Goal: Task Accomplishment & Management: Complete application form

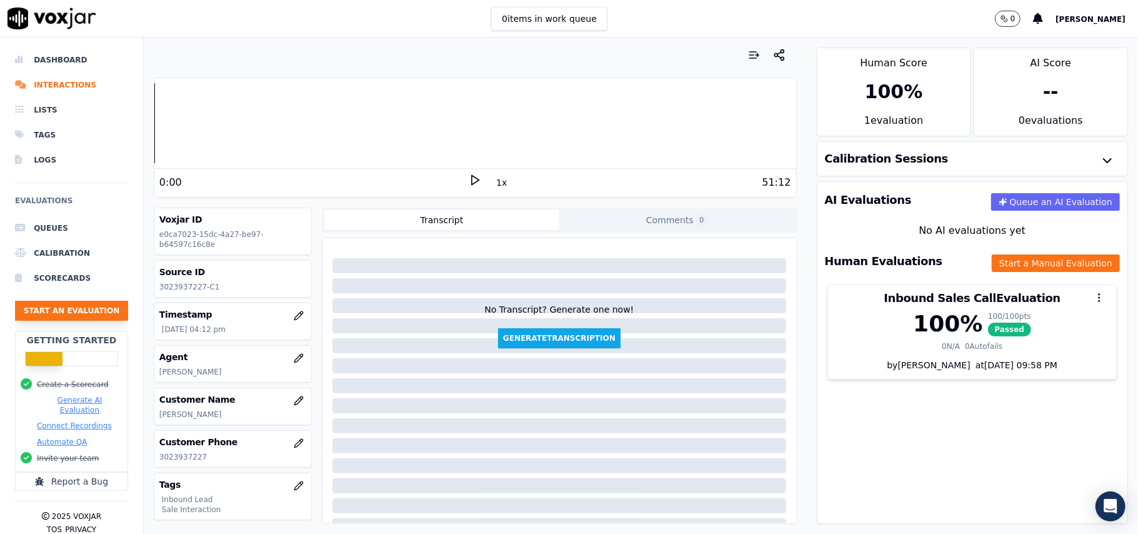
click at [63, 318] on button "Start an Evaluation" at bounding box center [71, 311] width 113 height 20
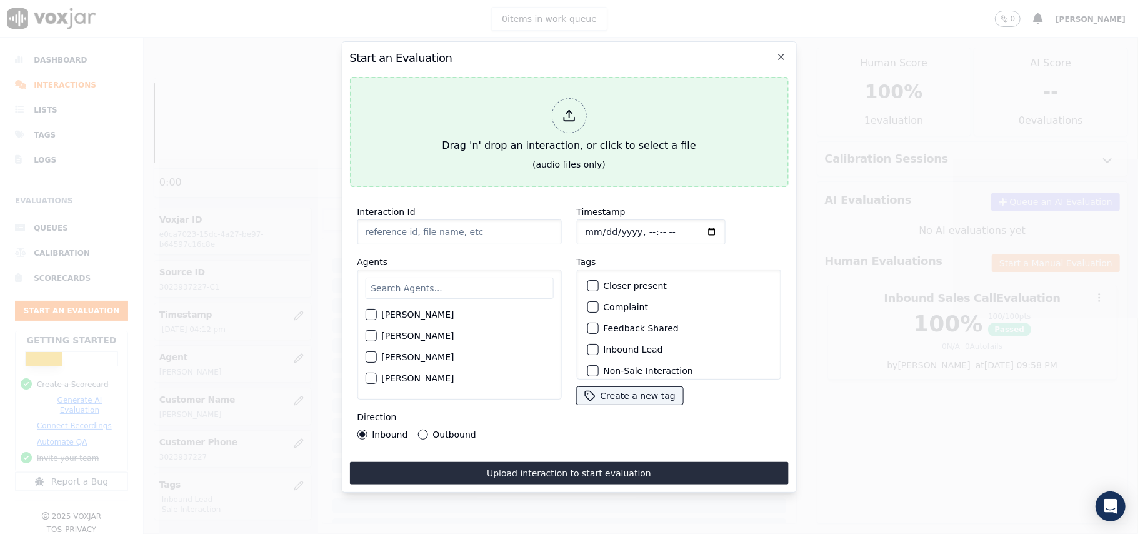
click at [571, 113] on icon at bounding box center [569, 116] width 14 height 14
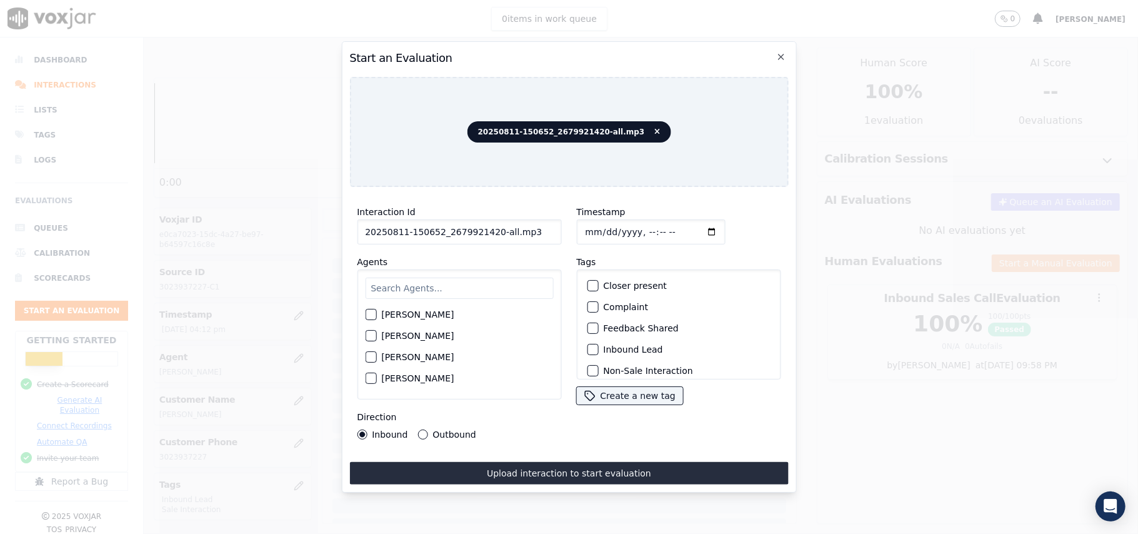
drag, startPoint x: 543, startPoint y: 228, endPoint x: 489, endPoint y: 231, distance: 54.5
click at [489, 231] on input "20250811-150652_2679921420-all.mp3" at bounding box center [459, 231] width 204 height 25
type input "20250811-150652_2679921420-C1"
click at [603, 230] on input "Timestamp" at bounding box center [650, 231] width 149 height 25
click at [598, 226] on input "Timestamp" at bounding box center [650, 231] width 149 height 25
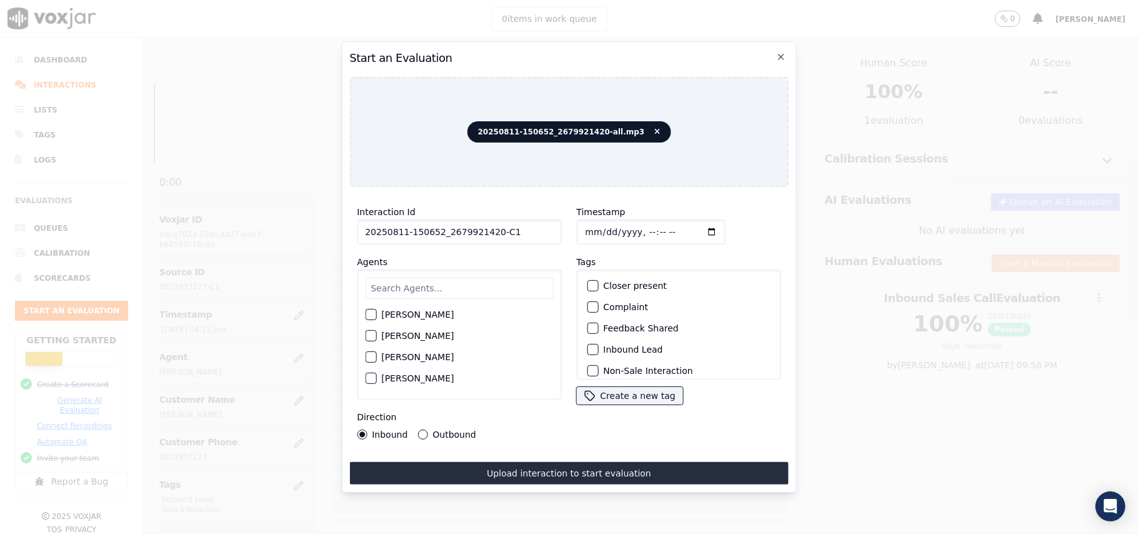
type input "[DATE]T17:01"
click at [490, 283] on input "text" at bounding box center [459, 288] width 188 height 21
type input "Vin"
click at [368, 335] on div "button" at bounding box center [370, 339] width 9 height 9
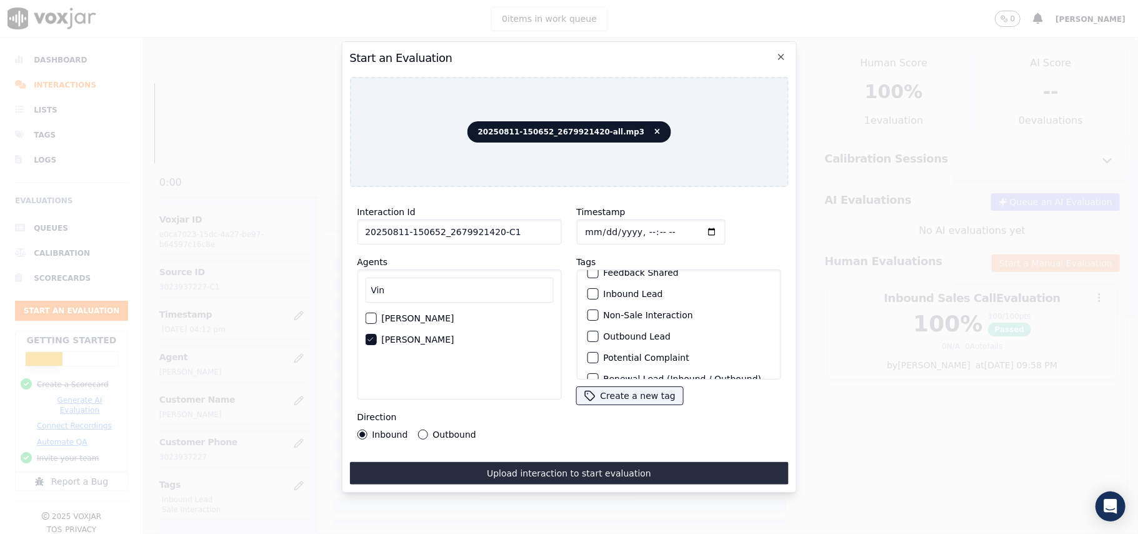
scroll to position [109, 0]
click at [590, 359] on div "button" at bounding box center [592, 363] width 9 height 9
click at [591, 294] on button "Outbound Lead" at bounding box center [592, 299] width 11 height 11
drag, startPoint x: 383, startPoint y: 334, endPoint x: 461, endPoint y: 344, distance: 79.4
click at [461, 344] on div "[PERSON_NAME]" at bounding box center [459, 339] width 188 height 21
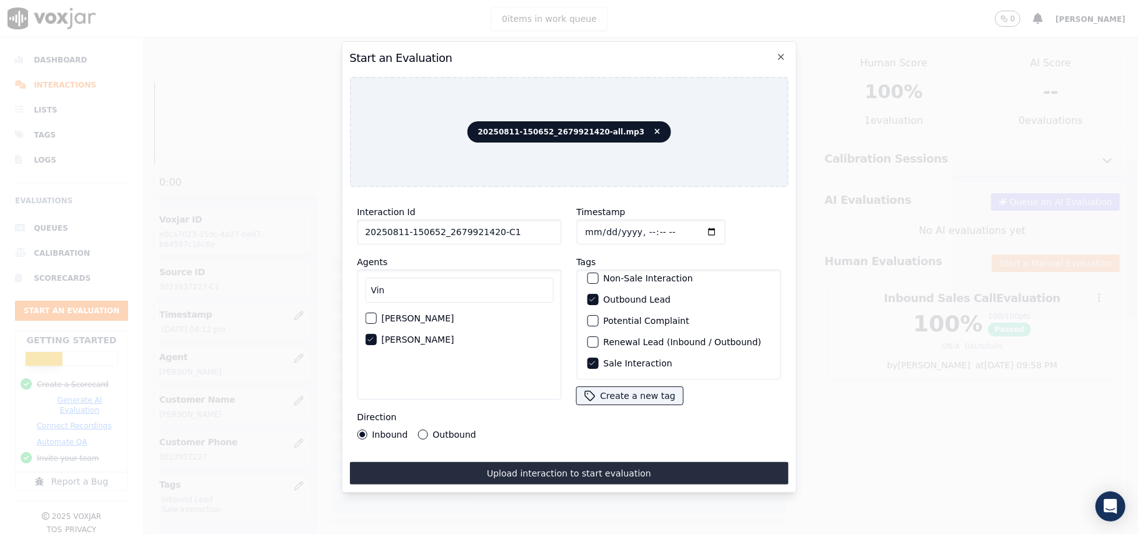
click at [463, 344] on div "[PERSON_NAME]" at bounding box center [459, 339] width 188 height 21
click at [396, 335] on label "[PERSON_NAME]" at bounding box center [417, 339] width 73 height 9
click at [376, 334] on button "[PERSON_NAME]" at bounding box center [370, 339] width 11 height 11
click at [396, 335] on label "[PERSON_NAME]" at bounding box center [417, 339] width 73 height 9
click at [376, 334] on button "[PERSON_NAME]" at bounding box center [370, 339] width 11 height 11
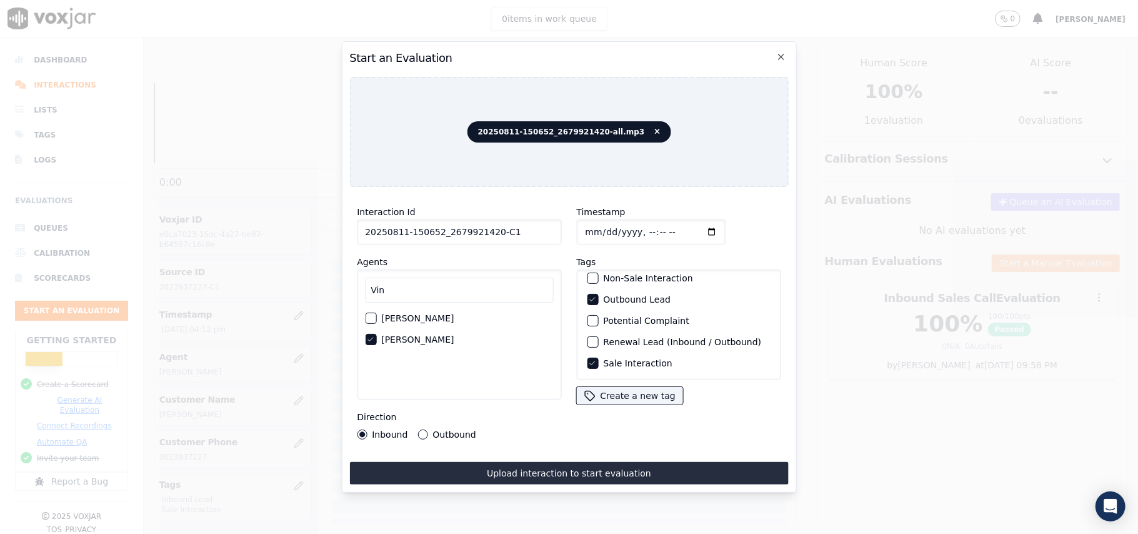
click at [398, 336] on label "[PERSON_NAME]" at bounding box center [417, 339] width 73 height 9
click at [376, 336] on button "[PERSON_NAME]" at bounding box center [370, 339] width 11 height 11
click at [398, 335] on label "[PERSON_NAME]" at bounding box center [417, 339] width 73 height 9
click at [376, 334] on button "[PERSON_NAME]" at bounding box center [370, 339] width 11 height 11
drag, startPoint x: 414, startPoint y: 334, endPoint x: 378, endPoint y: 333, distance: 35.6
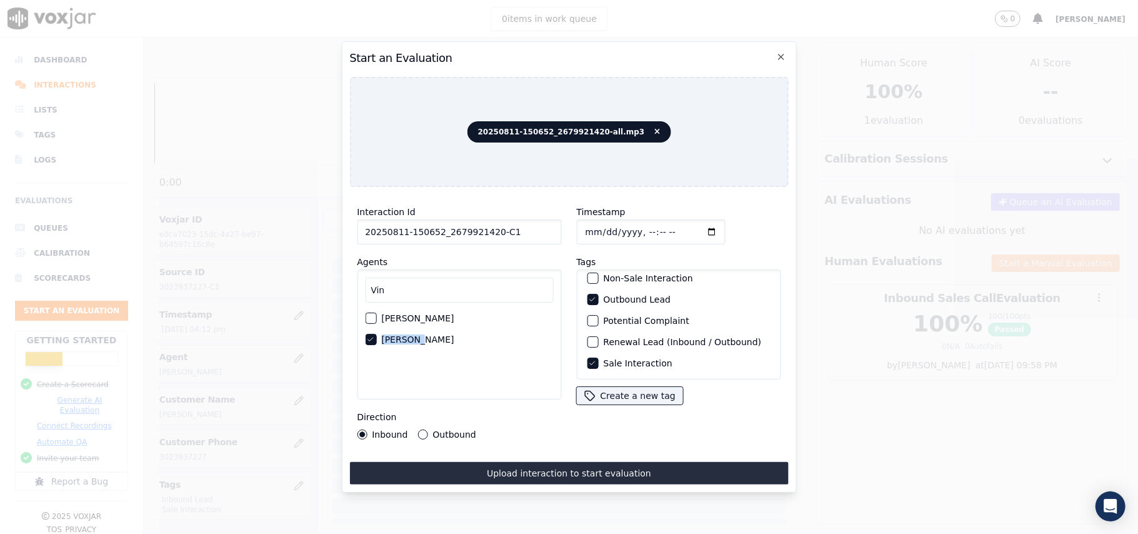
click at [378, 333] on div "[PERSON_NAME]" at bounding box center [459, 339] width 188 height 21
copy label "[PERSON_NAME]"
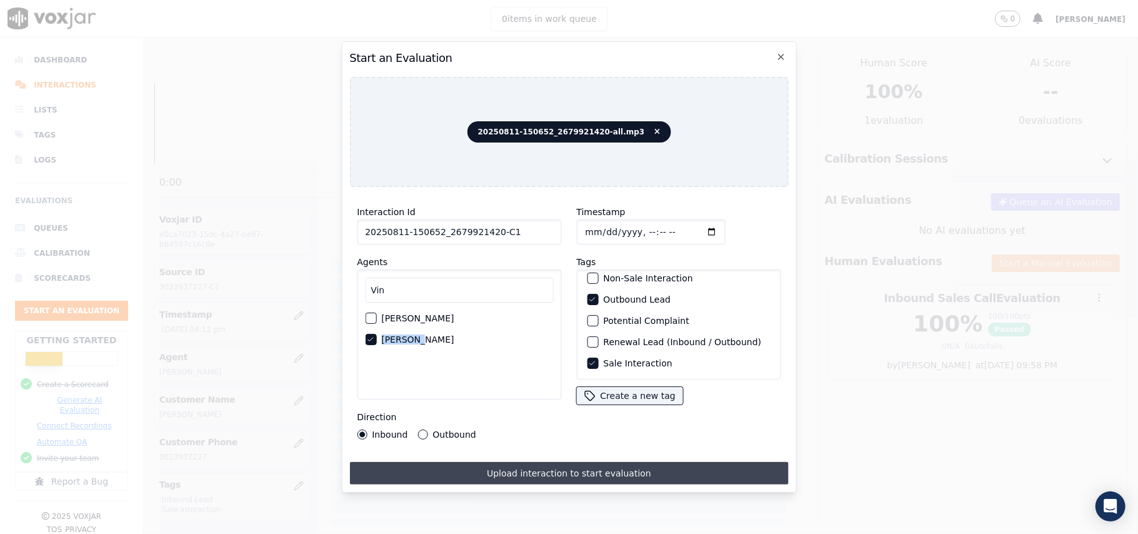
click at [524, 470] on button "Upload interaction to start evaluation" at bounding box center [568, 473] width 439 height 23
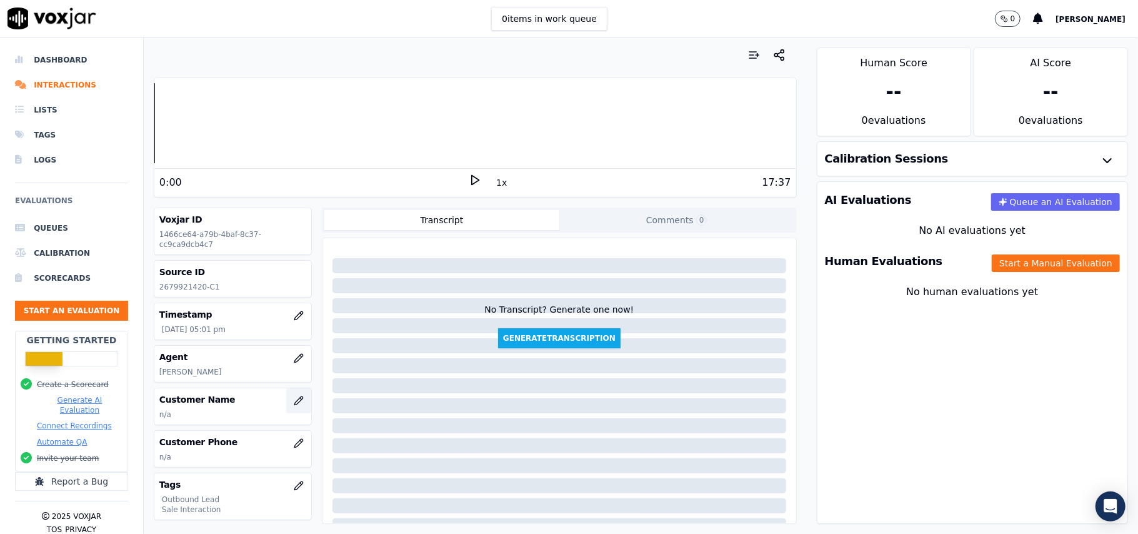
click at [294, 406] on icon "button" at bounding box center [299, 401] width 10 height 10
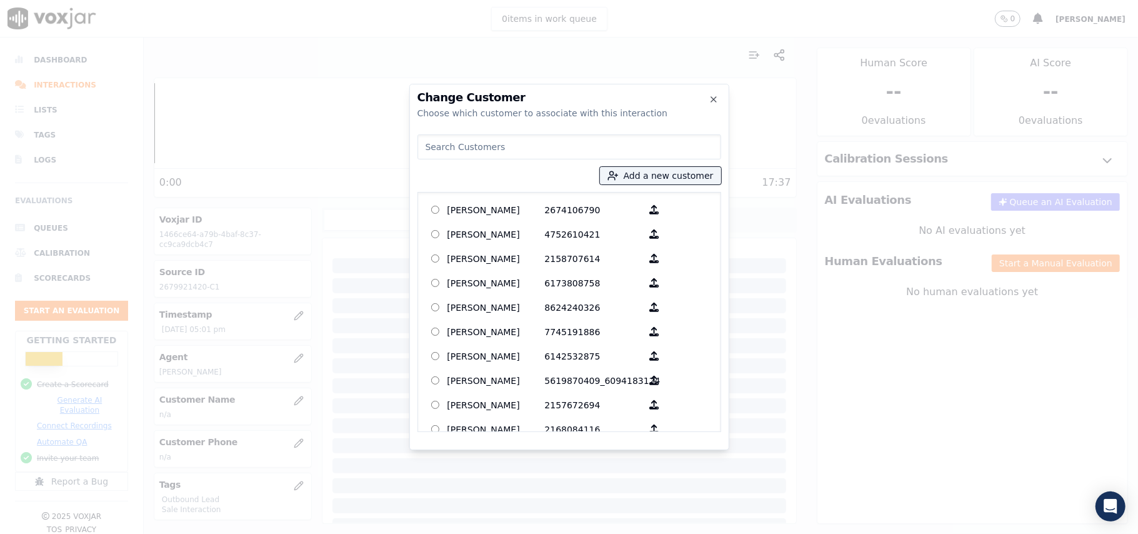
paste input "[PERSON_NAME]"
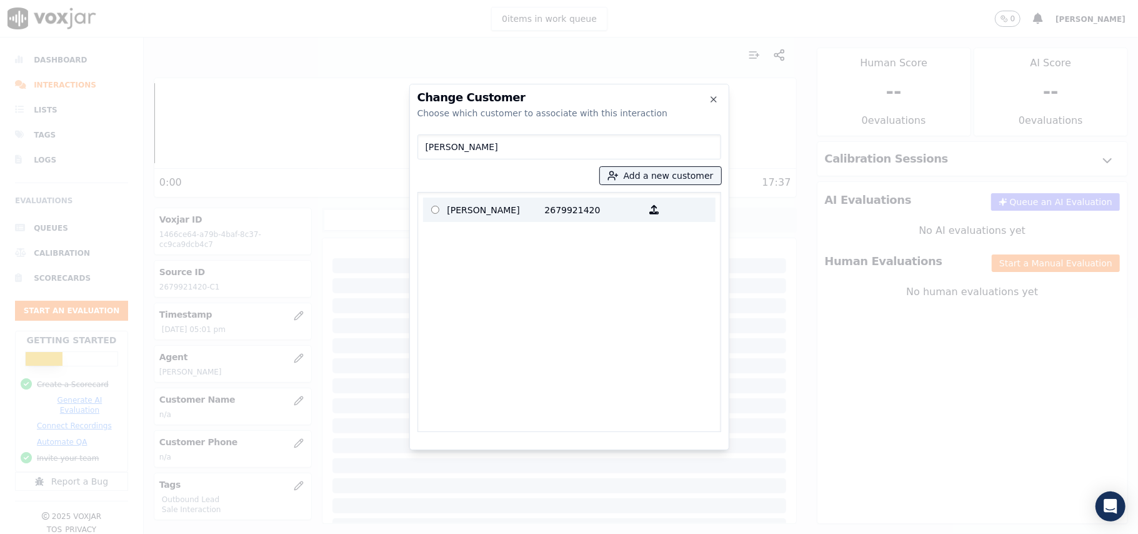
type input "[PERSON_NAME]"
click at [508, 213] on p "[PERSON_NAME]" at bounding box center [497, 209] width 98 height 19
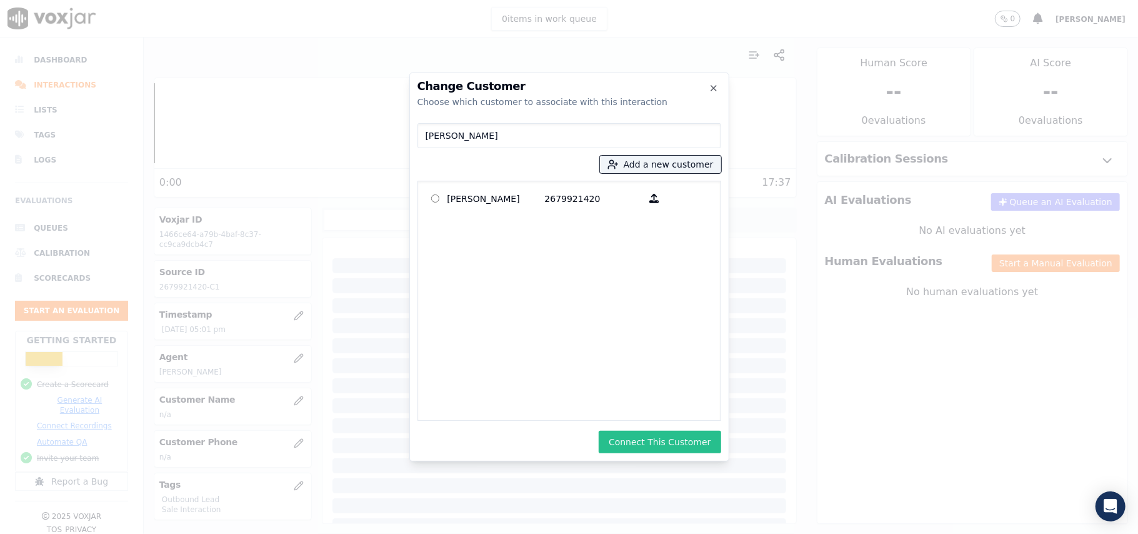
click at [634, 444] on button "Connect This Customer" at bounding box center [660, 442] width 122 height 23
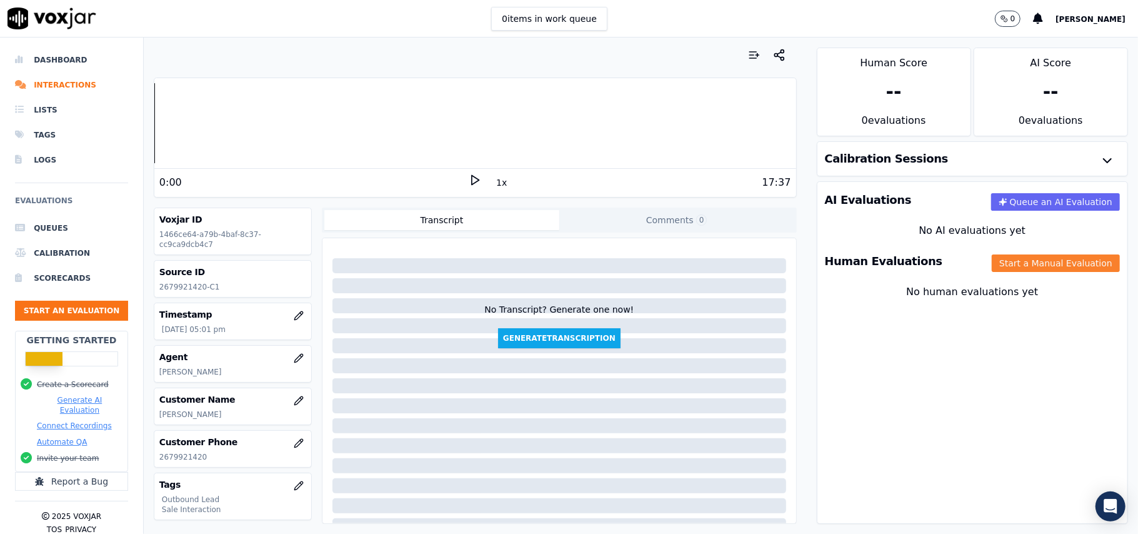
click at [1041, 256] on button "Start a Manual Evaluation" at bounding box center [1056, 263] width 128 height 18
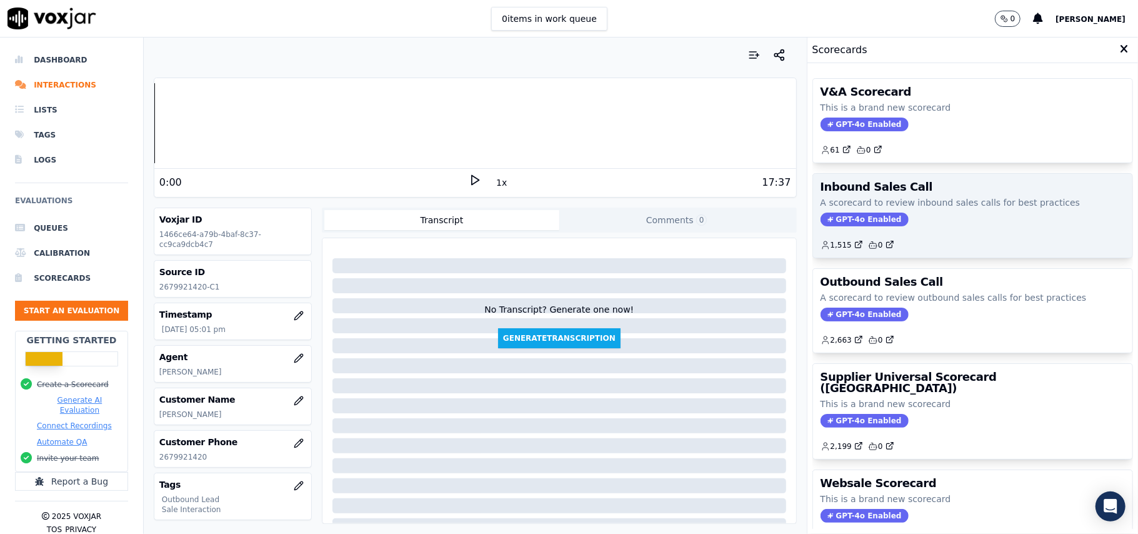
click at [856, 224] on span "GPT-4o Enabled" at bounding box center [865, 220] width 88 height 14
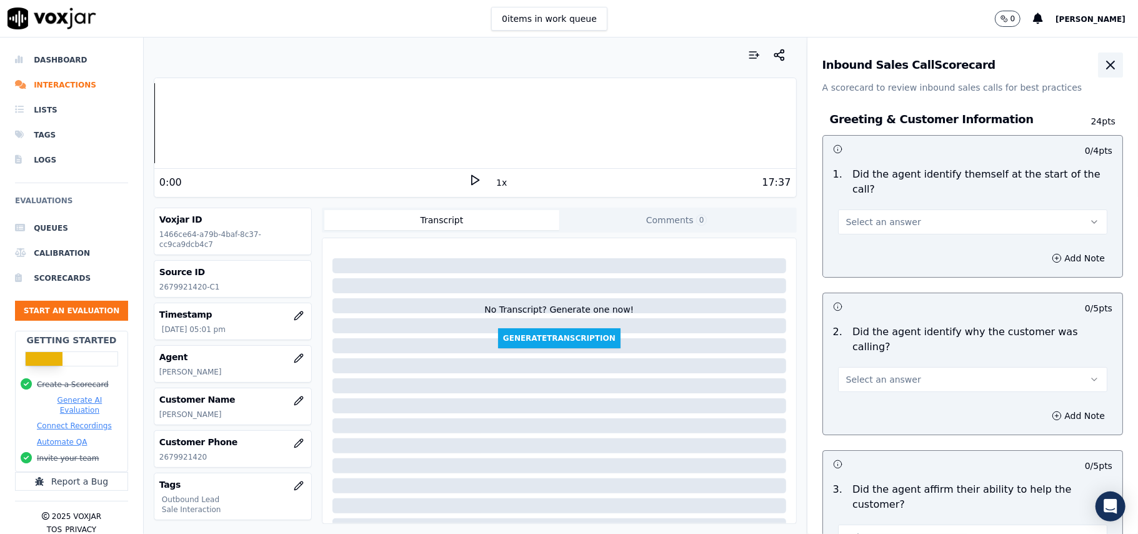
click at [1103, 68] on icon "button" at bounding box center [1110, 65] width 15 height 15
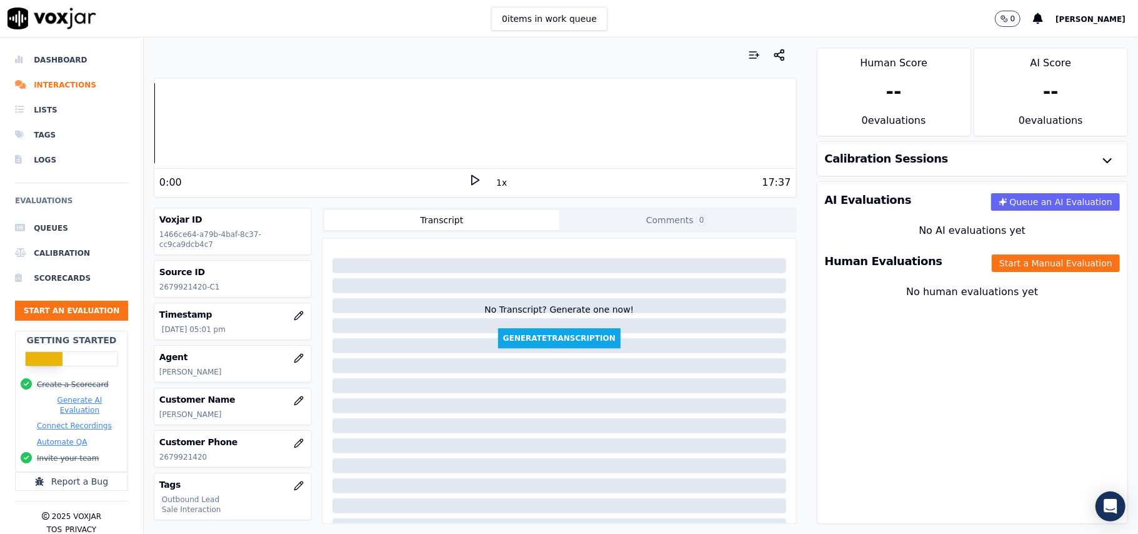
click at [888, 271] on div "Human Evaluations Start a Manual Evaluation" at bounding box center [973, 261] width 310 height 36
click at [1001, 268] on button "Start a Manual Evaluation" at bounding box center [1056, 263] width 128 height 18
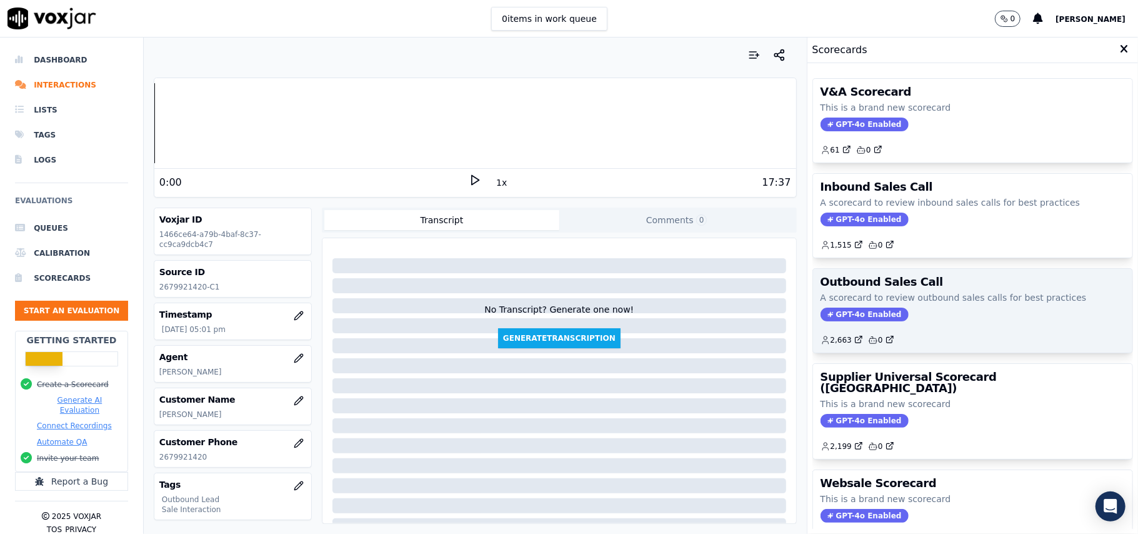
click at [853, 321] on span "GPT-4o Enabled" at bounding box center [865, 315] width 88 height 14
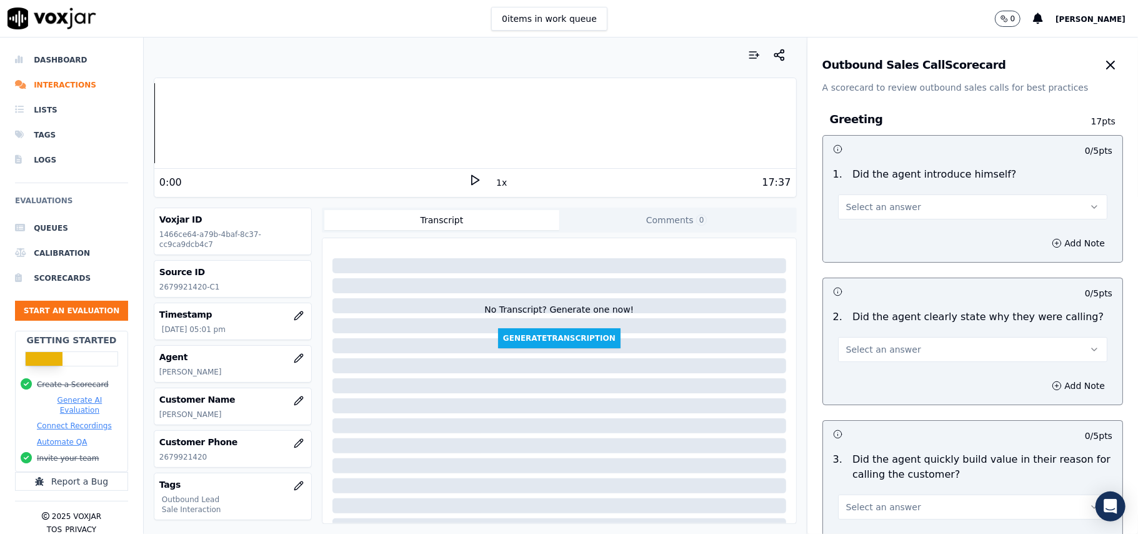
click at [887, 206] on span "Select an answer" at bounding box center [883, 207] width 75 height 13
click at [883, 246] on div "No" at bounding box center [946, 256] width 242 height 20
click at [883, 208] on button "No" at bounding box center [972, 206] width 269 height 25
click at [871, 241] on div "Yes" at bounding box center [946, 236] width 242 height 20
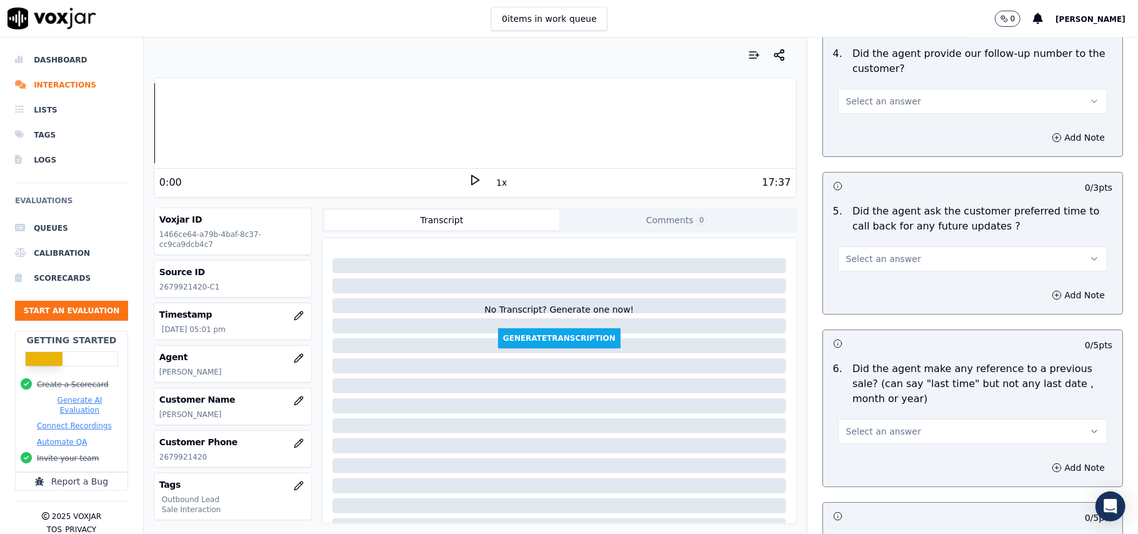
scroll to position [3118, 0]
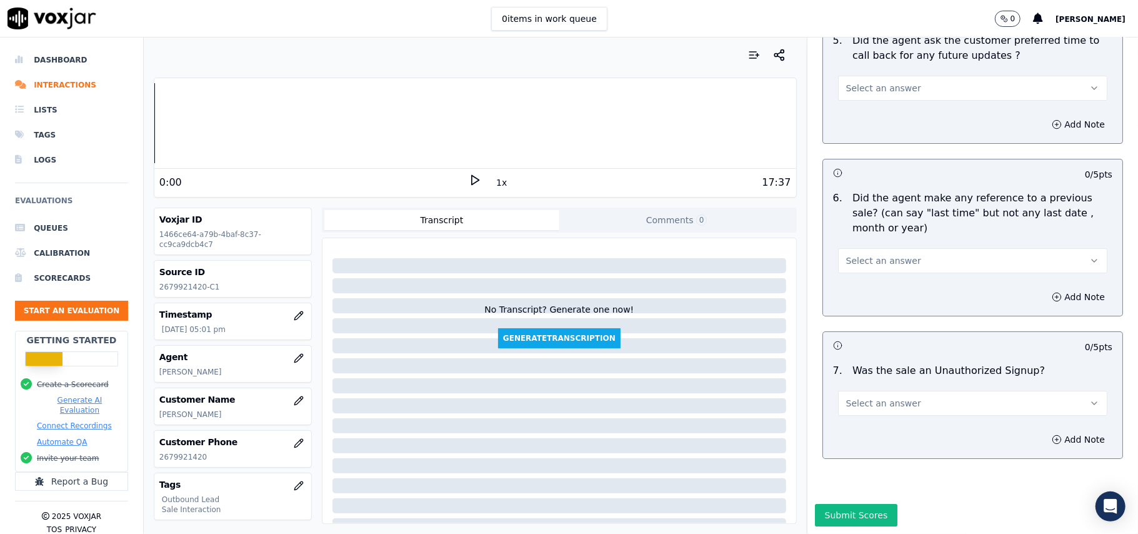
click at [983, 391] on button "Select an answer" at bounding box center [972, 403] width 269 height 25
click at [893, 413] on div "No" at bounding box center [946, 414] width 242 height 20
click at [866, 254] on span "Select an answer" at bounding box center [883, 260] width 75 height 13
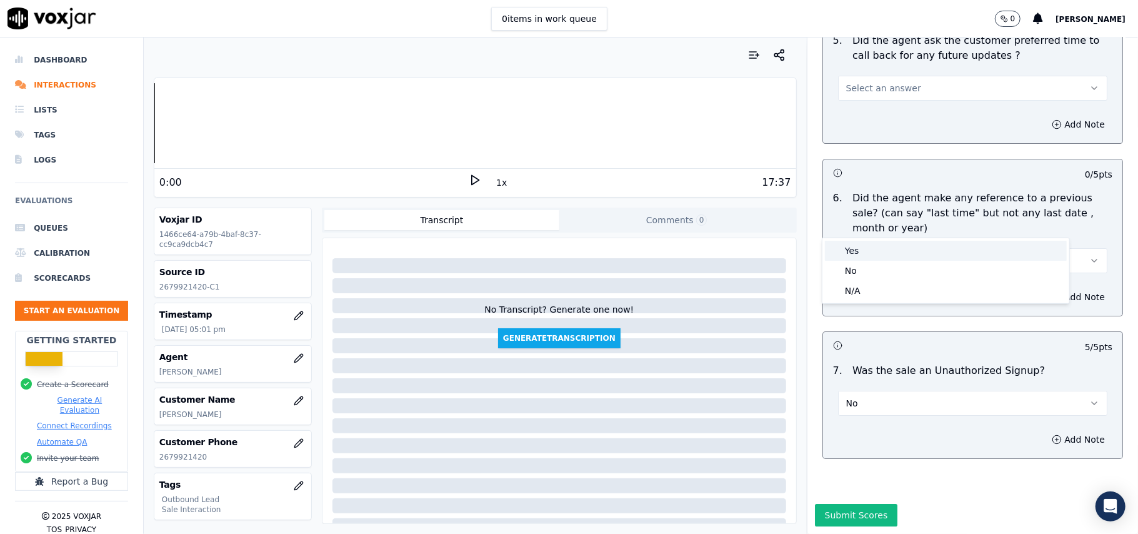
click at [856, 260] on div "Yes" at bounding box center [946, 251] width 242 height 20
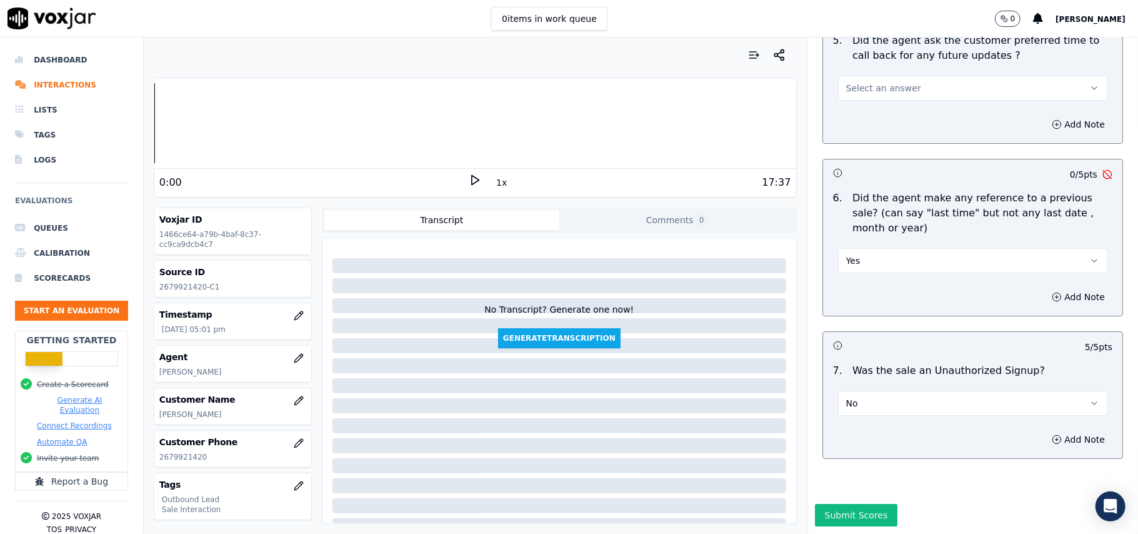
scroll to position [2951, 0]
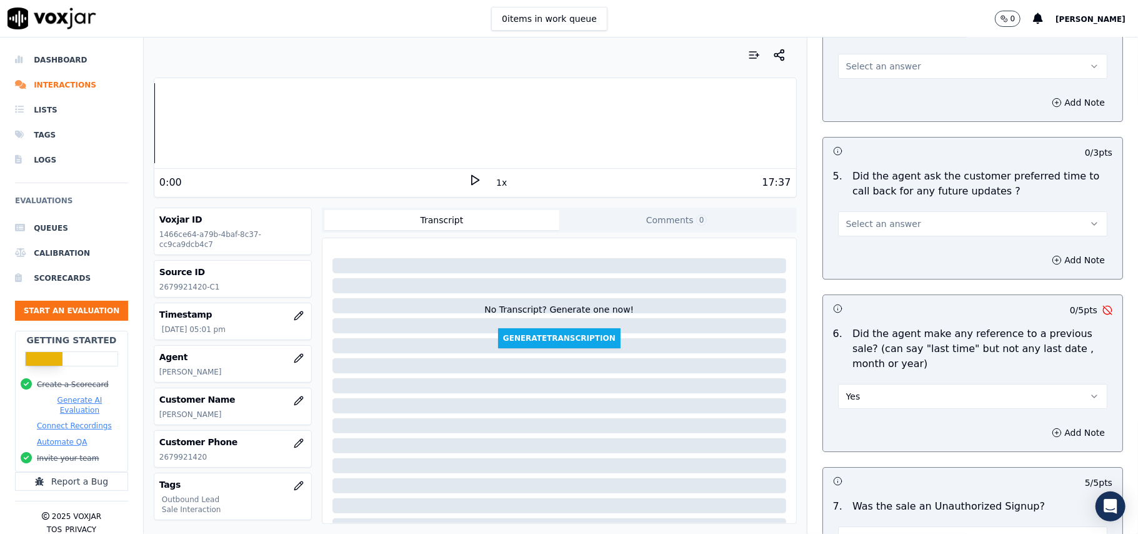
drag, startPoint x: 884, startPoint y: 388, endPoint x: 884, endPoint y: 396, distance: 8.1
click at [884, 391] on button "Yes" at bounding box center [972, 396] width 269 height 25
click at [877, 431] on div "No" at bounding box center [946, 438] width 242 height 20
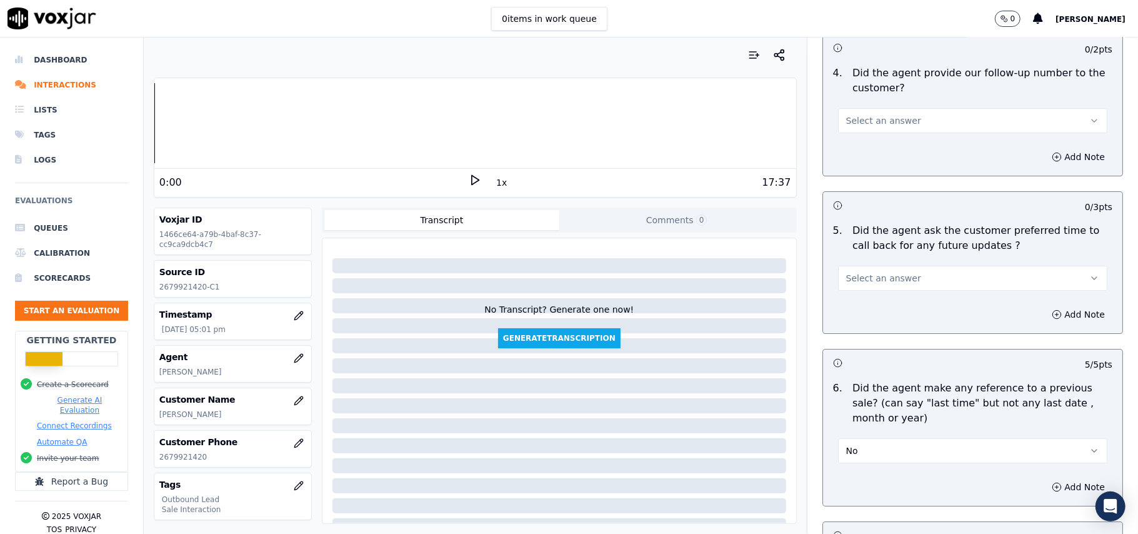
scroll to position [2868, 0]
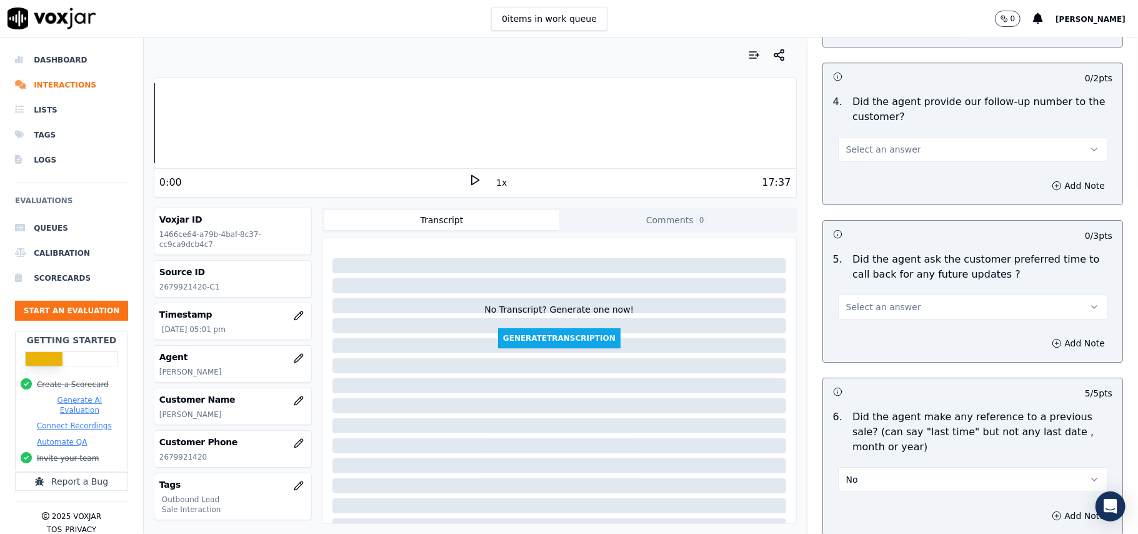
click at [861, 306] on span "Select an answer" at bounding box center [883, 307] width 75 height 13
click at [863, 331] on div "Yes" at bounding box center [946, 328] width 242 height 20
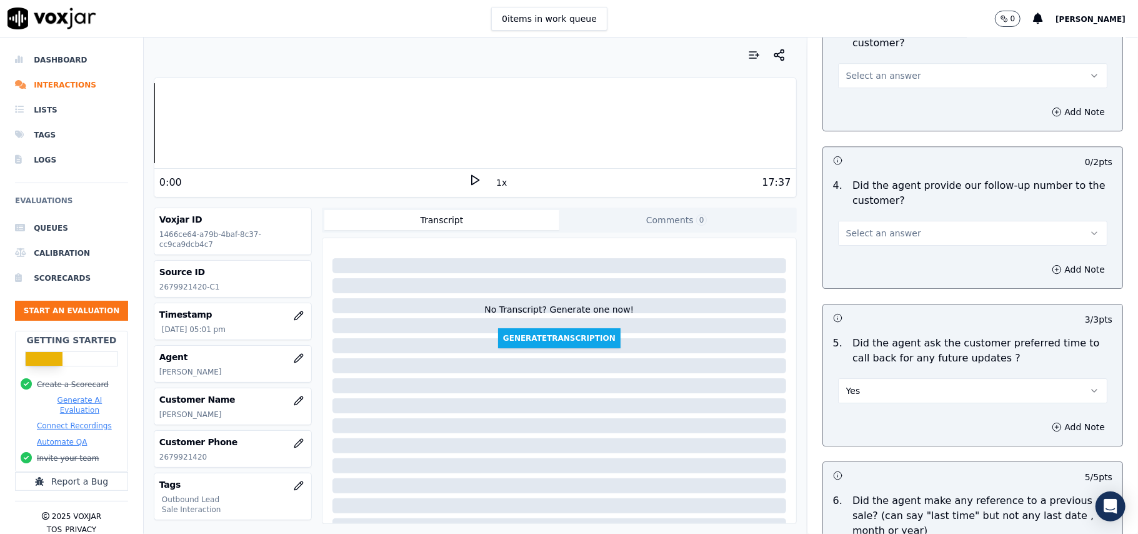
click at [859, 227] on span "Select an answer" at bounding box center [883, 233] width 75 height 13
click at [861, 253] on div "Yes" at bounding box center [946, 253] width 242 height 20
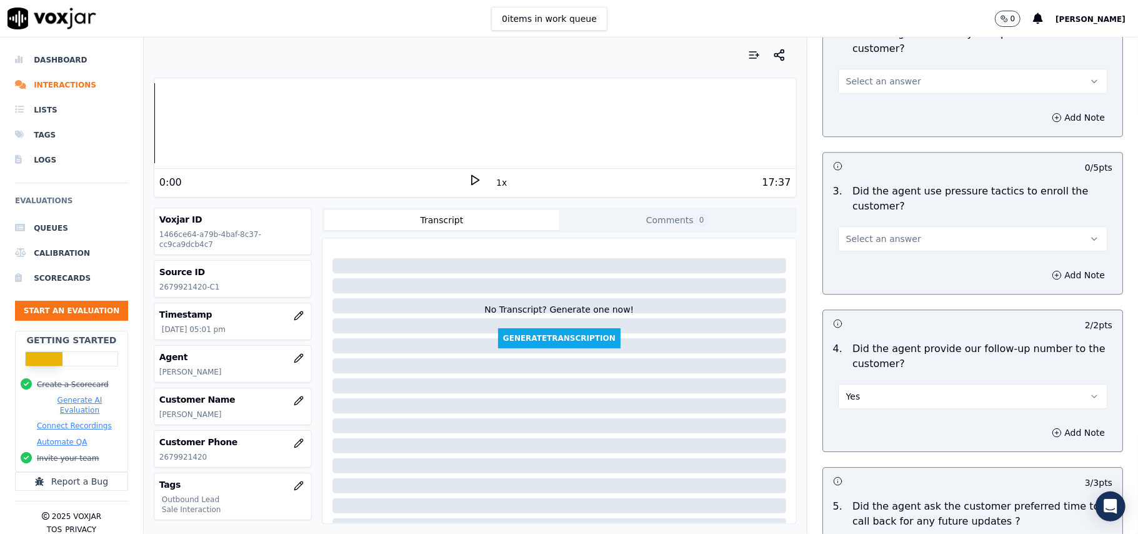
scroll to position [2618, 0]
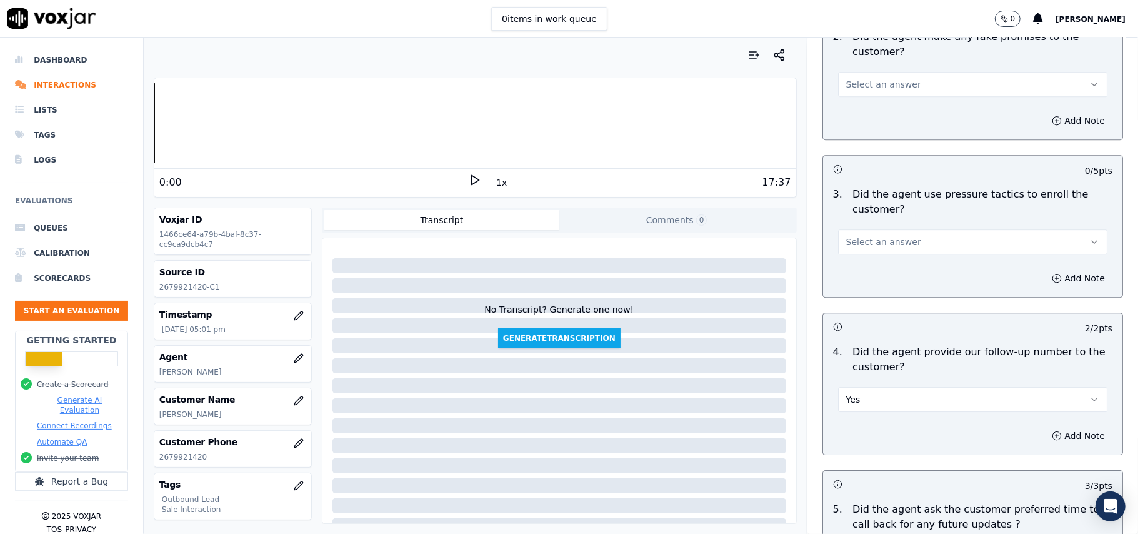
click at [943, 231] on button "Select an answer" at bounding box center [972, 241] width 269 height 25
click at [899, 284] on div "No" at bounding box center [946, 282] width 242 height 20
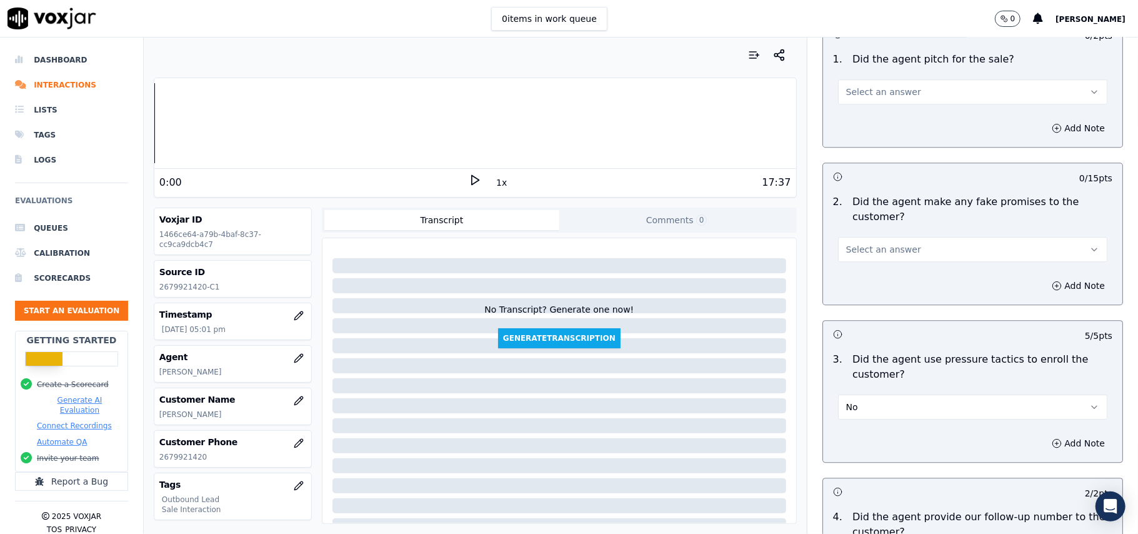
scroll to position [2451, 0]
click at [865, 245] on span "Select an answer" at bounding box center [883, 251] width 75 height 13
click at [865, 291] on div "No" at bounding box center [946, 291] width 242 height 20
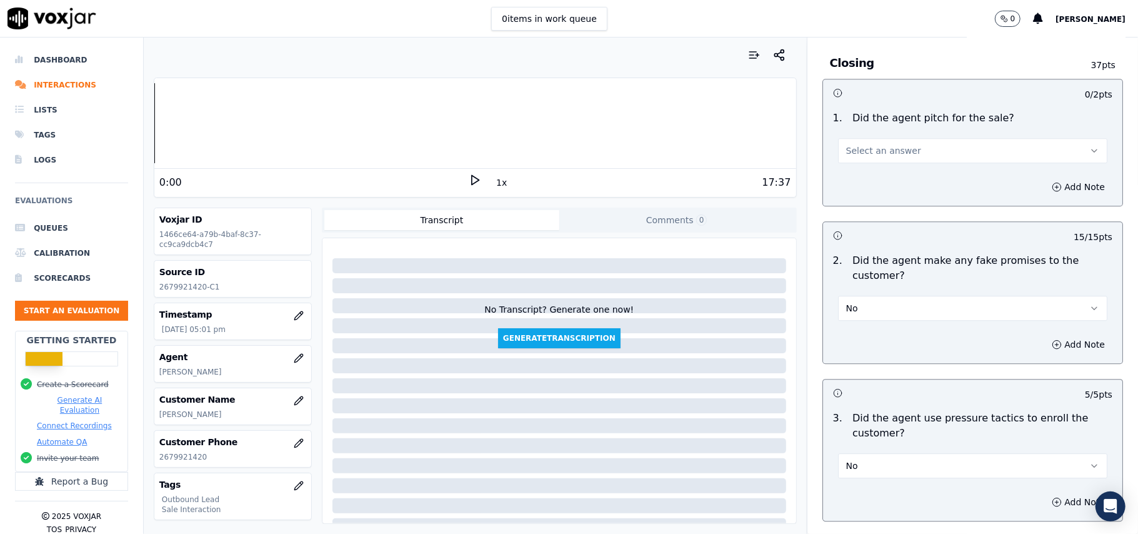
scroll to position [2368, 0]
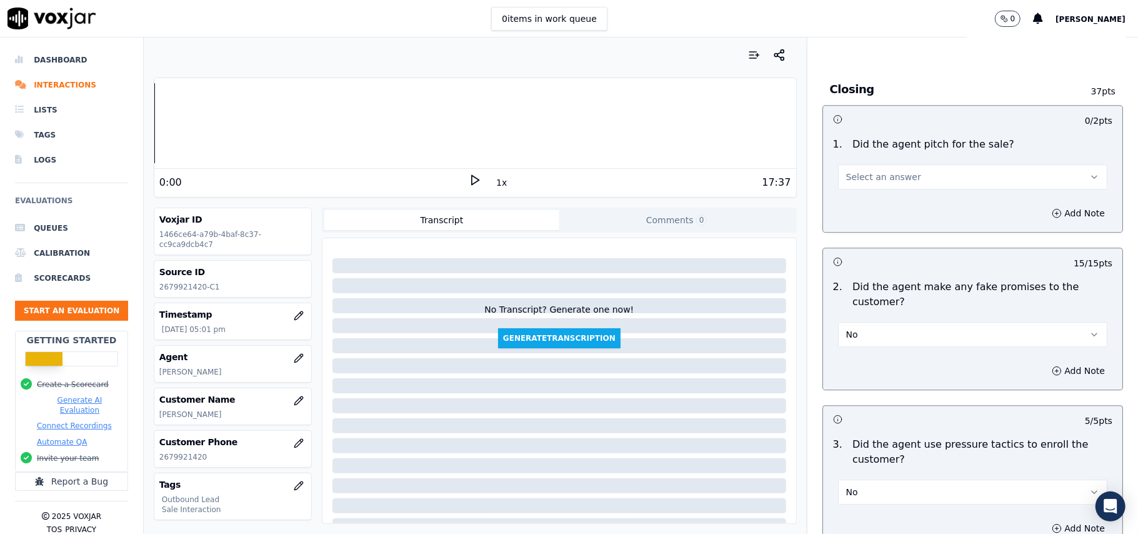
click at [855, 171] on span "Select an answer" at bounding box center [883, 177] width 75 height 13
click at [853, 196] on div "Yes" at bounding box center [946, 196] width 242 height 20
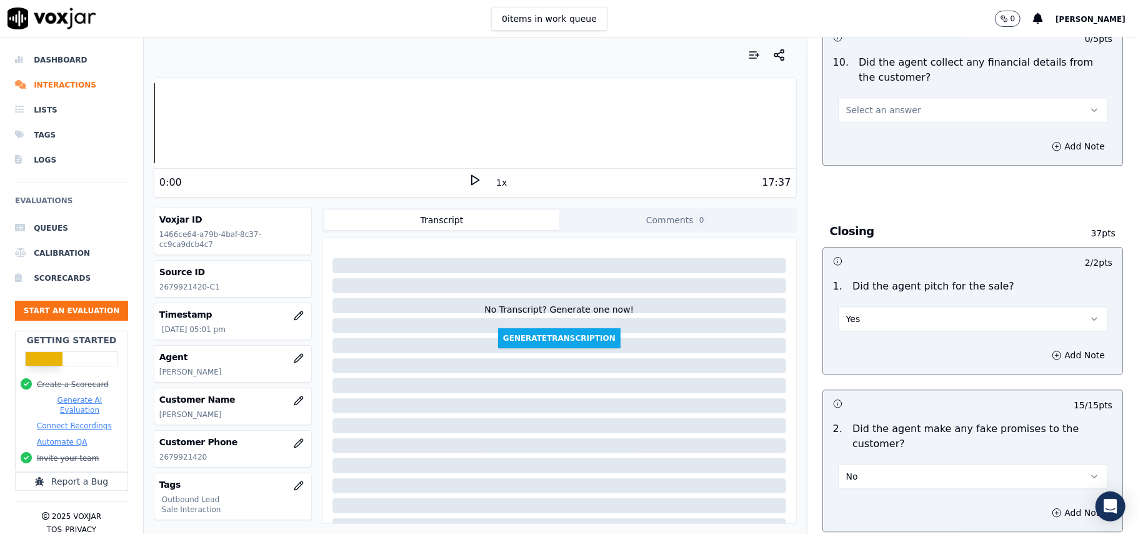
scroll to position [2118, 0]
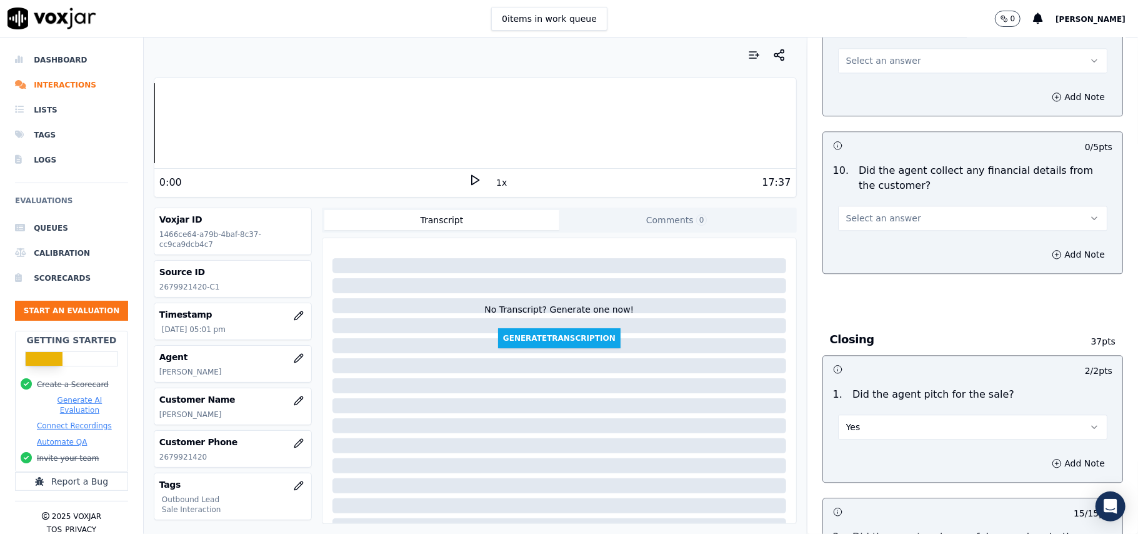
click at [841, 206] on button "Select an answer" at bounding box center [972, 218] width 269 height 25
click at [858, 249] on div "No" at bounding box center [946, 257] width 242 height 20
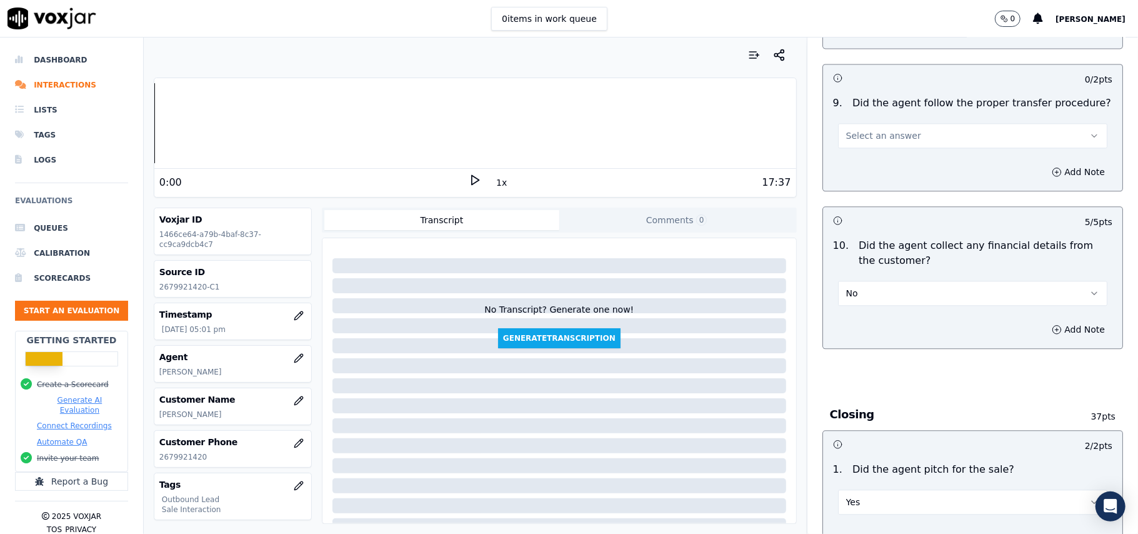
scroll to position [1951, 0]
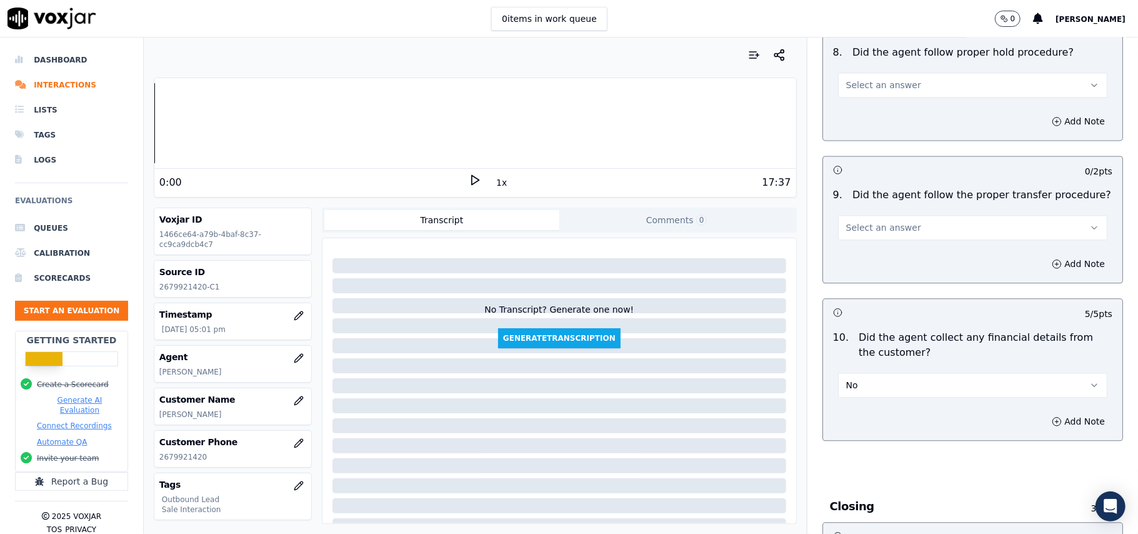
click at [868, 221] on span "Select an answer" at bounding box center [883, 227] width 75 height 13
click at [868, 245] on div "Yes" at bounding box center [946, 246] width 242 height 20
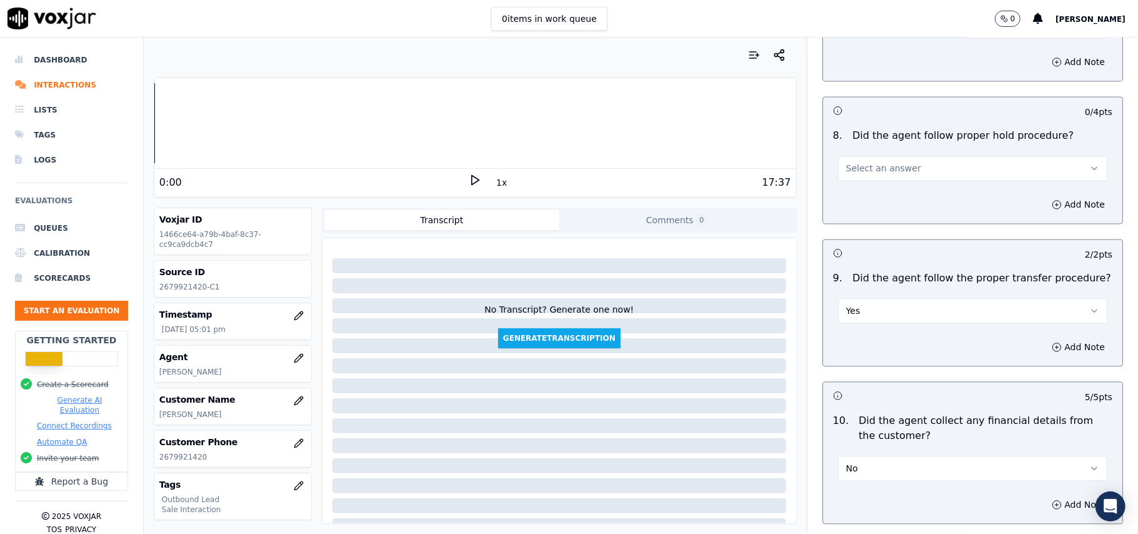
scroll to position [1784, 0]
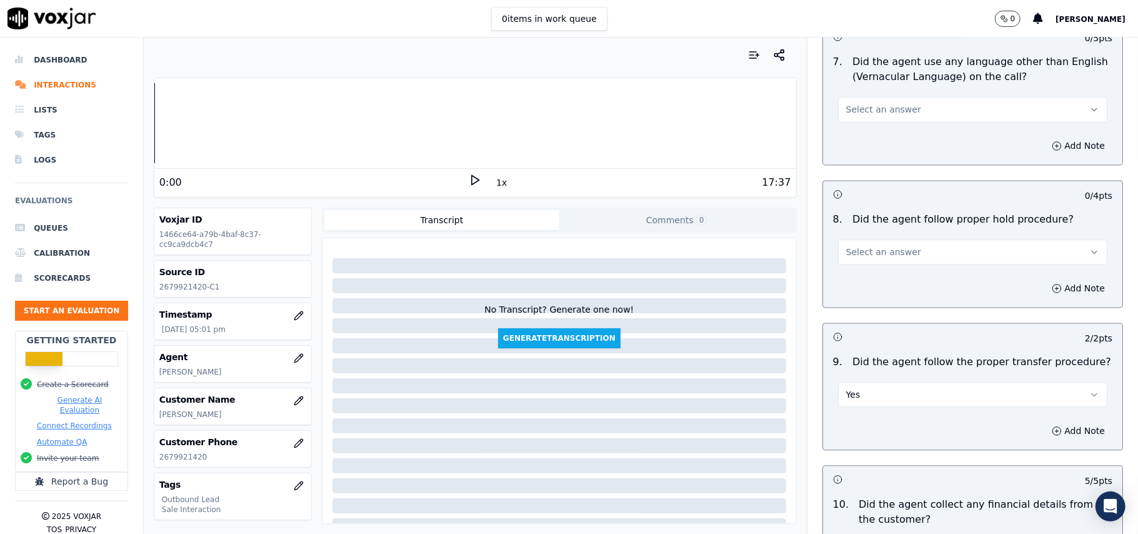
click at [878, 246] on span "Select an answer" at bounding box center [883, 252] width 75 height 13
click at [875, 271] on div "Yes" at bounding box center [946, 269] width 242 height 20
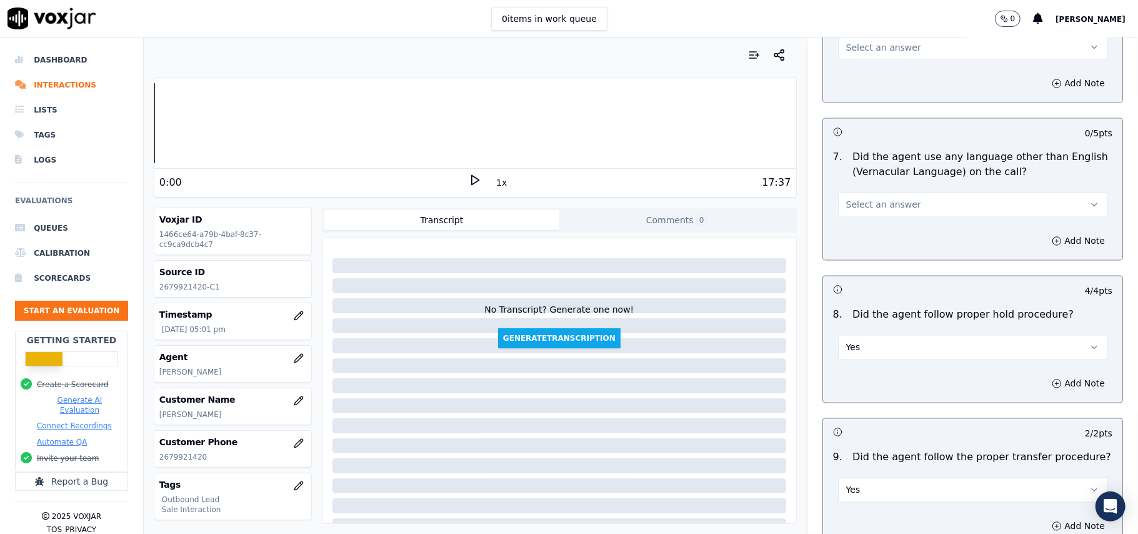
scroll to position [1618, 0]
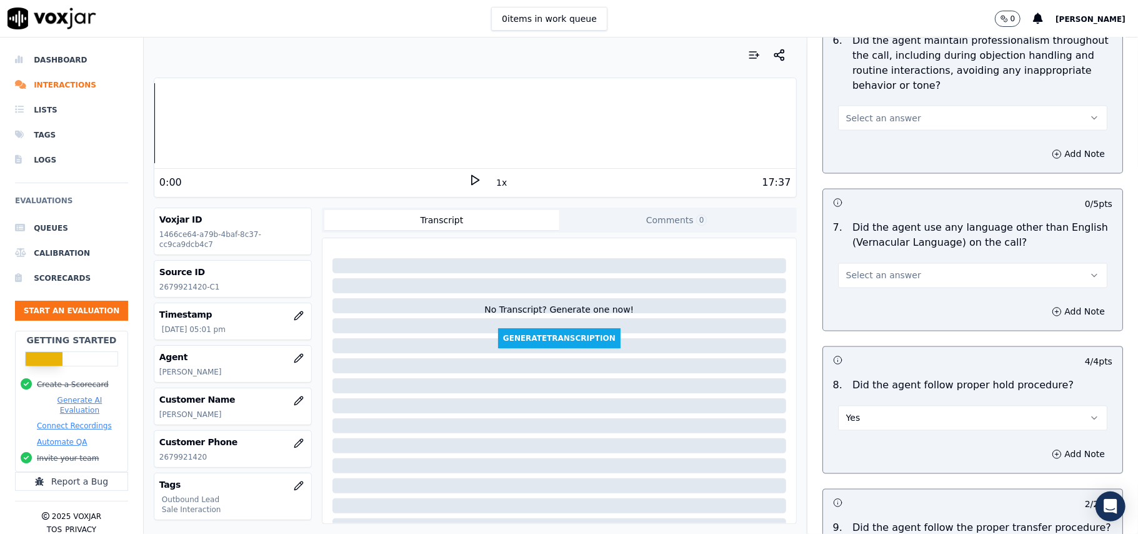
click at [880, 269] on span "Select an answer" at bounding box center [883, 275] width 75 height 13
click at [868, 313] on div "No" at bounding box center [946, 313] width 242 height 20
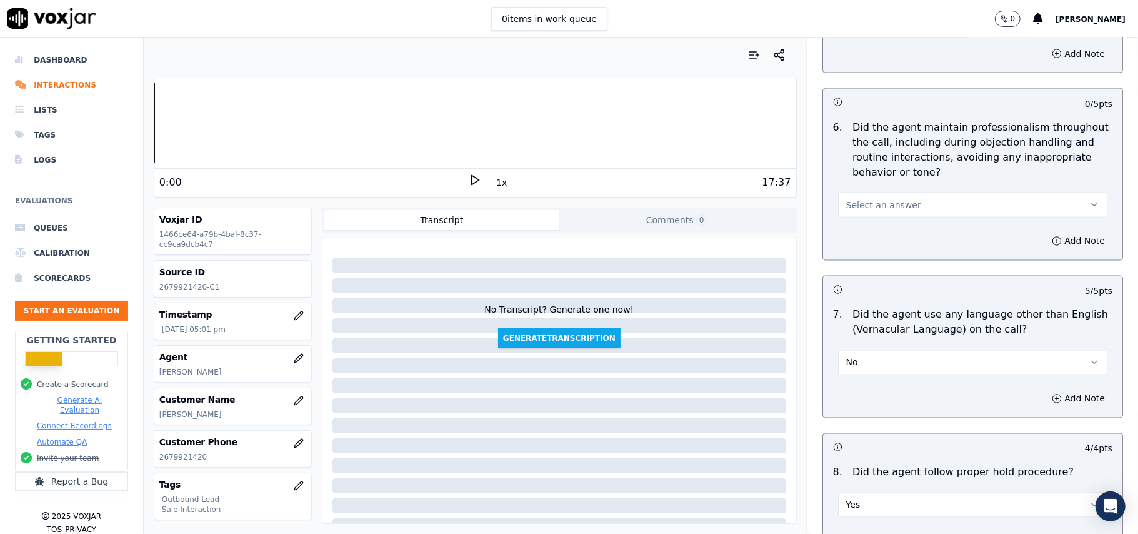
scroll to position [1451, 0]
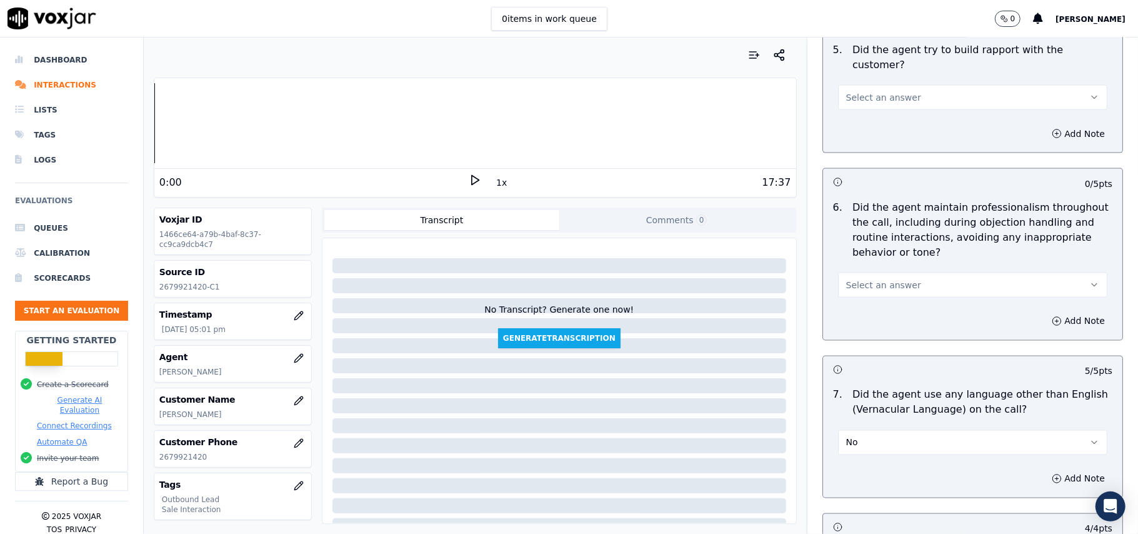
click at [865, 279] on span "Select an answer" at bounding box center [883, 285] width 75 height 13
click at [860, 299] on div "Yes" at bounding box center [946, 302] width 242 height 20
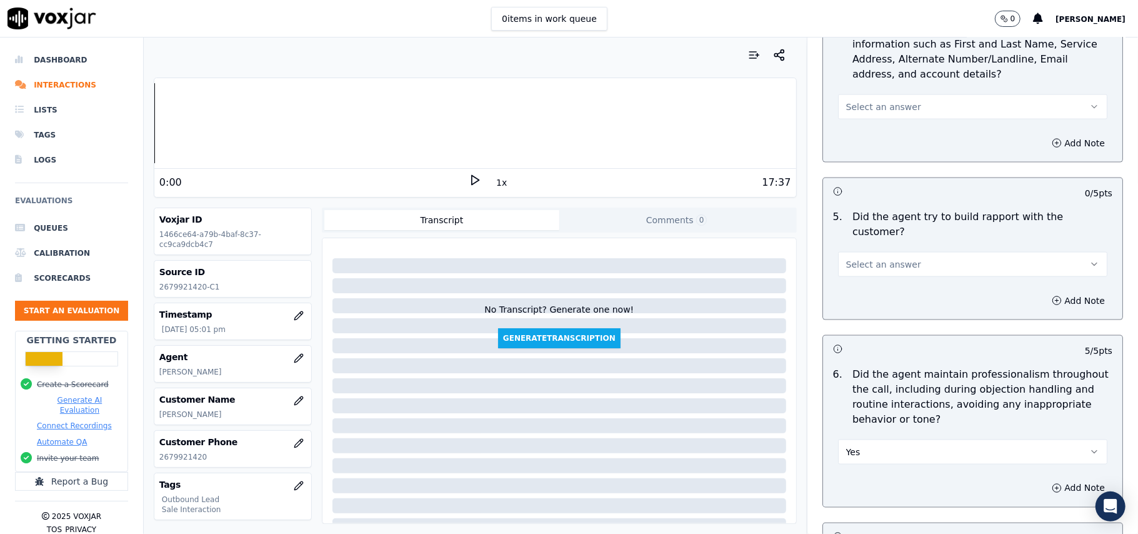
click at [878, 258] on span "Select an answer" at bounding box center [883, 264] width 75 height 13
click at [874, 285] on div "Yes" at bounding box center [946, 281] width 242 height 20
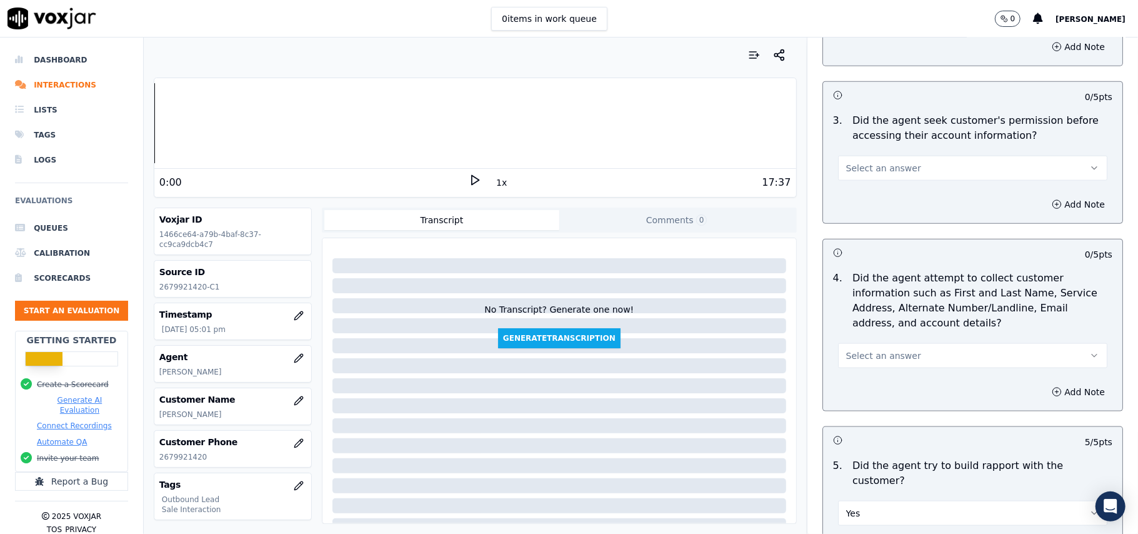
scroll to position [1034, 0]
click at [859, 355] on span "Select an answer" at bounding box center [883, 357] width 75 height 13
click at [864, 410] on div "No" at bounding box center [946, 408] width 242 height 20
click at [856, 356] on button "No" at bounding box center [972, 356] width 269 height 25
click at [846, 381] on div "Yes" at bounding box center [946, 388] width 242 height 20
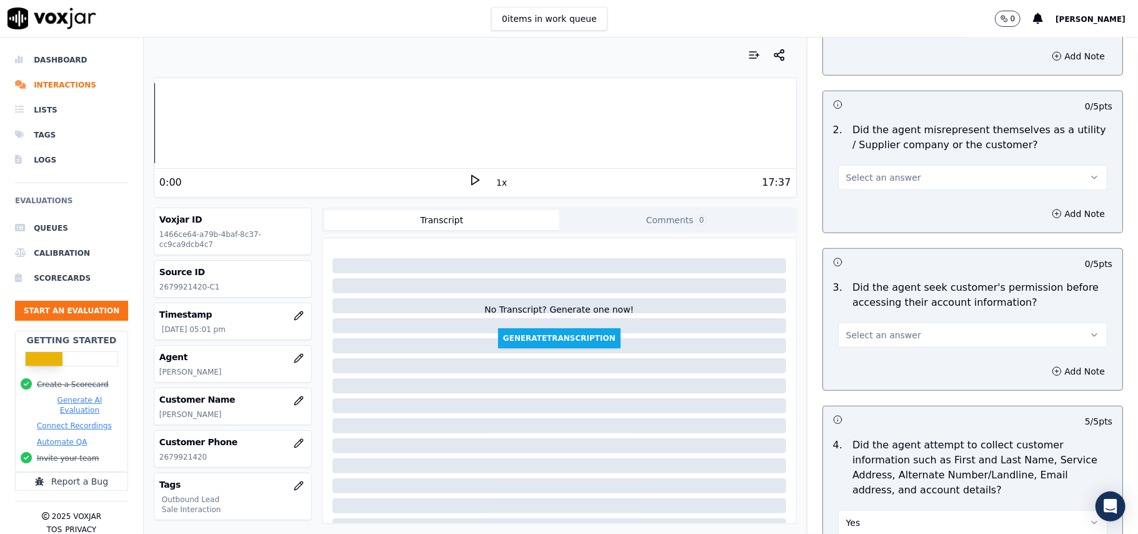
scroll to position [868, 0]
click at [861, 338] on span "Select an answer" at bounding box center [883, 335] width 75 height 13
click at [859, 388] on div "No" at bounding box center [946, 387] width 242 height 20
click at [1045, 379] on button "Add Note" at bounding box center [1079, 372] width 68 height 18
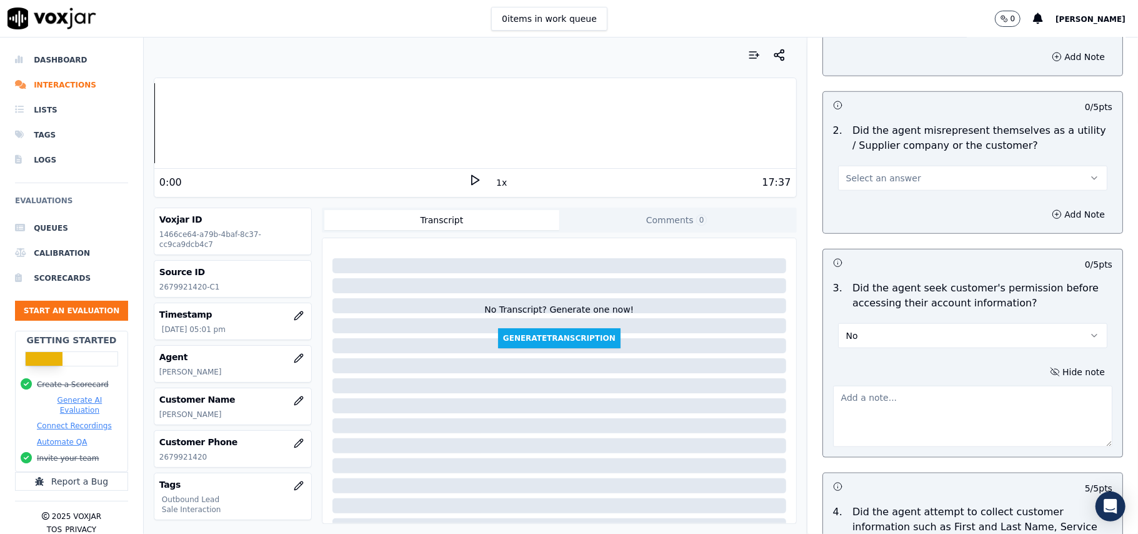
click at [883, 420] on textarea at bounding box center [972, 416] width 279 height 61
paste textarea "@01:55 – Permission not taken before accessing the customer’s account. @03:20 –…"
click at [833, 391] on textarea "@01:55 – Permission not taken before accessing the customer’s account. @03:20 –…" at bounding box center [972, 416] width 279 height 61
paste textarea "Call ID: 150652"
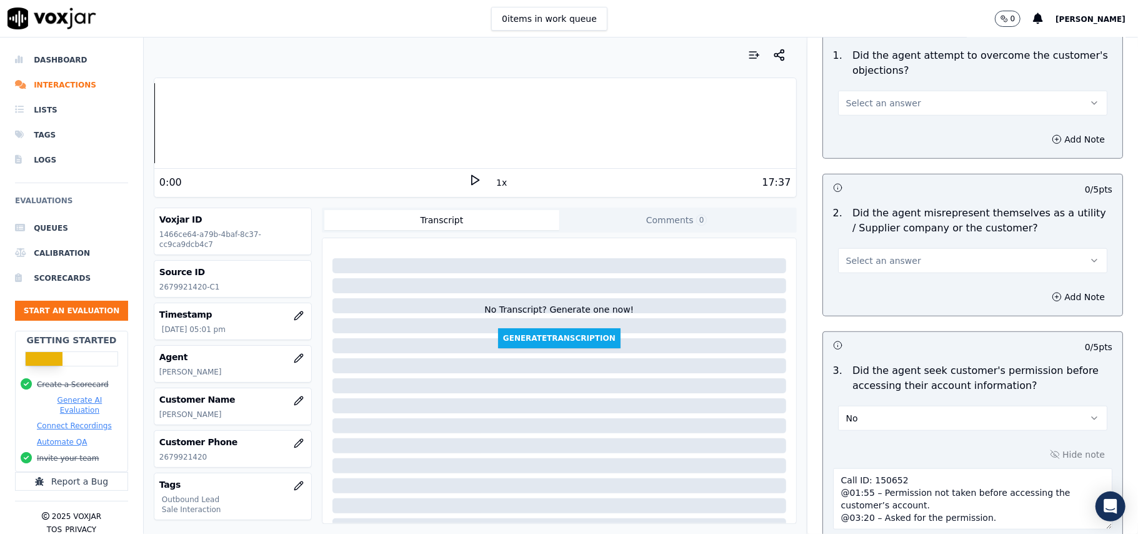
scroll to position [784, 0]
type textarea "Call ID: 150652 @01:55 – Permission not taken before accessing the customer’s a…"
click at [856, 274] on button "Select an answer" at bounding box center [972, 261] width 269 height 25
click at [855, 311] on div "No" at bounding box center [946, 312] width 242 height 20
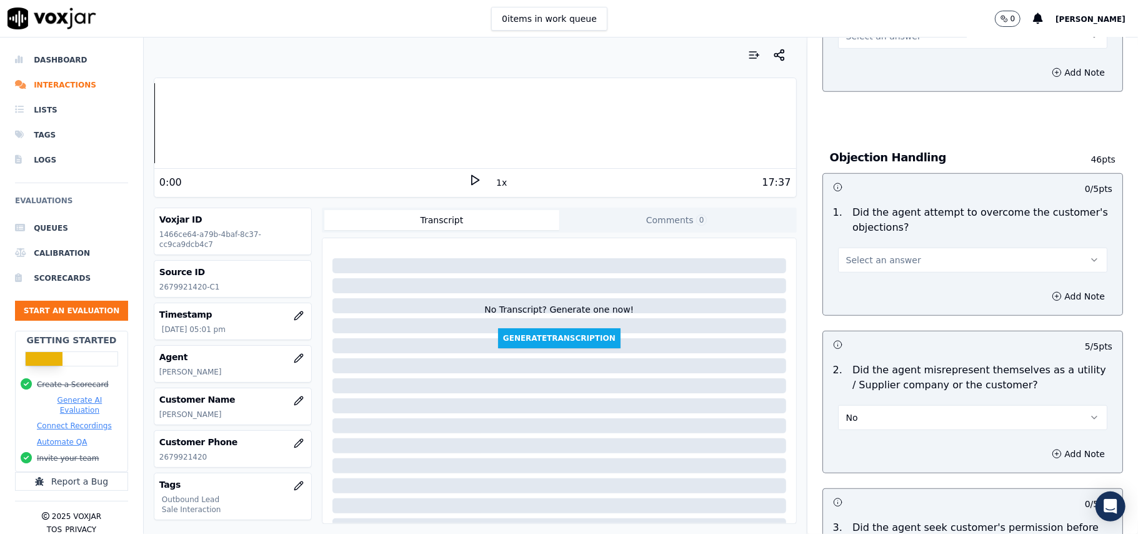
scroll to position [618, 0]
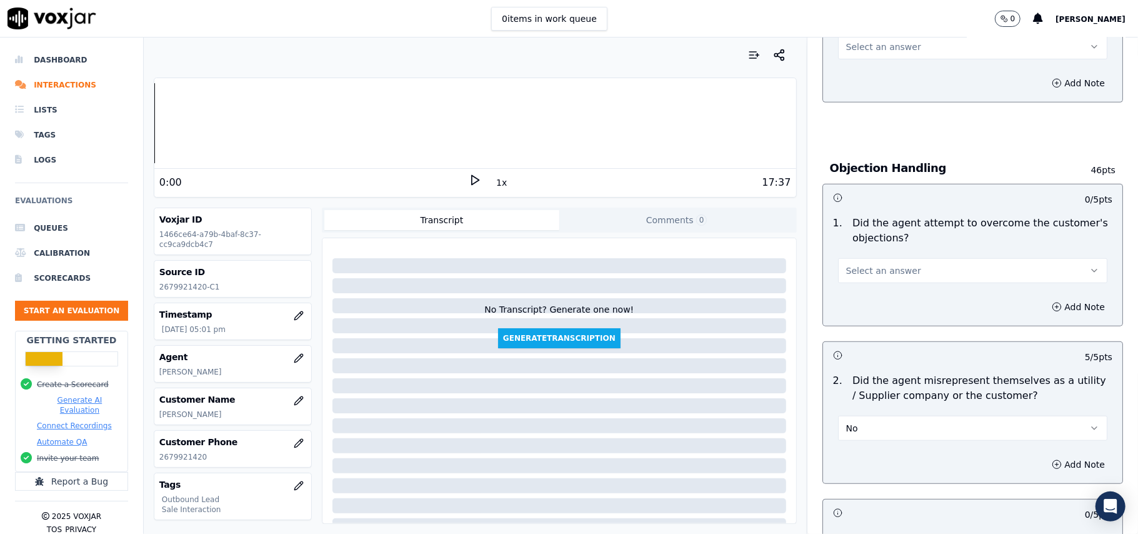
click at [858, 277] on span "Select an answer" at bounding box center [883, 270] width 75 height 13
click at [854, 300] on div "Yes" at bounding box center [946, 301] width 242 height 20
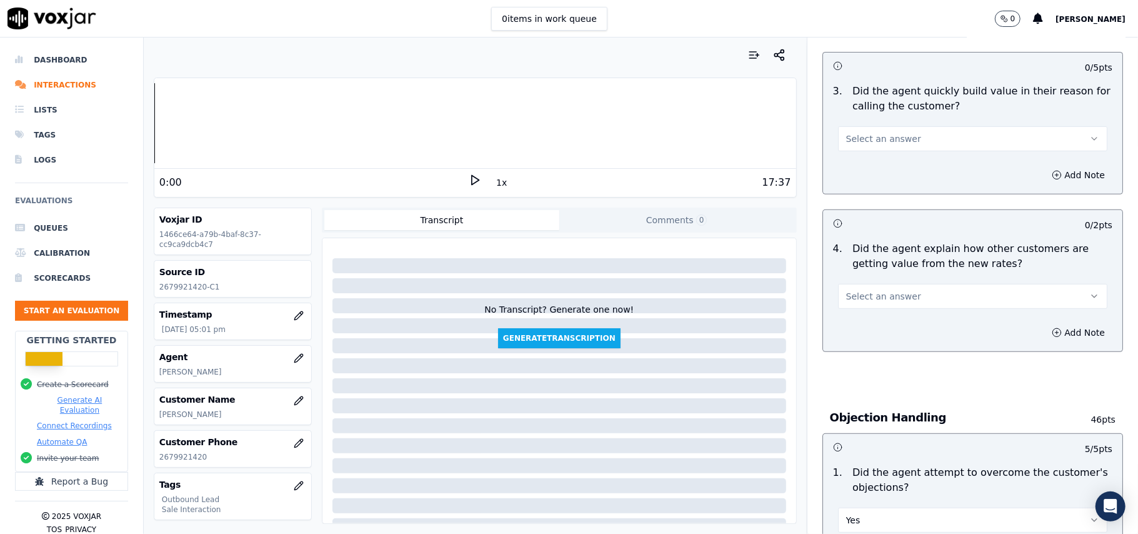
scroll to position [368, 0]
click at [858, 303] on span "Select an answer" at bounding box center [883, 297] width 75 height 13
click at [846, 334] on div "Yes" at bounding box center [946, 327] width 242 height 20
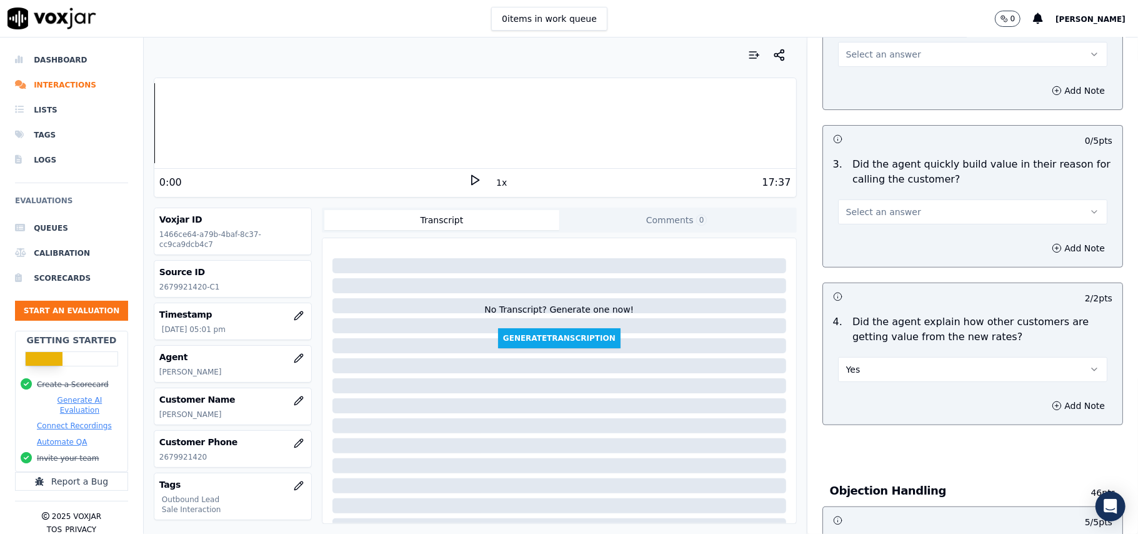
scroll to position [201, 0]
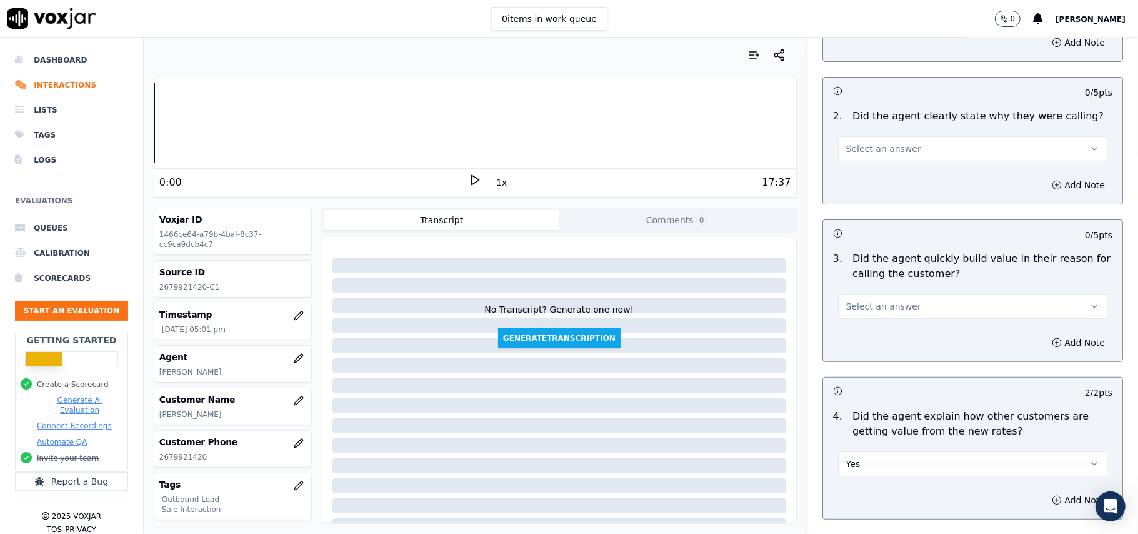
click at [848, 308] on span "Select an answer" at bounding box center [883, 306] width 75 height 13
click at [845, 336] on div "Yes" at bounding box center [946, 336] width 242 height 20
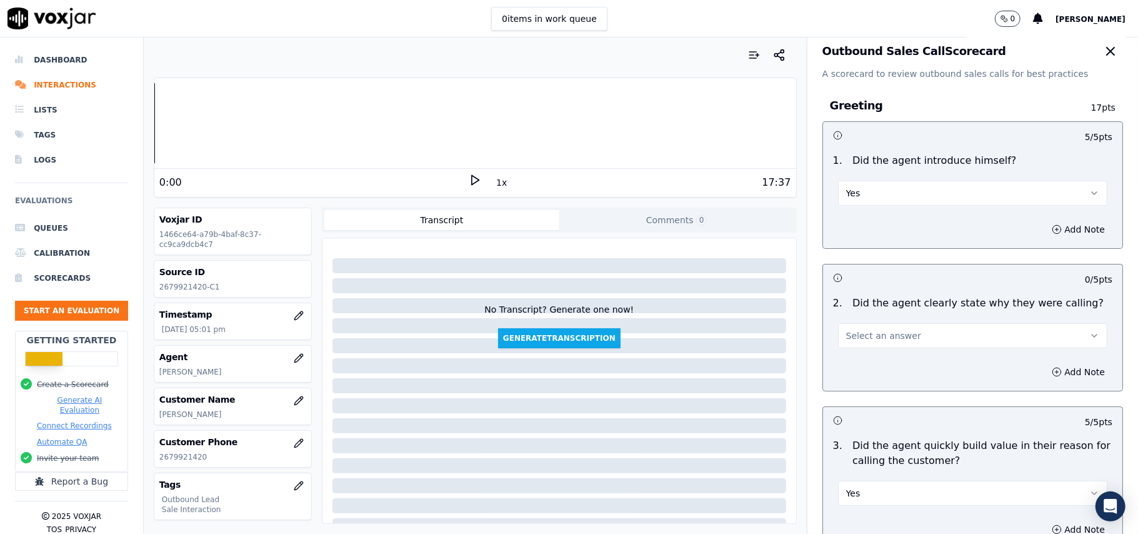
scroll to position [0, 0]
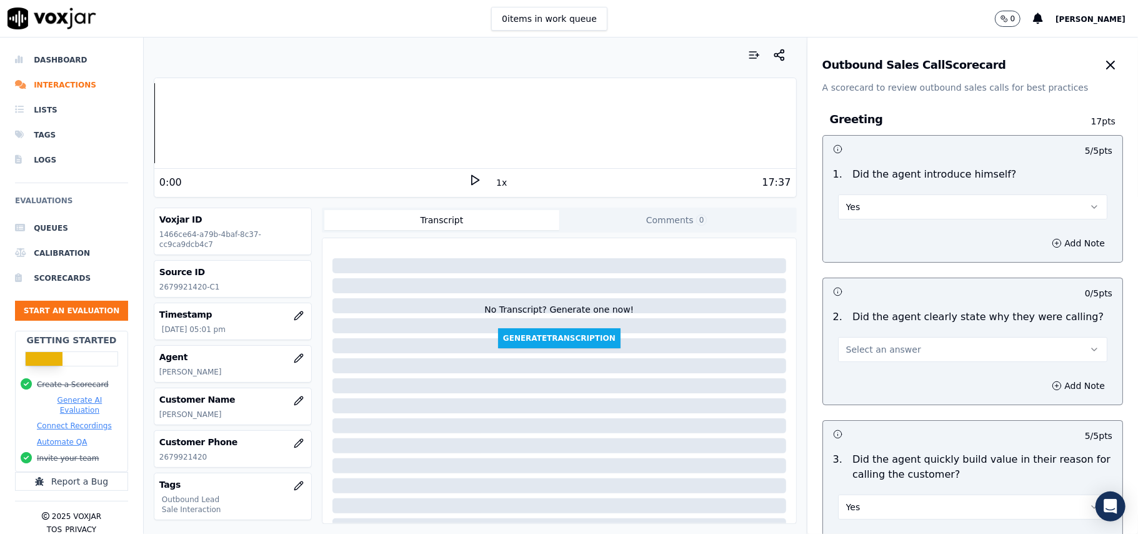
click at [854, 353] on span "Select an answer" at bounding box center [883, 349] width 75 height 13
click at [854, 374] on div "Yes" at bounding box center [946, 378] width 242 height 20
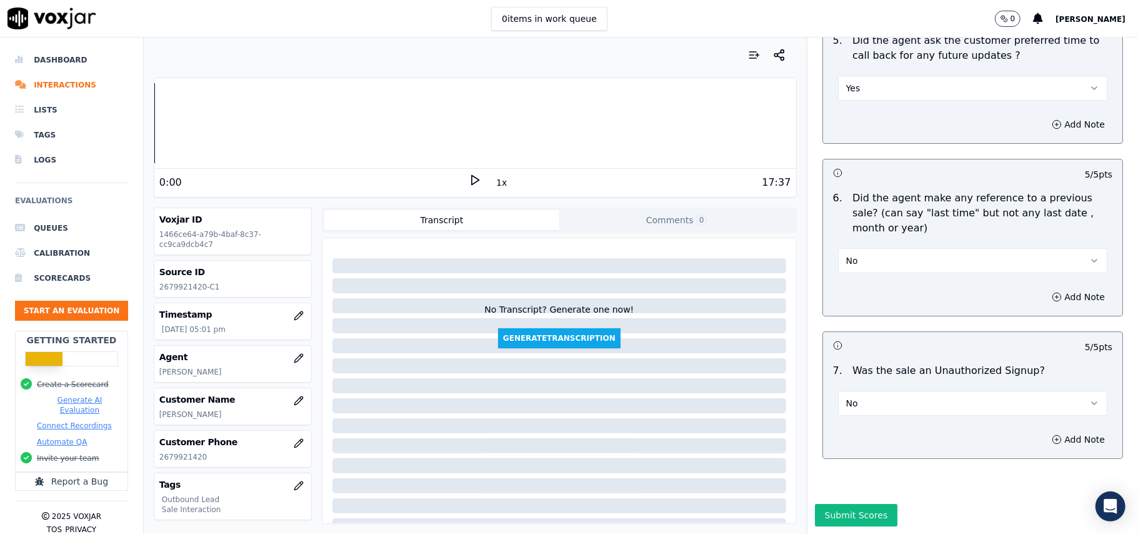
scroll to position [3185, 0]
click at [826, 504] on button "Submit Scores" at bounding box center [856, 515] width 83 height 23
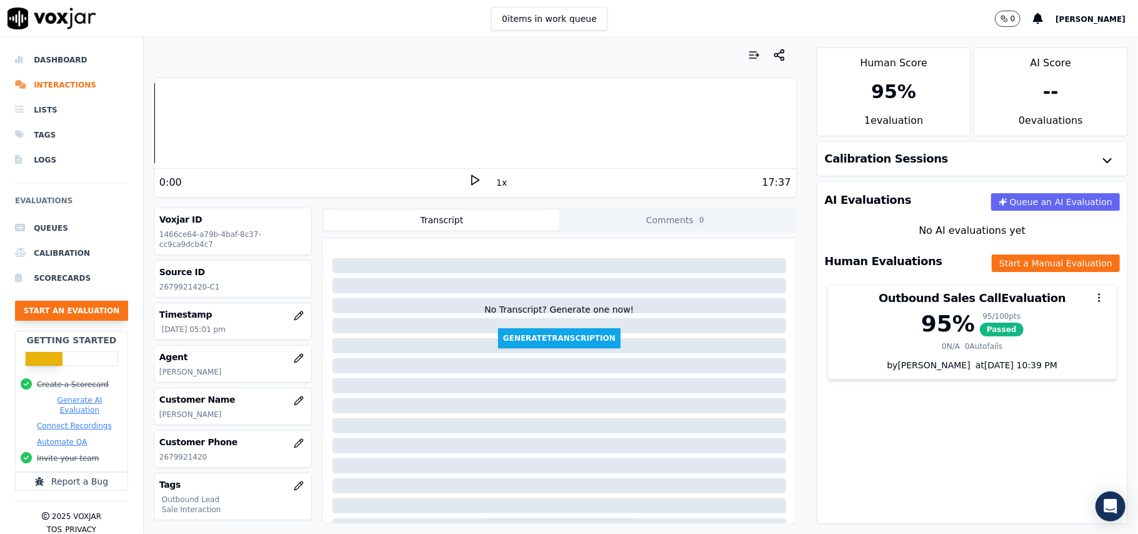
click at [73, 309] on button "Start an Evaluation" at bounding box center [71, 311] width 113 height 20
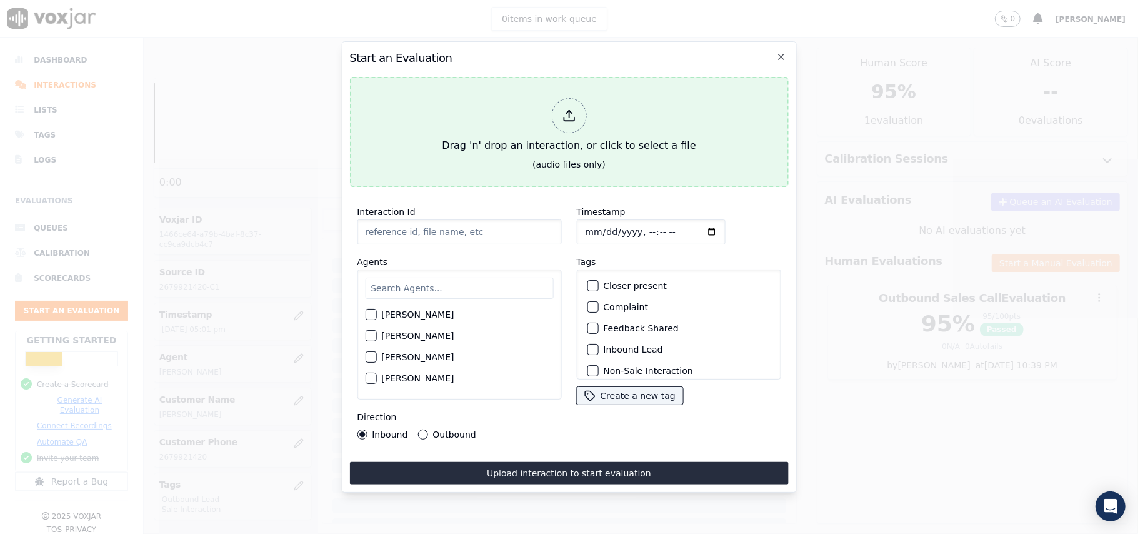
click at [568, 111] on polyline at bounding box center [569, 112] width 6 height 3
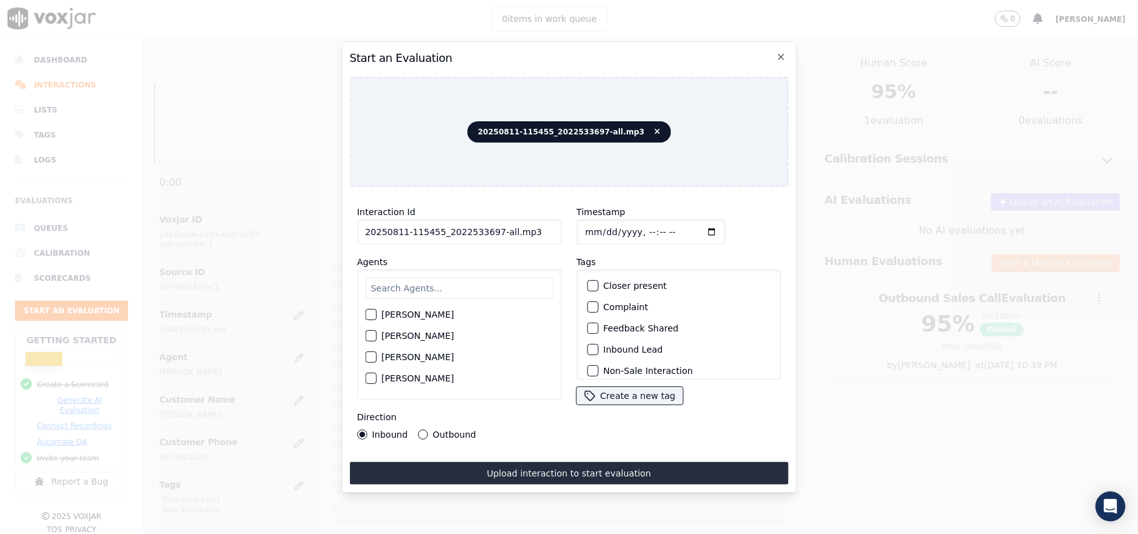
drag, startPoint x: 541, startPoint y: 230, endPoint x: 491, endPoint y: 228, distance: 50.0
click at [491, 228] on input "20250811-115455_2022533697-all.mp3" at bounding box center [459, 231] width 204 height 25
type input "20250811-115455_2022533697-C1"
click at [599, 226] on input "Timestamp" at bounding box center [650, 231] width 149 height 25
type input "[DATE]T17:33"
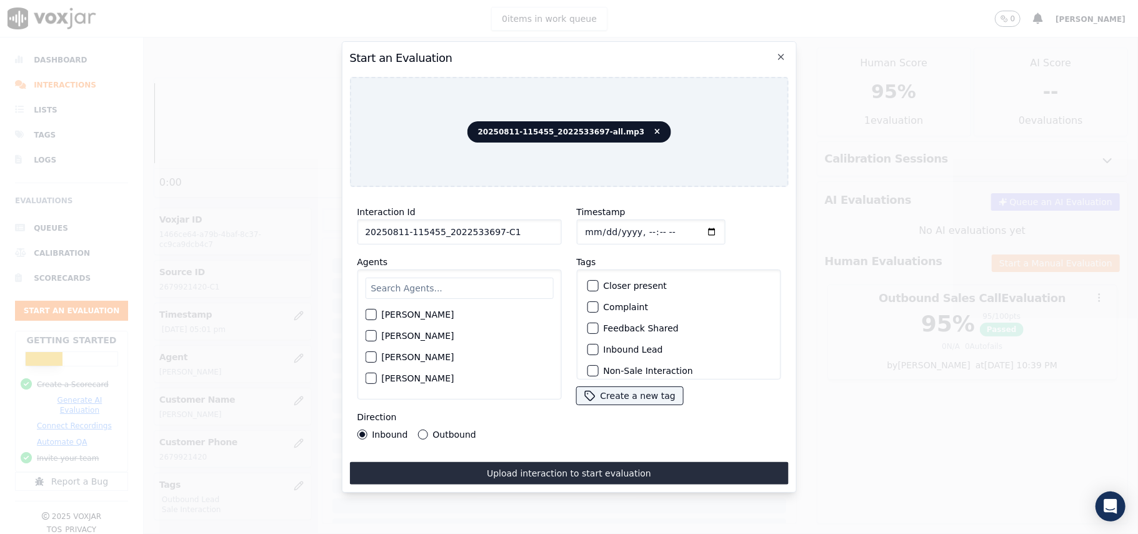
click at [453, 278] on input "text" at bounding box center [459, 288] width 188 height 21
paste input "[PERSON_NAME]"
type input "[PERSON_NAME]"
click at [371, 314] on div "button" at bounding box center [370, 318] width 9 height 9
click at [588, 348] on div "button" at bounding box center [592, 349] width 9 height 9
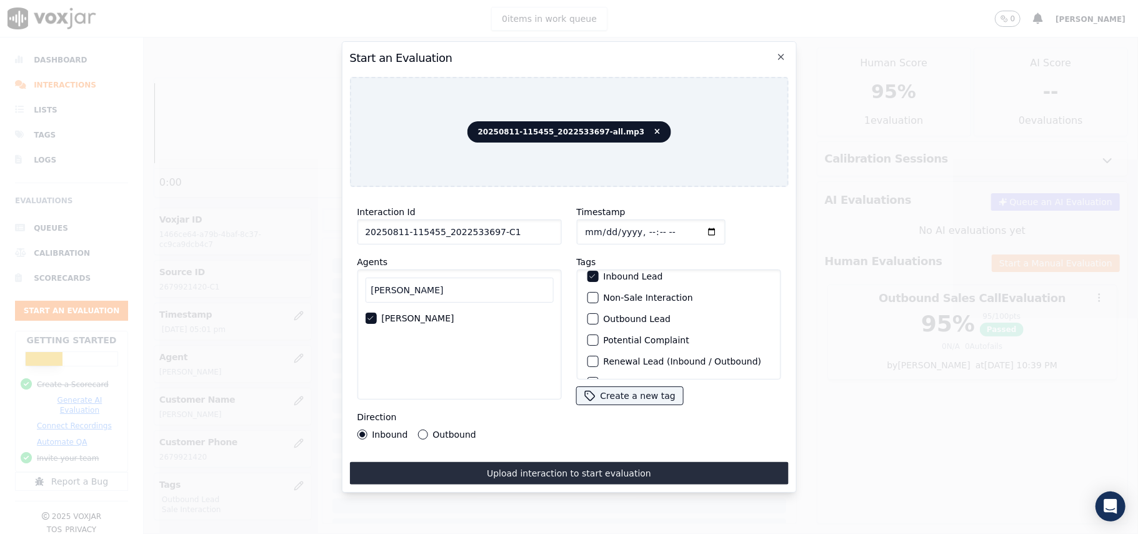
scroll to position [109, 0]
click at [588, 359] on div "button" at bounding box center [592, 363] width 9 height 9
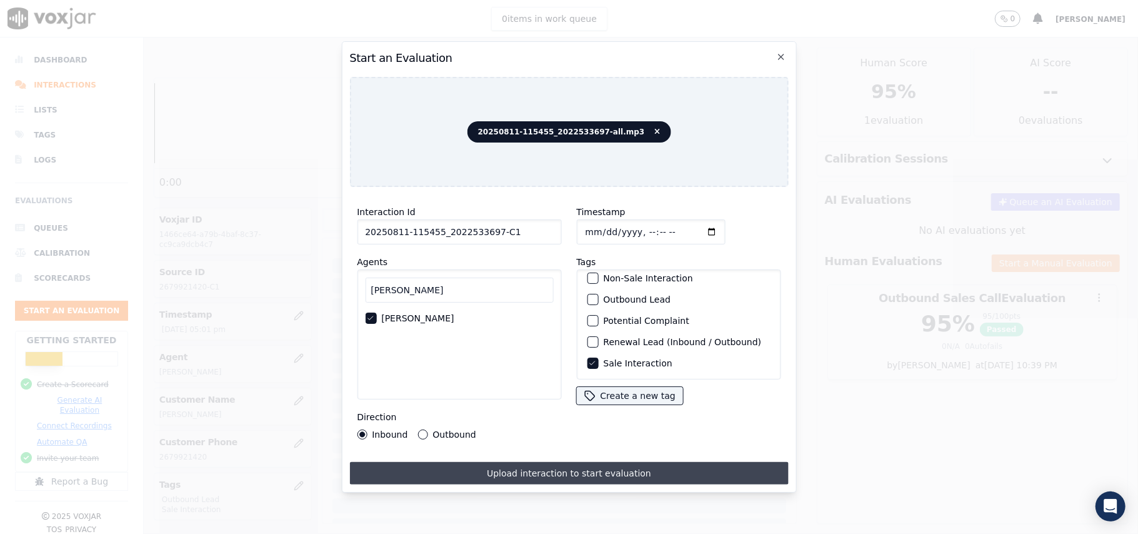
click at [553, 468] on button "Upload interaction to start evaluation" at bounding box center [568, 473] width 439 height 23
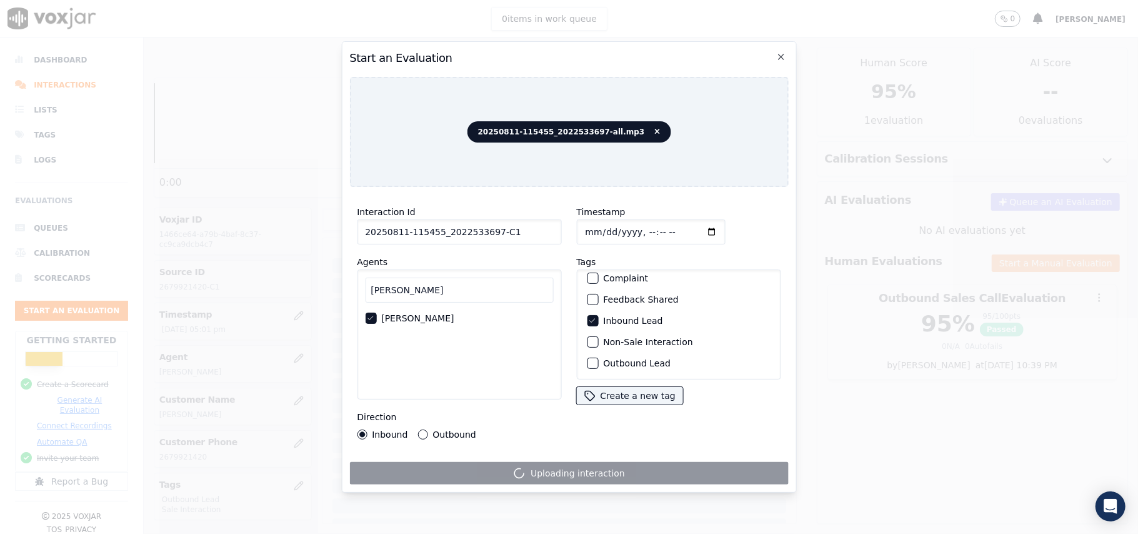
scroll to position [0, 0]
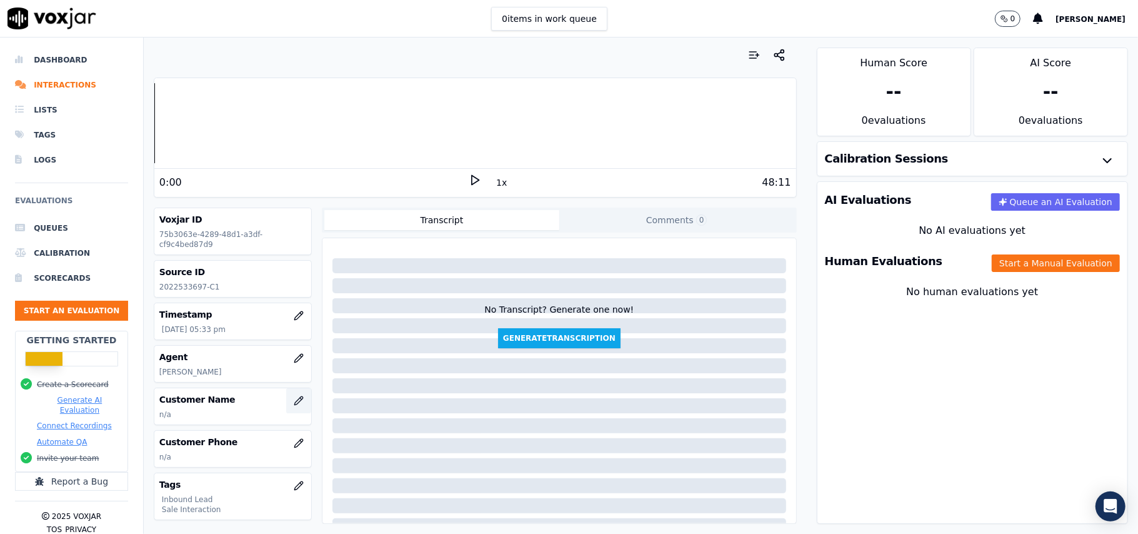
click at [294, 399] on icon "button" at bounding box center [298, 400] width 8 height 8
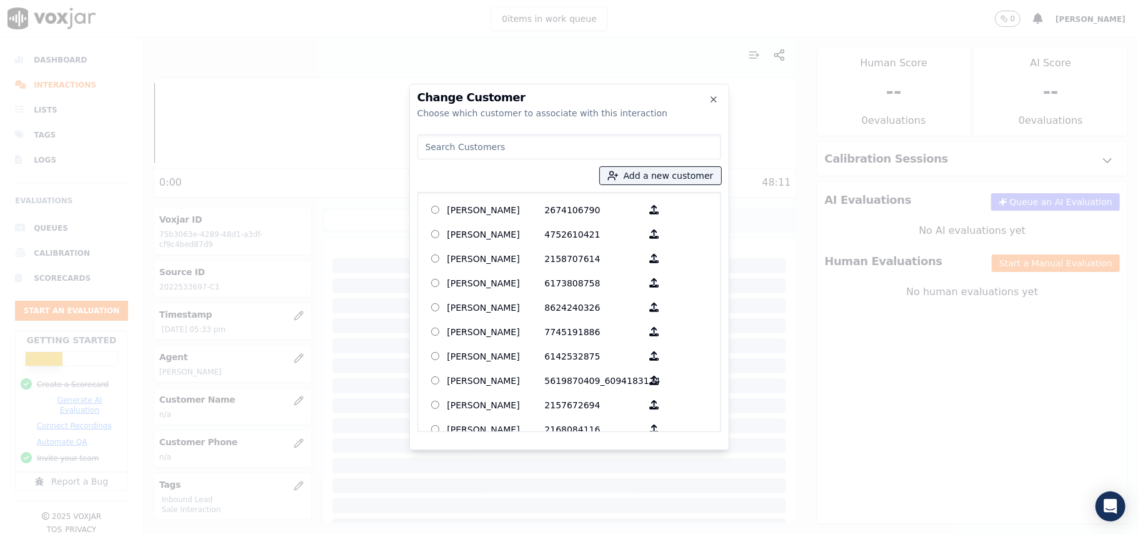
paste input "[PERSON_NAME]"
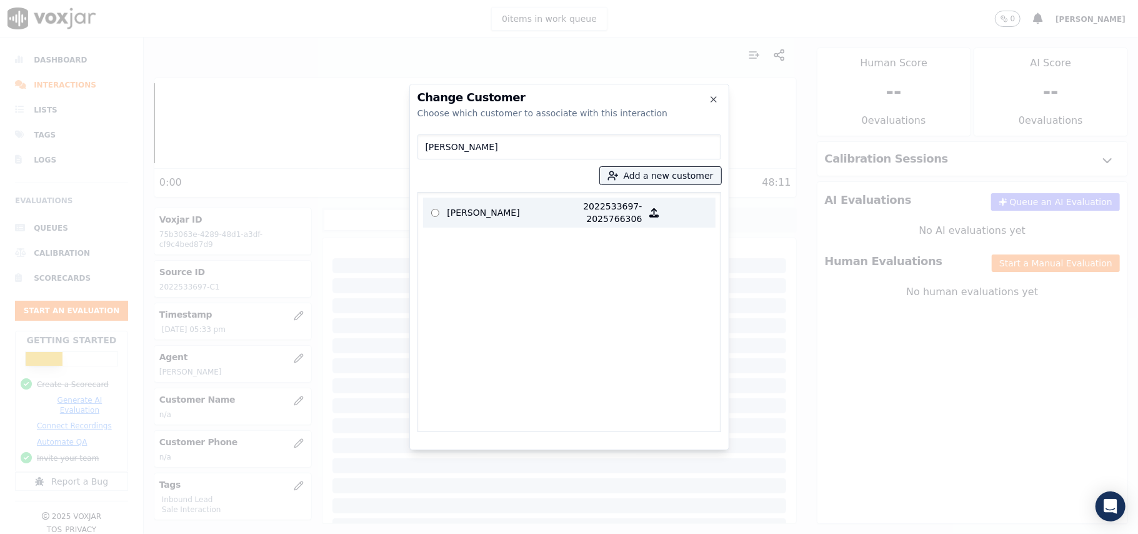
type input "[PERSON_NAME]"
click at [523, 213] on p "[PERSON_NAME]" at bounding box center [497, 212] width 98 height 25
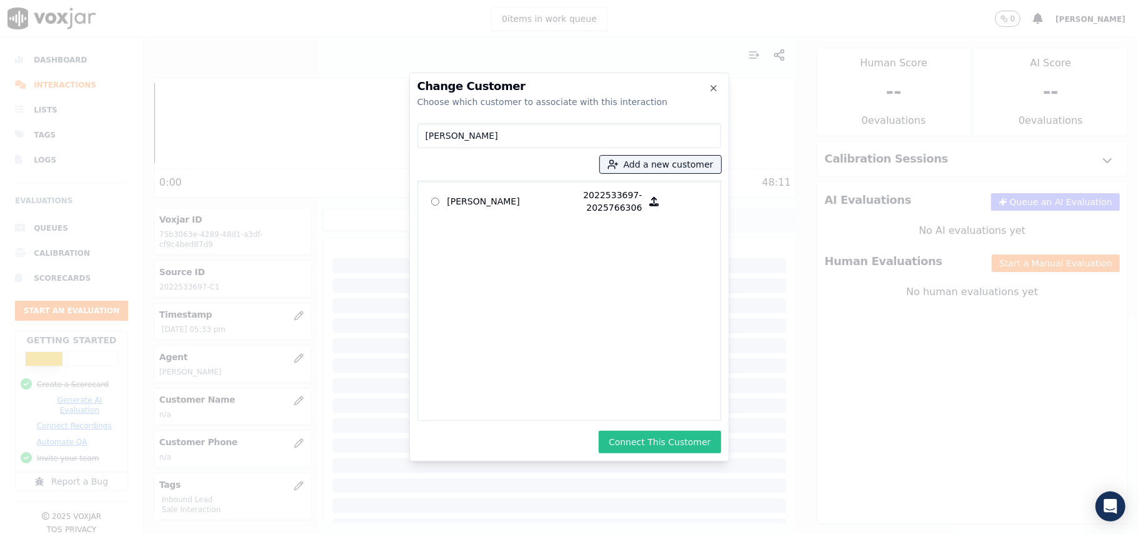
click at [653, 436] on button "Connect This Customer" at bounding box center [660, 442] width 122 height 23
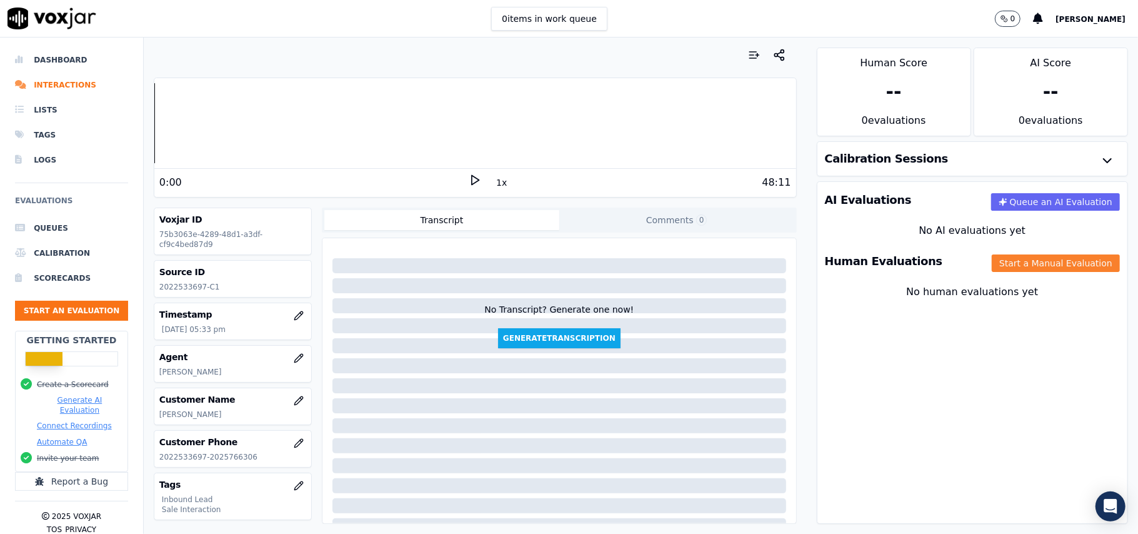
click at [1018, 268] on button "Start a Manual Evaluation" at bounding box center [1056, 263] width 128 height 18
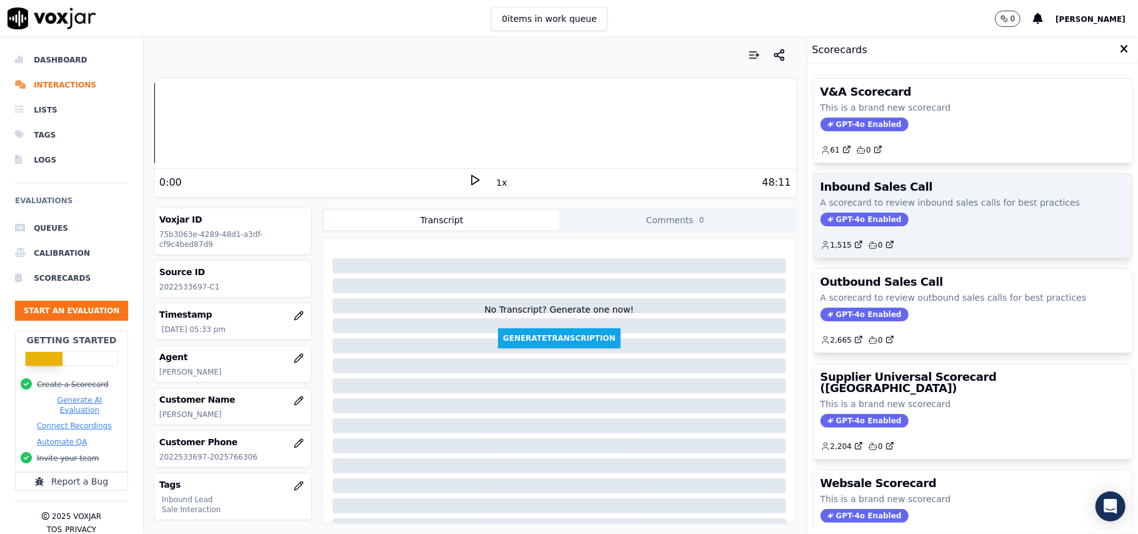
click at [858, 220] on span "GPT-4o Enabled" at bounding box center [865, 220] width 88 height 14
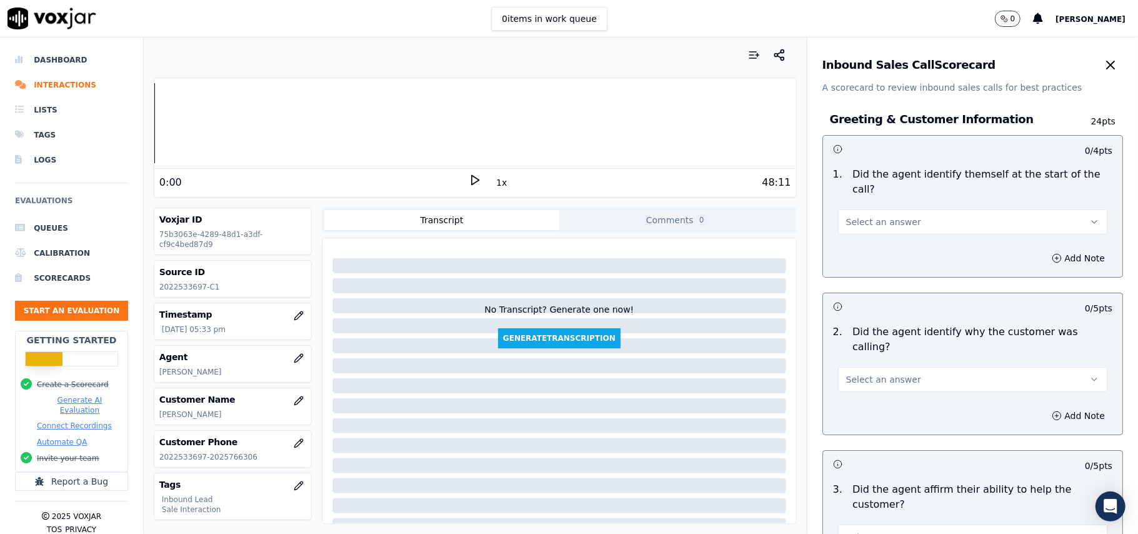
click at [889, 209] on button "Select an answer" at bounding box center [972, 221] width 269 height 25
click at [887, 226] on div "Yes" at bounding box center [946, 236] width 242 height 20
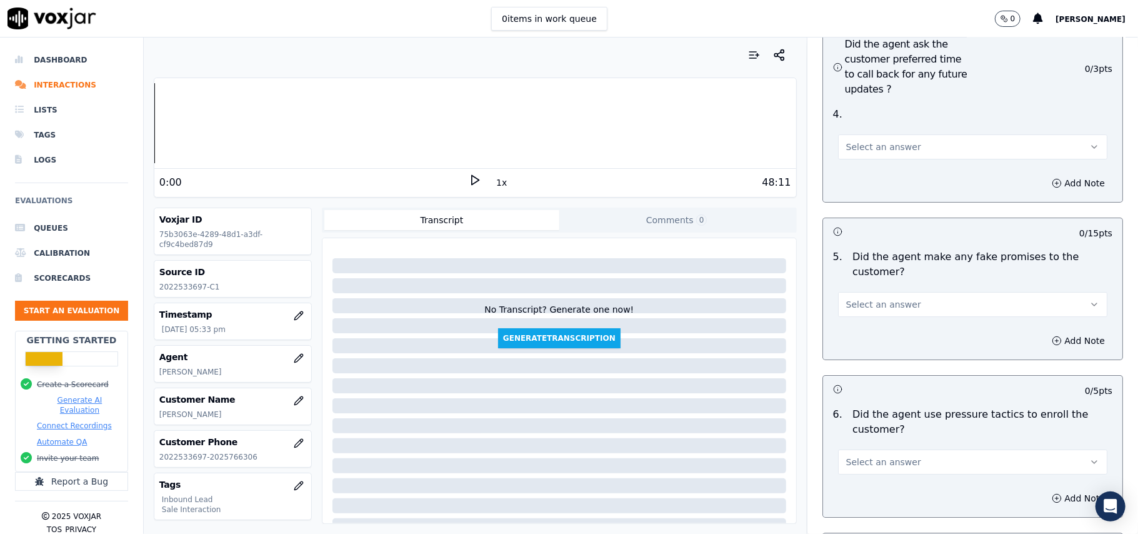
scroll to position [3499, 0]
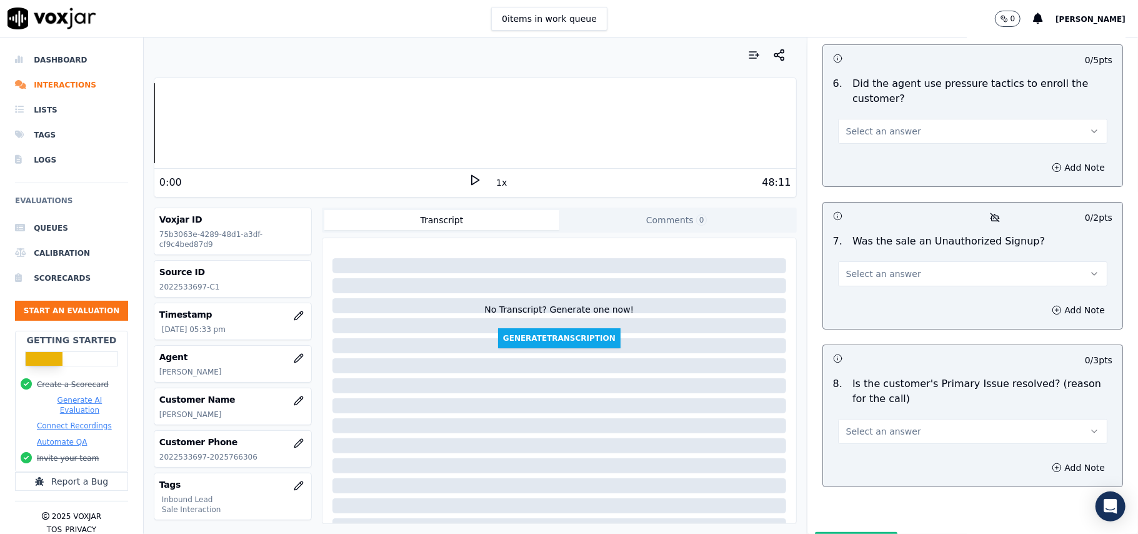
click at [915, 419] on button "Select an answer" at bounding box center [972, 431] width 269 height 25
click at [878, 391] on div "Yes" at bounding box center [946, 394] width 242 height 20
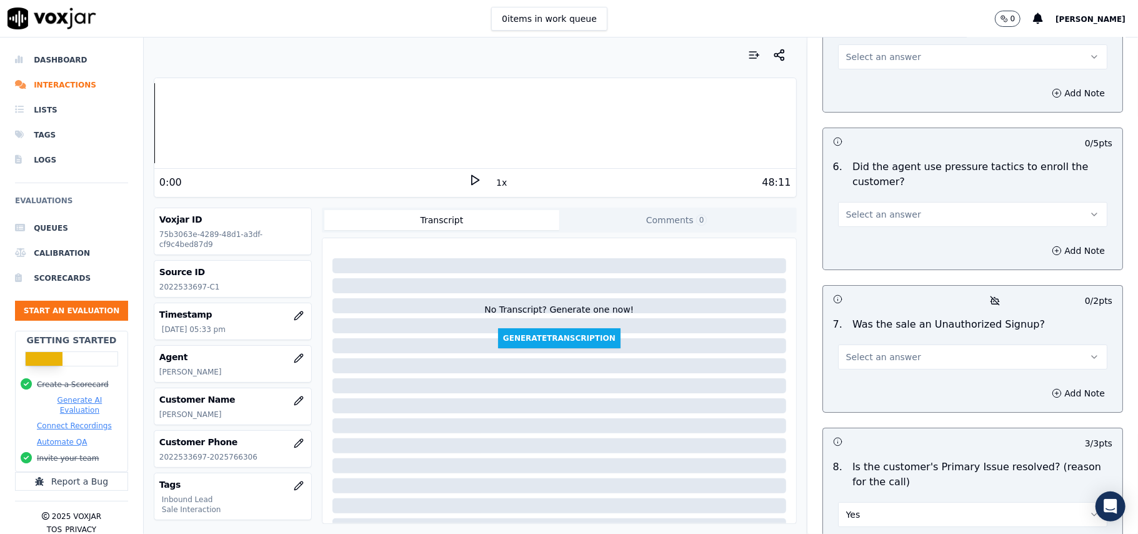
click at [893, 344] on button "Select an answer" at bounding box center [972, 356] width 269 height 25
click at [863, 338] on div "No" at bounding box center [946, 339] width 242 height 20
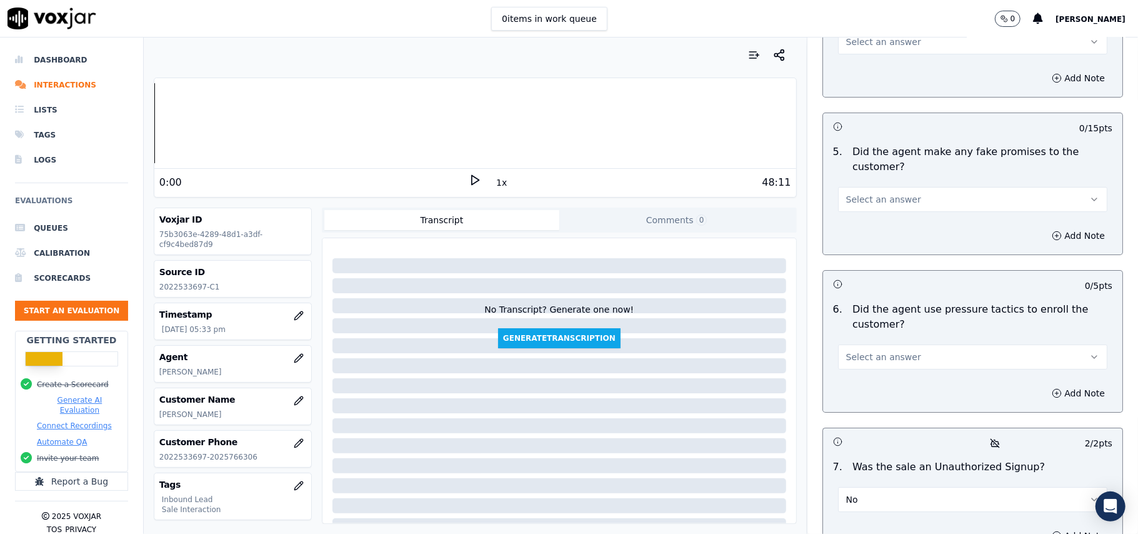
scroll to position [3249, 0]
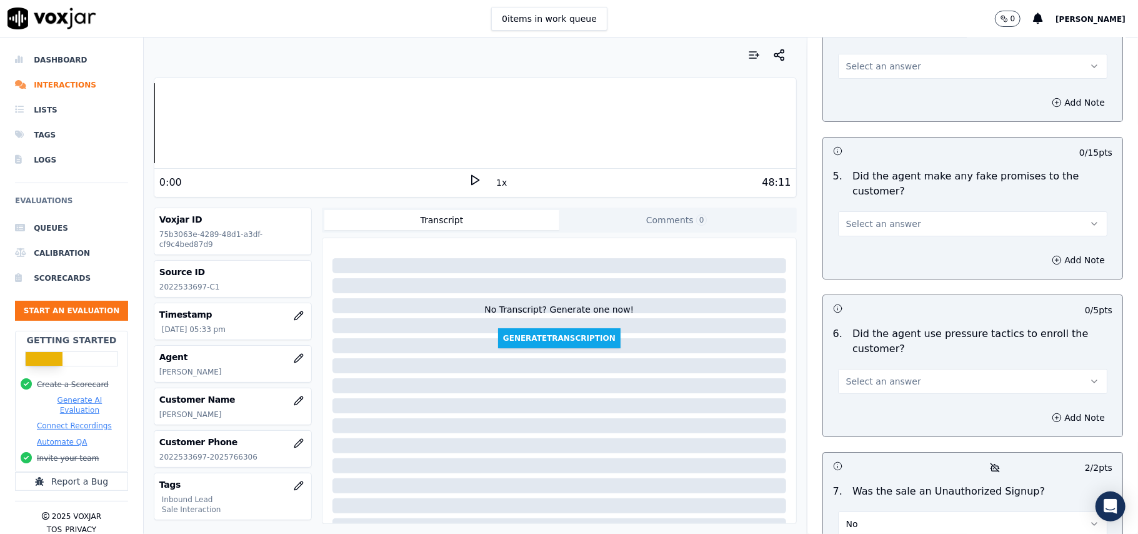
click at [863, 375] on span "Select an answer" at bounding box center [883, 381] width 75 height 13
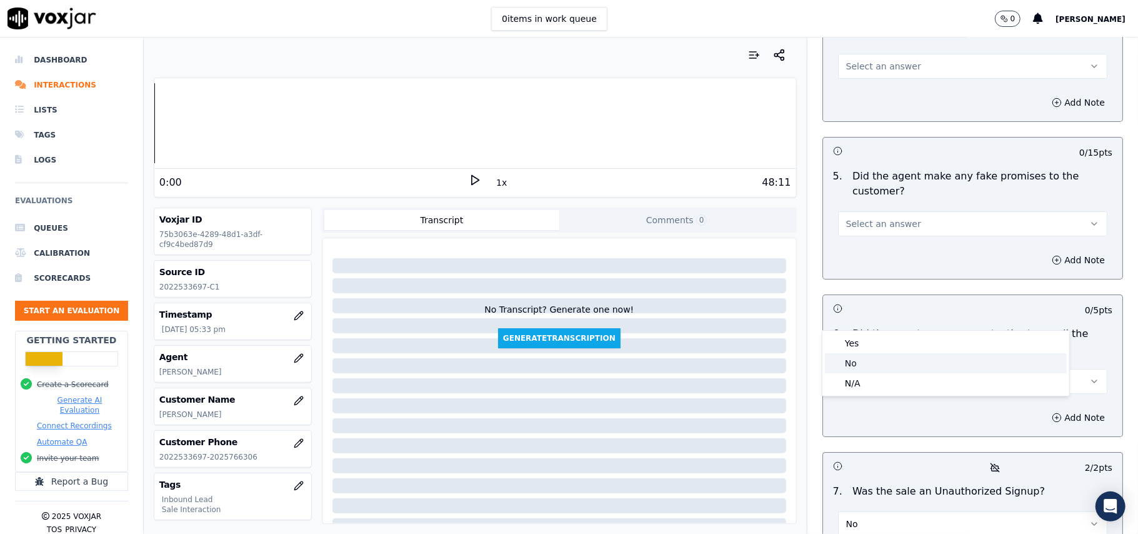
click at [849, 354] on div "No" at bounding box center [946, 363] width 242 height 20
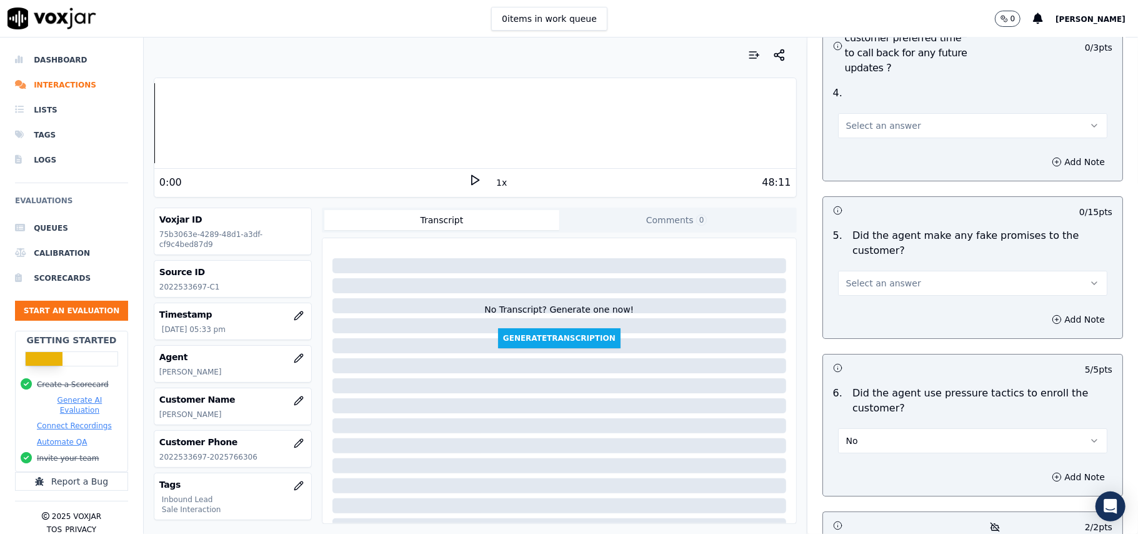
scroll to position [3082, 0]
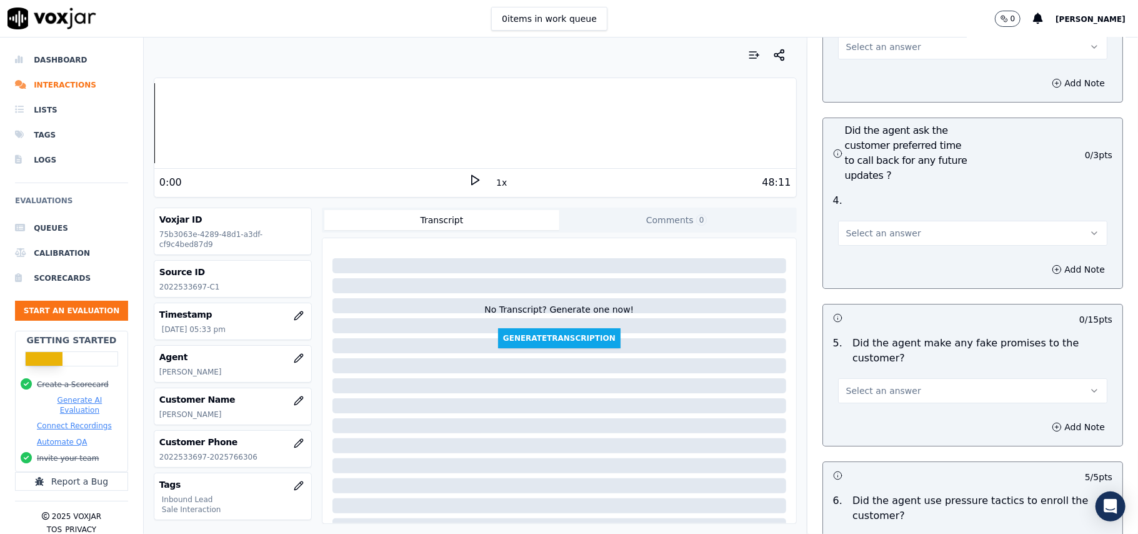
click at [858, 384] on span "Select an answer" at bounding box center [883, 390] width 75 height 13
click at [846, 362] on div "No" at bounding box center [946, 372] width 242 height 20
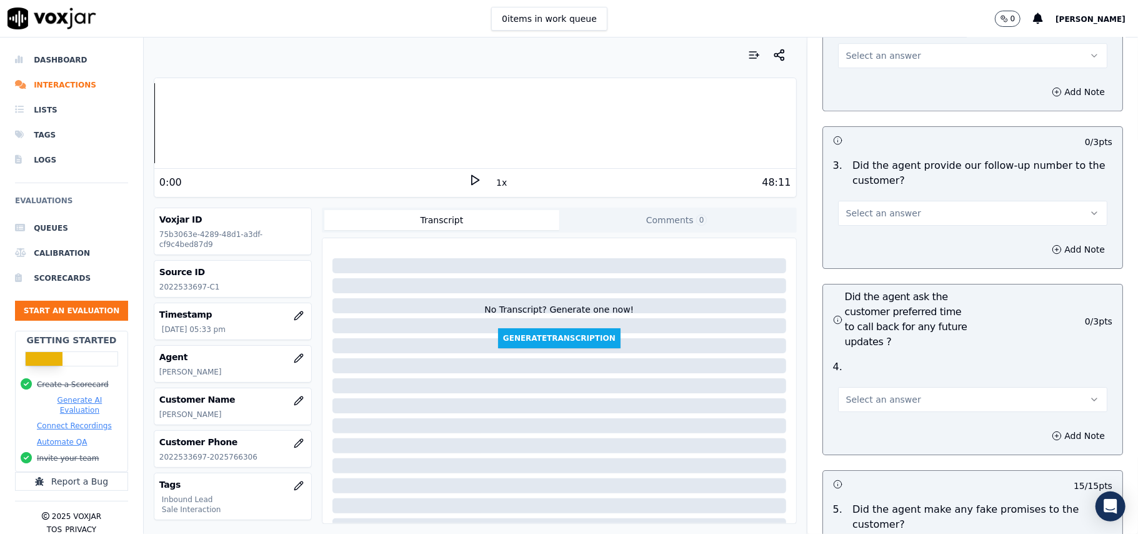
click at [860, 393] on span "Select an answer" at bounding box center [883, 399] width 75 height 13
click at [853, 361] on div "Yes" at bounding box center [946, 361] width 242 height 20
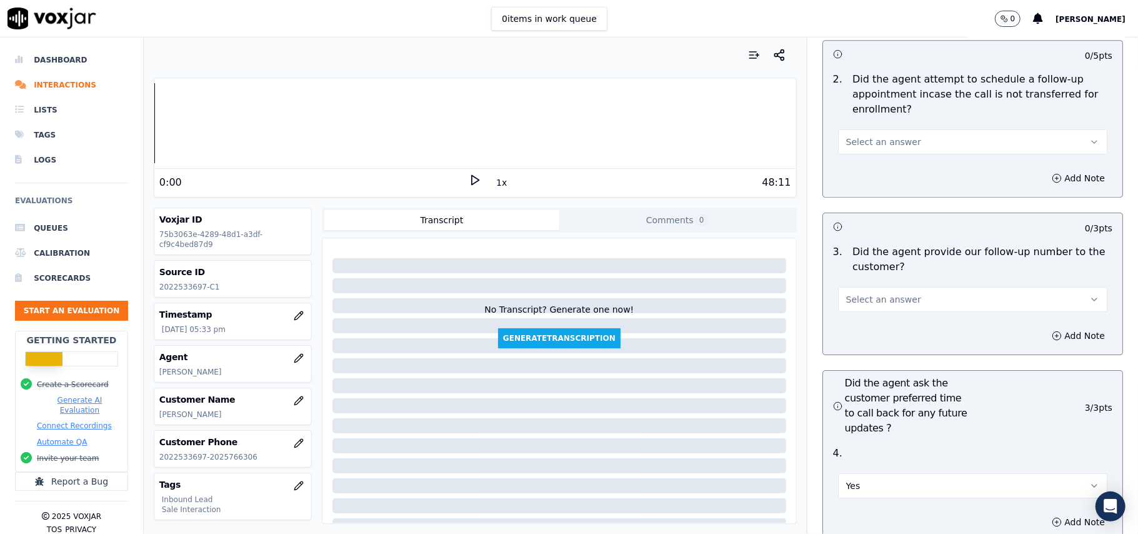
scroll to position [2749, 0]
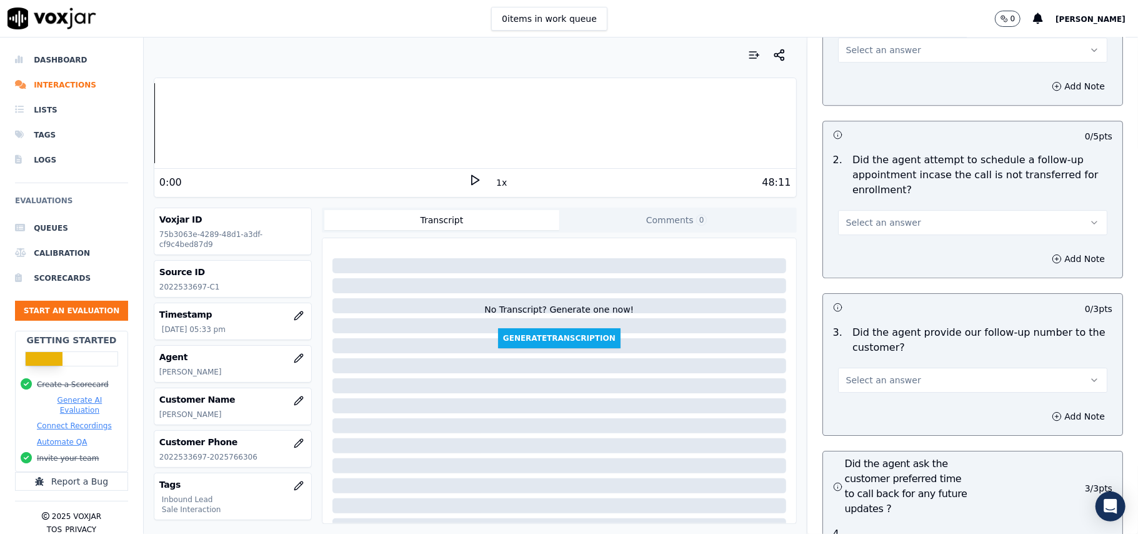
click at [854, 368] on button "Select an answer" at bounding box center [972, 380] width 269 height 25
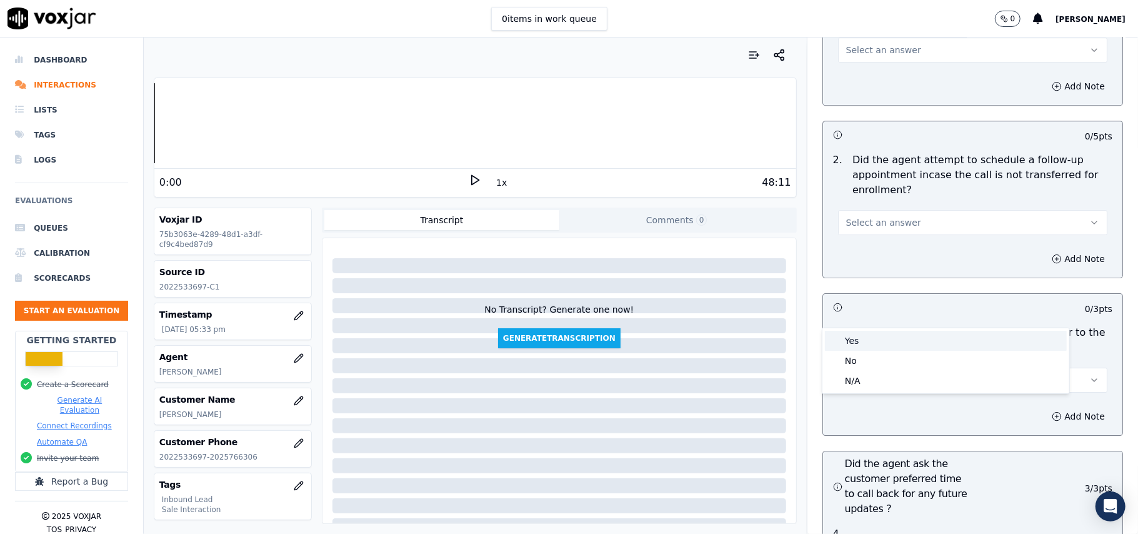
click at [843, 348] on div "Yes" at bounding box center [946, 341] width 242 height 20
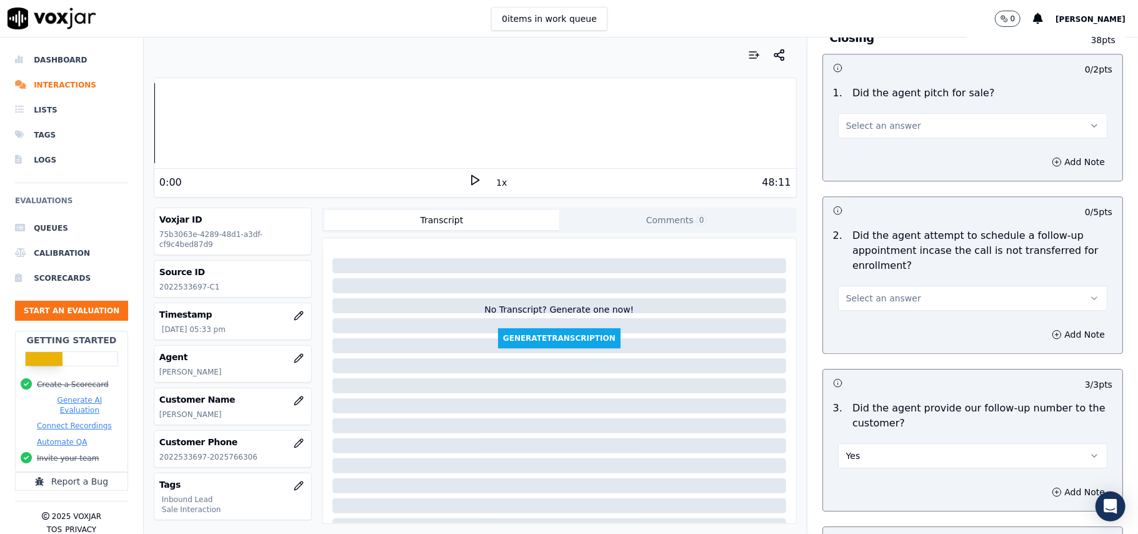
scroll to position [2582, 0]
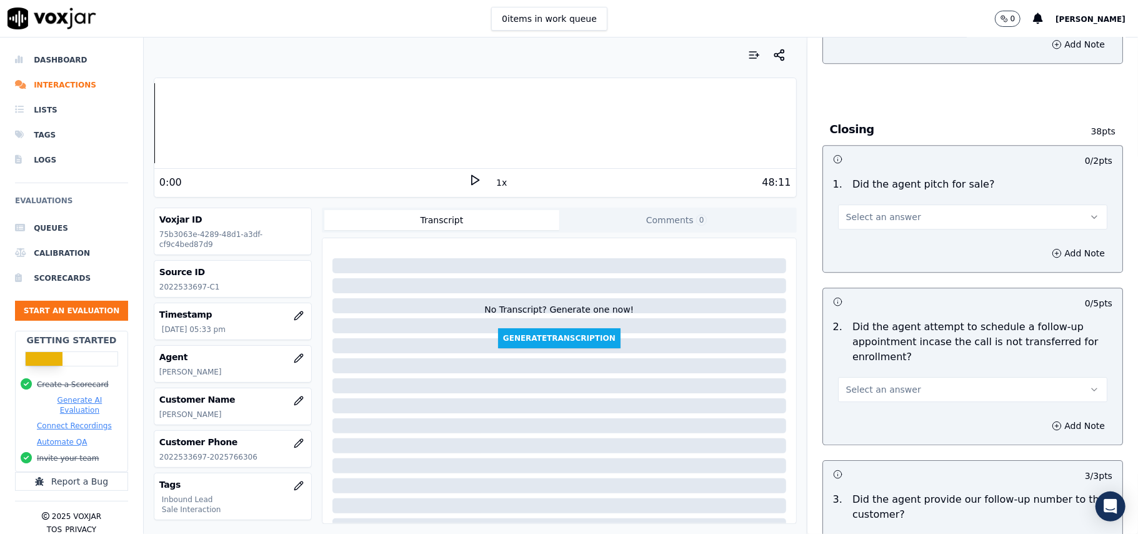
click at [863, 383] on span "Select an answer" at bounding box center [883, 389] width 75 height 13
click at [860, 361] on div "No" at bounding box center [946, 369] width 242 height 20
click at [863, 377] on button "No" at bounding box center [972, 389] width 269 height 25
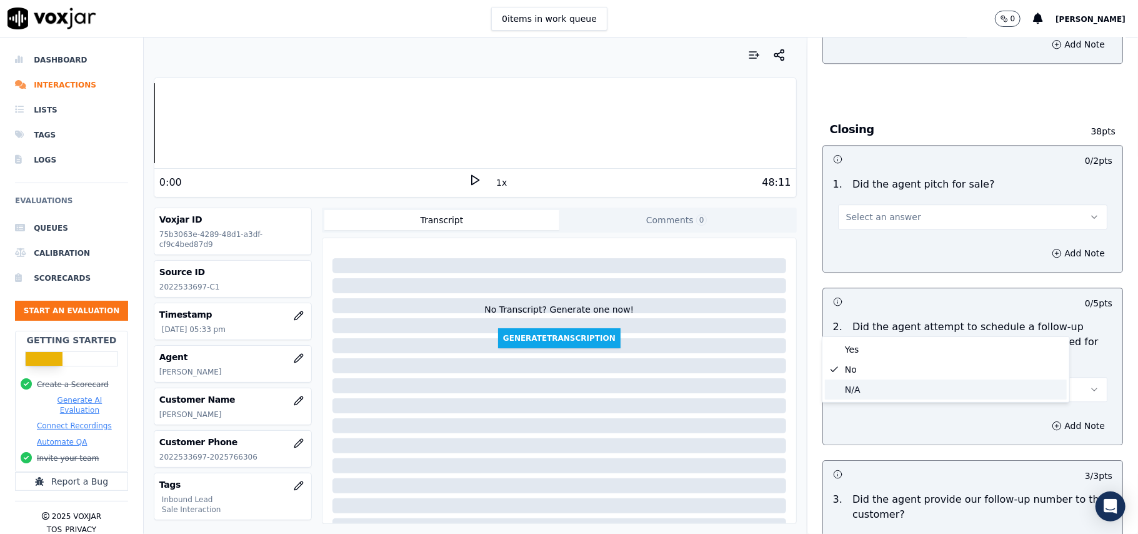
click at [851, 388] on div "N/A" at bounding box center [946, 389] width 242 height 20
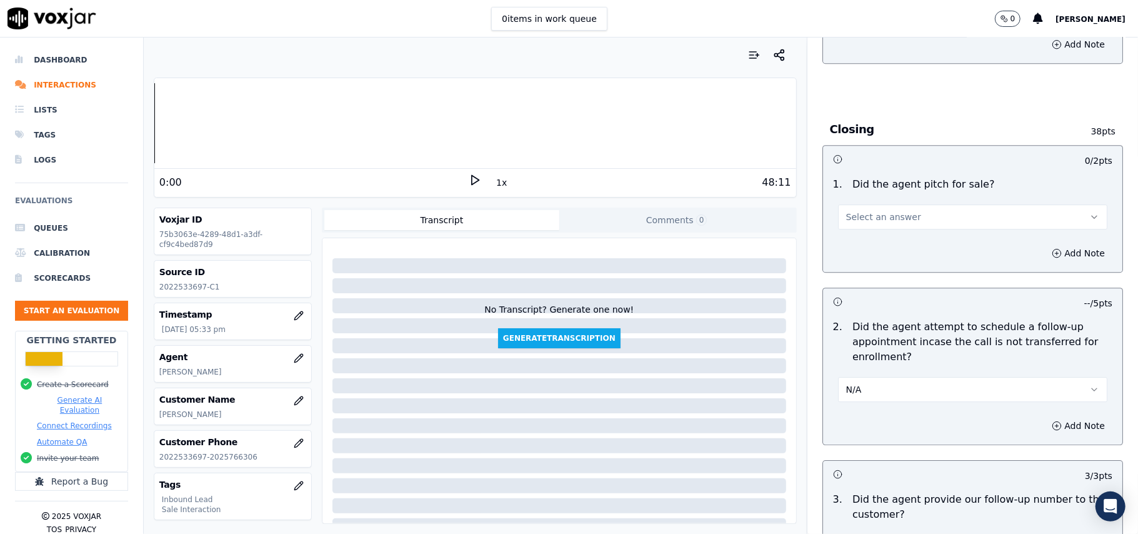
click at [882, 377] on button "N/A" at bounding box center [972, 389] width 269 height 25
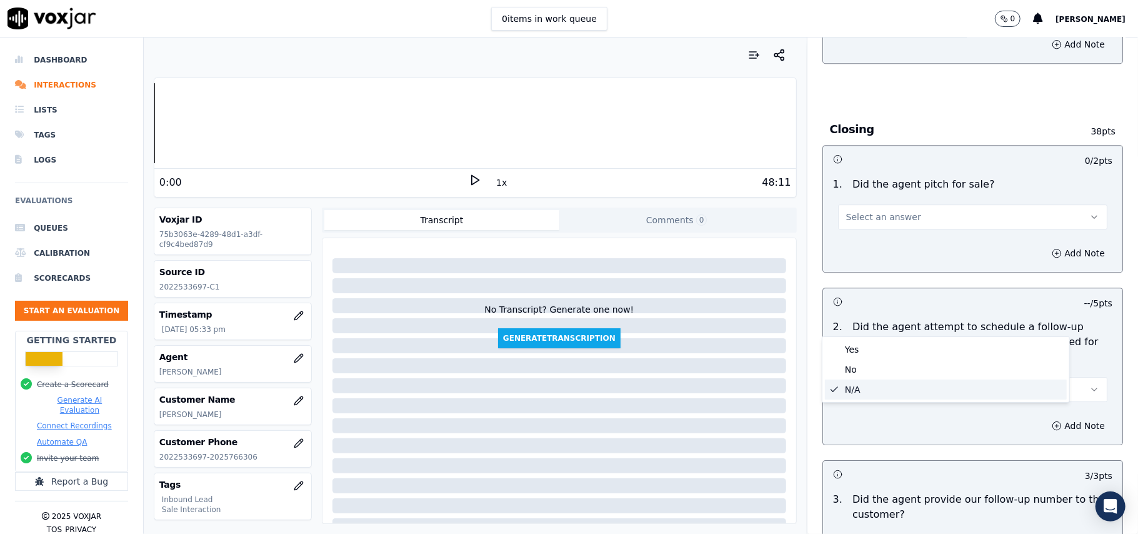
click at [868, 338] on div "Yes No N/A" at bounding box center [946, 369] width 247 height 65
click at [863, 345] on div "Yes" at bounding box center [946, 349] width 242 height 20
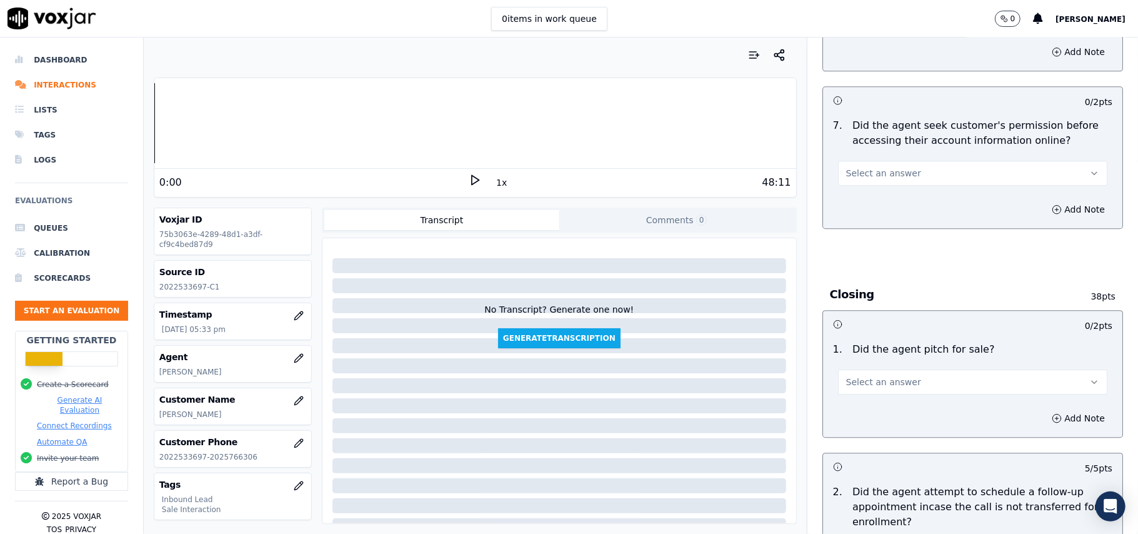
scroll to position [2416, 0]
click at [861, 377] on span "Select an answer" at bounding box center [883, 383] width 75 height 13
click at [851, 336] on div "Yes" at bounding box center [946, 343] width 242 height 20
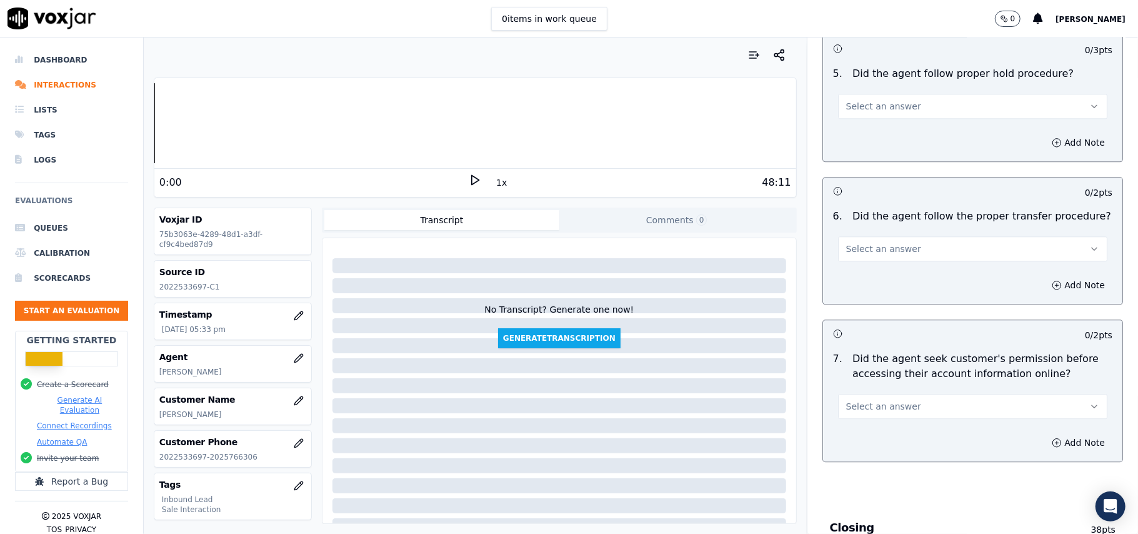
scroll to position [2166, 0]
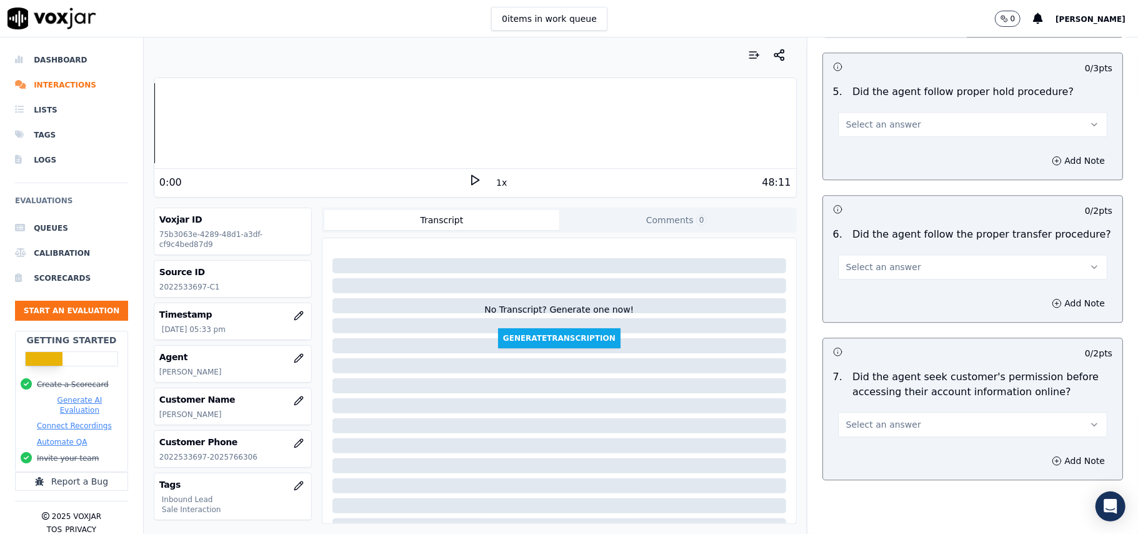
click at [860, 418] on span "Select an answer" at bounding box center [883, 424] width 75 height 13
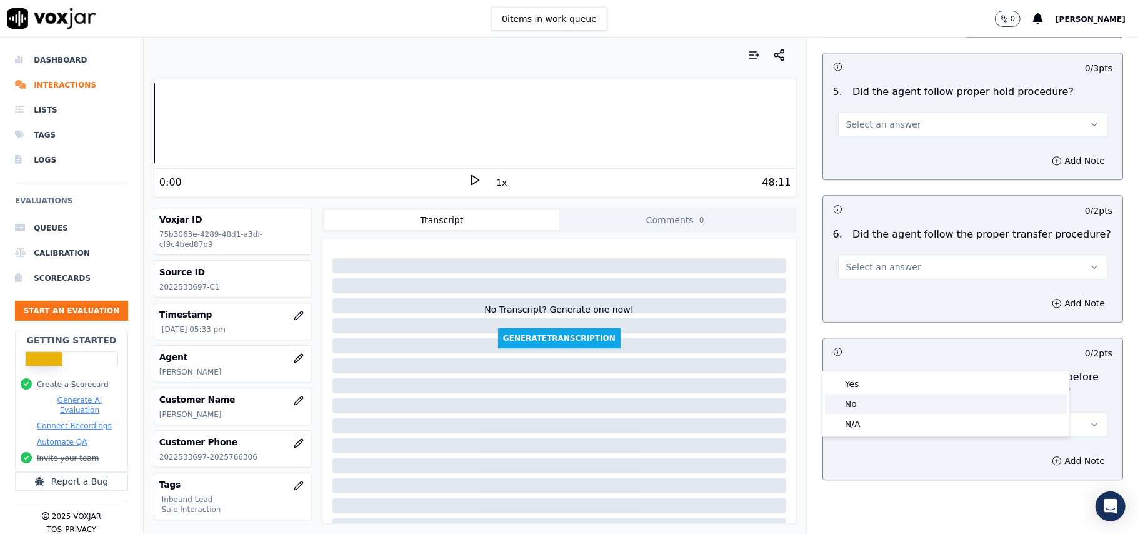
click at [861, 400] on div "No" at bounding box center [946, 404] width 242 height 20
click at [861, 412] on button "No" at bounding box center [972, 424] width 269 height 25
click at [851, 418] on div "N/A" at bounding box center [946, 424] width 242 height 20
click at [863, 412] on button "N/A" at bounding box center [972, 424] width 269 height 25
click at [860, 383] on div "Yes" at bounding box center [946, 384] width 242 height 20
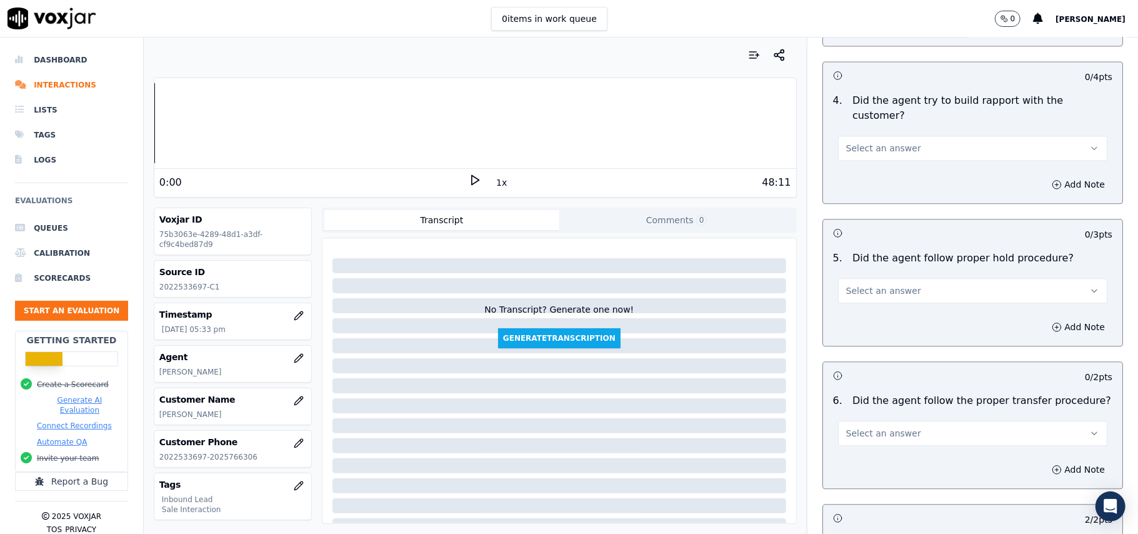
scroll to position [1999, 0]
click at [878, 428] on span "Select an answer" at bounding box center [883, 434] width 75 height 13
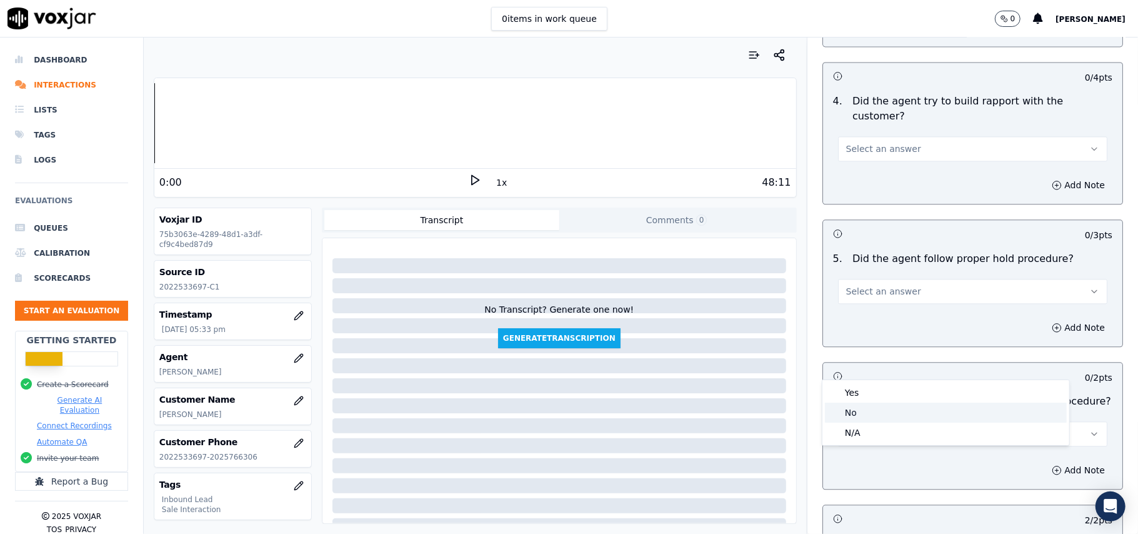
click at [856, 408] on div "No" at bounding box center [946, 413] width 242 height 20
click at [858, 421] on button "No" at bounding box center [972, 433] width 269 height 25
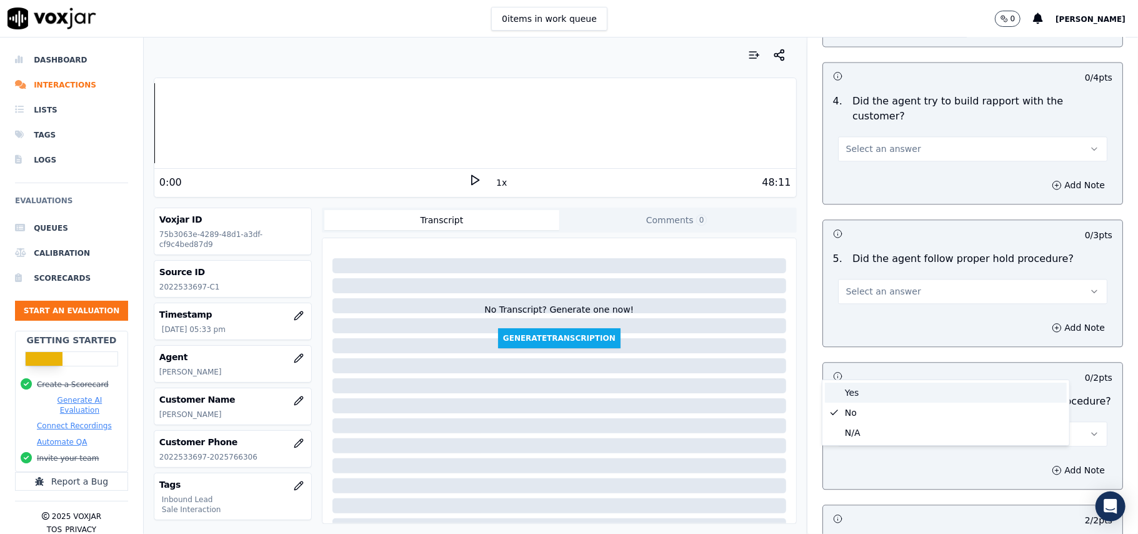
click at [851, 390] on div "Yes" at bounding box center [946, 393] width 242 height 20
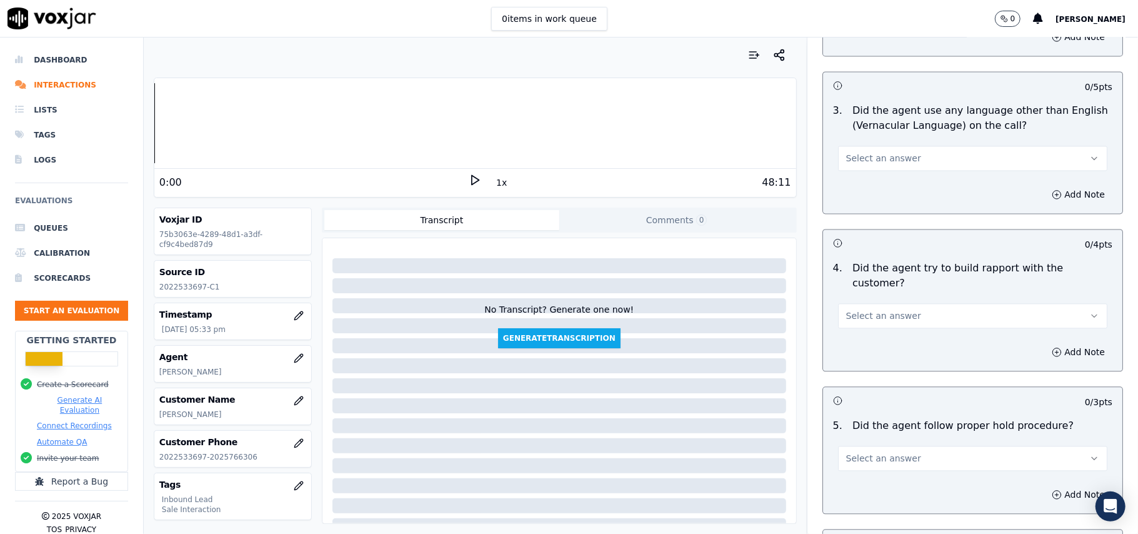
click at [848, 452] on span "Select an answer" at bounding box center [883, 458] width 75 height 13
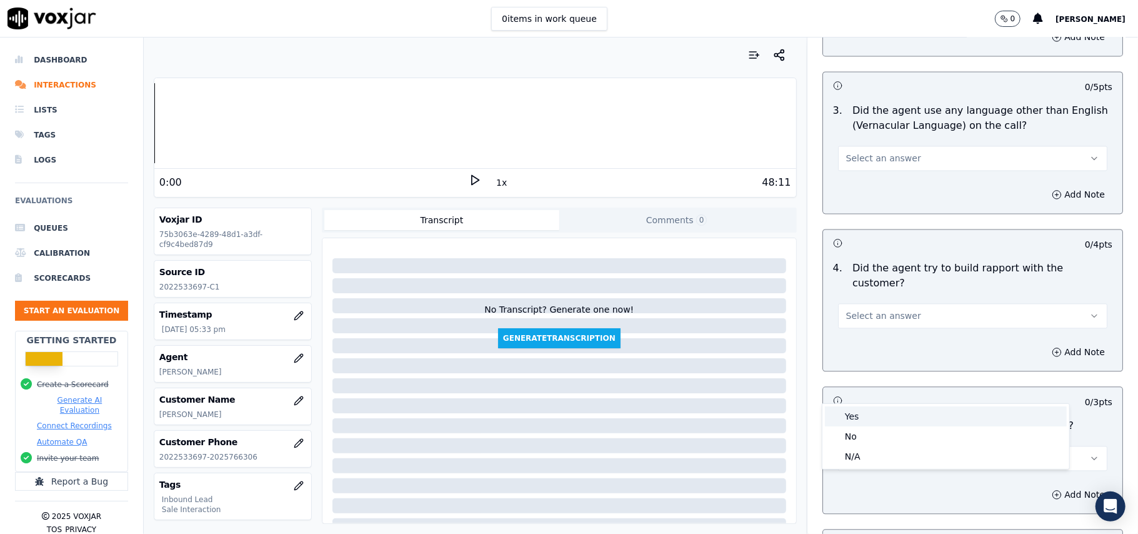
click at [849, 409] on div "Yes" at bounding box center [946, 416] width 242 height 20
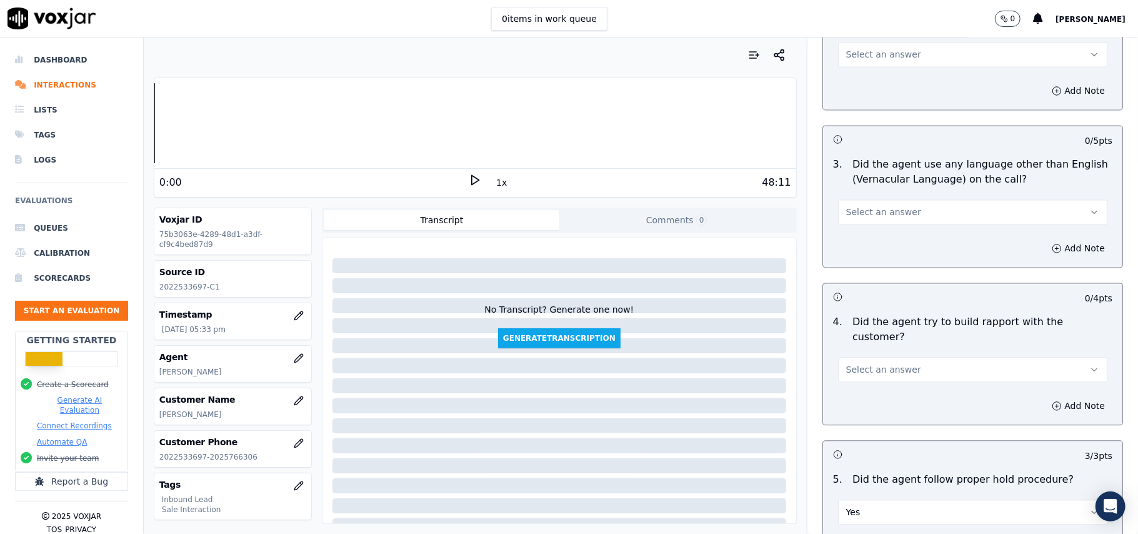
scroll to position [1665, 0]
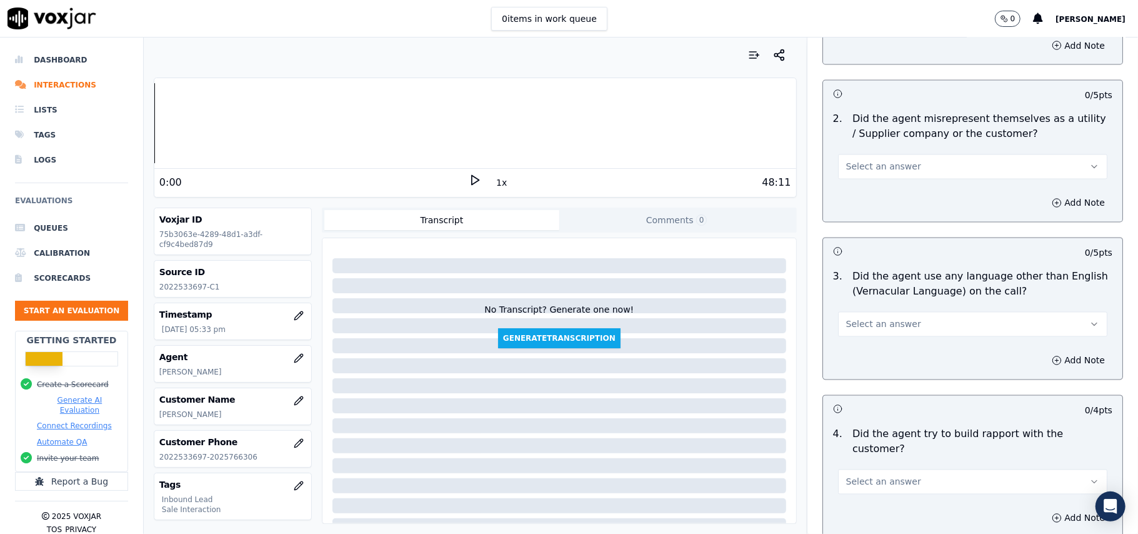
click at [853, 476] on span "Select an answer" at bounding box center [883, 482] width 75 height 13
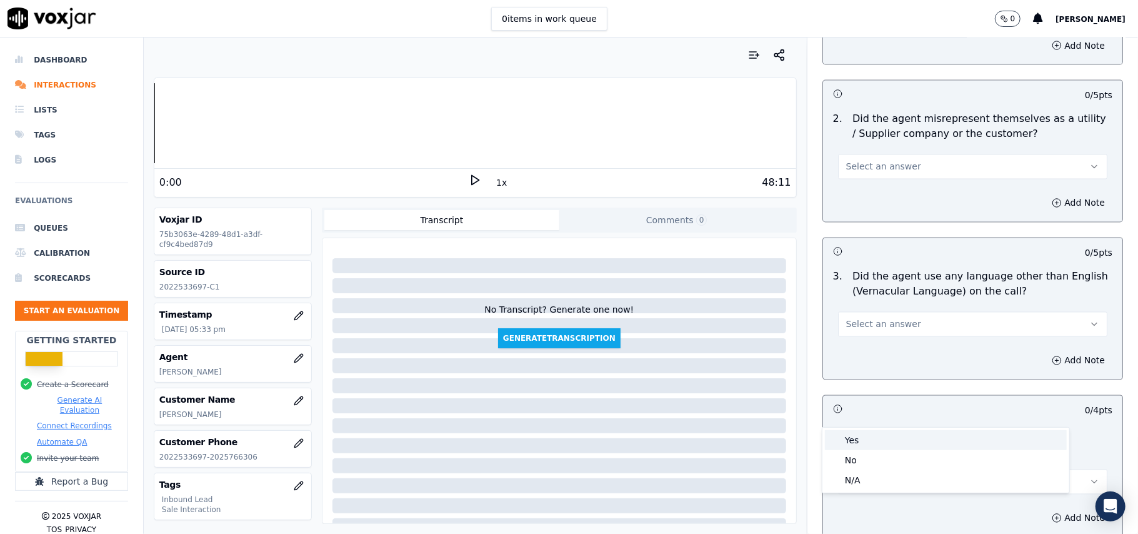
click at [846, 436] on div "Yes" at bounding box center [946, 440] width 242 height 20
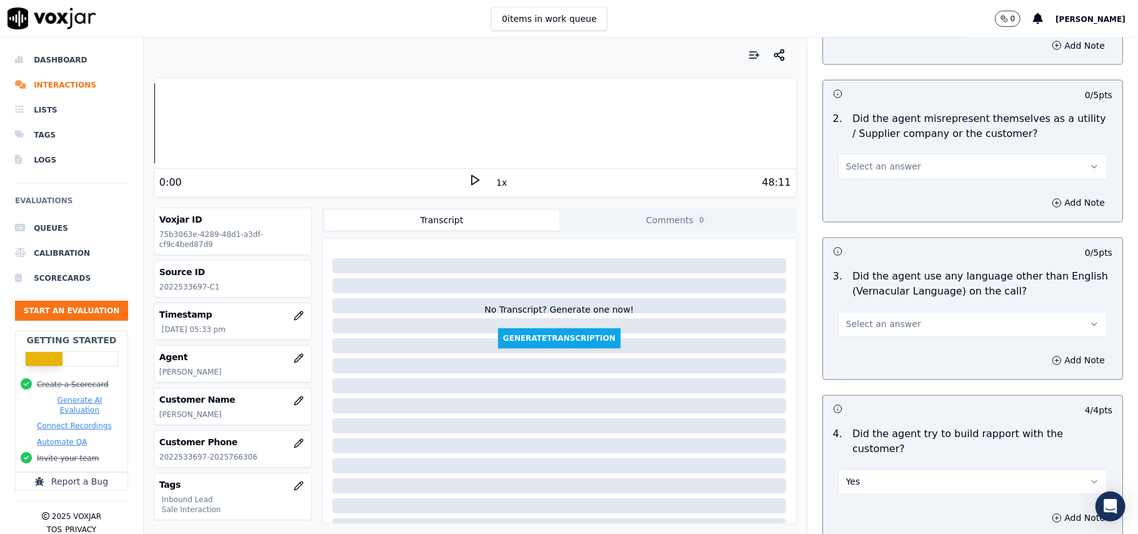
scroll to position [1582, 0]
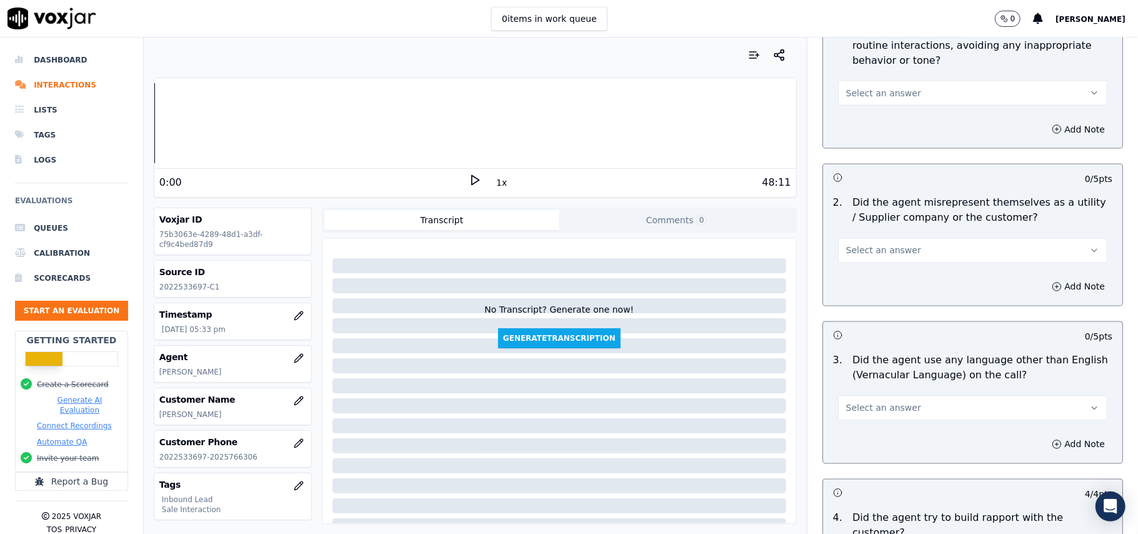
click at [879, 402] on span "Select an answer" at bounding box center [883, 408] width 75 height 13
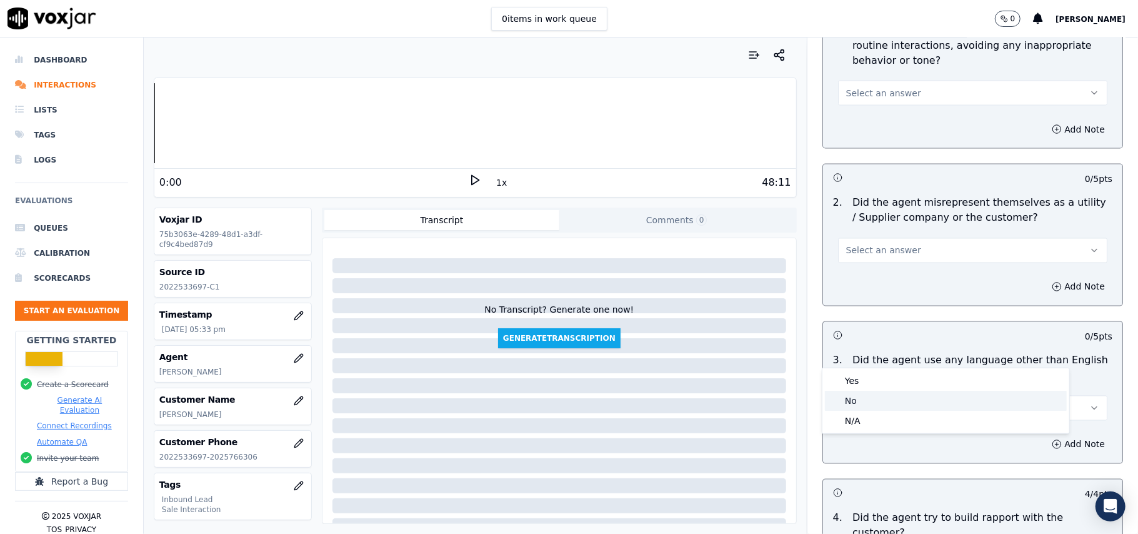
click at [863, 403] on div "No" at bounding box center [946, 401] width 242 height 20
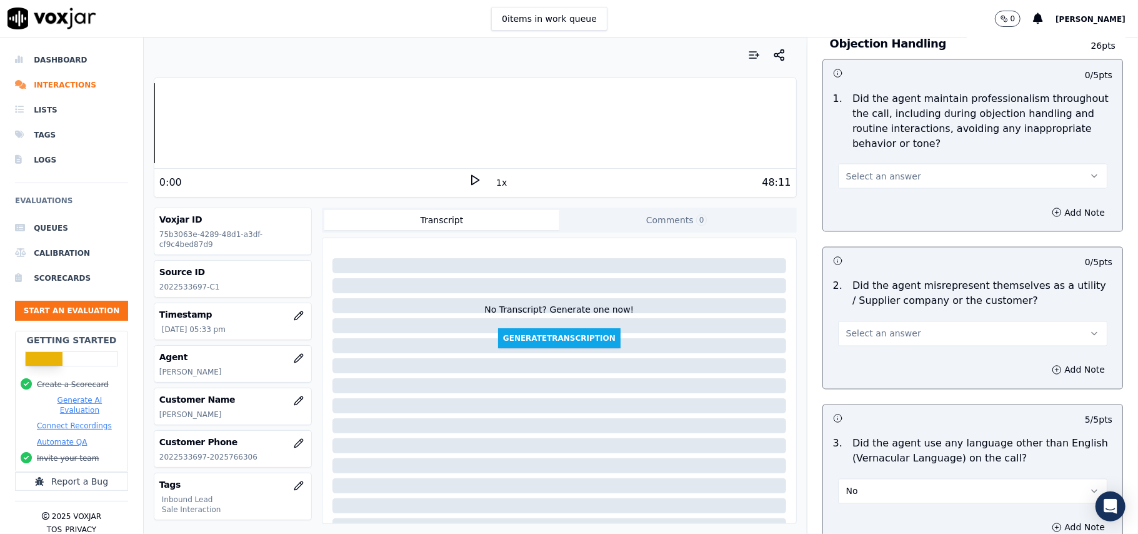
scroll to position [1415, 0]
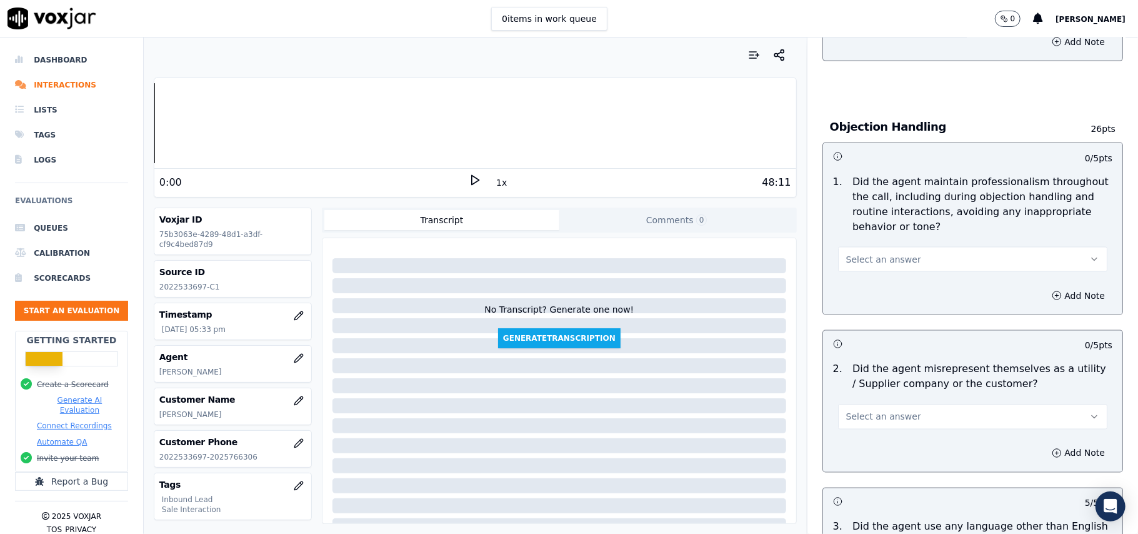
click at [859, 404] on button "Select an answer" at bounding box center [972, 416] width 269 height 25
click at [856, 386] on div "Yes" at bounding box center [946, 389] width 242 height 20
click at [855, 404] on button "Yes" at bounding box center [972, 416] width 269 height 25
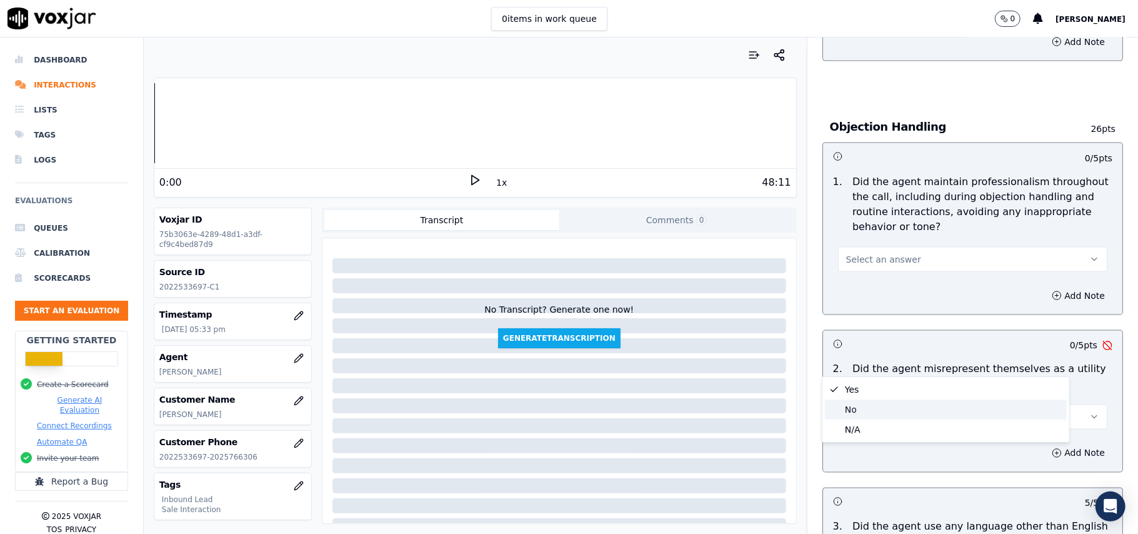
click at [841, 413] on div "No" at bounding box center [946, 409] width 242 height 20
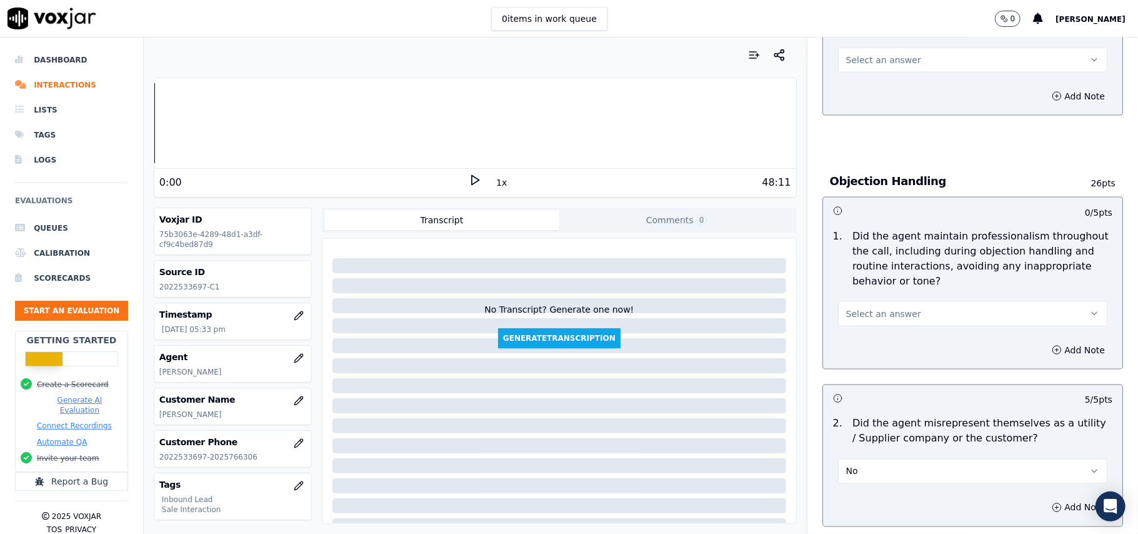
scroll to position [1332, 0]
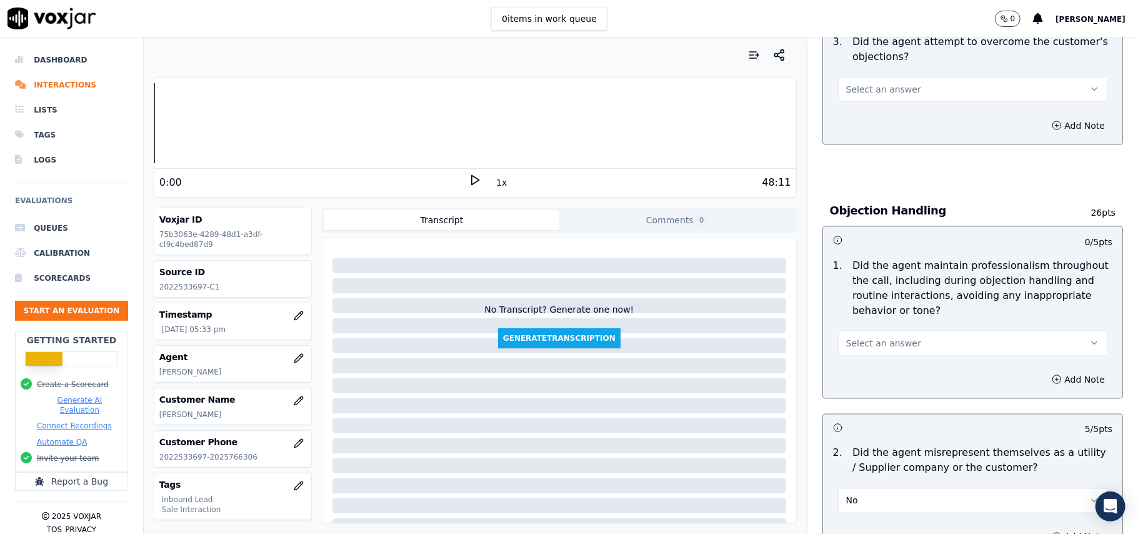
click at [850, 337] on span "Select an answer" at bounding box center [883, 343] width 75 height 13
click at [854, 336] on div "No" at bounding box center [946, 334] width 242 height 20
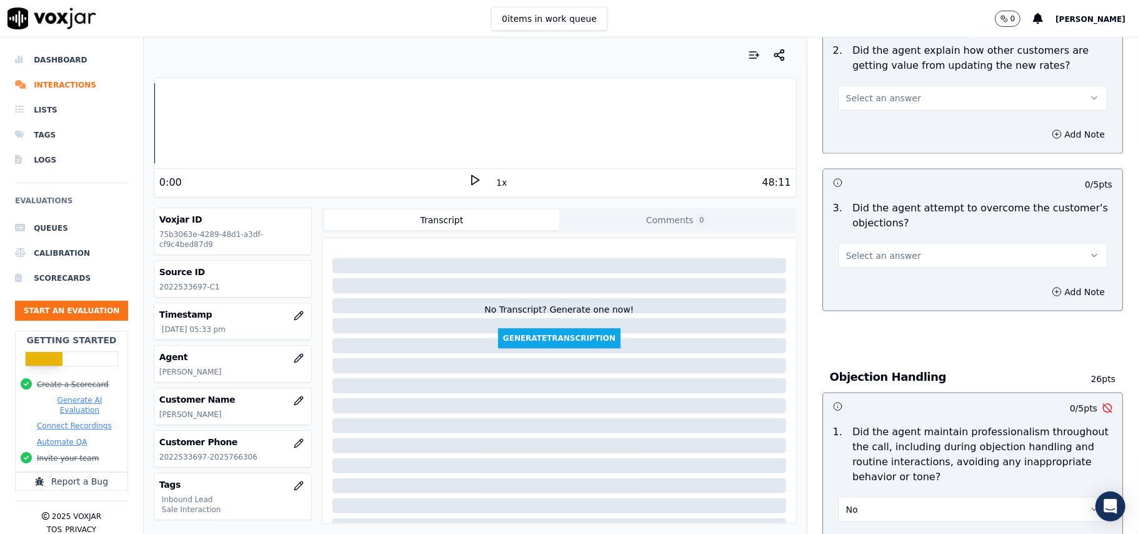
click at [858, 497] on button "No" at bounding box center [972, 509] width 269 height 25
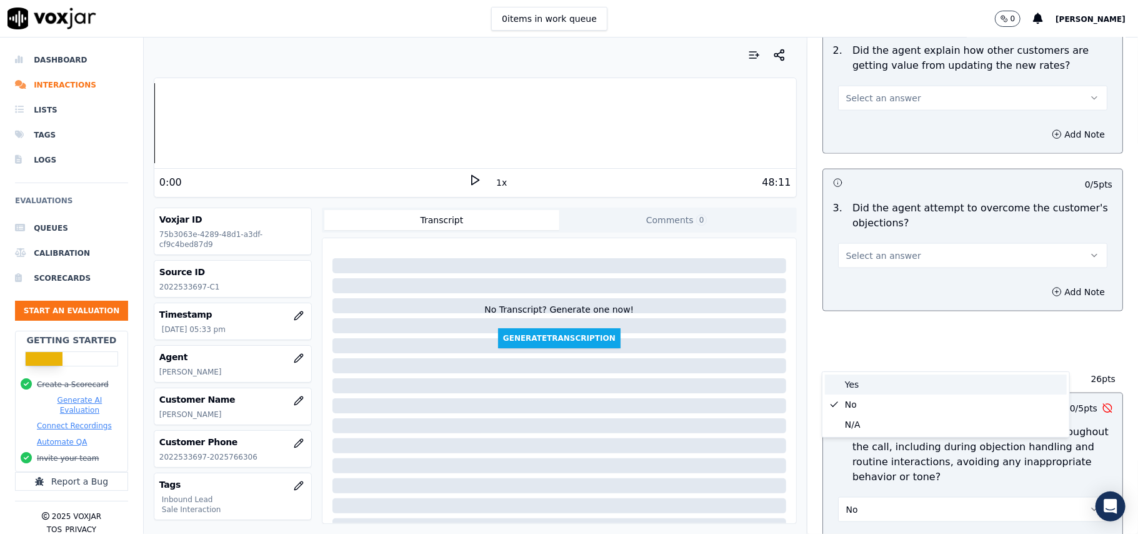
click at [863, 390] on div "Yes" at bounding box center [946, 384] width 242 height 20
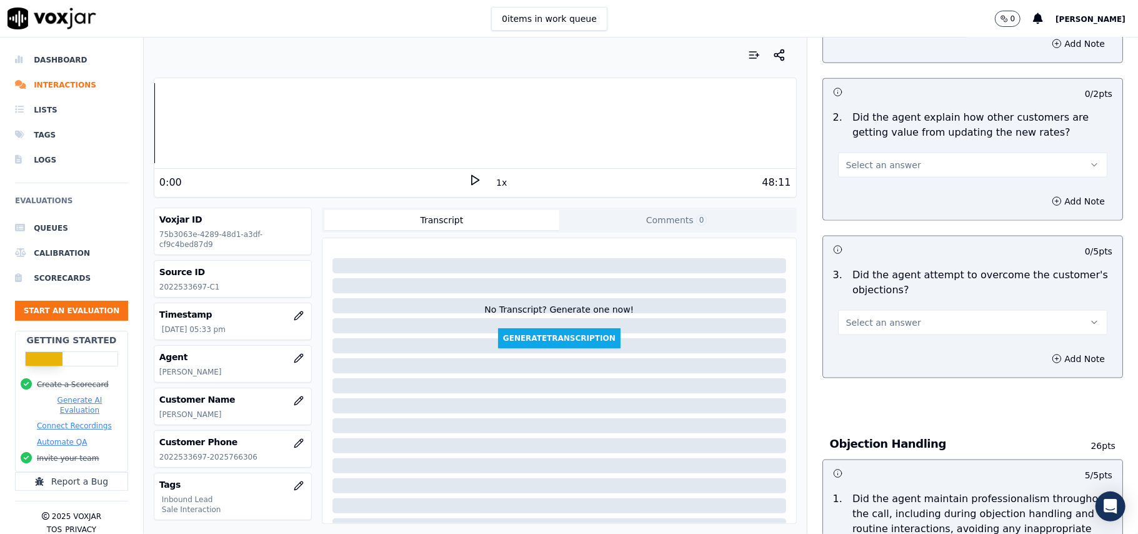
scroll to position [998, 0]
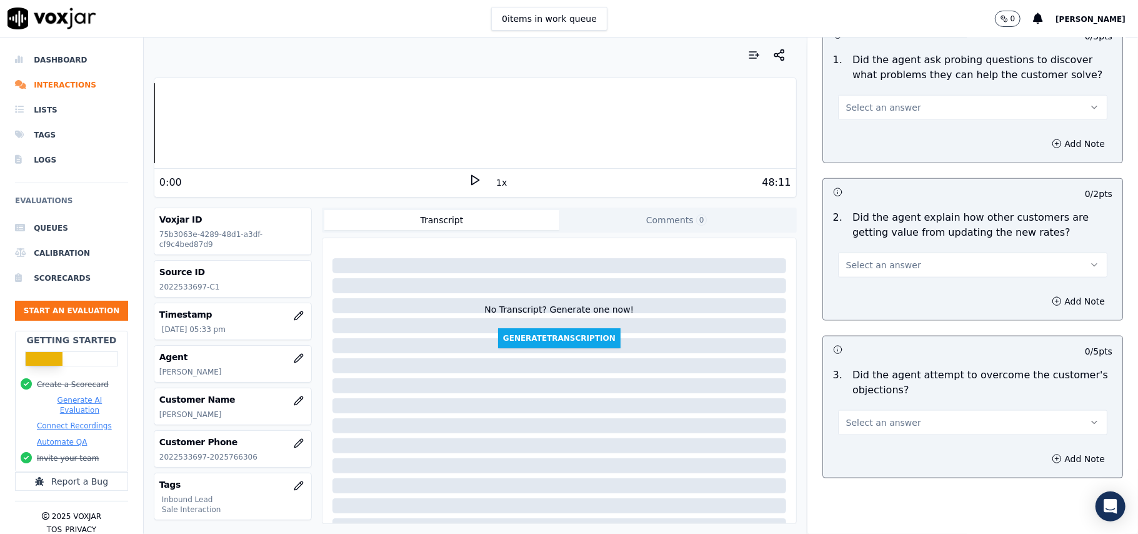
click at [868, 416] on span "Select an answer" at bounding box center [883, 422] width 75 height 13
click at [872, 391] on div "Yes" at bounding box center [946, 394] width 242 height 20
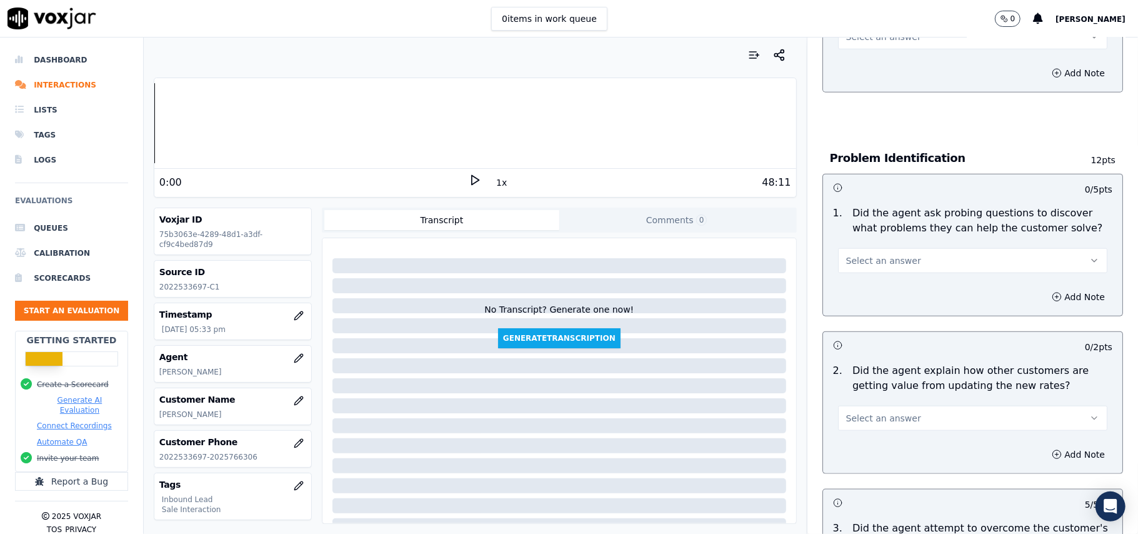
scroll to position [831, 0]
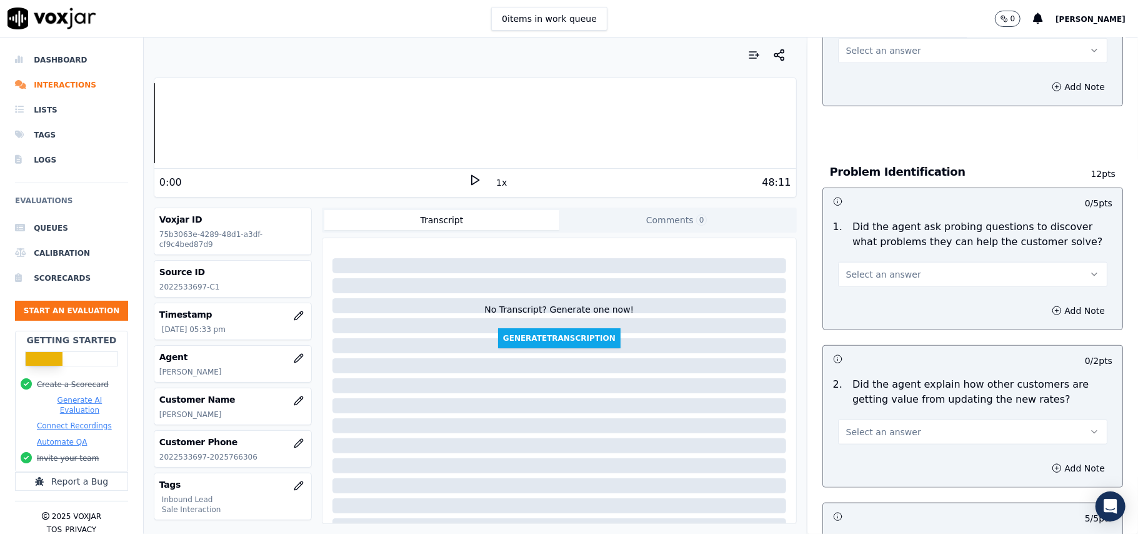
click at [869, 426] on span "Select an answer" at bounding box center [883, 432] width 75 height 13
click at [866, 394] on div "Yes" at bounding box center [946, 403] width 242 height 20
click at [887, 249] on div "Select an answer" at bounding box center [972, 268] width 289 height 38
drag, startPoint x: 871, startPoint y: 216, endPoint x: 869, endPoint y: 229, distance: 13.3
click at [872, 268] on span "Select an answer" at bounding box center [883, 274] width 75 height 13
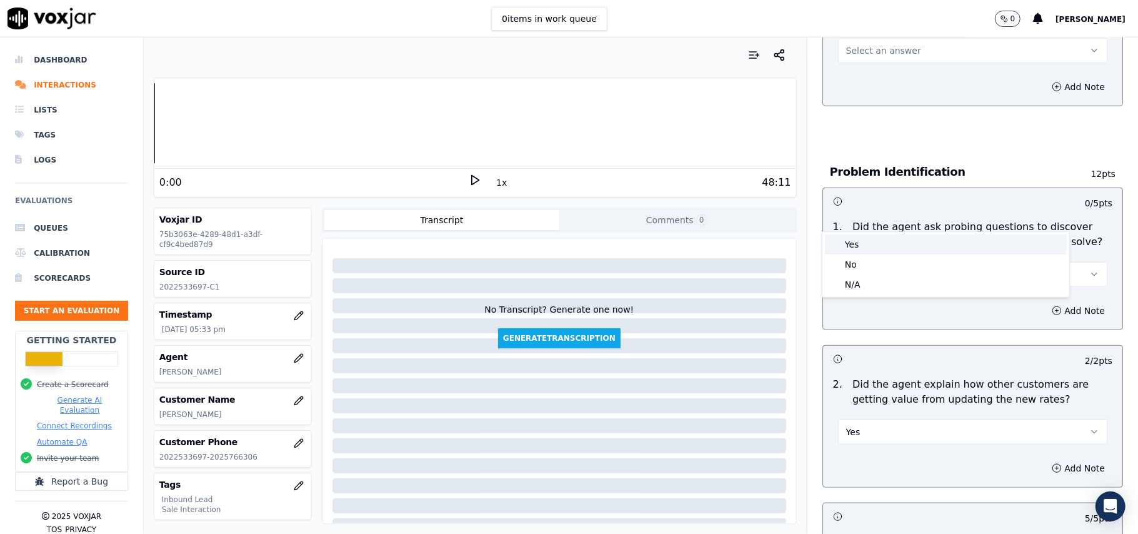
click at [867, 239] on div "Yes" at bounding box center [946, 244] width 242 height 20
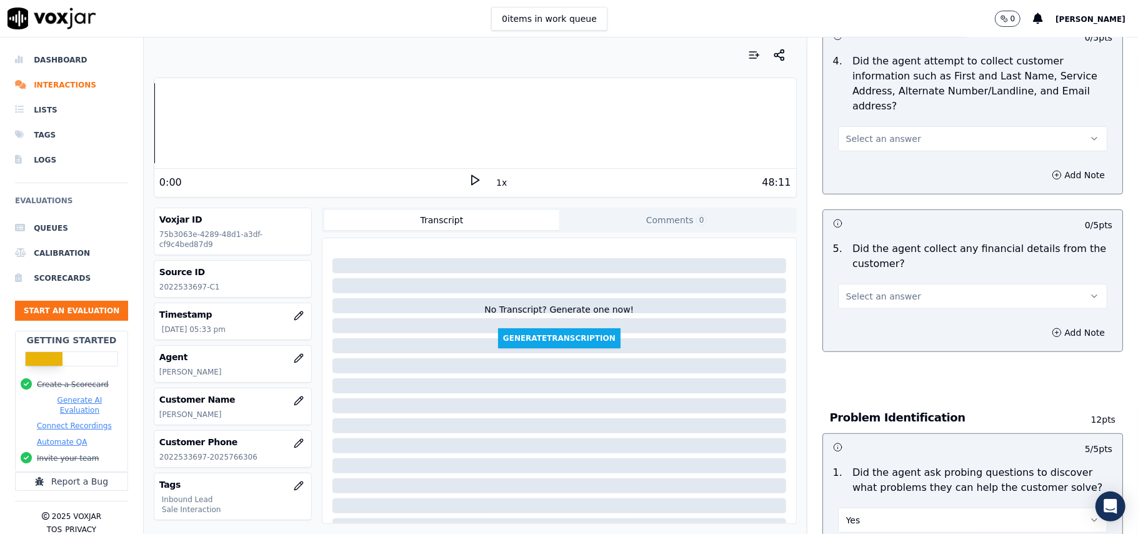
scroll to position [581, 0]
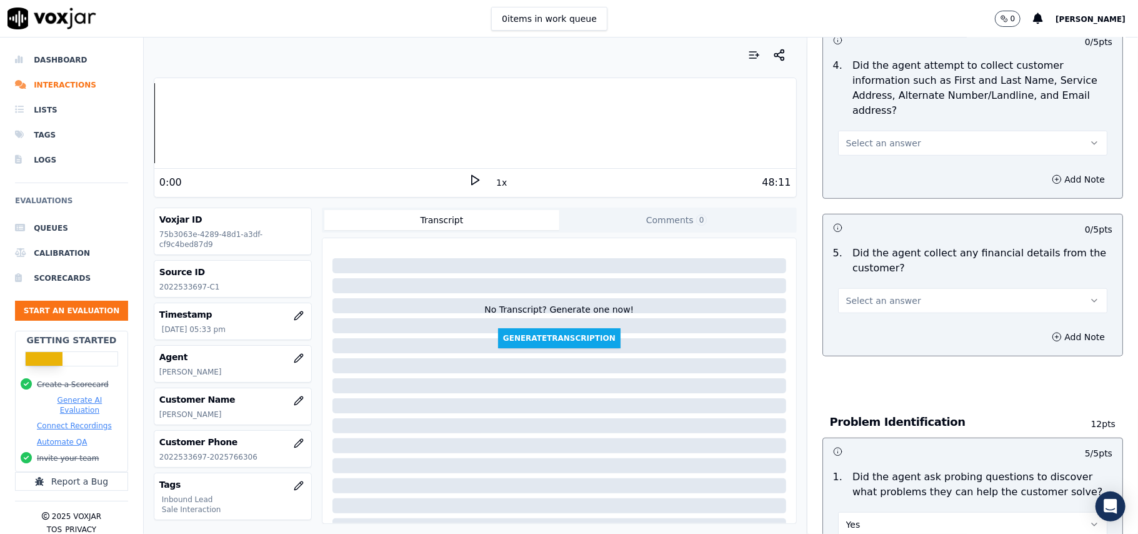
click at [867, 294] on span "Select an answer" at bounding box center [883, 300] width 75 height 13
click at [863, 293] on div "No" at bounding box center [946, 291] width 242 height 20
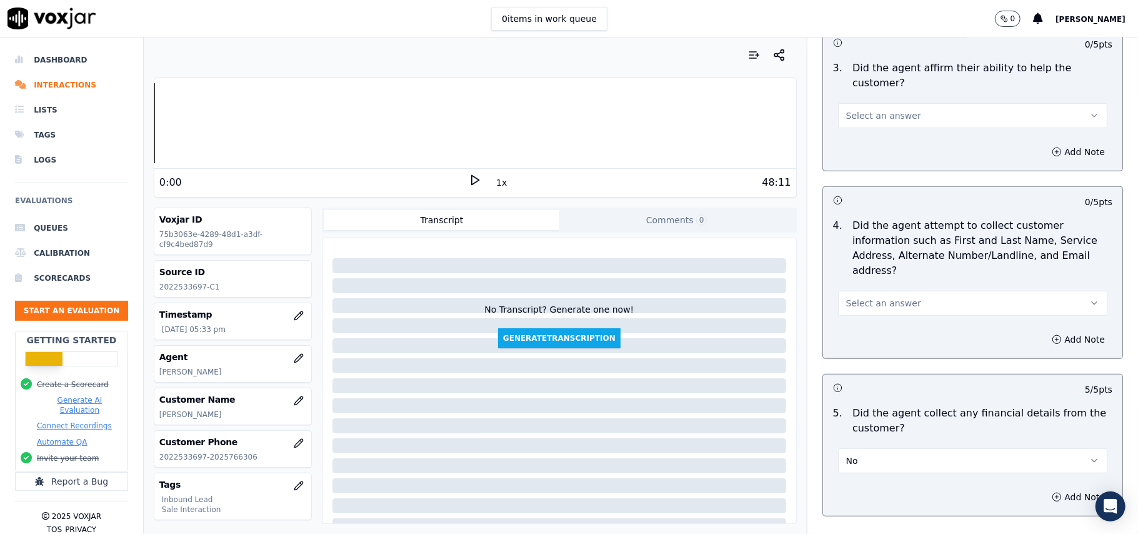
scroll to position [415, 0]
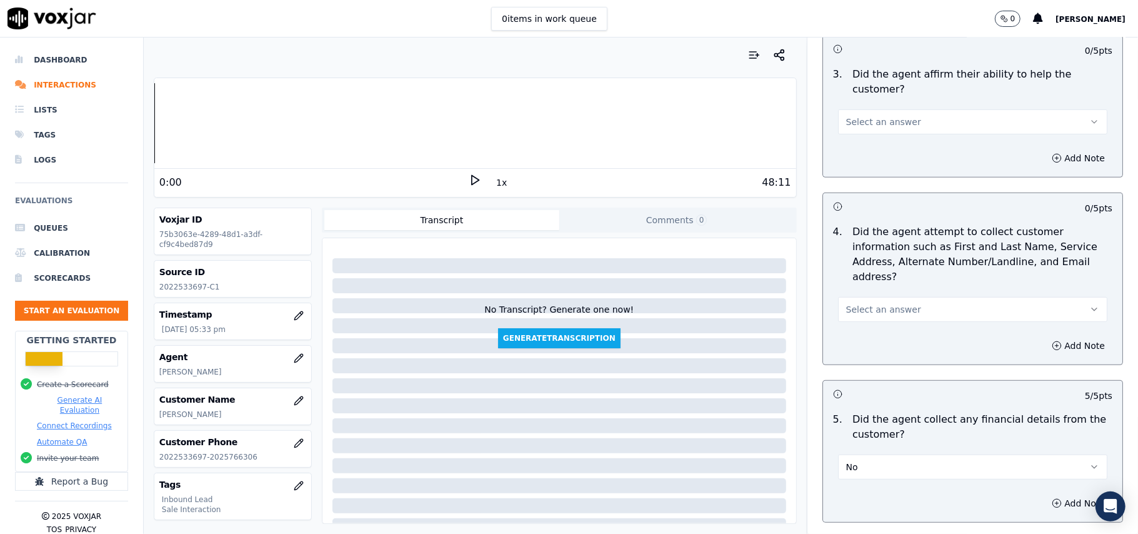
click at [867, 297] on button "Select an answer" at bounding box center [972, 309] width 269 height 25
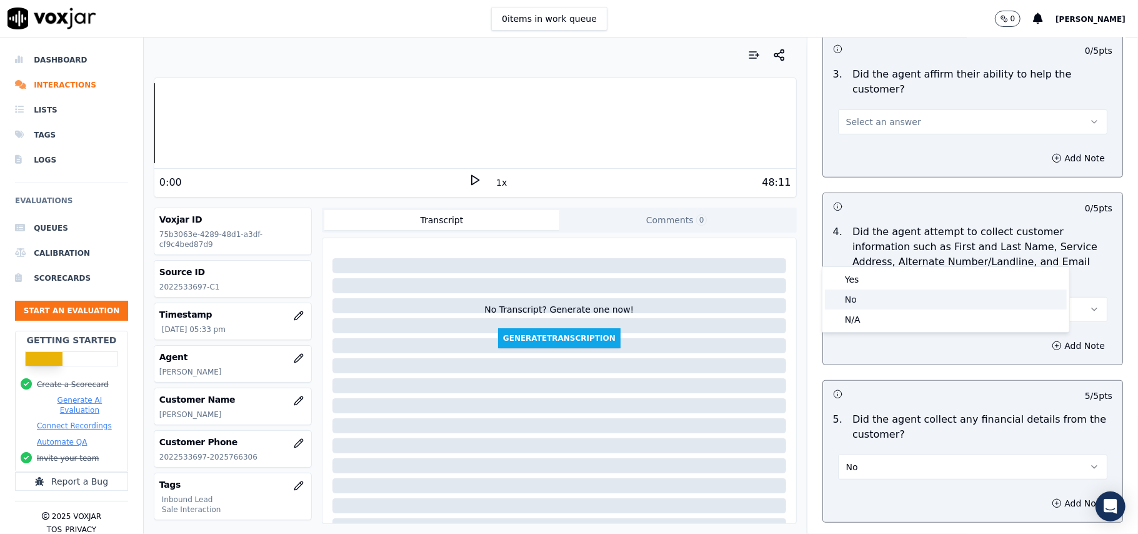
click at [861, 278] on div "Yes" at bounding box center [946, 279] width 242 height 20
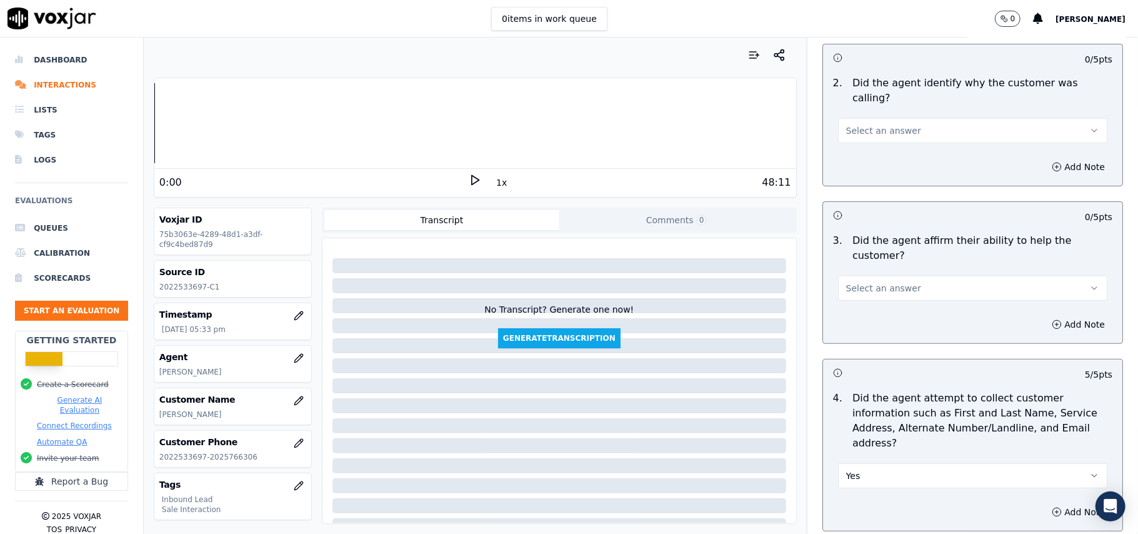
scroll to position [248, 0]
click at [858, 283] on span "Select an answer" at bounding box center [883, 289] width 75 height 13
click at [854, 264] on div "Yes" at bounding box center [946, 273] width 242 height 20
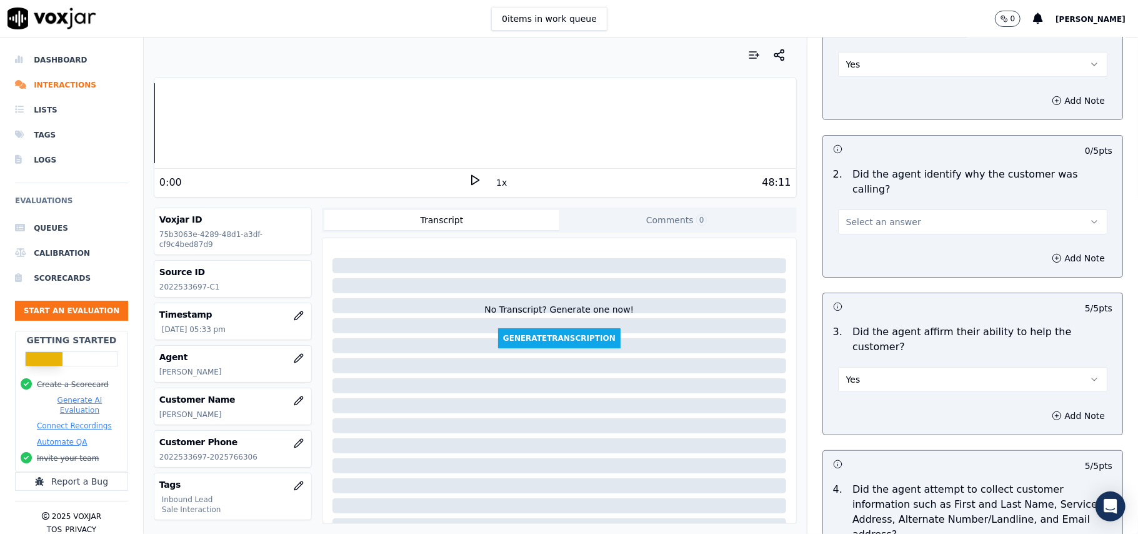
scroll to position [0, 0]
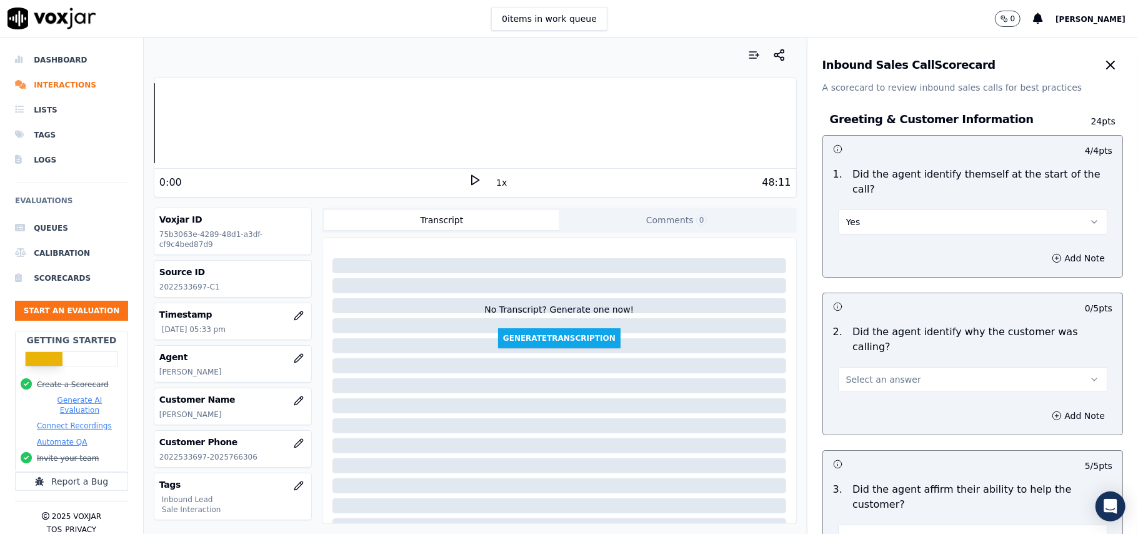
click at [846, 373] on span "Select an answer" at bounding box center [883, 379] width 75 height 13
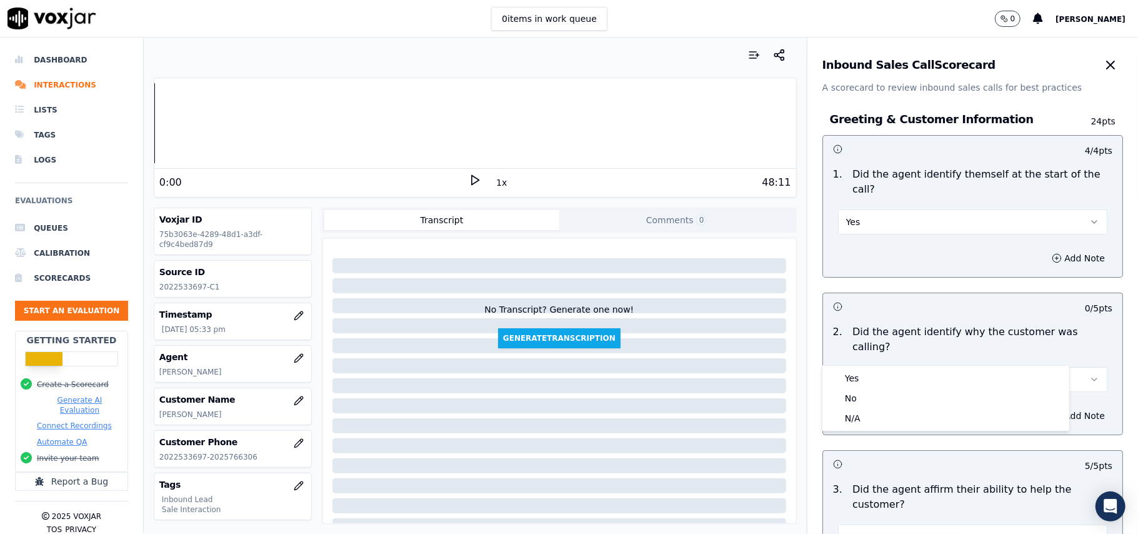
click at [841, 368] on div "Yes No N/A" at bounding box center [946, 398] width 247 height 65
click at [841, 378] on div "Yes" at bounding box center [946, 378] width 242 height 20
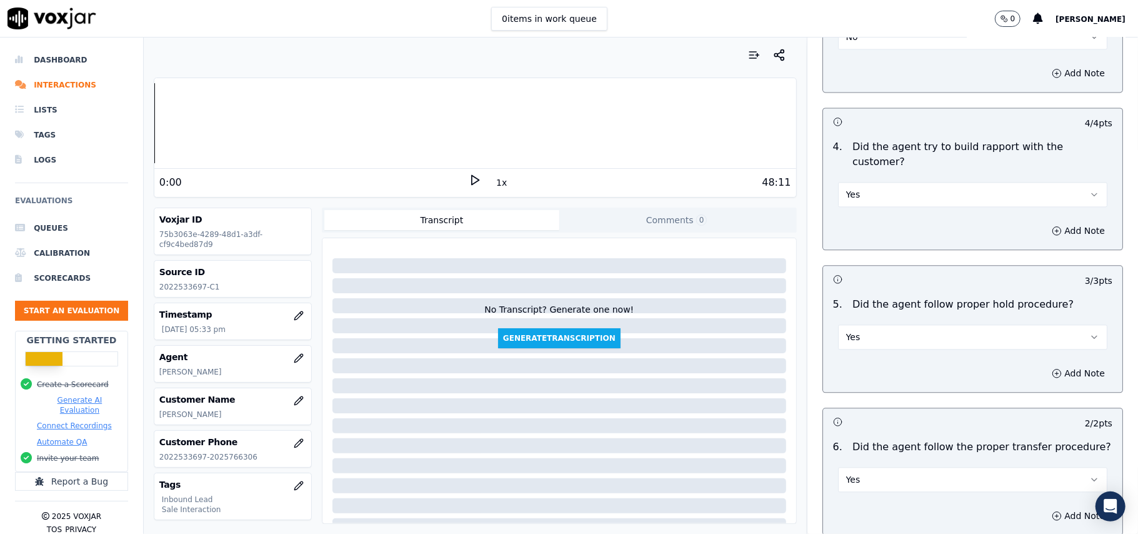
scroll to position [3499, 0]
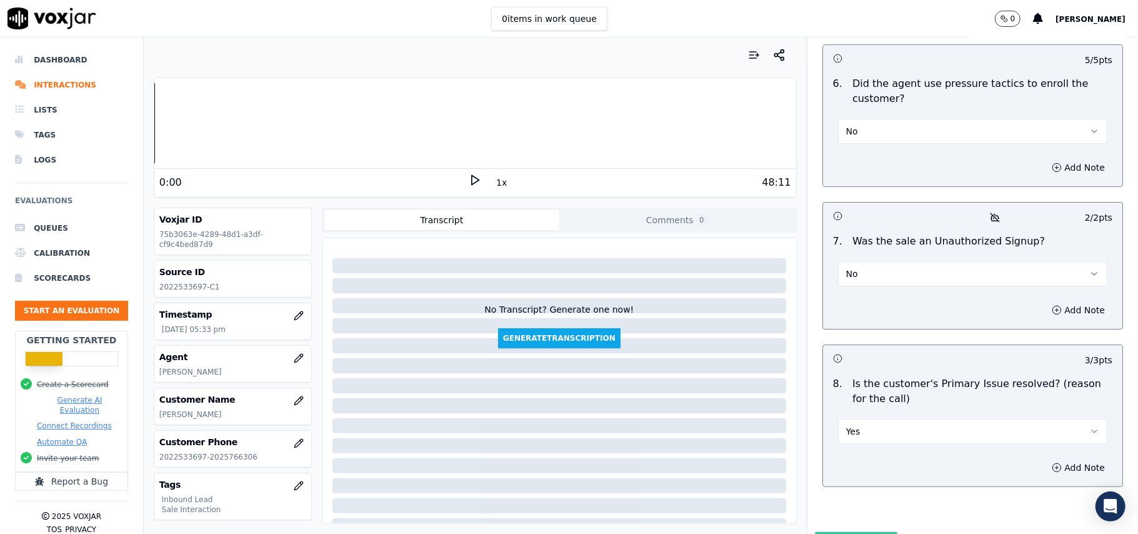
click at [828, 532] on button "Submit Scores" at bounding box center [856, 543] width 83 height 23
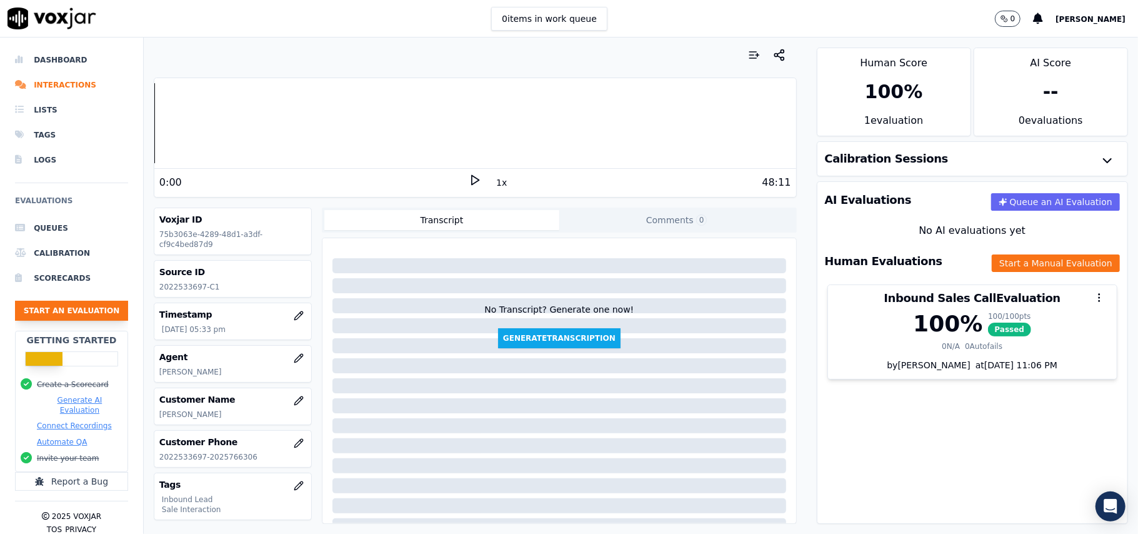
click at [58, 309] on button "Start an Evaluation" at bounding box center [71, 311] width 113 height 20
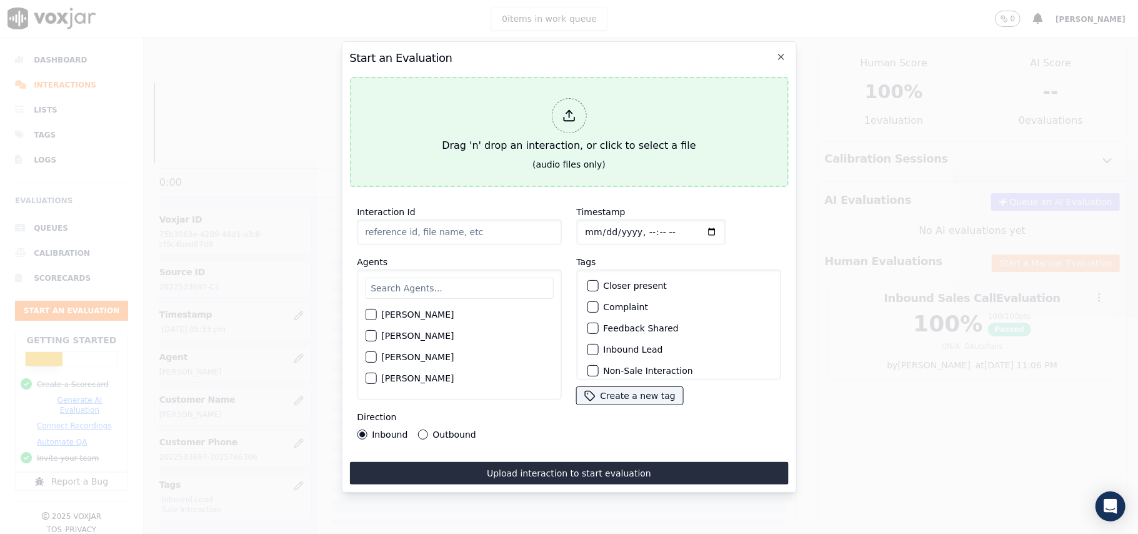
click at [563, 109] on icon at bounding box center [569, 116] width 14 height 14
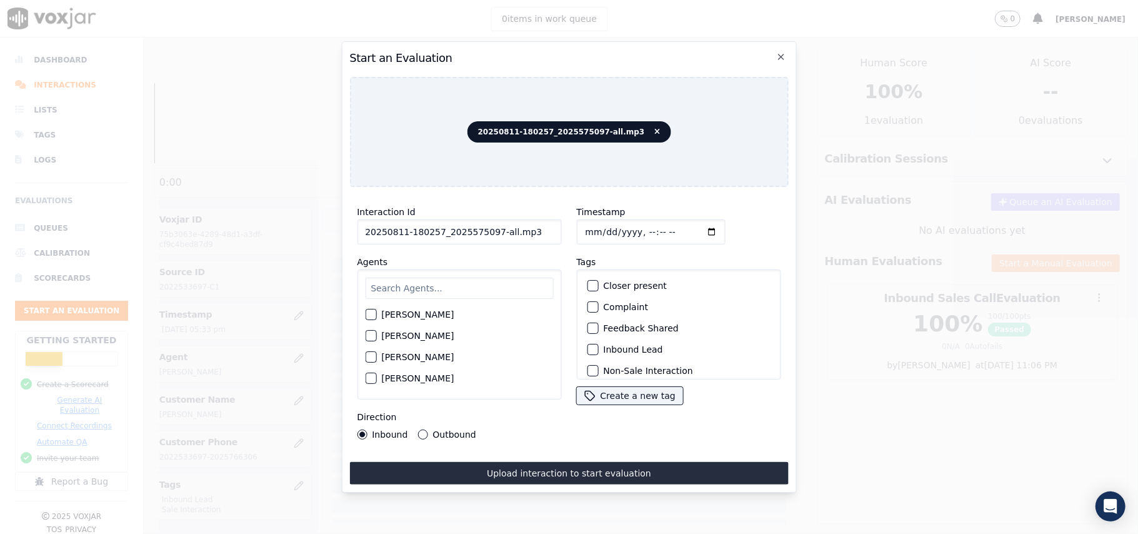
drag, startPoint x: 550, startPoint y: 228, endPoint x: 490, endPoint y: 233, distance: 60.2
click at [490, 233] on input "20250811-180257_2025575097-all.mp3" at bounding box center [459, 231] width 204 height 25
type input "20250811-180257_2025575097-C1"
click at [601, 223] on input "Timestamp" at bounding box center [650, 231] width 149 height 25
type input "[DATE]T17:45"
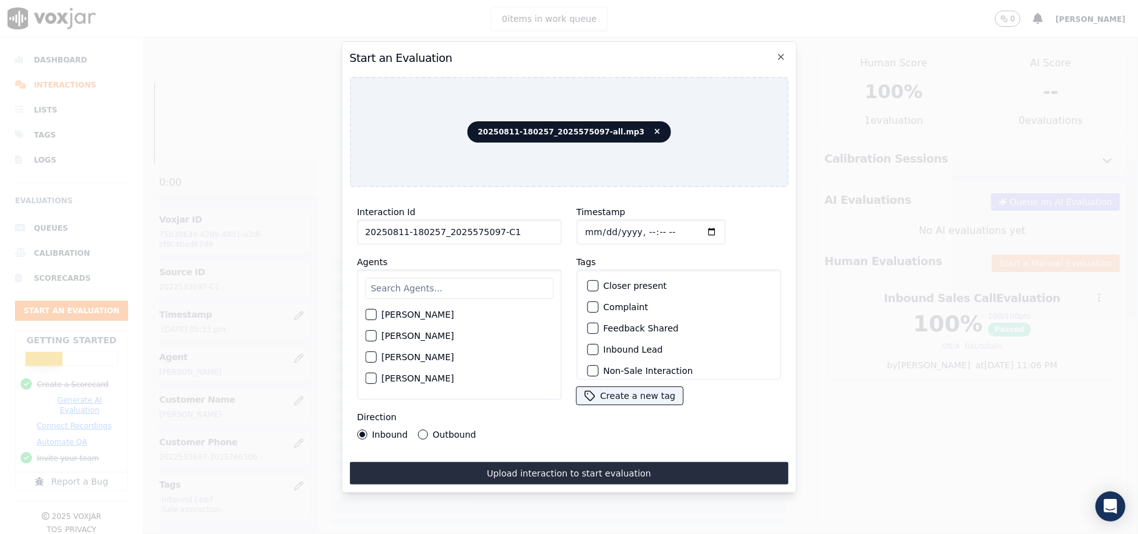
click at [421, 288] on input "text" at bounding box center [459, 288] width 188 height 21
click at [396, 278] on input "text" at bounding box center [459, 288] width 188 height 21
paste input "[PERSON_NAME]"
type input "[PERSON_NAME]"
click at [366, 314] on div "button" at bounding box center [370, 318] width 9 height 9
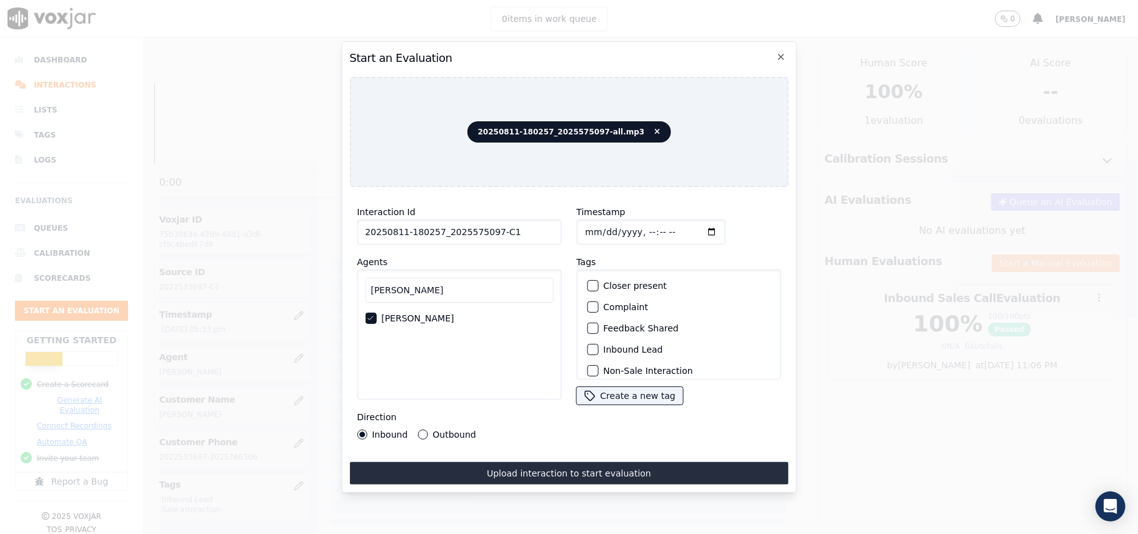
click at [588, 348] on div "button" at bounding box center [592, 349] width 9 height 9
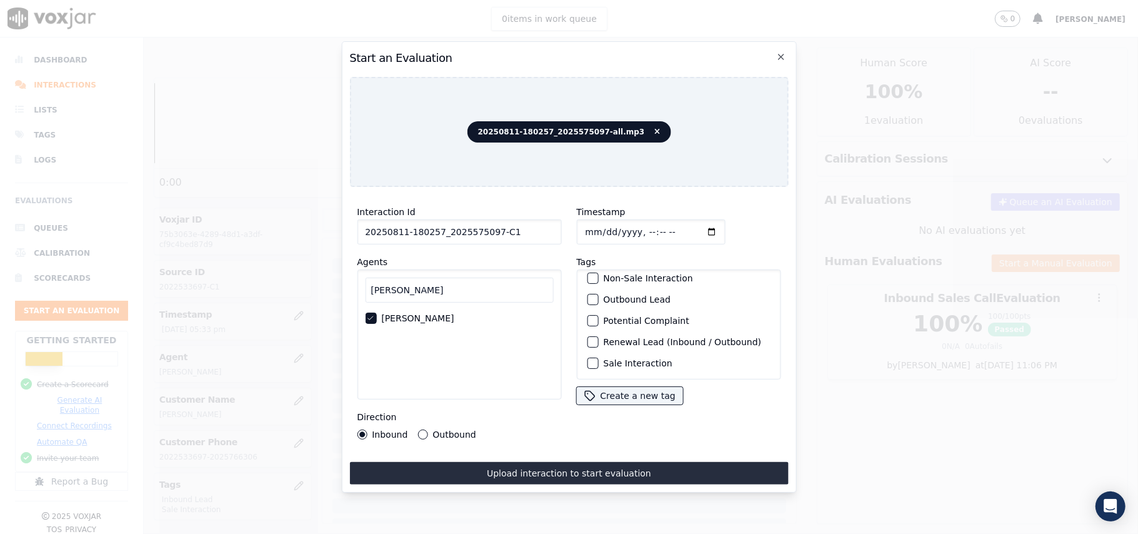
click at [588, 359] on div "button" at bounding box center [592, 363] width 9 height 9
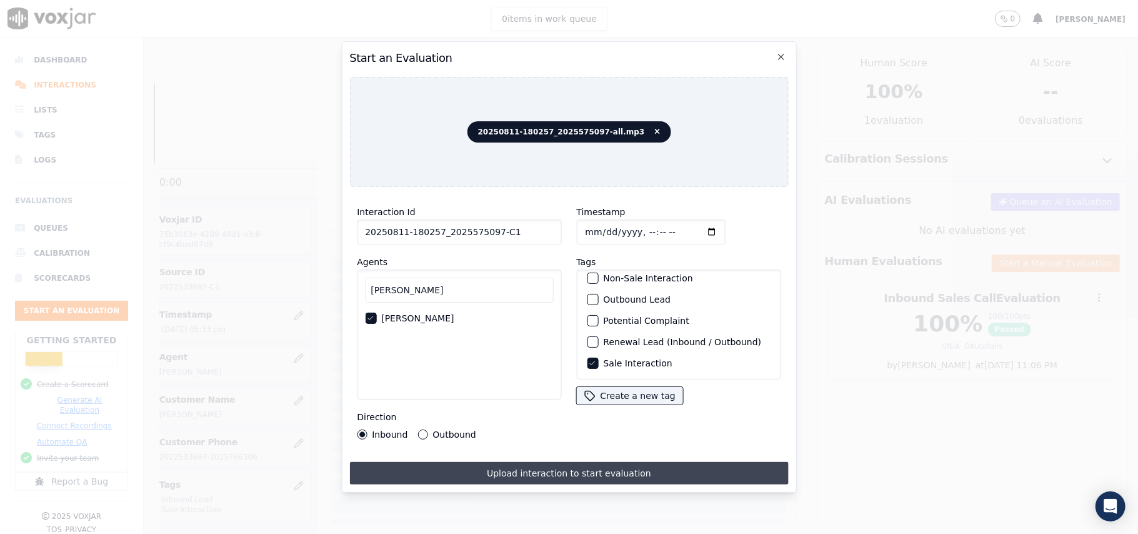
click at [501, 466] on button "Upload interaction to start evaluation" at bounding box center [568, 473] width 439 height 23
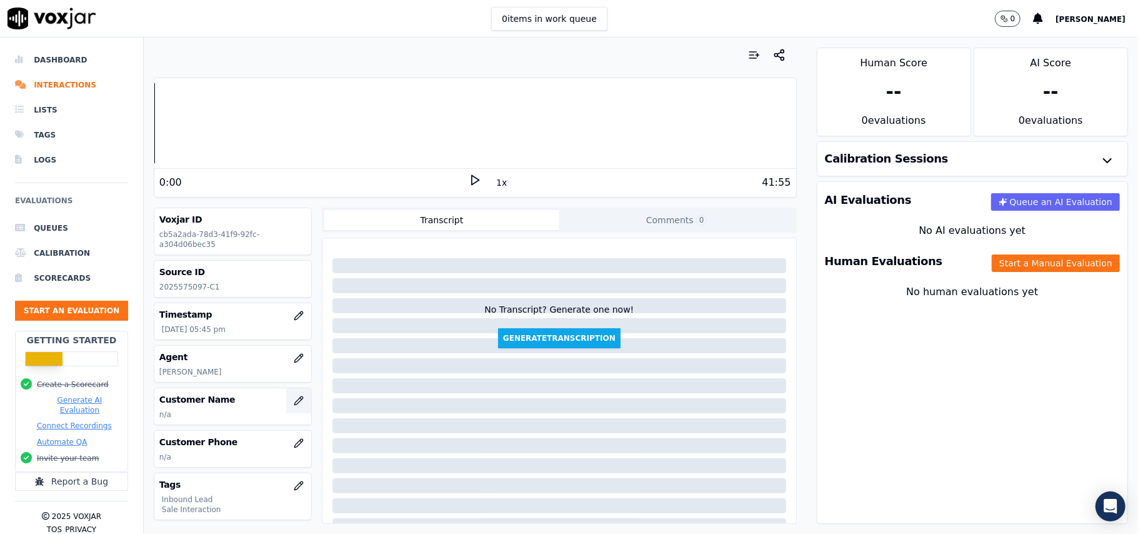
click at [286, 396] on button "button" at bounding box center [298, 400] width 25 height 25
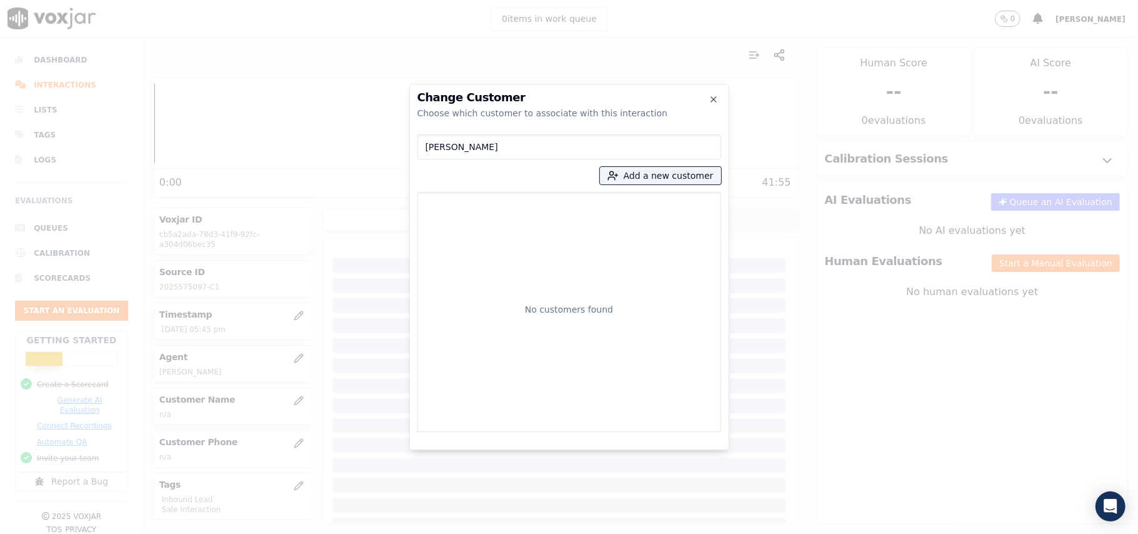
click at [426, 148] on input "[PERSON_NAME]" at bounding box center [570, 146] width 304 height 25
type input "[PERSON_NAME]"
drag, startPoint x: 474, startPoint y: 215, endPoint x: 616, endPoint y: 248, distance: 146.3
click at [475, 215] on p "[PERSON_NAME]" at bounding box center [497, 209] width 98 height 19
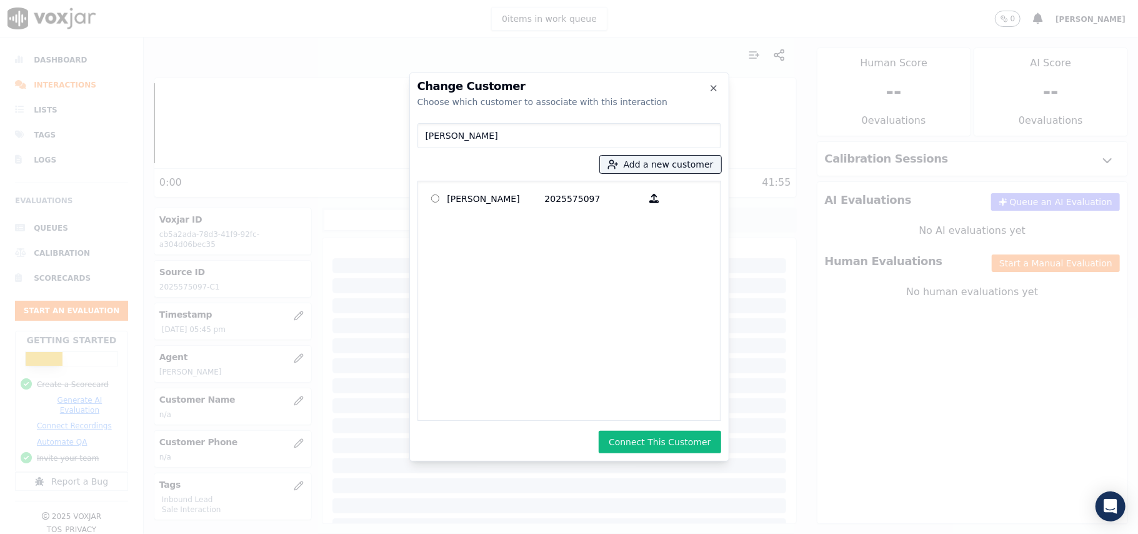
click at [653, 448] on button "Connect This Customer" at bounding box center [660, 442] width 122 height 23
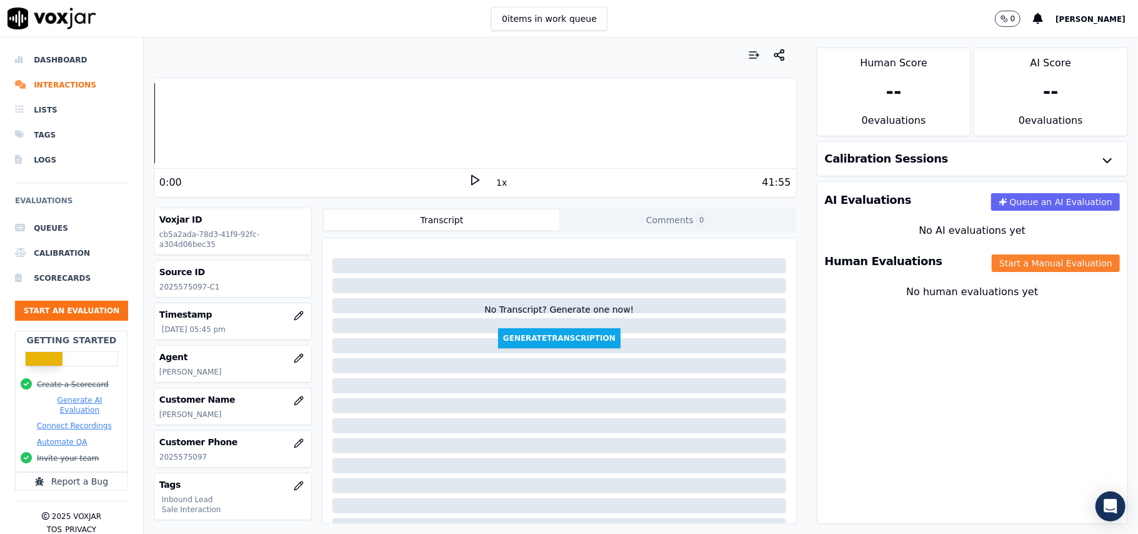
click at [1018, 265] on button "Start a Manual Evaluation" at bounding box center [1056, 263] width 128 height 18
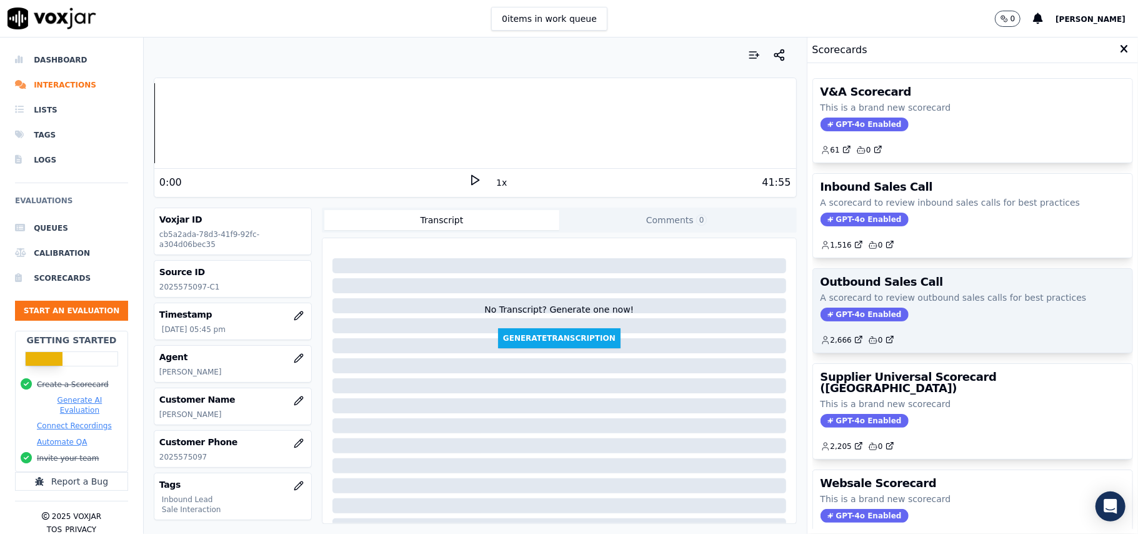
click at [840, 316] on span "GPT-4o Enabled" at bounding box center [865, 315] width 88 height 14
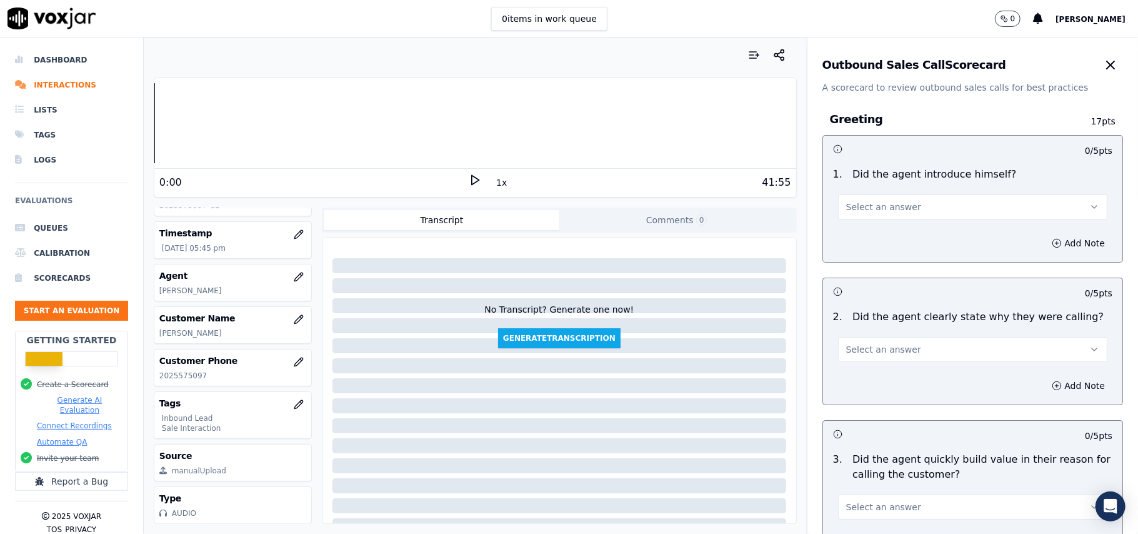
scroll to position [123, 0]
click at [1058, 66] on div "Outbound Sales Call Scorecard" at bounding box center [973, 65] width 301 height 25
click at [1098, 66] on button "button" at bounding box center [1110, 65] width 25 height 25
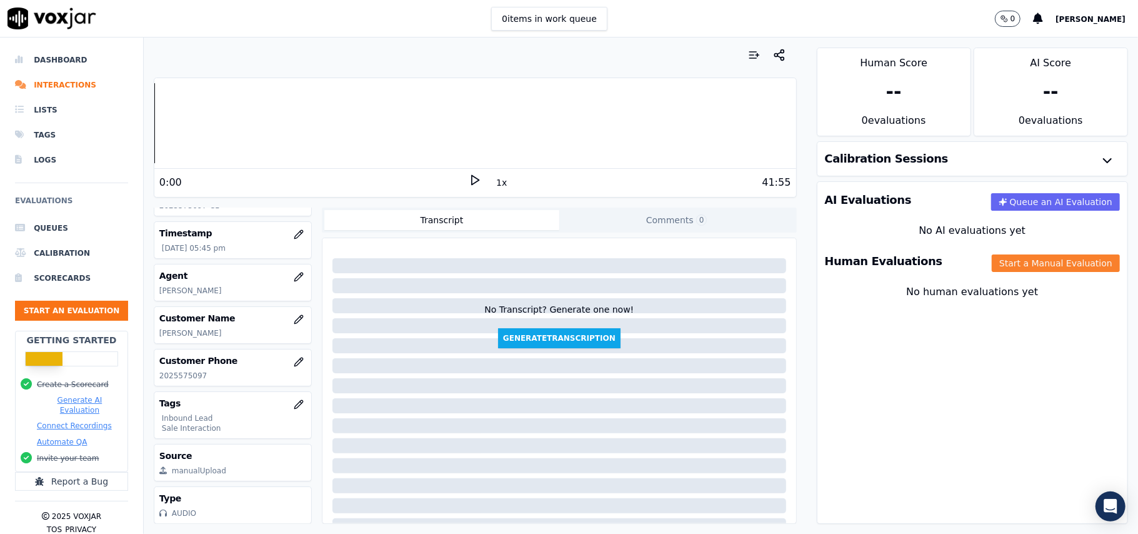
click at [994, 256] on button "Start a Manual Evaluation" at bounding box center [1056, 263] width 128 height 18
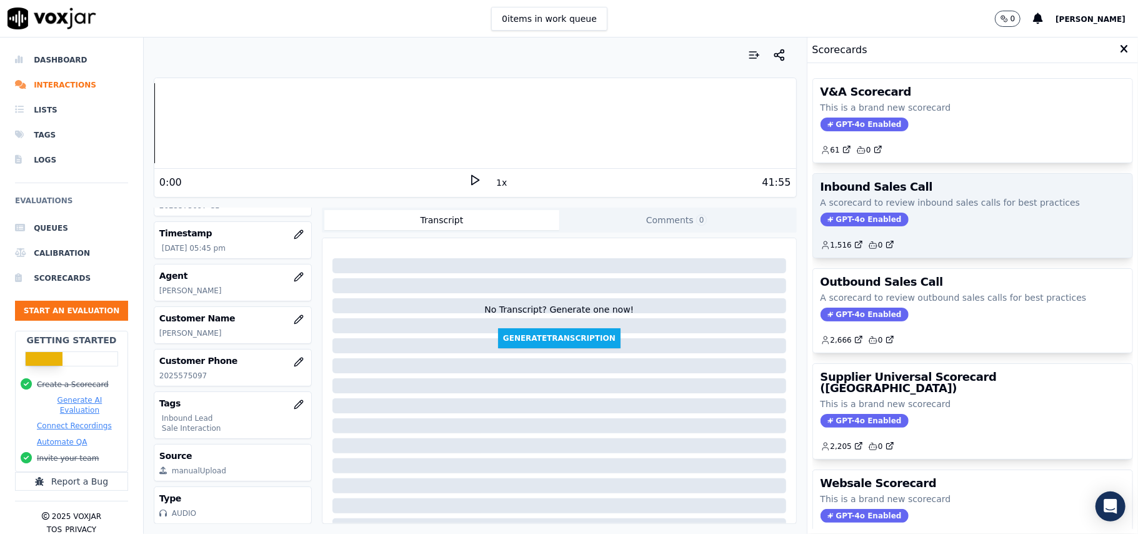
click at [844, 226] on span "GPT-4o Enabled" at bounding box center [865, 220] width 88 height 14
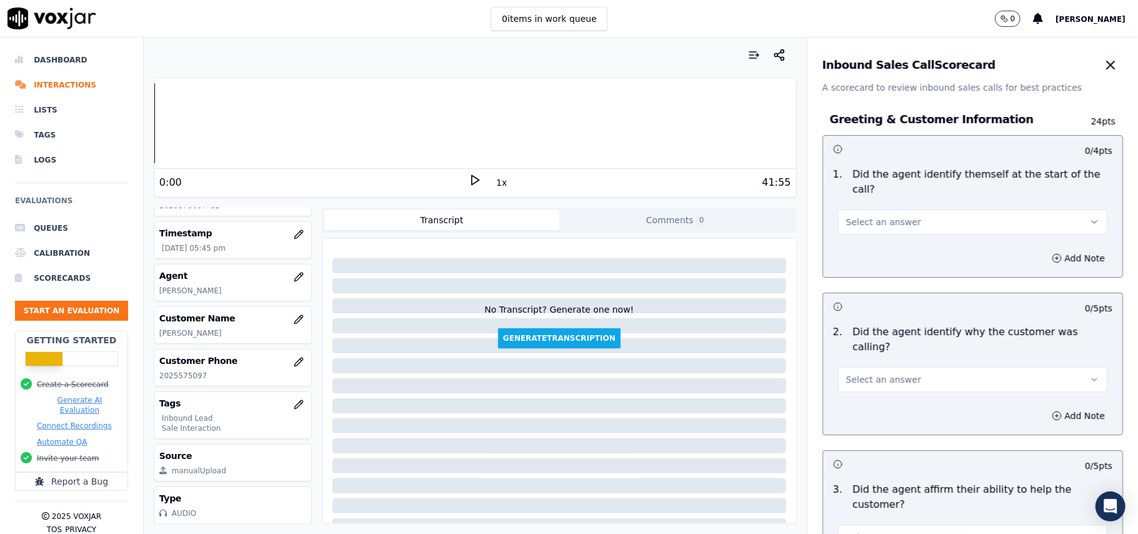
click at [896, 209] on button "Select an answer" at bounding box center [972, 221] width 269 height 25
click at [880, 235] on div "Yes" at bounding box center [946, 236] width 242 height 20
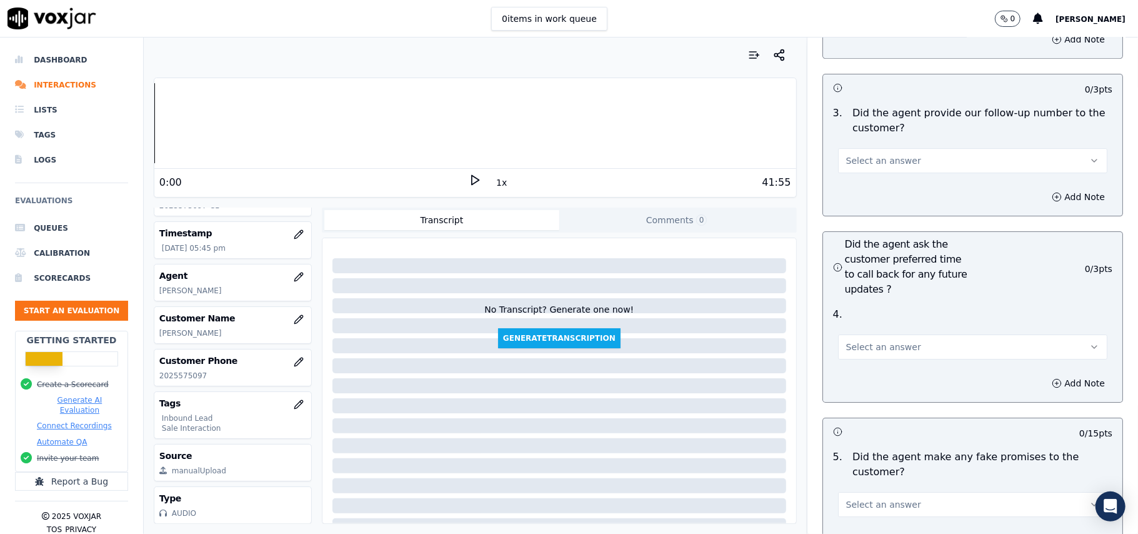
scroll to position [3499, 0]
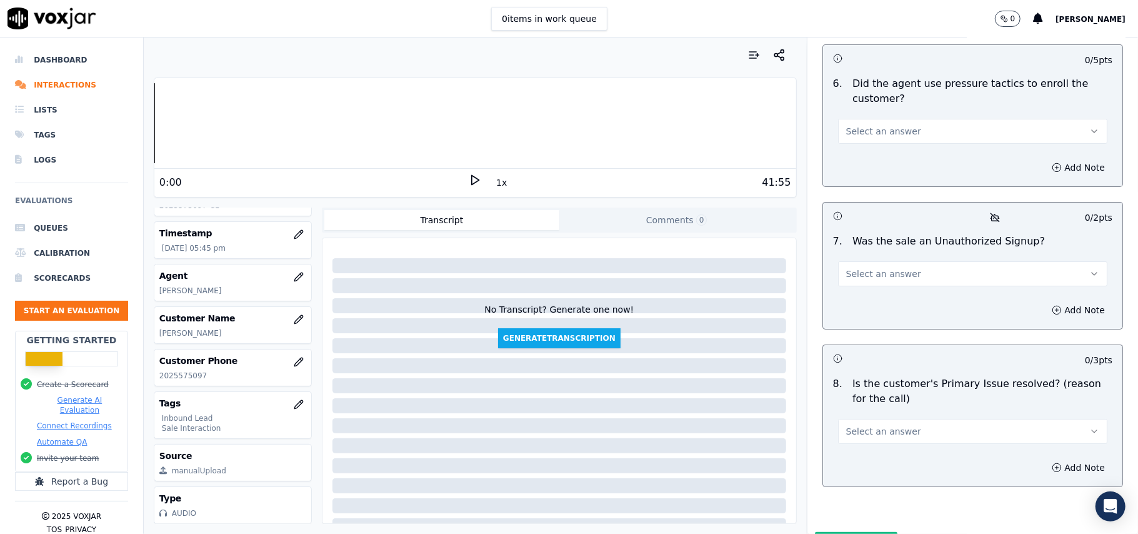
click at [886, 425] on span "Select an answer" at bounding box center [883, 431] width 75 height 13
click at [856, 399] on div "Yes" at bounding box center [946, 394] width 242 height 20
click at [858, 268] on span "Select an answer" at bounding box center [883, 274] width 75 height 13
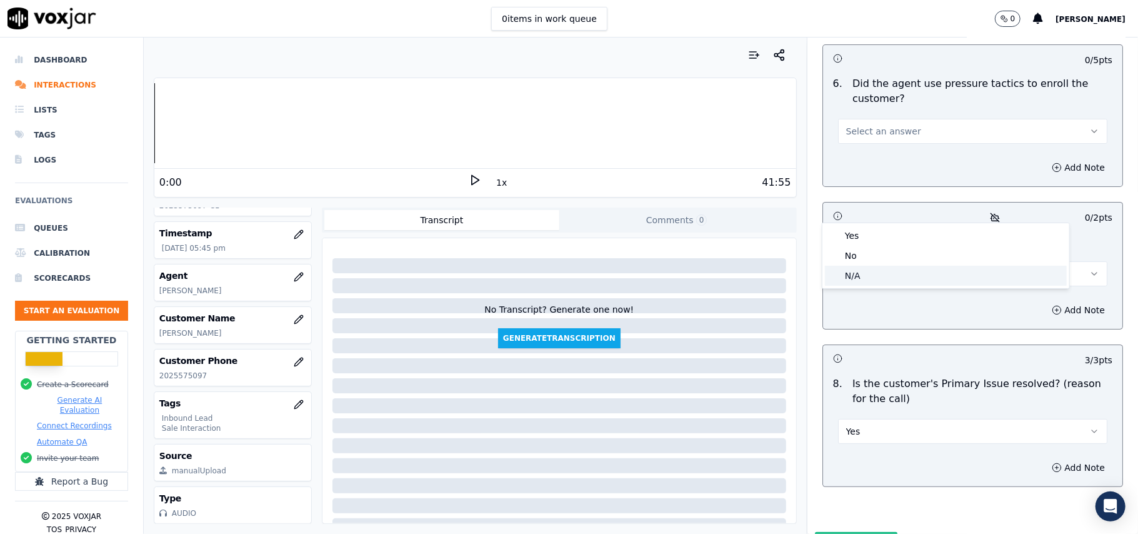
click at [856, 270] on div "N/A" at bounding box center [946, 276] width 242 height 20
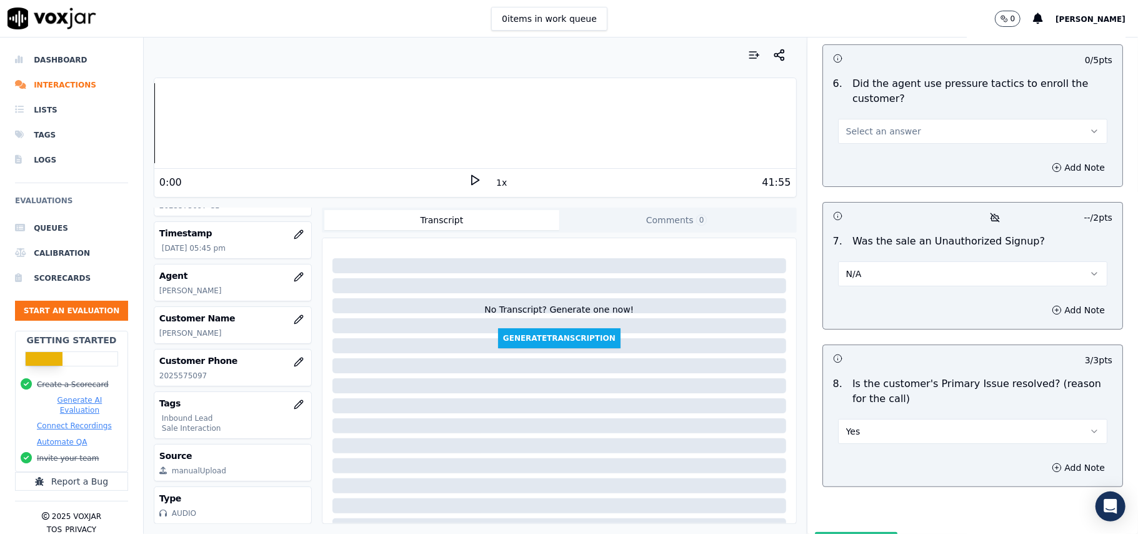
drag, startPoint x: 856, startPoint y: 206, endPoint x: 858, endPoint y: 215, distance: 9.6
click at [858, 261] on button "N/A" at bounding box center [972, 273] width 269 height 25
click at [858, 248] on div "No" at bounding box center [946, 256] width 242 height 20
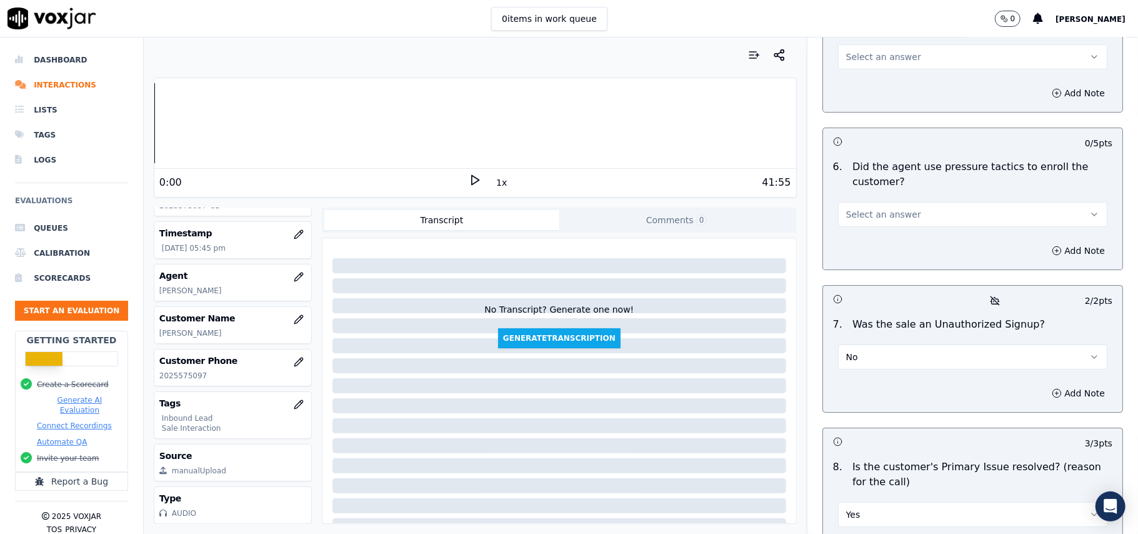
scroll to position [3332, 0]
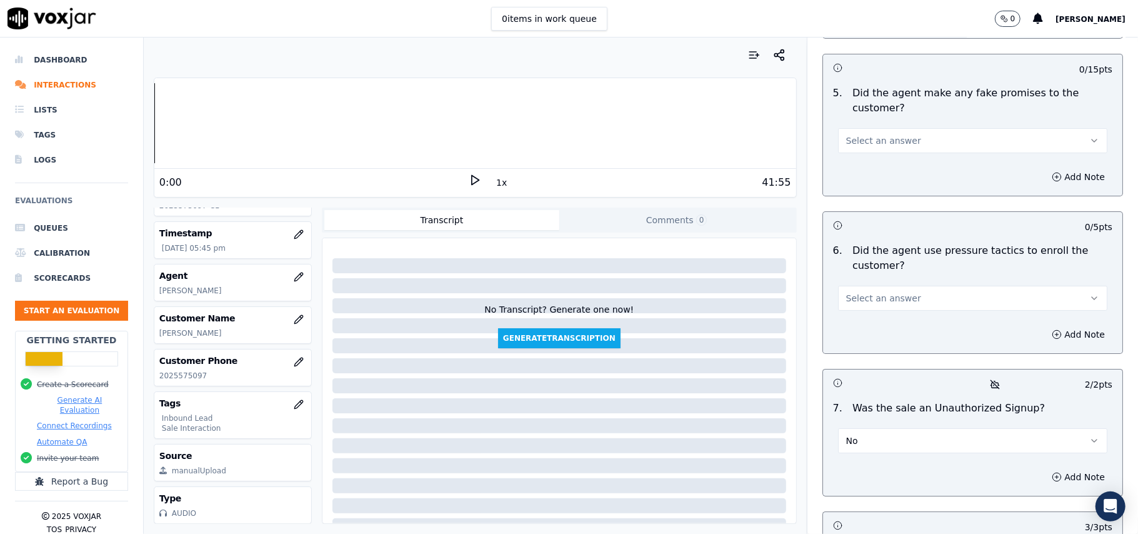
click at [889, 292] on span "Select an answer" at bounding box center [883, 298] width 75 height 13
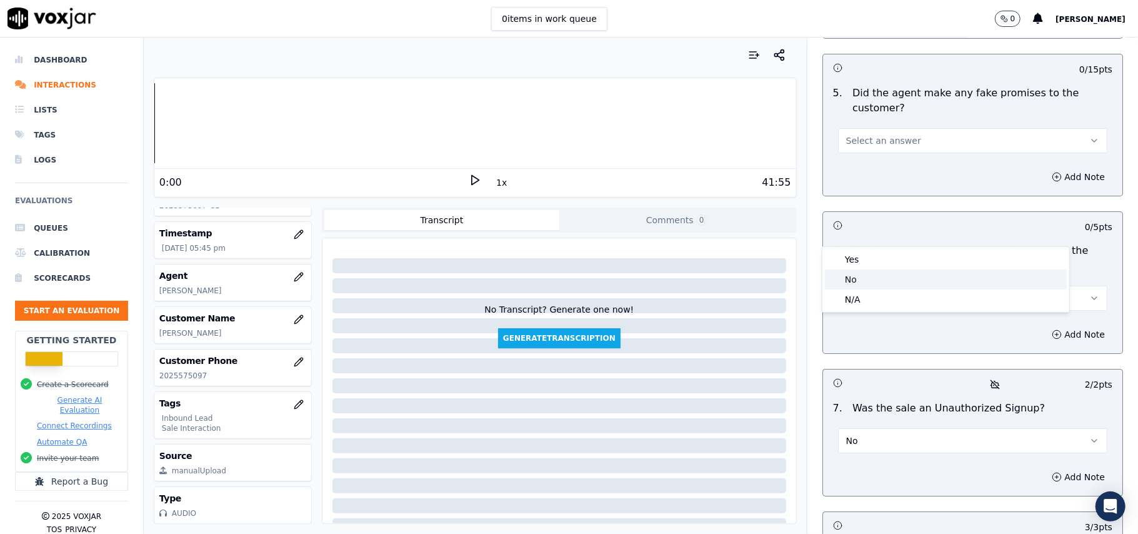
click at [856, 276] on div "No" at bounding box center [946, 279] width 242 height 20
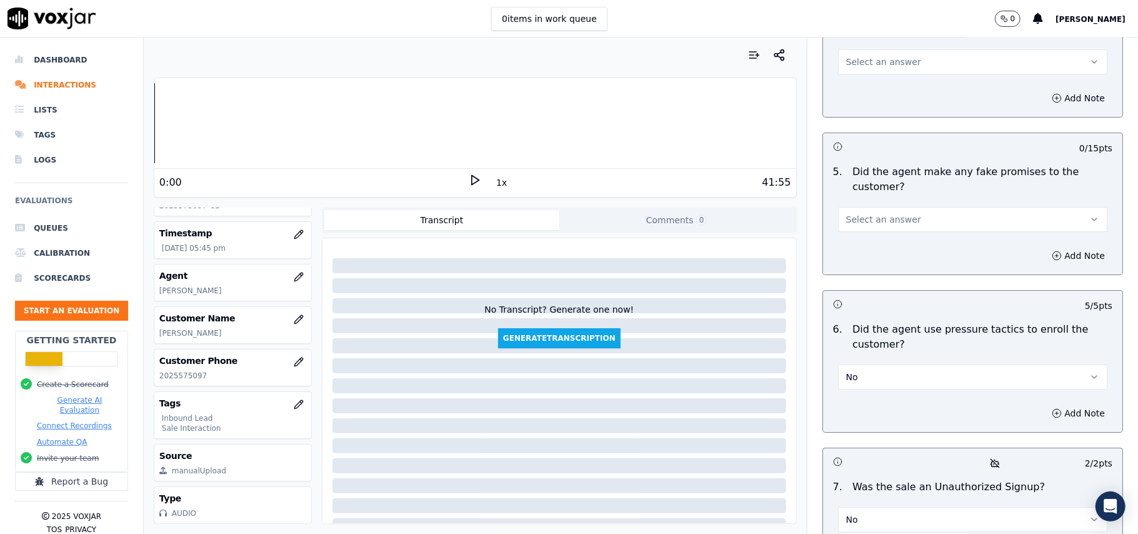
scroll to position [3166, 0]
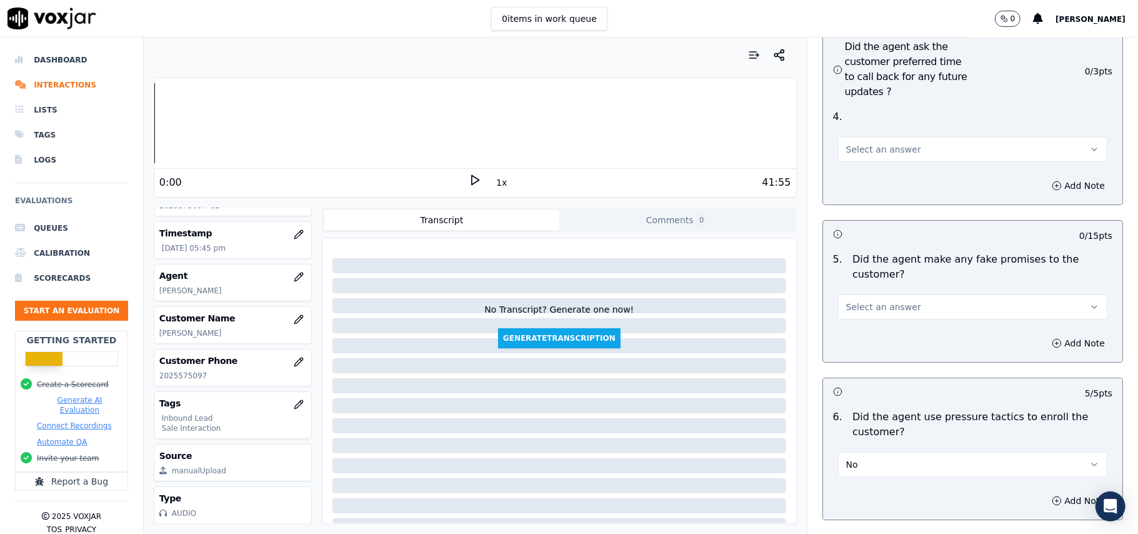
click at [894, 301] on span "Select an answer" at bounding box center [883, 307] width 75 height 13
click at [885, 284] on div "No" at bounding box center [946, 288] width 242 height 20
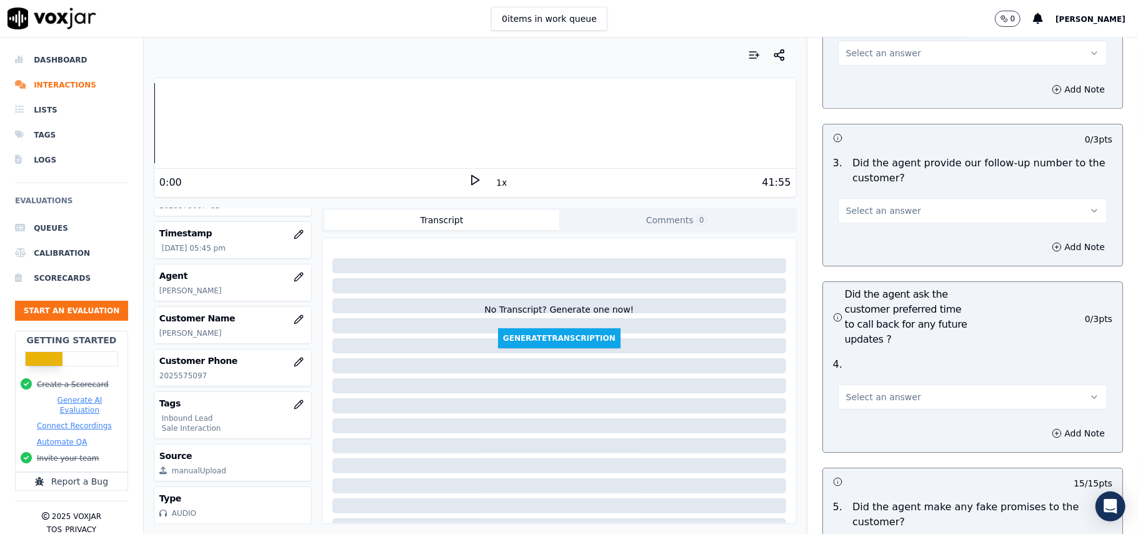
scroll to position [2916, 0]
click at [876, 393] on span "Select an answer" at bounding box center [883, 399] width 75 height 13
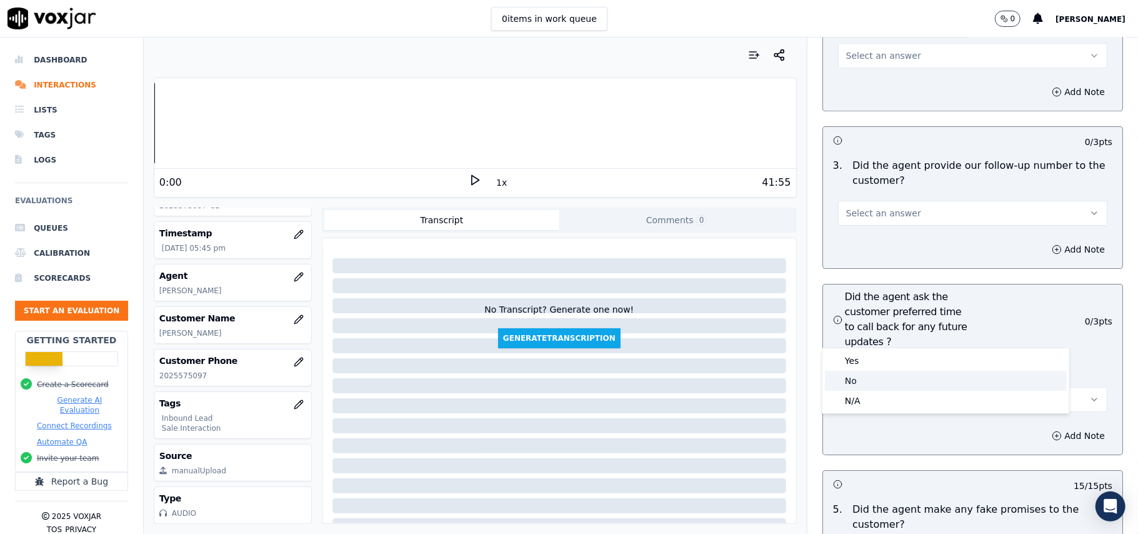
click at [865, 371] on div "No" at bounding box center [946, 381] width 242 height 20
click at [867, 387] on button "No" at bounding box center [972, 399] width 269 height 25
click at [861, 358] on div "Yes" at bounding box center [946, 361] width 242 height 20
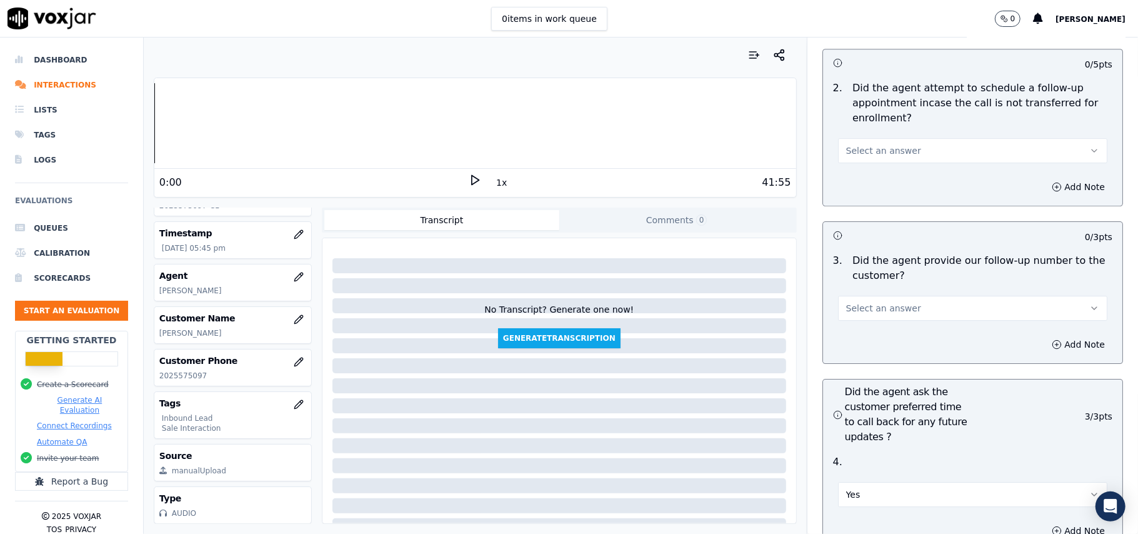
scroll to position [2749, 0]
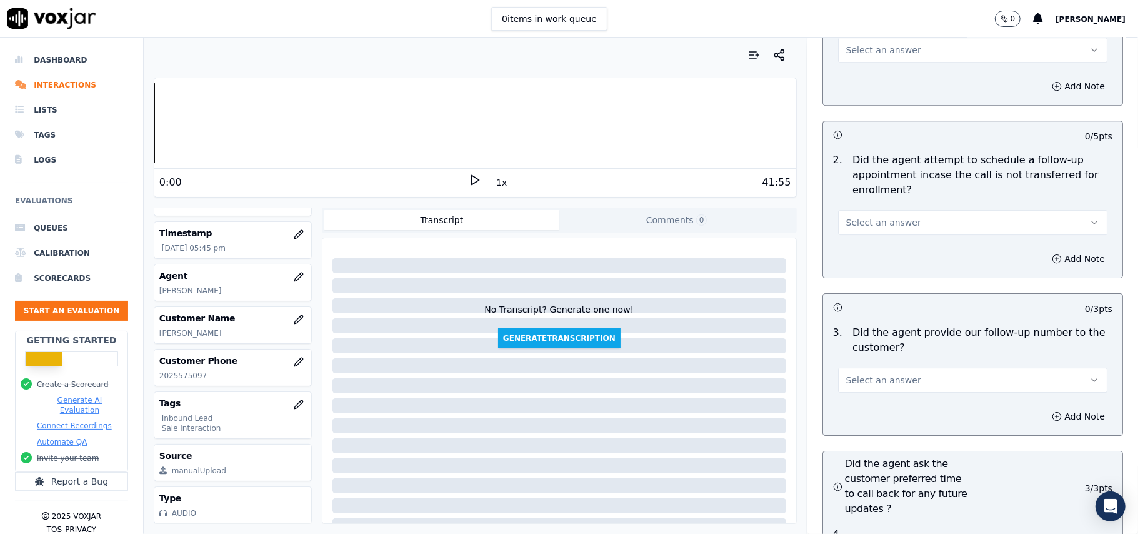
click at [858, 365] on div "Select an answer" at bounding box center [972, 379] width 269 height 28
click at [863, 374] on span "Select an answer" at bounding box center [883, 380] width 75 height 13
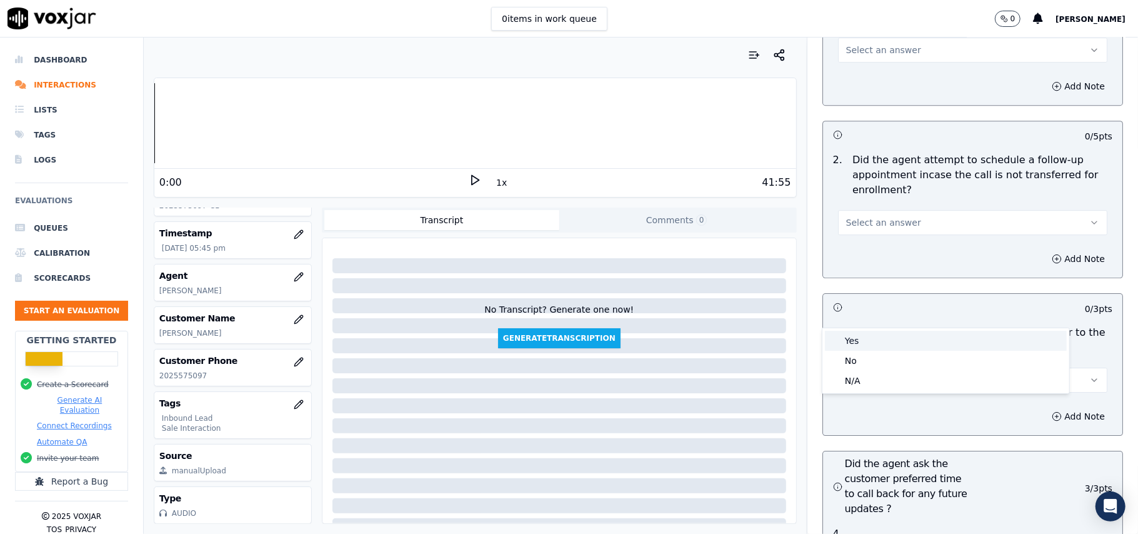
click at [863, 344] on div "Yes" at bounding box center [946, 341] width 242 height 20
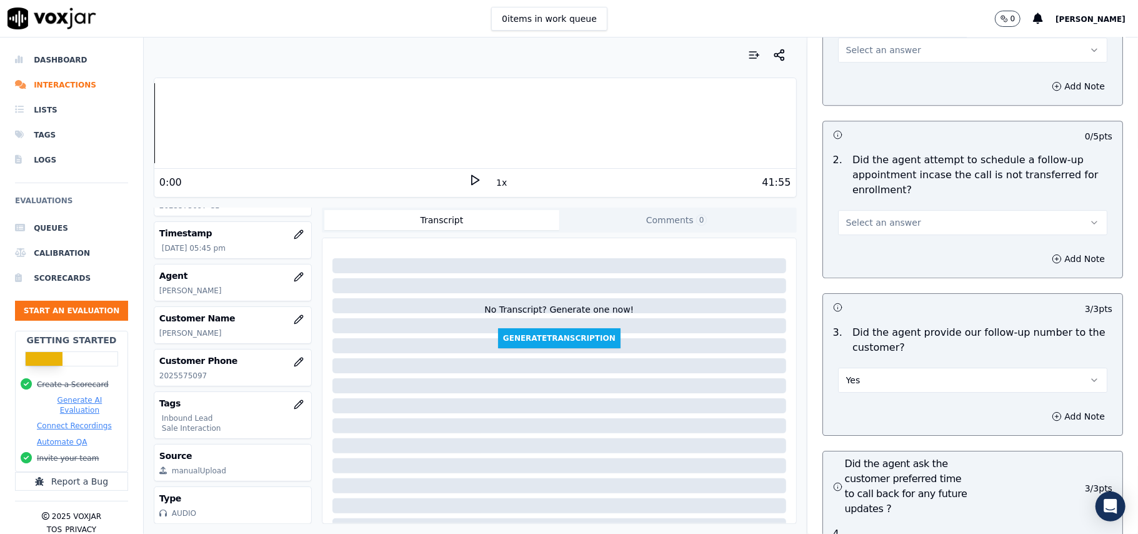
scroll to position [2582, 0]
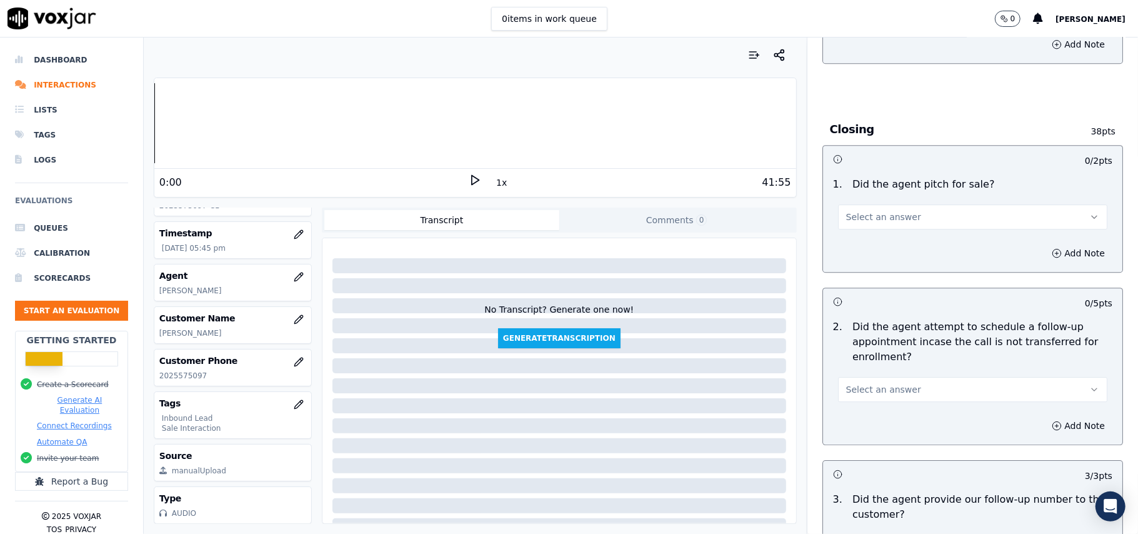
click at [873, 383] on span "Select an answer" at bounding box center [883, 389] width 75 height 13
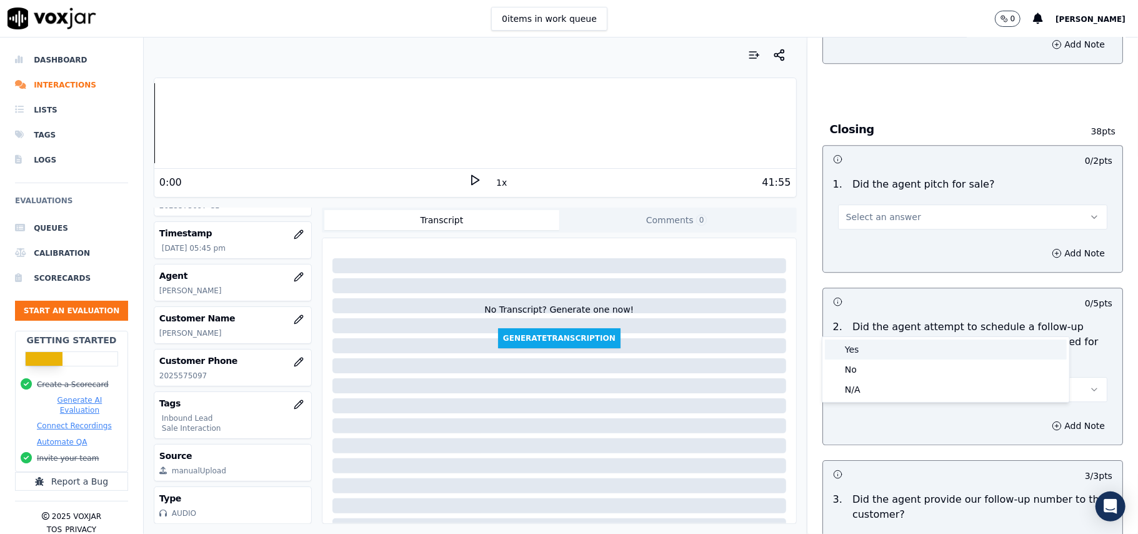
click at [872, 348] on div "Yes" at bounding box center [946, 349] width 242 height 20
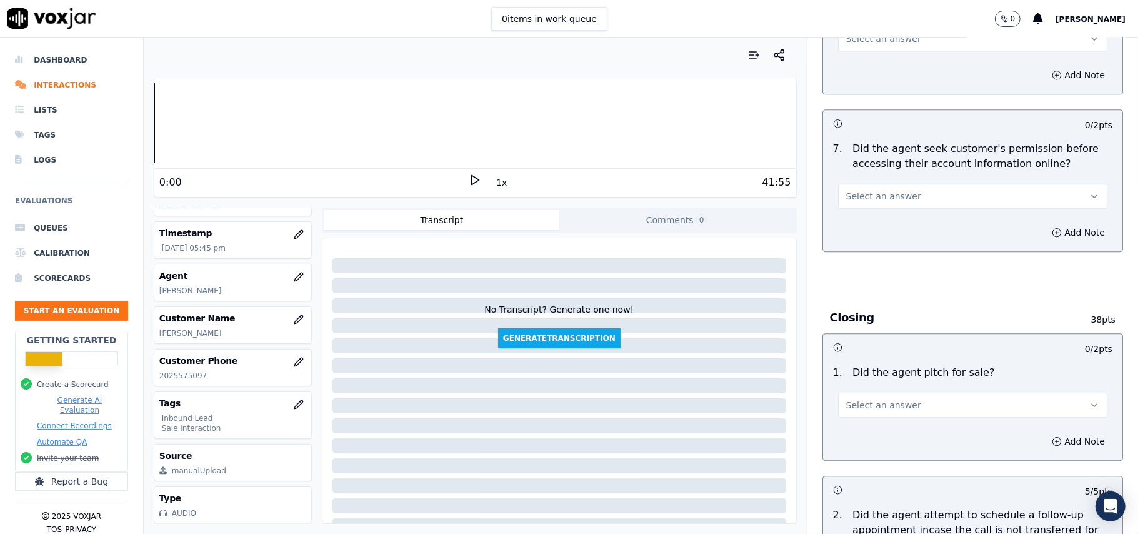
scroll to position [2332, 0]
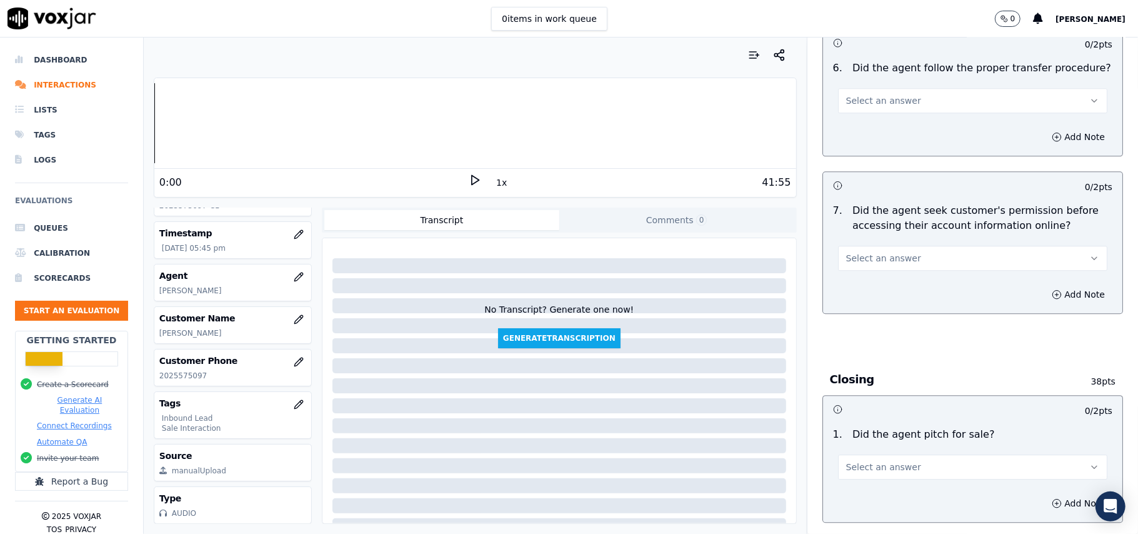
click at [861, 461] on span "Select an answer" at bounding box center [883, 467] width 75 height 13
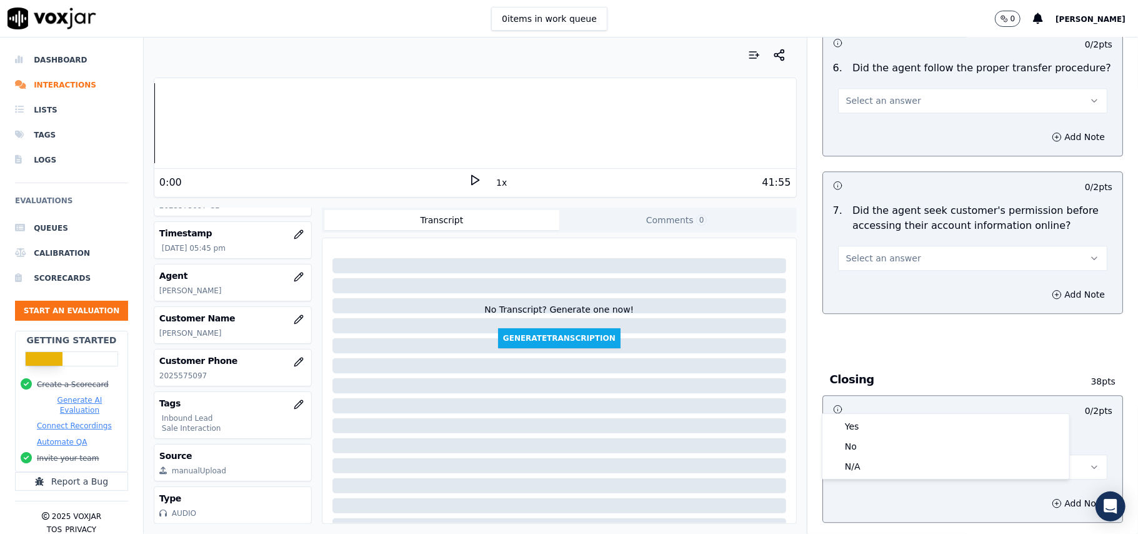
click at [861, 455] on button "Select an answer" at bounding box center [972, 467] width 269 height 25
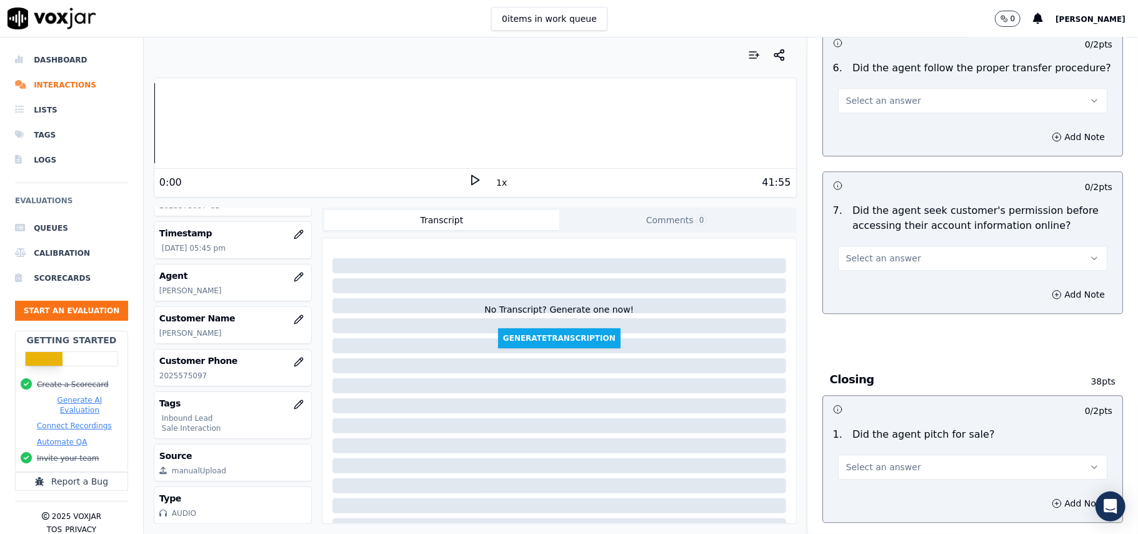
click at [861, 461] on span "Select an answer" at bounding box center [883, 467] width 75 height 13
click at [861, 428] on div "Yes" at bounding box center [946, 426] width 242 height 20
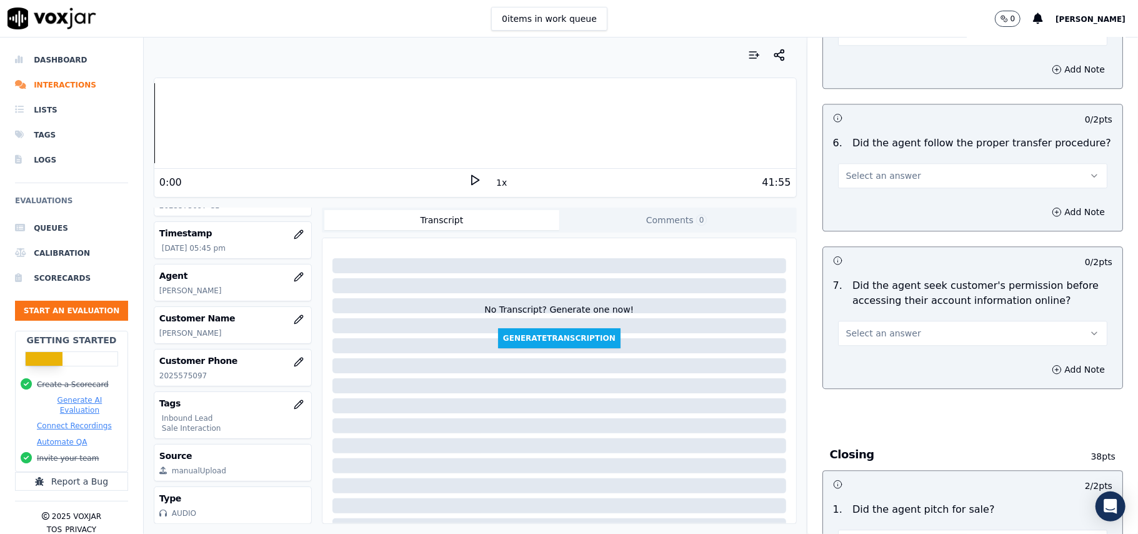
scroll to position [2166, 0]
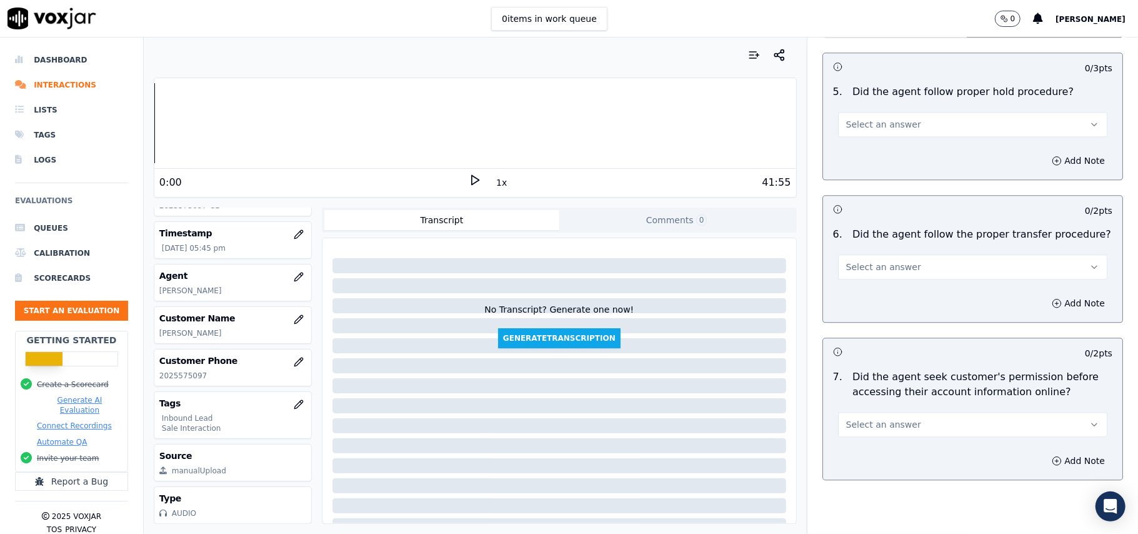
click at [897, 412] on button "Select an answer" at bounding box center [972, 424] width 269 height 25
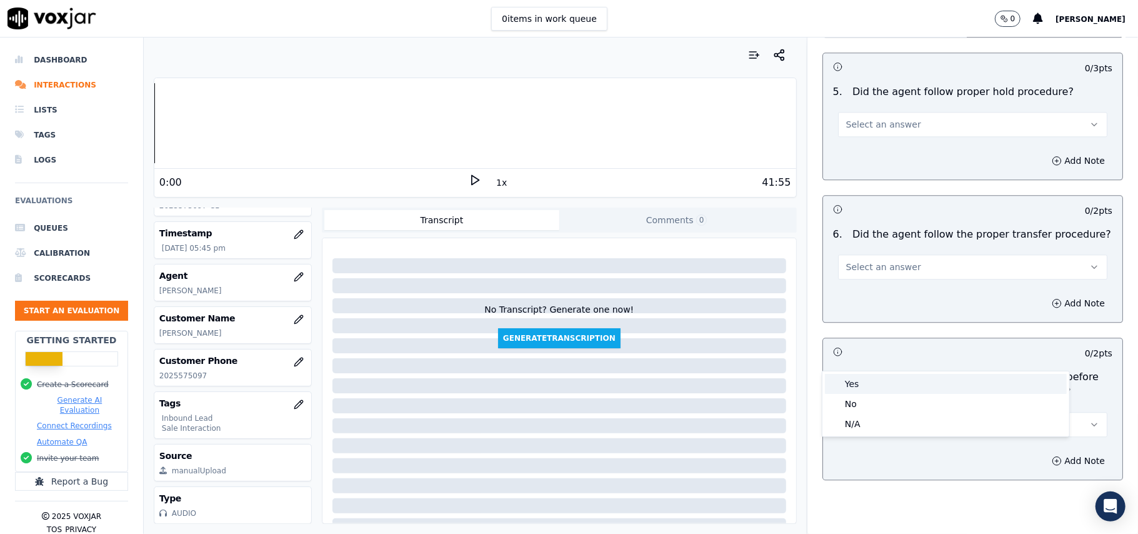
click at [853, 375] on div "Yes" at bounding box center [946, 384] width 242 height 20
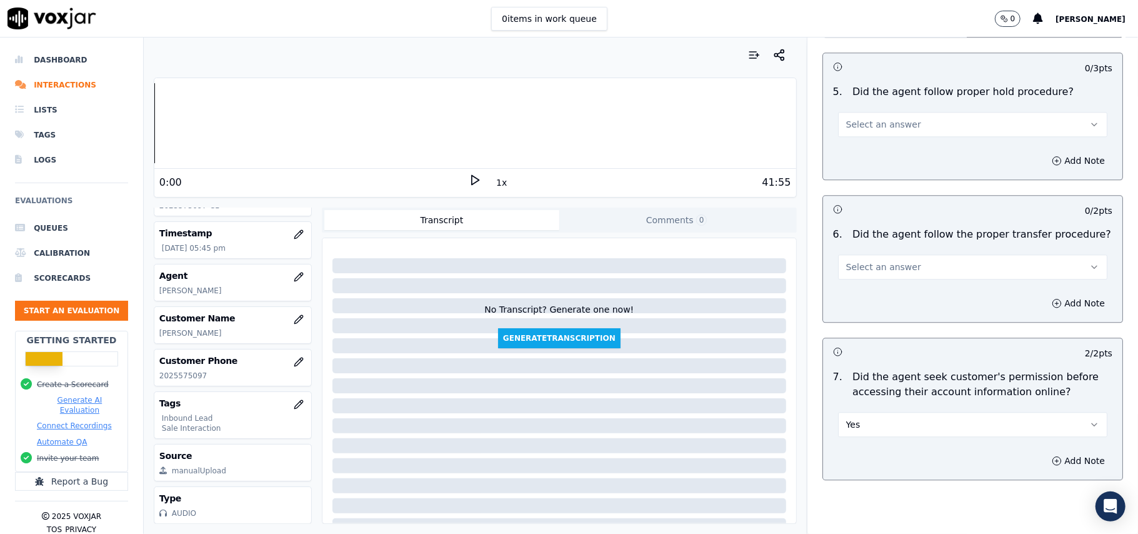
click at [896, 254] on button "Select an answer" at bounding box center [972, 266] width 269 height 25
click at [871, 231] on div "Yes" at bounding box center [946, 226] width 242 height 20
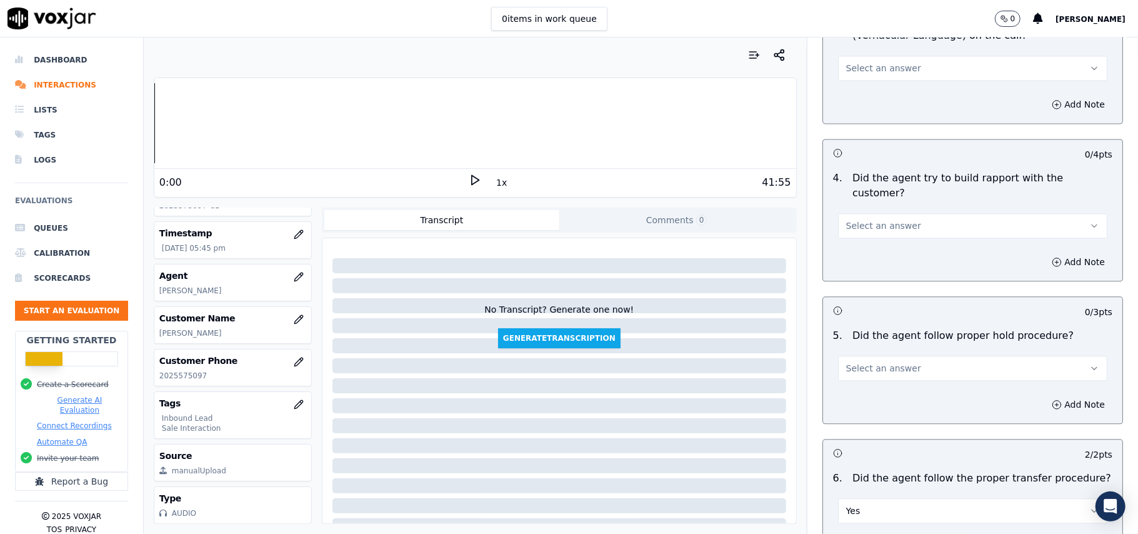
scroll to position [1916, 0]
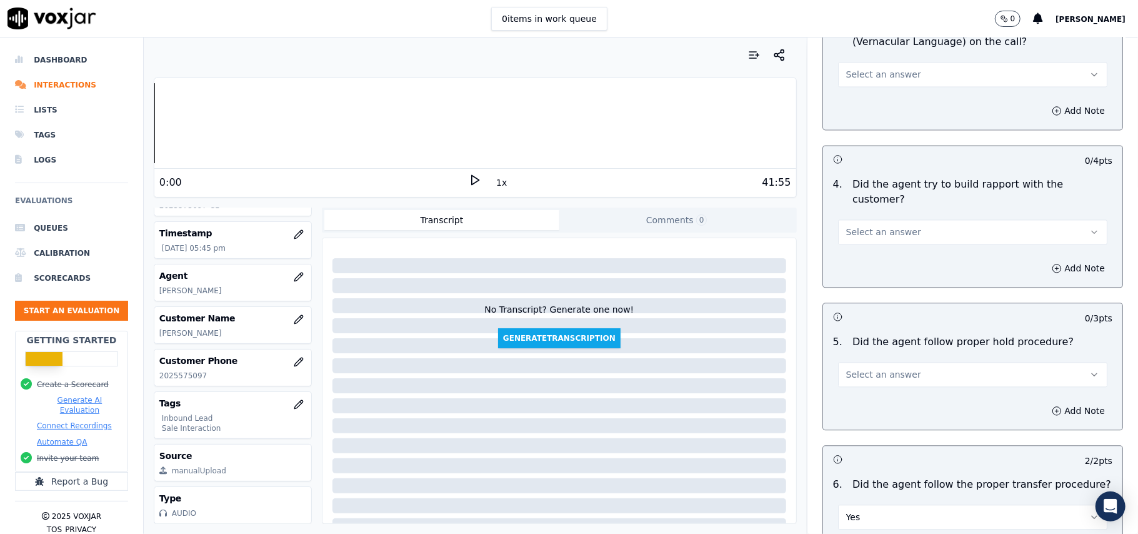
drag, startPoint x: 861, startPoint y: 303, endPoint x: 859, endPoint y: 318, distance: 15.8
click at [863, 368] on span "Select an answer" at bounding box center [883, 374] width 75 height 13
click at [858, 328] on div "Yes" at bounding box center [946, 333] width 242 height 20
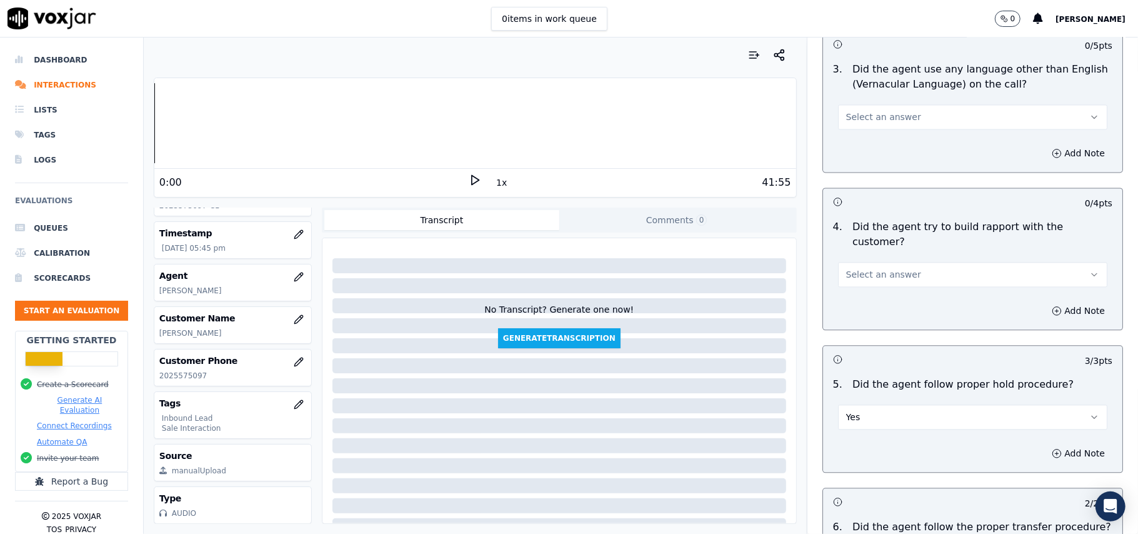
scroll to position [1832, 0]
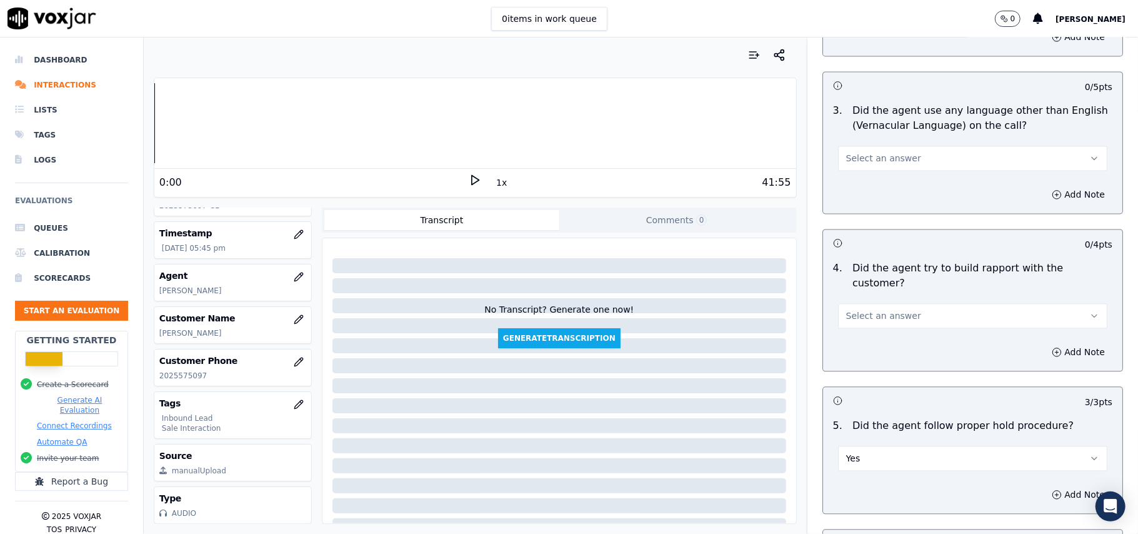
click at [861, 291] on div "Select an answer" at bounding box center [972, 310] width 289 height 38
click at [888, 291] on div "Select an answer" at bounding box center [972, 310] width 289 height 38
click at [888, 309] on span "Select an answer" at bounding box center [883, 315] width 75 height 13
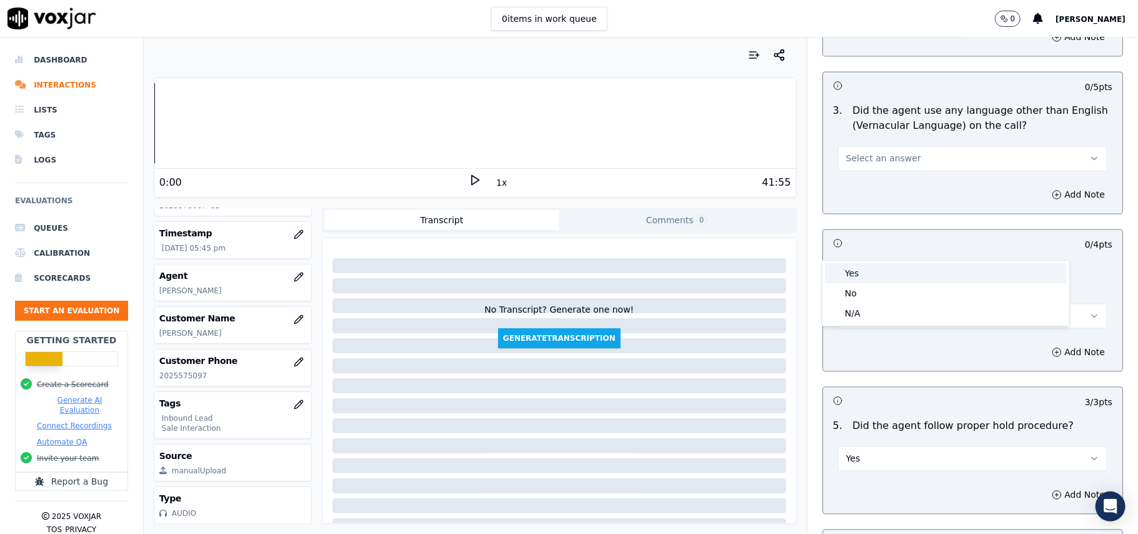
click at [880, 276] on div "Yes" at bounding box center [946, 273] width 242 height 20
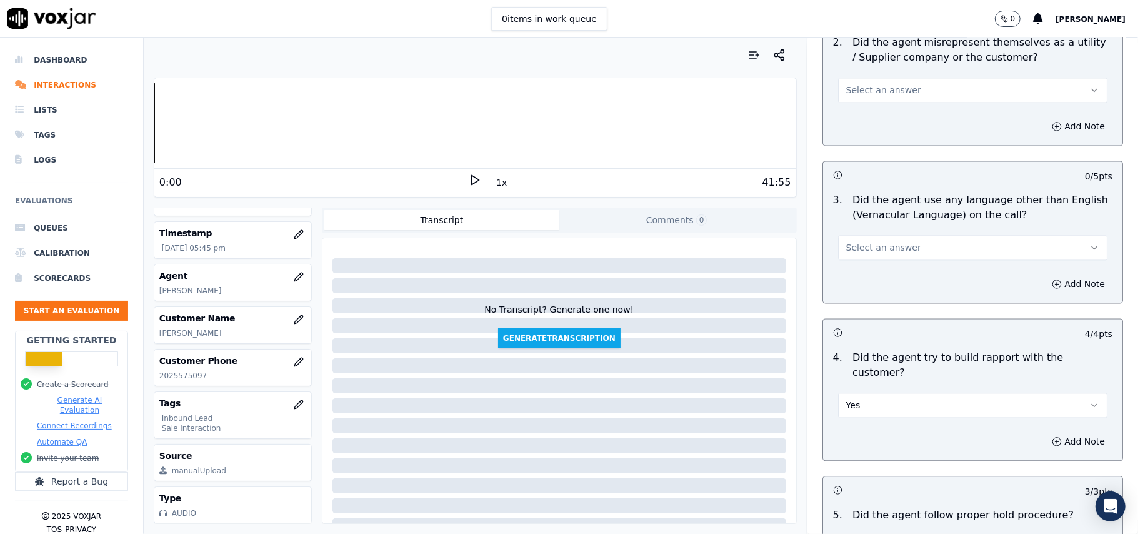
scroll to position [1582, 0]
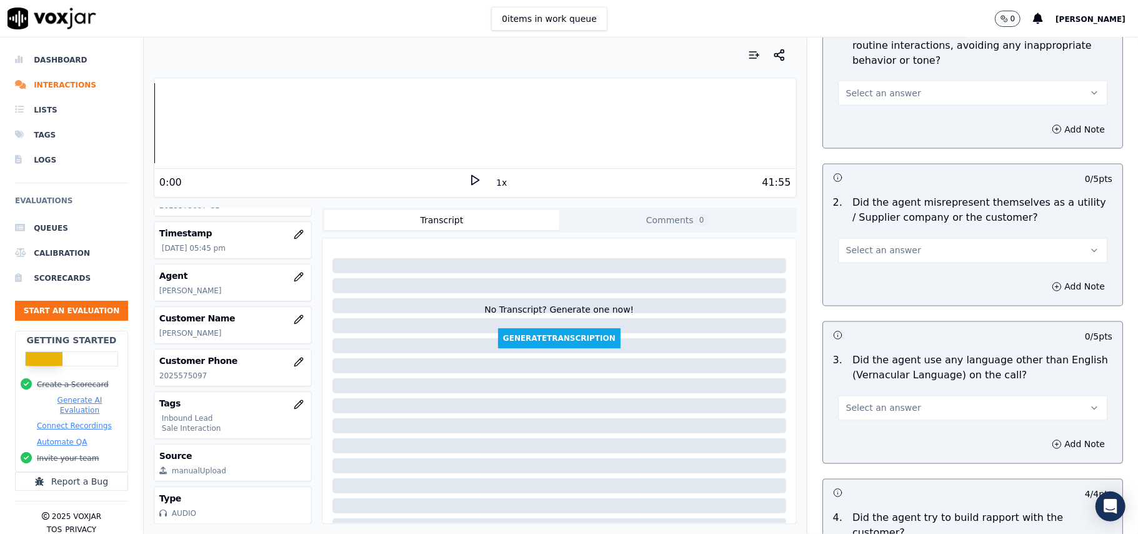
click at [873, 393] on div "Select an answer" at bounding box center [972, 407] width 269 height 28
click at [873, 396] on button "Select an answer" at bounding box center [972, 408] width 269 height 25
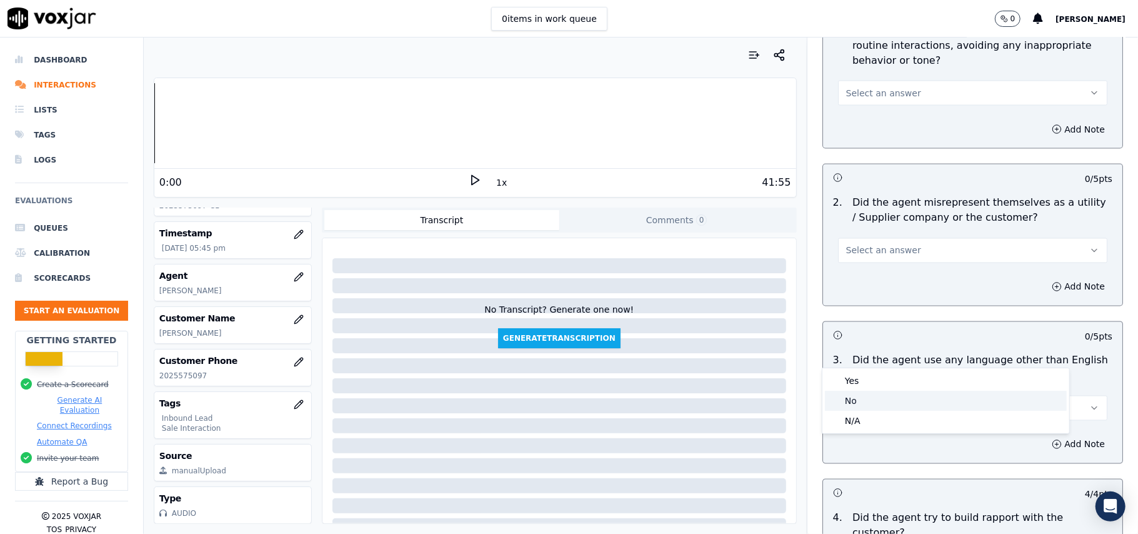
click at [858, 398] on div "No" at bounding box center [946, 401] width 242 height 20
click at [863, 238] on button "Select an answer" at bounding box center [972, 250] width 269 height 25
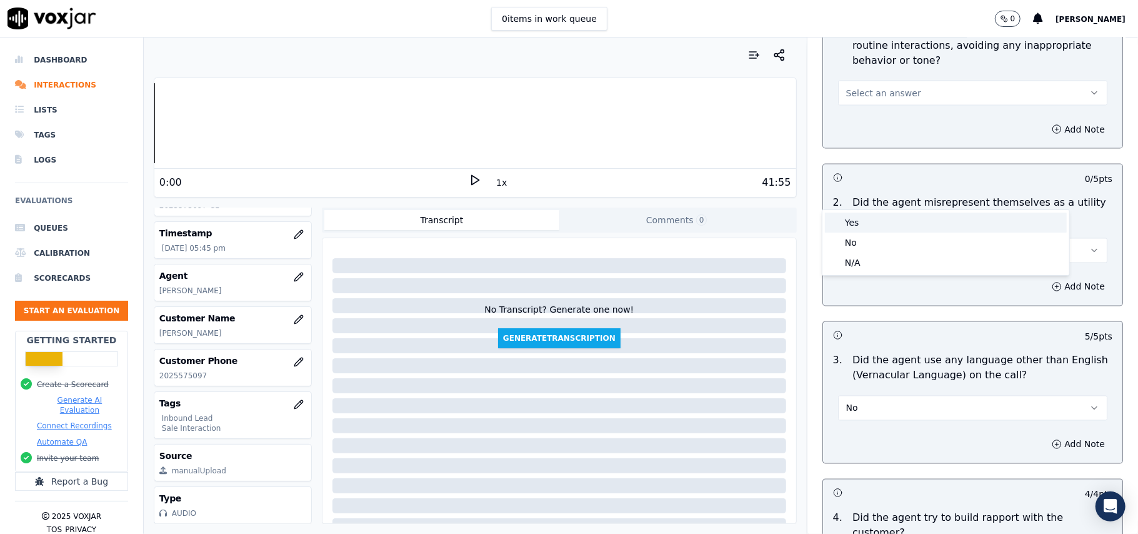
click at [861, 225] on div "Yes" at bounding box center [946, 223] width 242 height 20
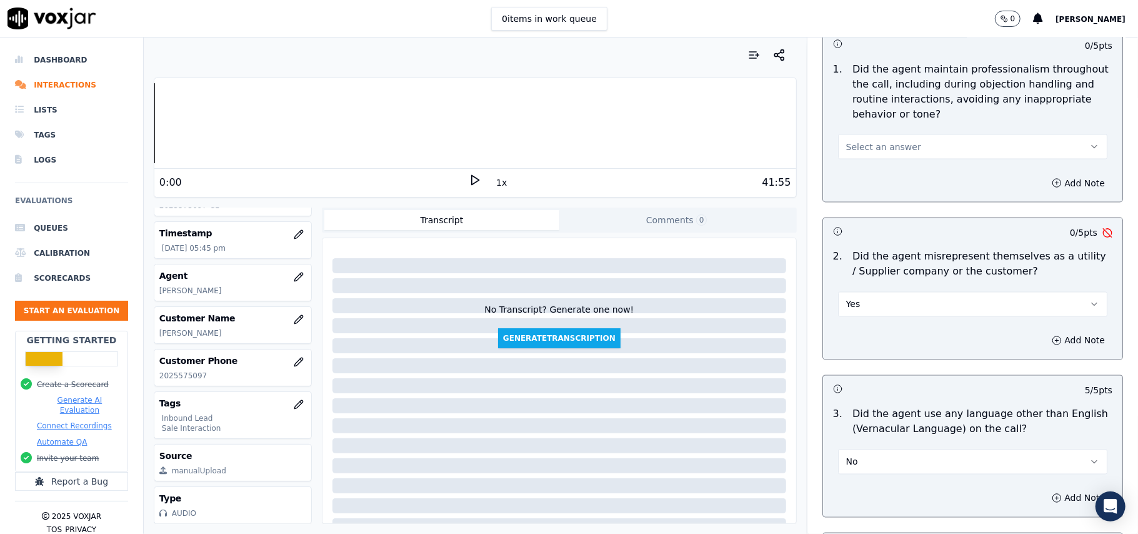
scroll to position [1499, 0]
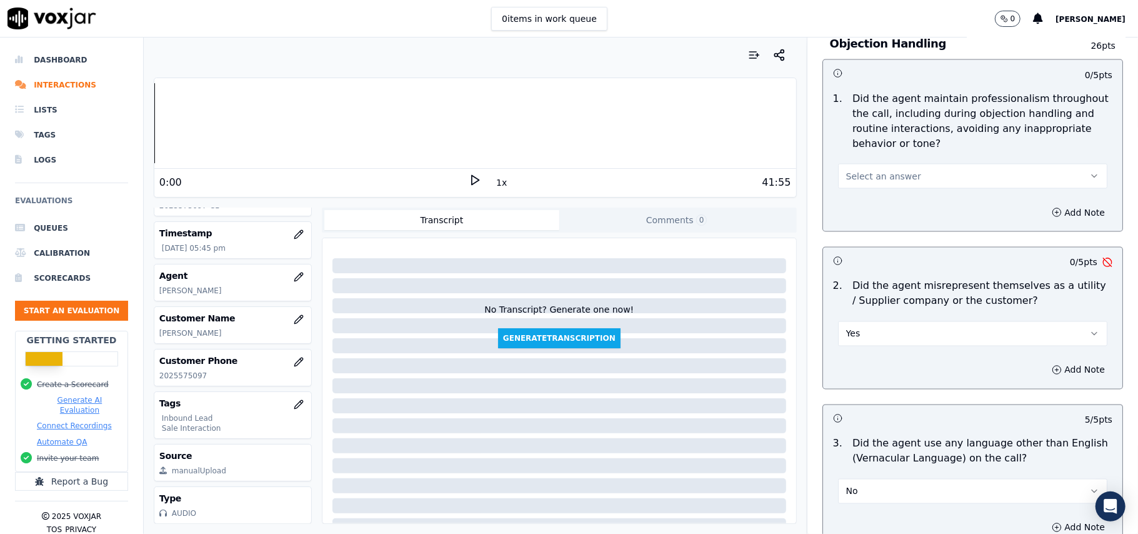
drag, startPoint x: 888, startPoint y: 263, endPoint x: 861, endPoint y: 308, distance: 52.7
click at [888, 309] on div "Yes" at bounding box center [972, 328] width 289 height 38
click at [856, 321] on button "Yes" at bounding box center [972, 333] width 269 height 25
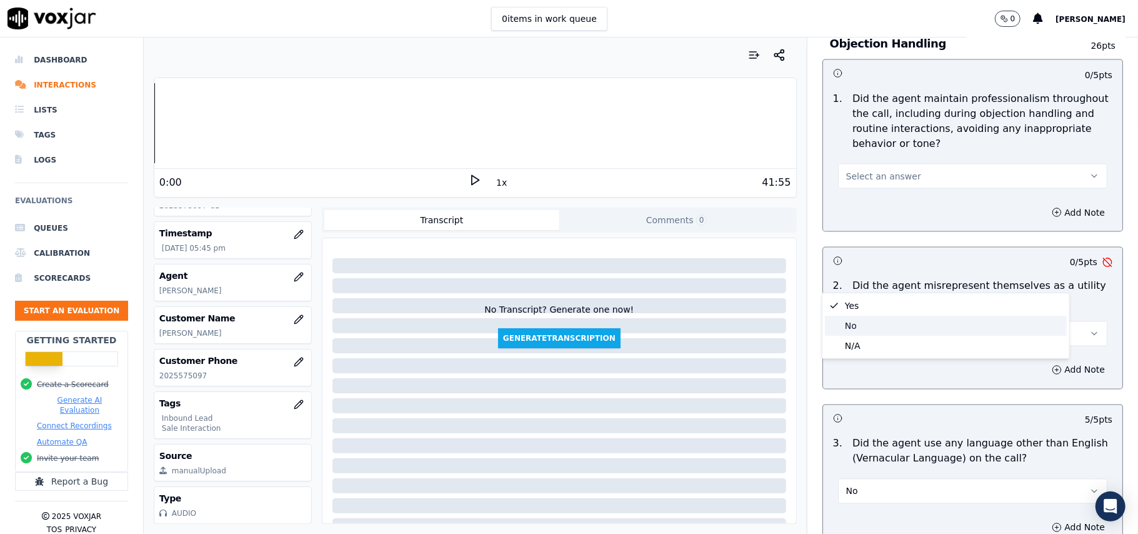
click at [855, 319] on div "No" at bounding box center [946, 326] width 242 height 20
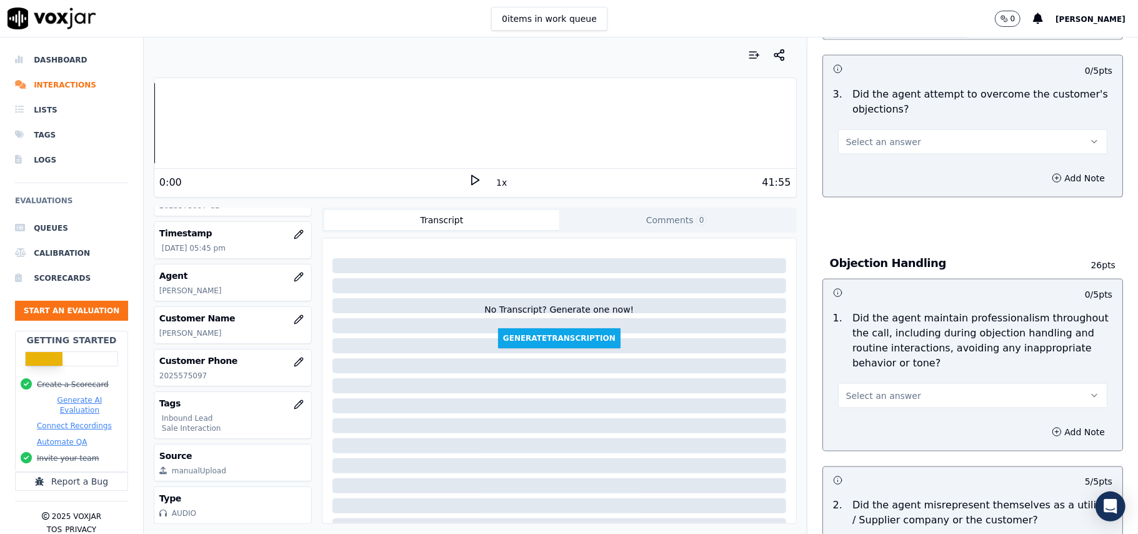
scroll to position [1248, 0]
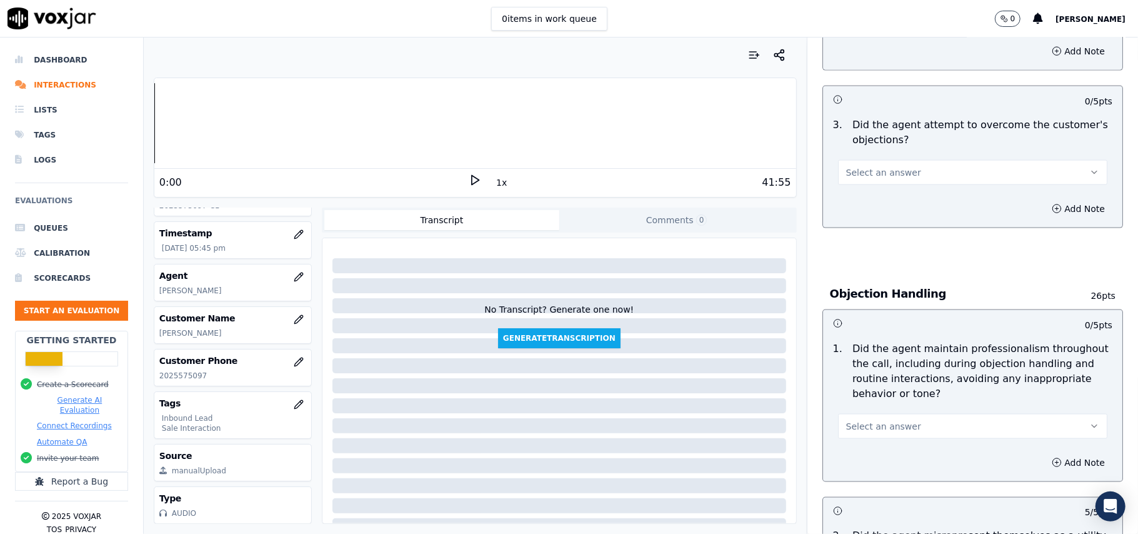
drag, startPoint x: 863, startPoint y: 361, endPoint x: 865, endPoint y: 368, distance: 7.1
click at [865, 414] on button "Select an answer" at bounding box center [972, 426] width 269 height 25
click at [849, 393] on div "Yes" at bounding box center [946, 398] width 242 height 20
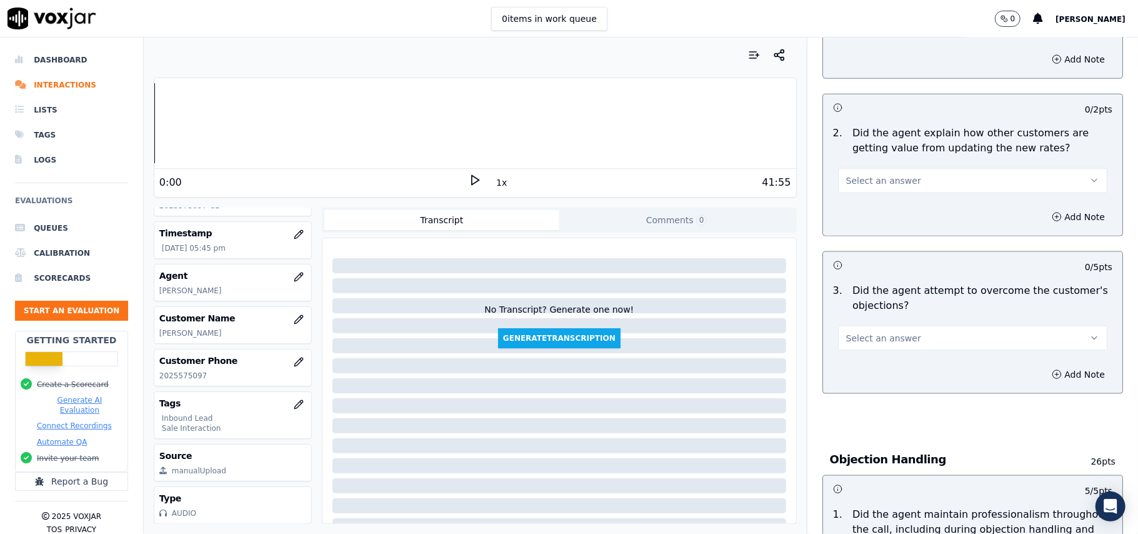
scroll to position [1082, 0]
click at [860, 327] on button "Select an answer" at bounding box center [972, 339] width 269 height 25
click at [865, 324] on div "No" at bounding box center [946, 331] width 242 height 20
click at [898, 327] on button "No" at bounding box center [972, 339] width 269 height 25
click at [886, 313] on div "Yes" at bounding box center [946, 311] width 242 height 20
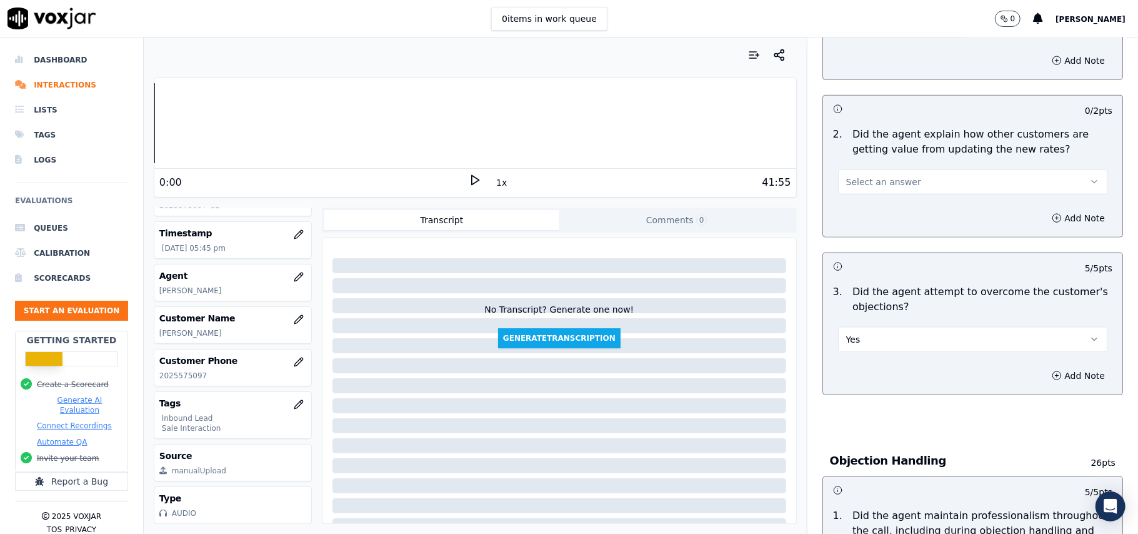
scroll to position [915, 0]
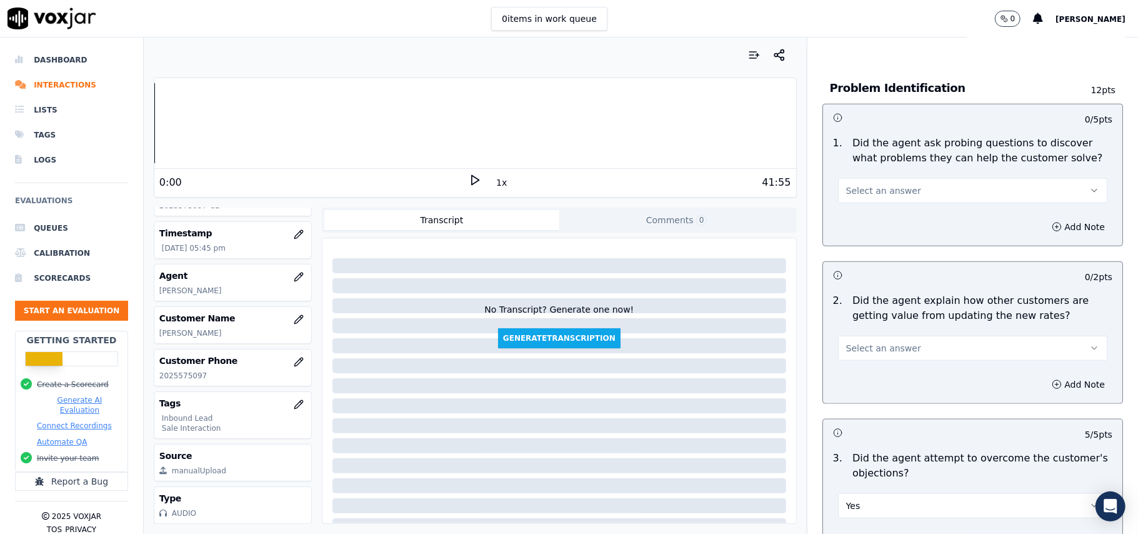
click at [875, 342] on span "Select an answer" at bounding box center [883, 348] width 75 height 13
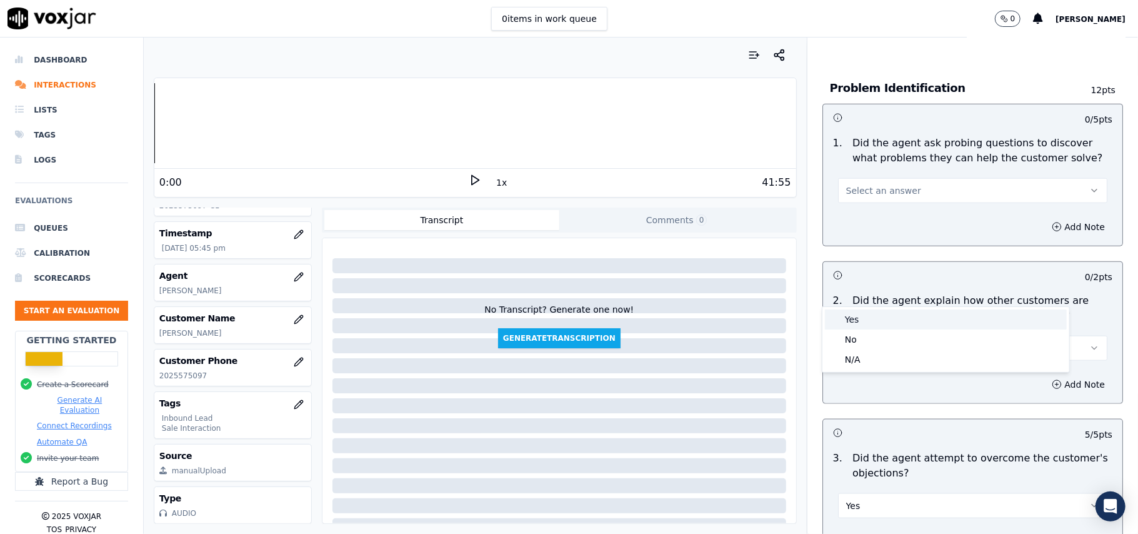
click at [870, 323] on div "Yes" at bounding box center [946, 319] width 242 height 20
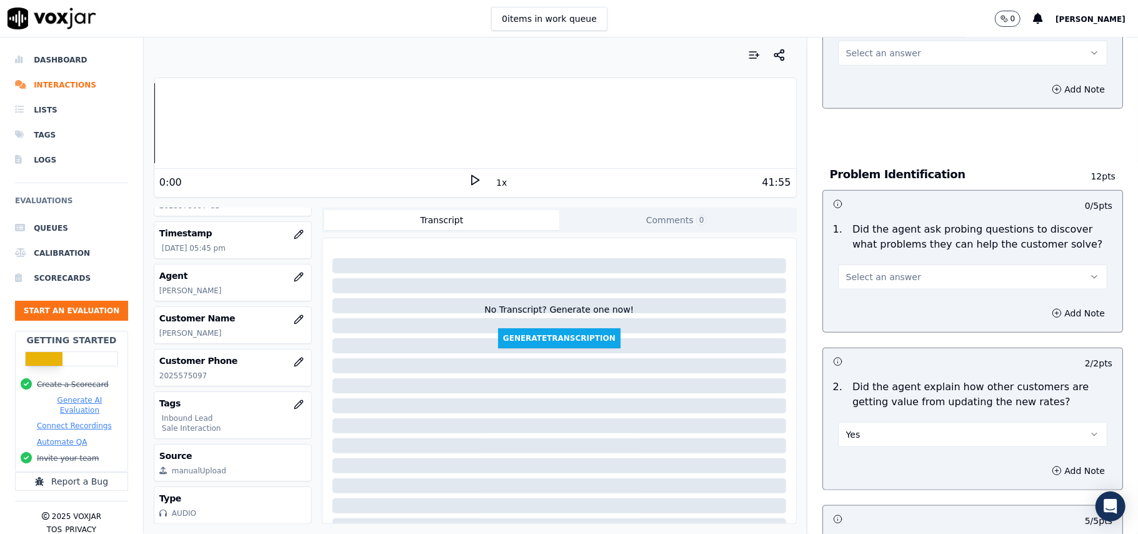
scroll to position [748, 0]
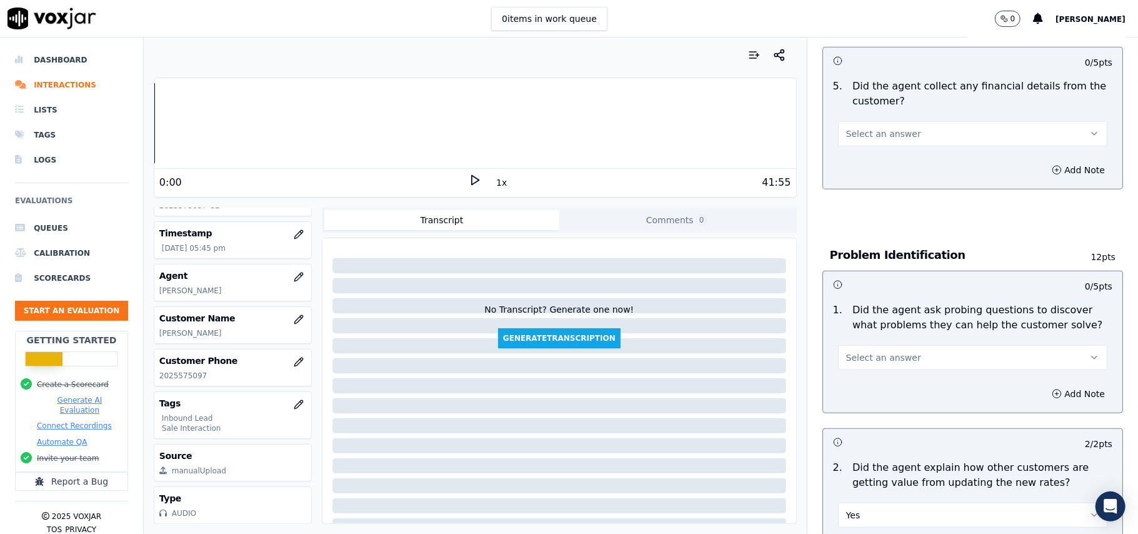
drag, startPoint x: 869, startPoint y: 290, endPoint x: 870, endPoint y: 301, distance: 10.7
click at [870, 345] on button "Select an answer" at bounding box center [972, 357] width 269 height 25
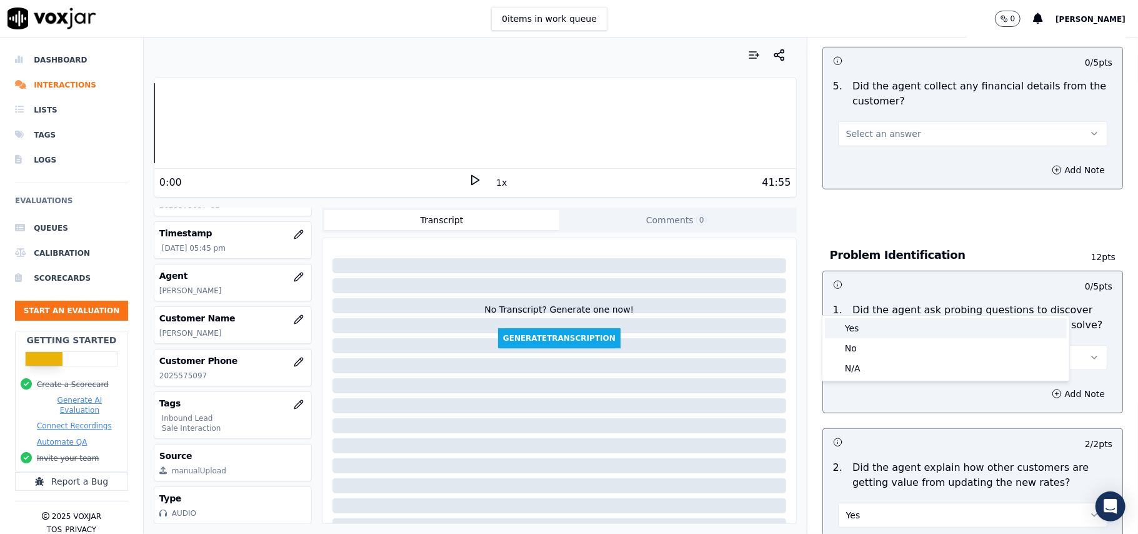
click at [870, 331] on div "Yes" at bounding box center [946, 328] width 242 height 20
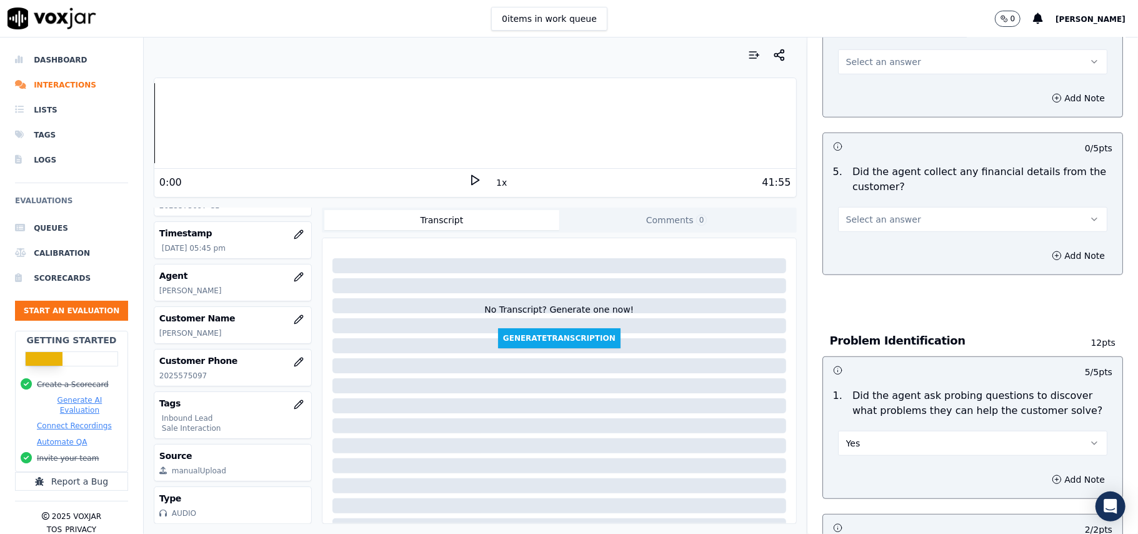
scroll to position [581, 0]
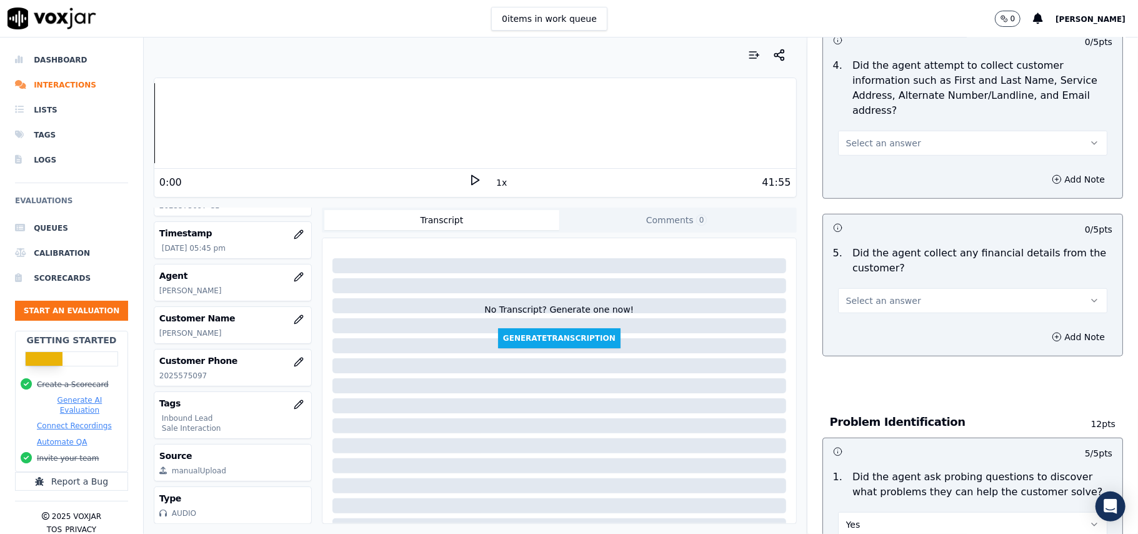
click at [864, 288] on button "Select an answer" at bounding box center [972, 300] width 269 height 25
click at [864, 286] on div "No" at bounding box center [946, 291] width 242 height 20
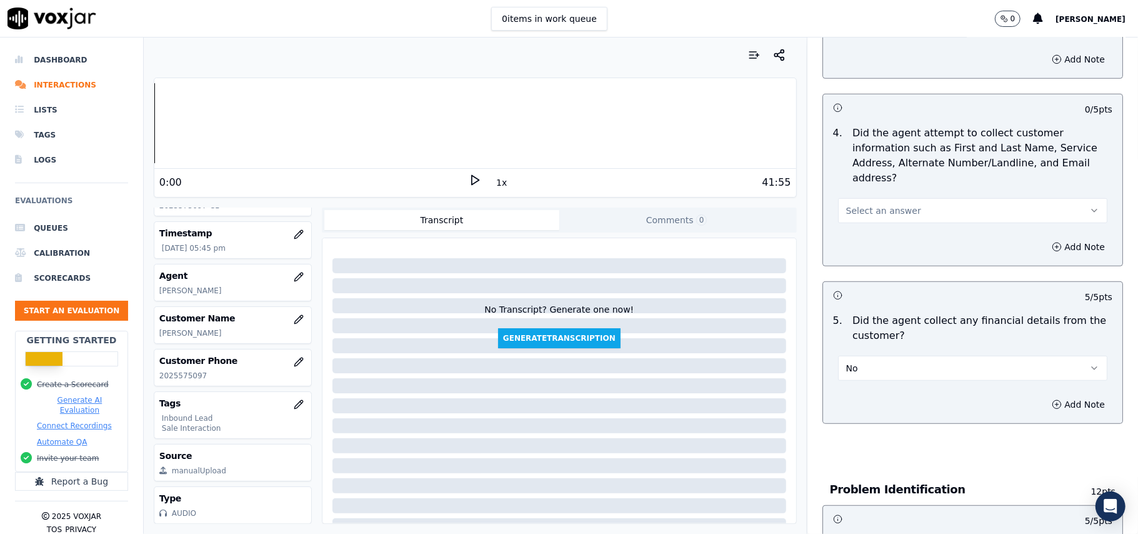
scroll to position [415, 0]
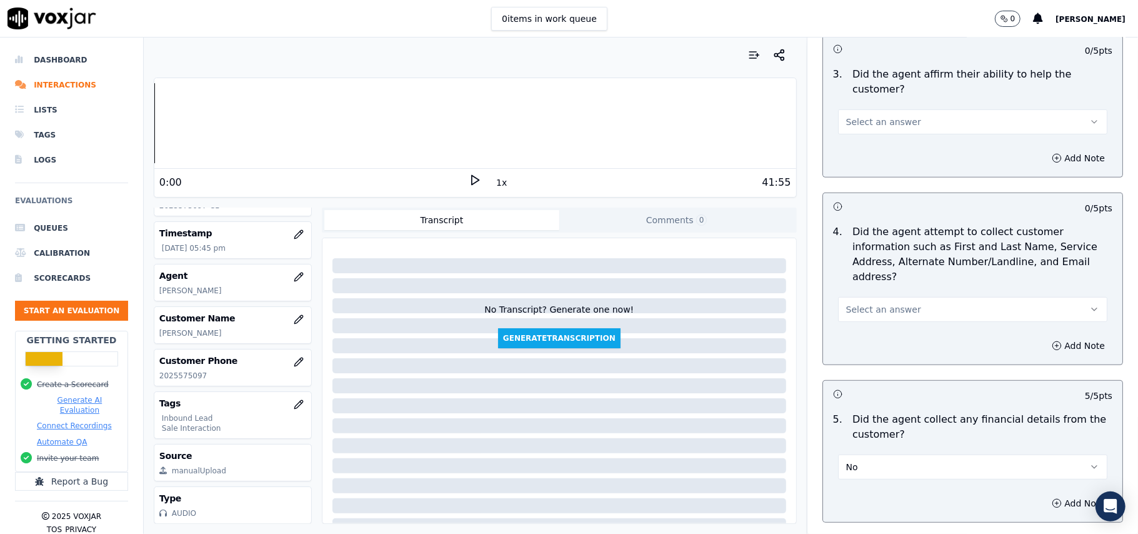
click at [873, 303] on span "Select an answer" at bounding box center [883, 309] width 75 height 13
click at [873, 280] on div "Yes" at bounding box center [946, 279] width 242 height 20
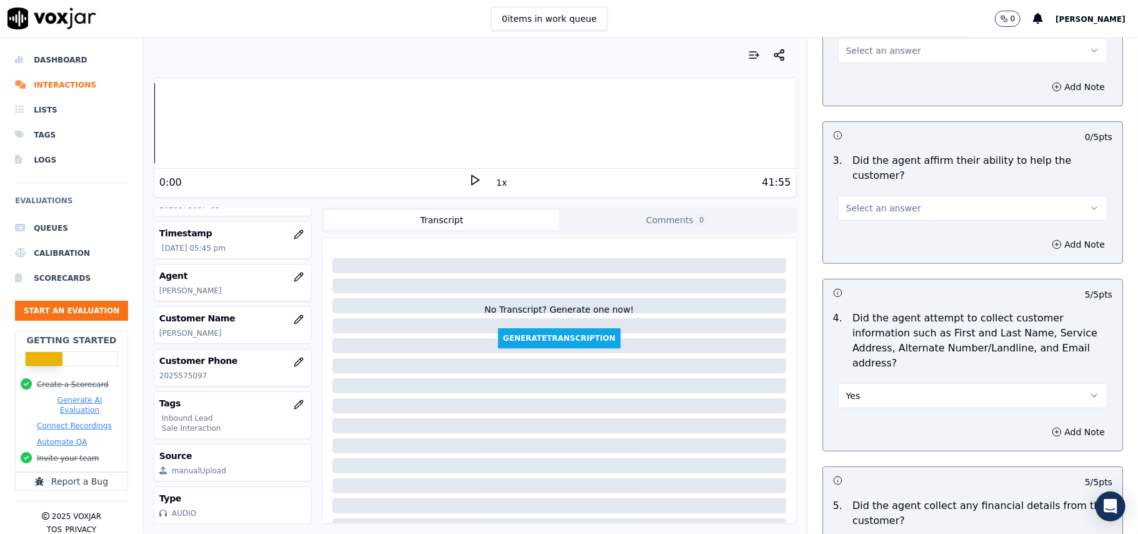
scroll to position [248, 0]
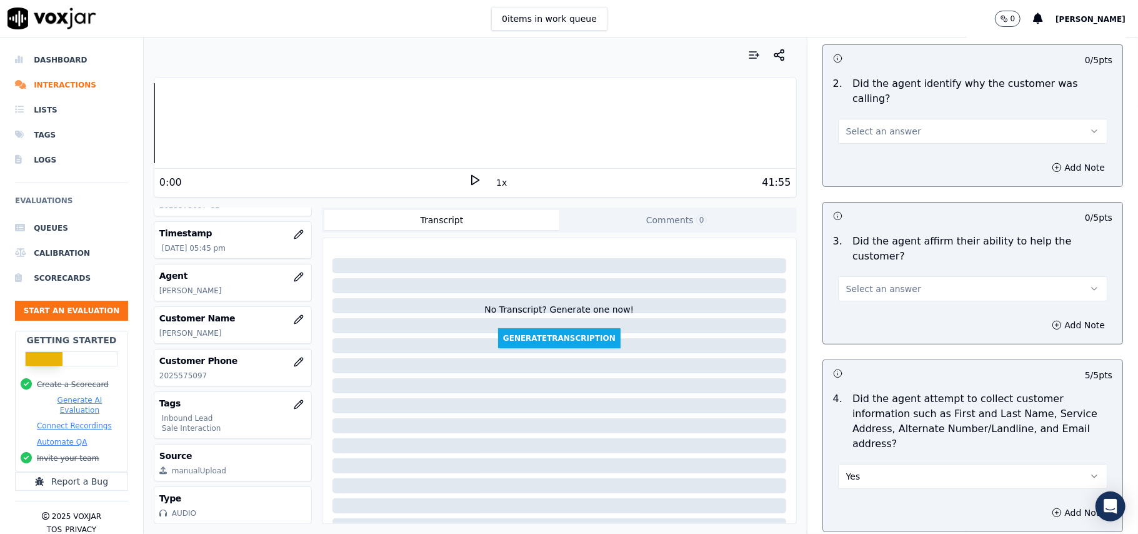
drag, startPoint x: 880, startPoint y: 246, endPoint x: 882, endPoint y: 255, distance: 8.8
click at [881, 283] on span "Select an answer" at bounding box center [883, 289] width 75 height 13
click at [882, 278] on div "Yes" at bounding box center [946, 273] width 242 height 20
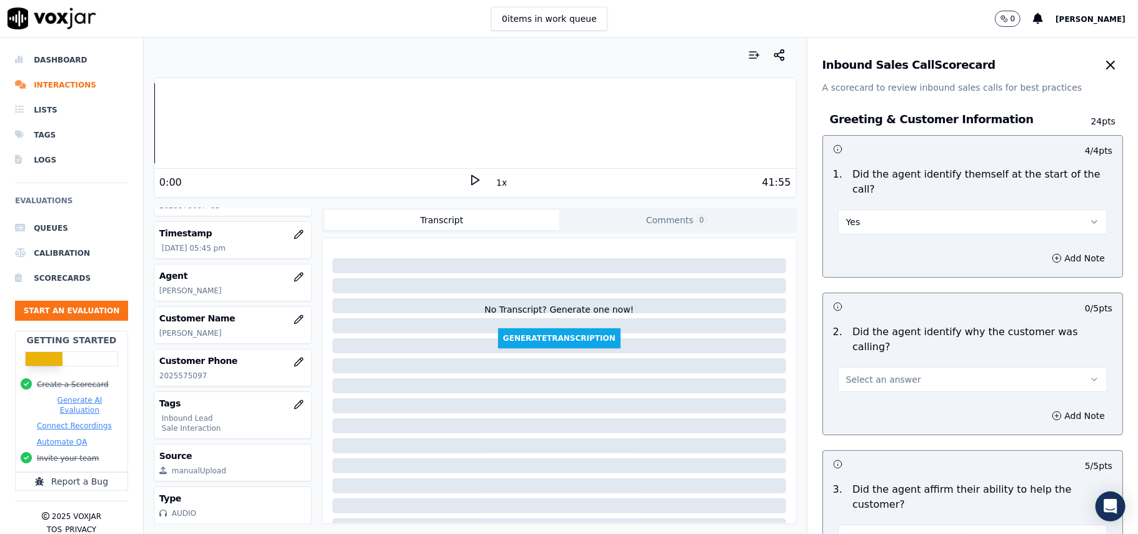
click at [878, 367] on button "Select an answer" at bounding box center [972, 379] width 269 height 25
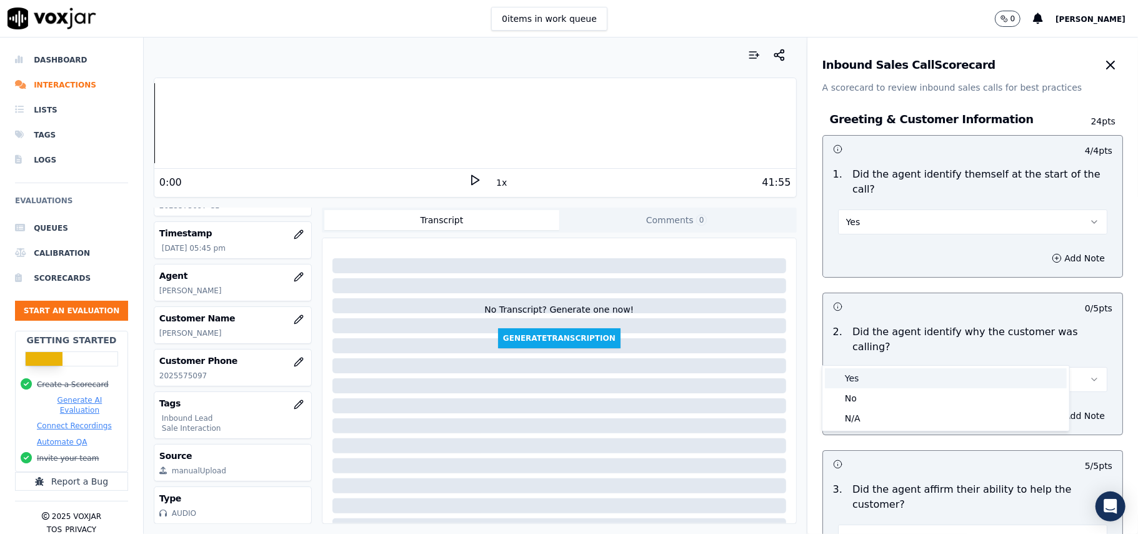
click at [873, 373] on div "Yes" at bounding box center [946, 378] width 242 height 20
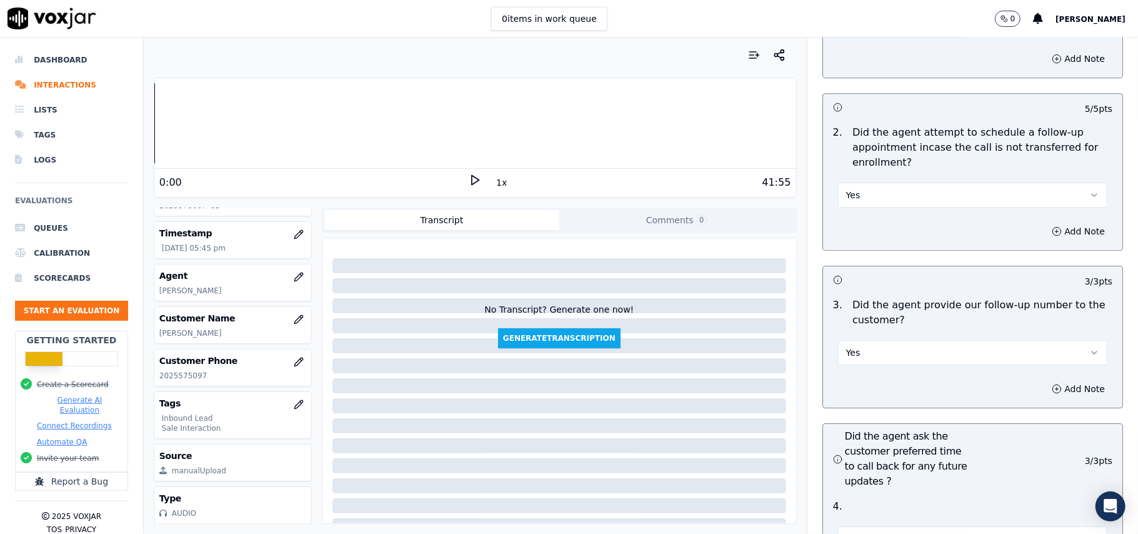
scroll to position [3499, 0]
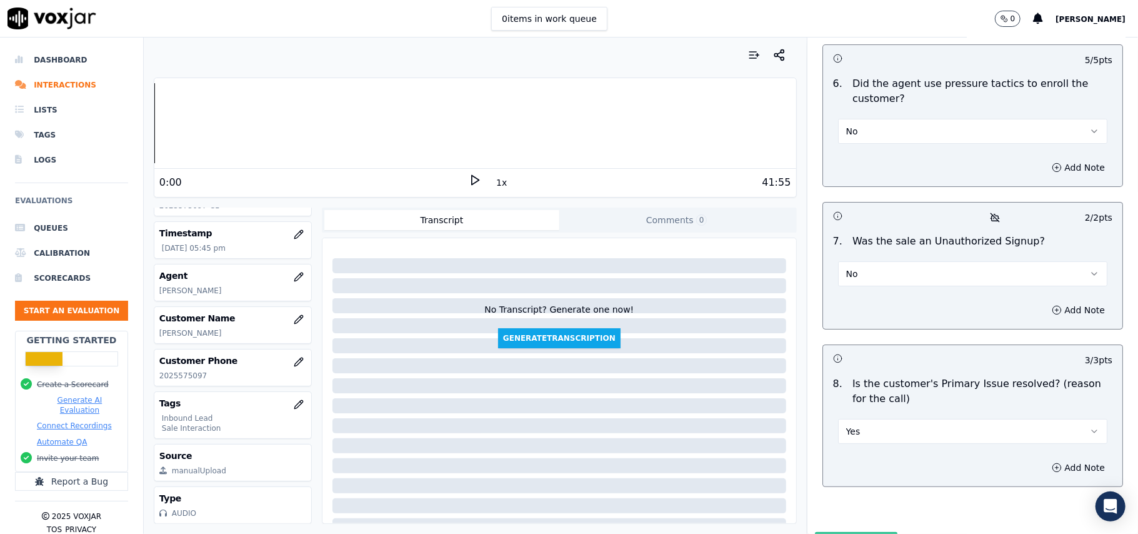
click at [823, 532] on button "Submit Scores" at bounding box center [856, 543] width 83 height 23
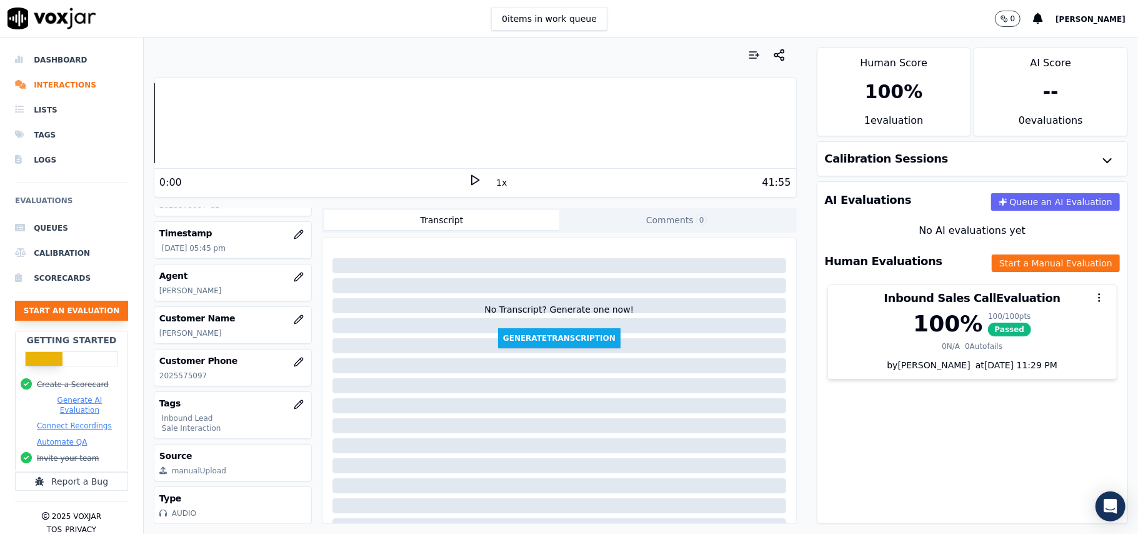
click at [86, 313] on button "Start an Evaluation" at bounding box center [71, 311] width 113 height 20
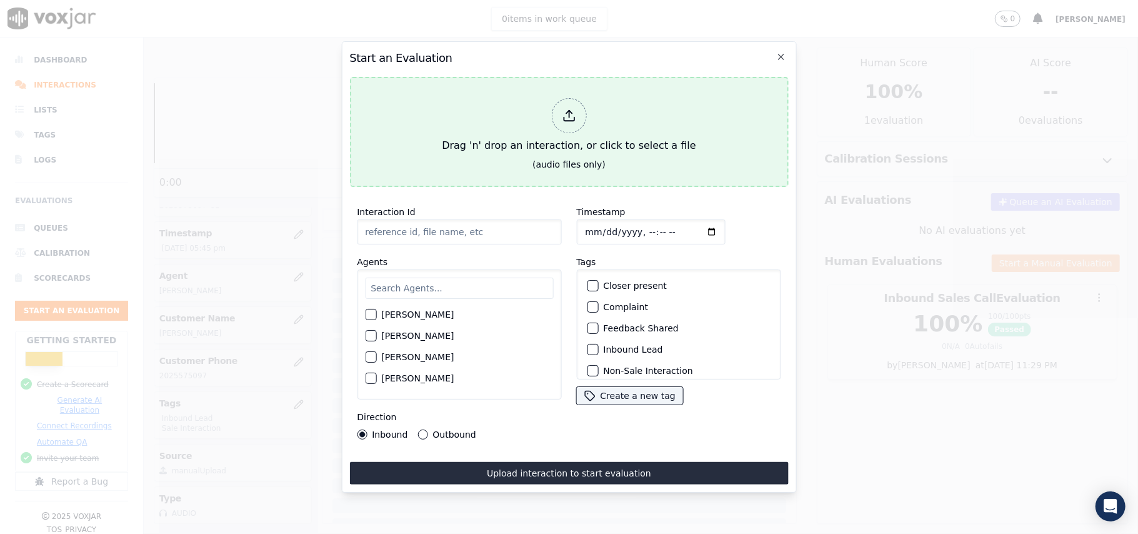
click at [548, 106] on div "Drag 'n' drop an interaction, or click to select a file" at bounding box center [569, 125] width 264 height 65
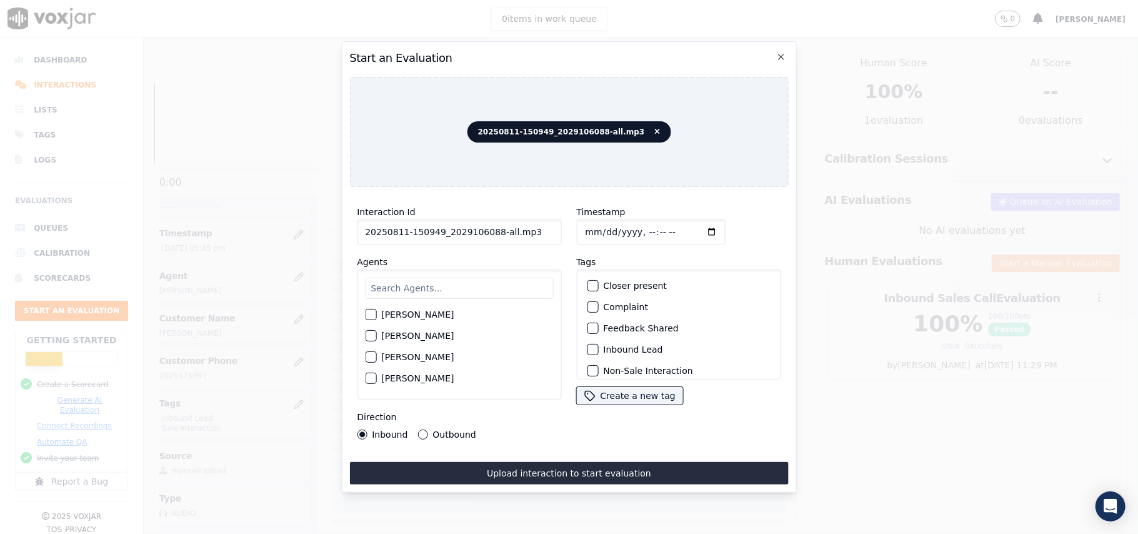
drag, startPoint x: 528, startPoint y: 226, endPoint x: 491, endPoint y: 231, distance: 37.2
click at [491, 231] on input "20250811-150949_2029106088-all.mp3" at bounding box center [459, 231] width 204 height 25
type input "20250811-150949_2029106088-C1"
click at [603, 225] on input "Timestamp" at bounding box center [650, 231] width 149 height 25
type input "[DATE]T18:22"
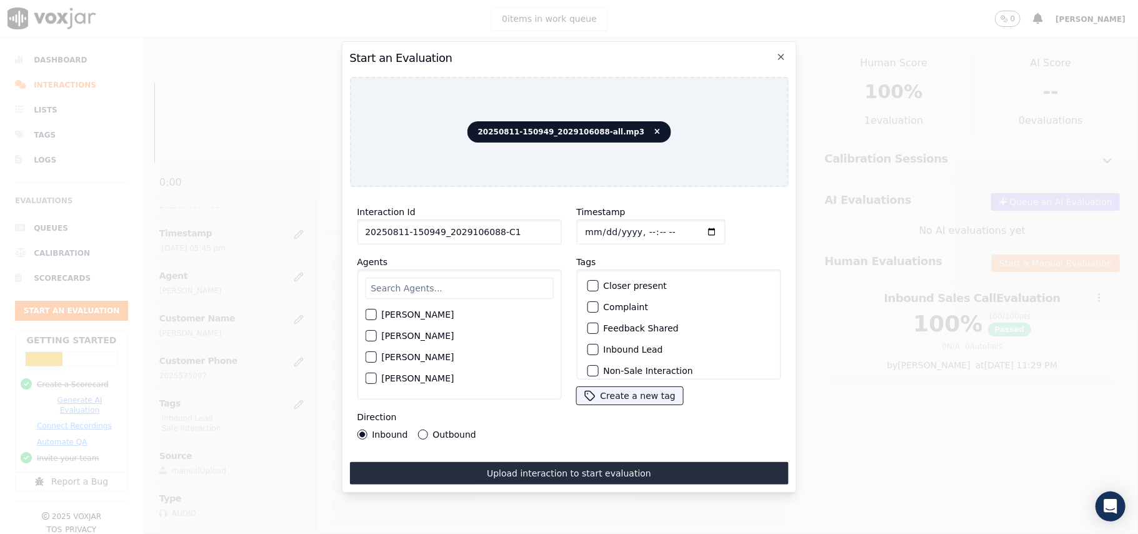
click at [451, 293] on input "text" at bounding box center [459, 288] width 188 height 21
type input "[PERSON_NAME]"
click at [370, 316] on div "button" at bounding box center [370, 318] width 9 height 9
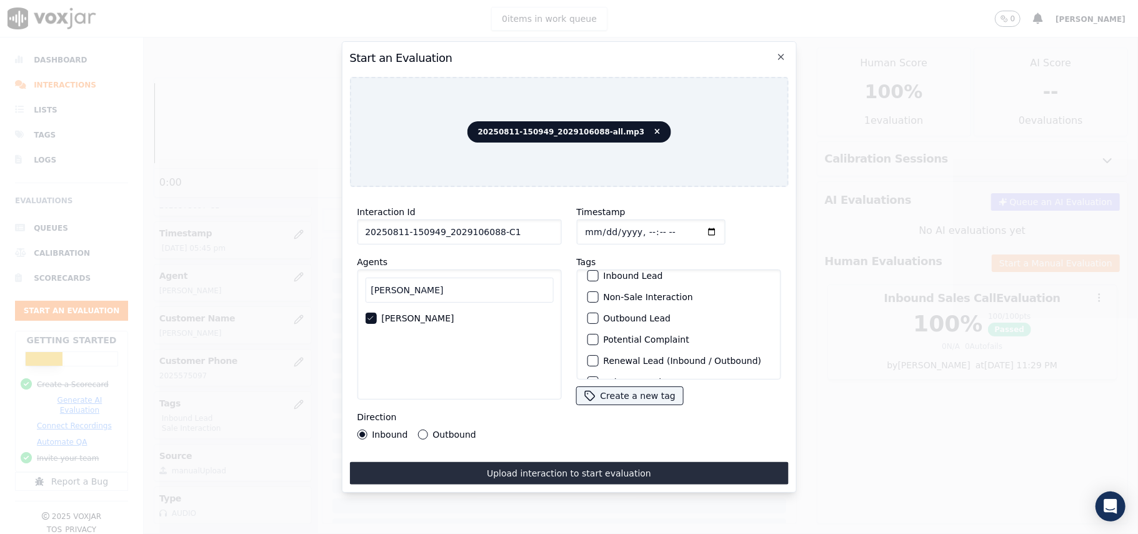
scroll to position [109, 0]
click at [588, 359] on div "button" at bounding box center [592, 363] width 9 height 9
click at [588, 295] on div "button" at bounding box center [592, 299] width 9 height 9
click at [423, 429] on button "Outbound" at bounding box center [423, 434] width 10 height 10
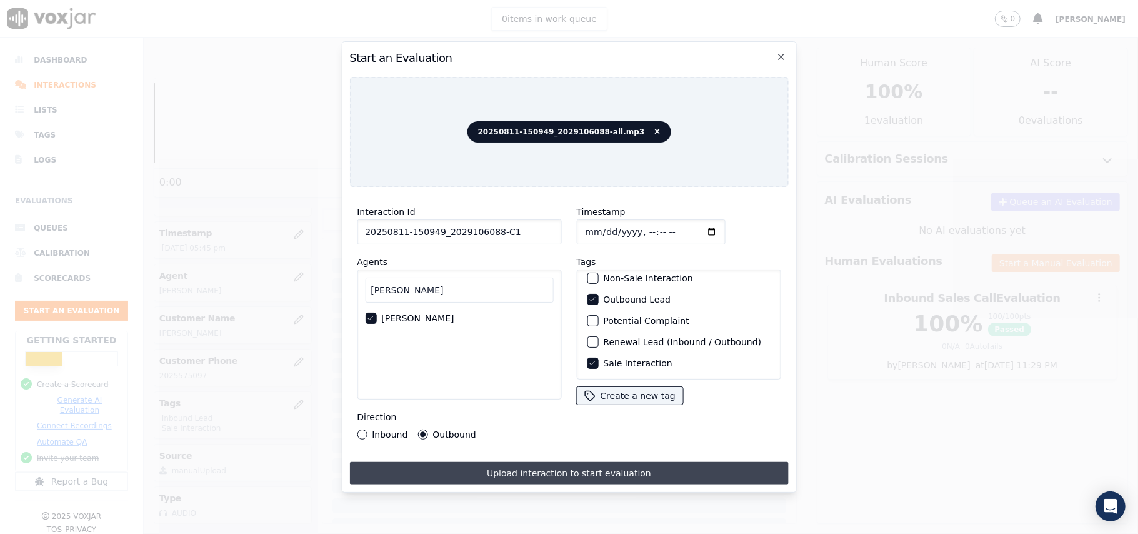
click at [573, 471] on button "Upload interaction to start evaluation" at bounding box center [568, 473] width 439 height 23
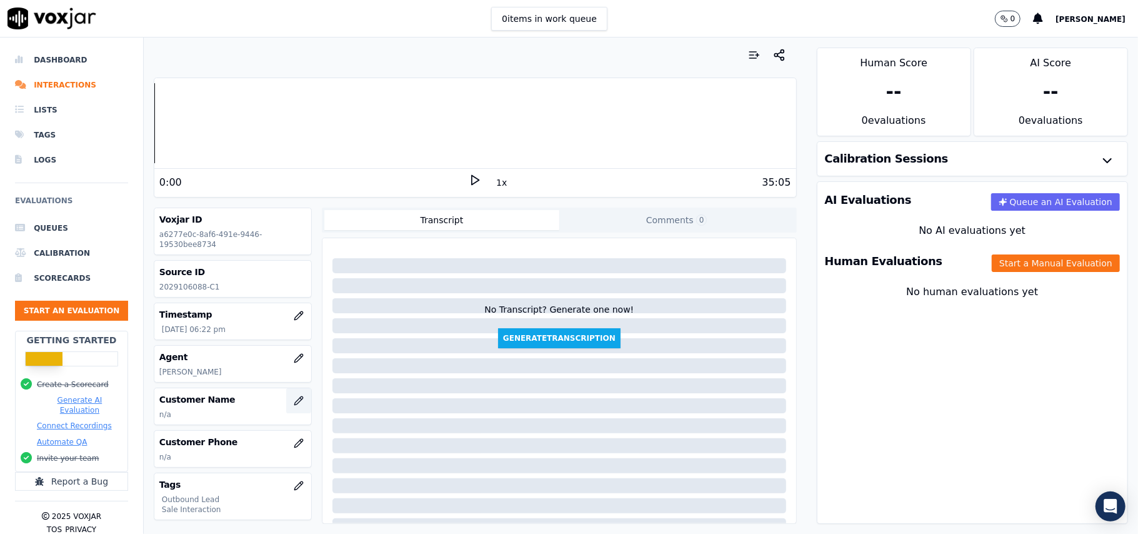
click at [286, 408] on button "button" at bounding box center [298, 400] width 25 height 25
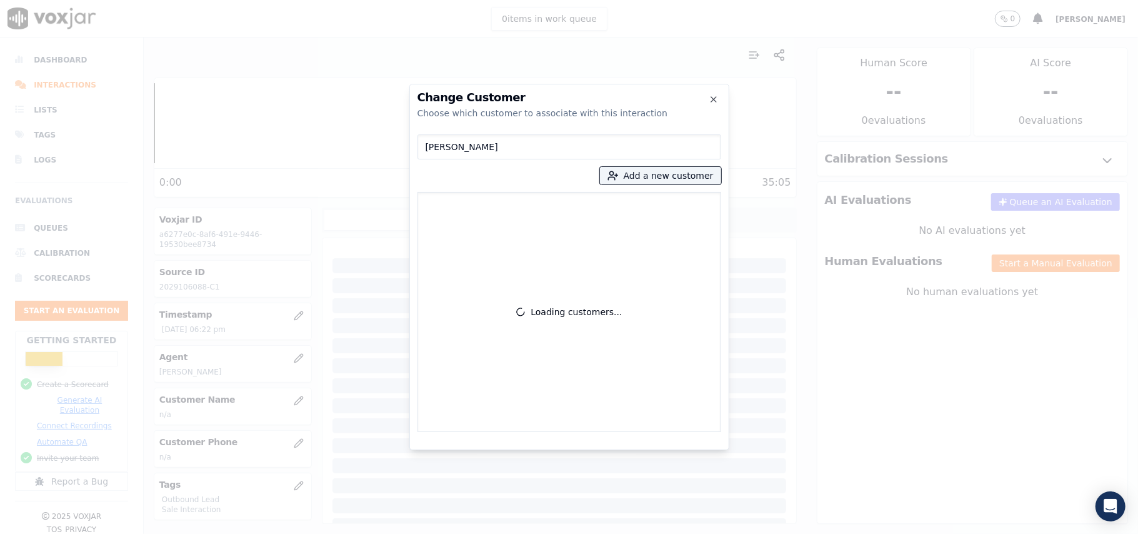
click at [425, 150] on input "[PERSON_NAME]" at bounding box center [570, 146] width 304 height 25
type input "[PERSON_NAME]"
click at [518, 220] on label "[PERSON_NAME] 2029106088" at bounding box center [569, 210] width 293 height 24
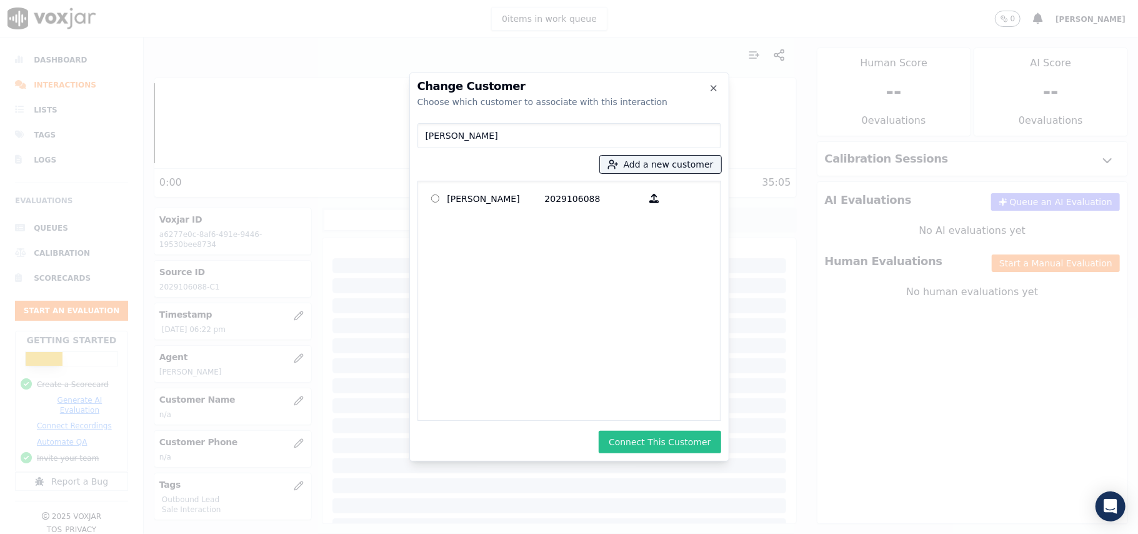
click at [641, 443] on button "Connect This Customer" at bounding box center [660, 442] width 122 height 23
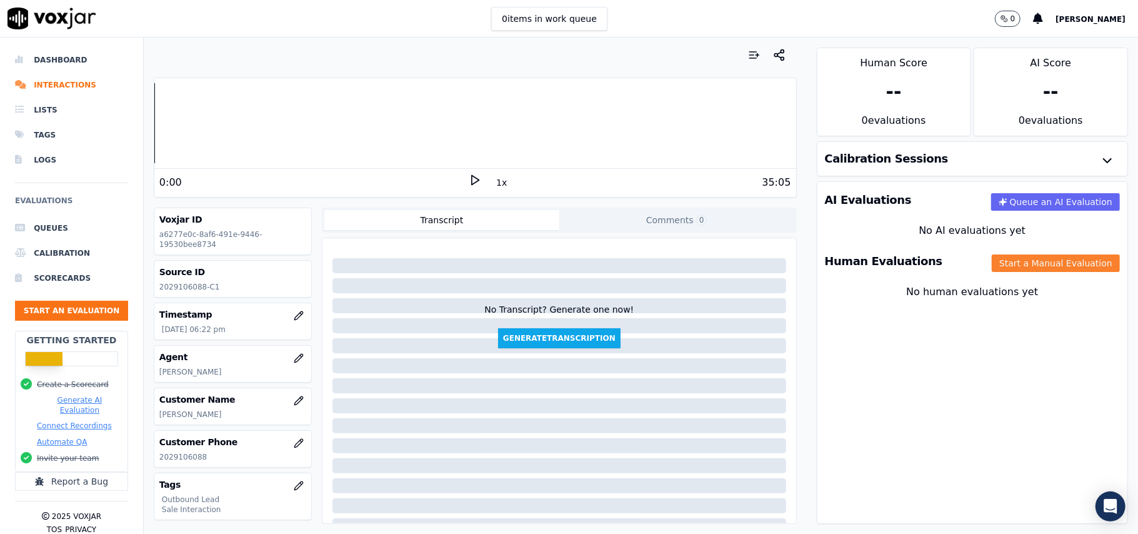
click at [994, 269] on button "Start a Manual Evaluation" at bounding box center [1056, 263] width 128 height 18
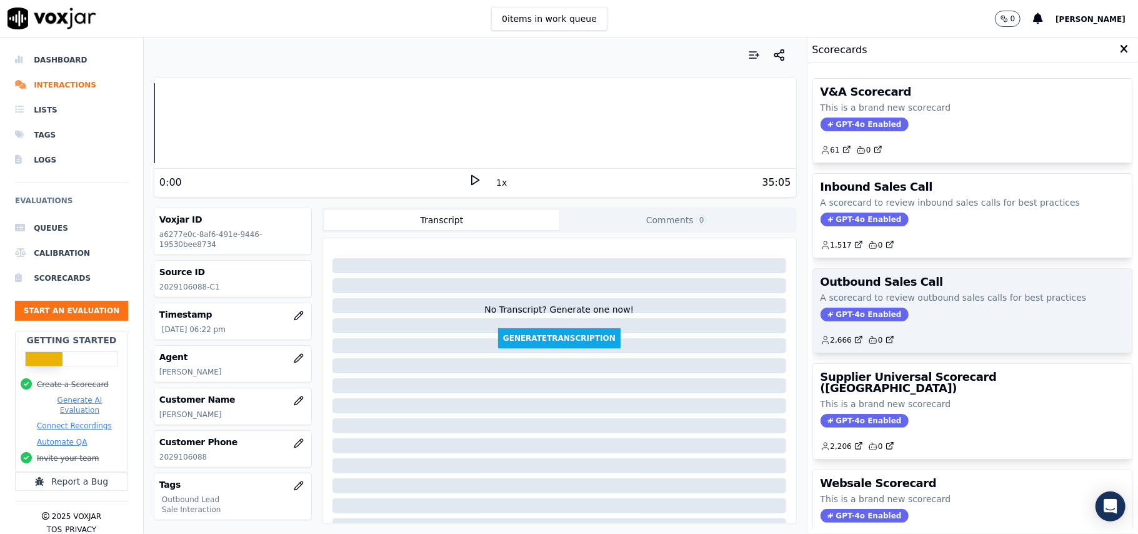
click at [843, 316] on span "GPT-4o Enabled" at bounding box center [865, 315] width 88 height 14
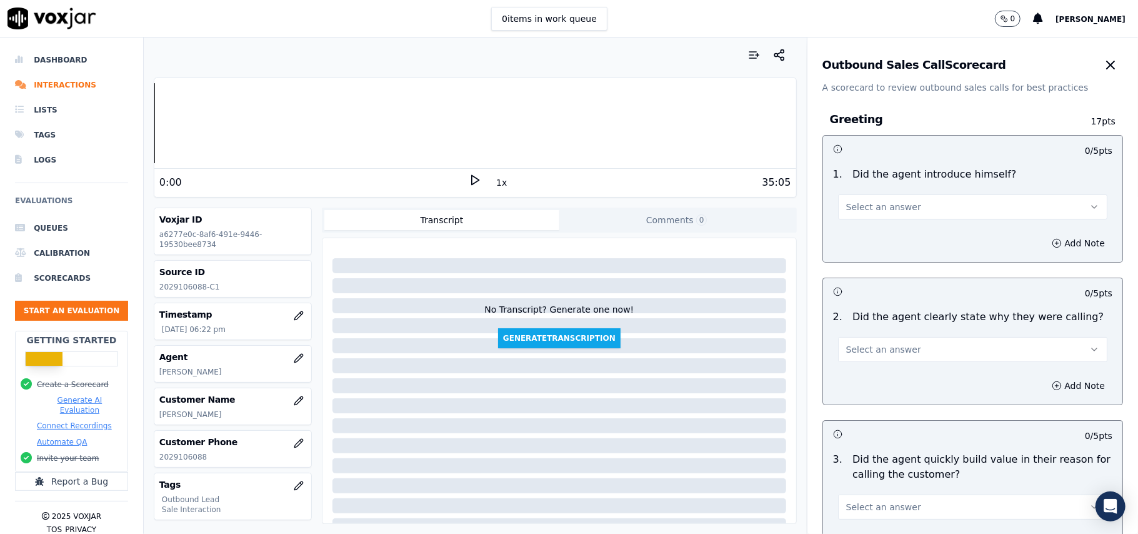
click at [871, 201] on span "Select an answer" at bounding box center [883, 207] width 75 height 13
click at [856, 236] on div "Yes" at bounding box center [946, 236] width 242 height 20
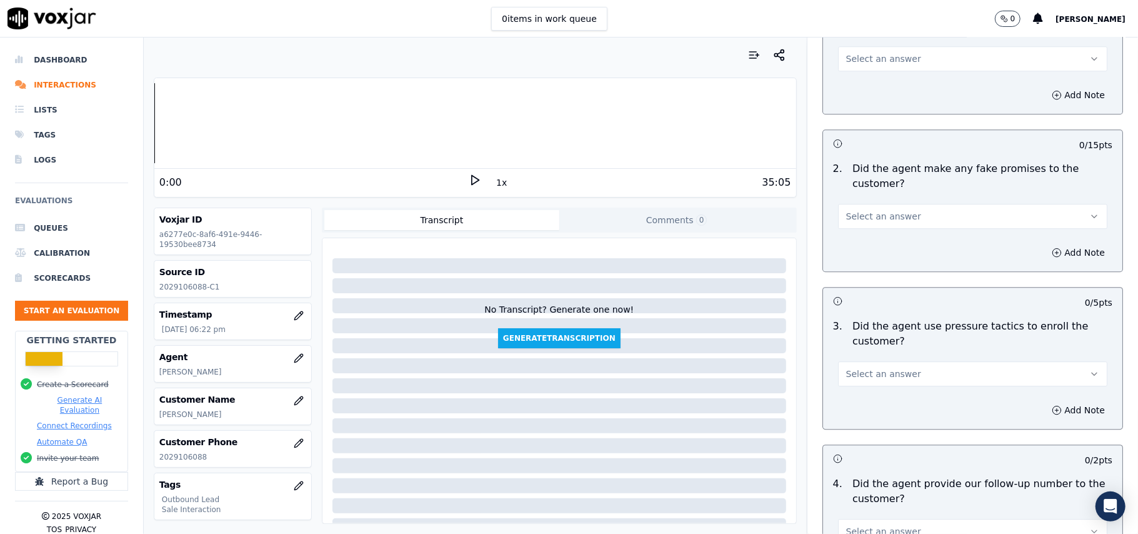
scroll to position [3118, 0]
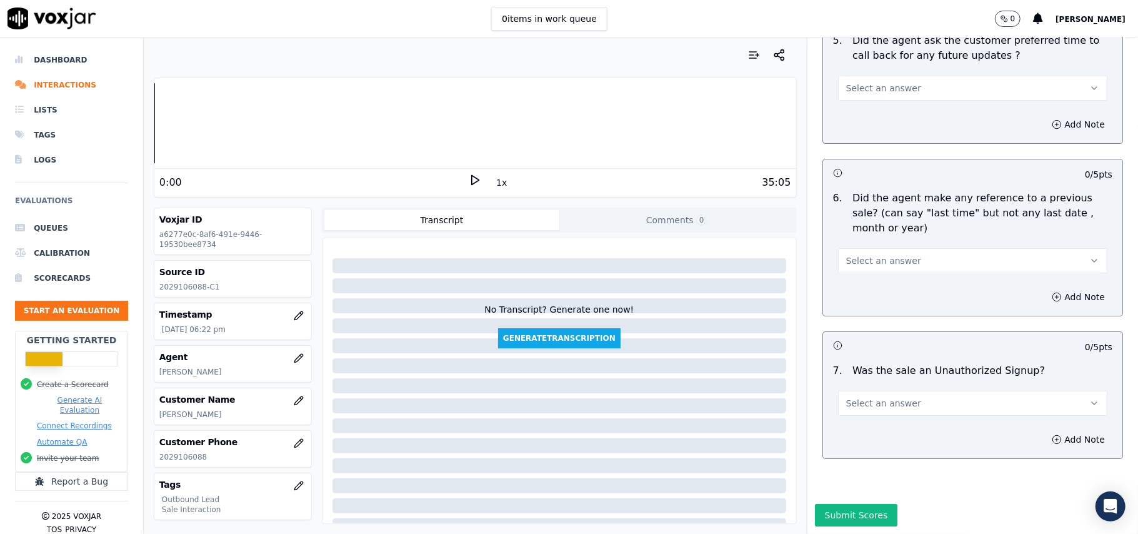
click at [853, 397] on span "Select an answer" at bounding box center [883, 403] width 75 height 13
click at [846, 411] on div "No" at bounding box center [946, 414] width 242 height 20
click at [868, 248] on button "Select an answer" at bounding box center [972, 260] width 269 height 25
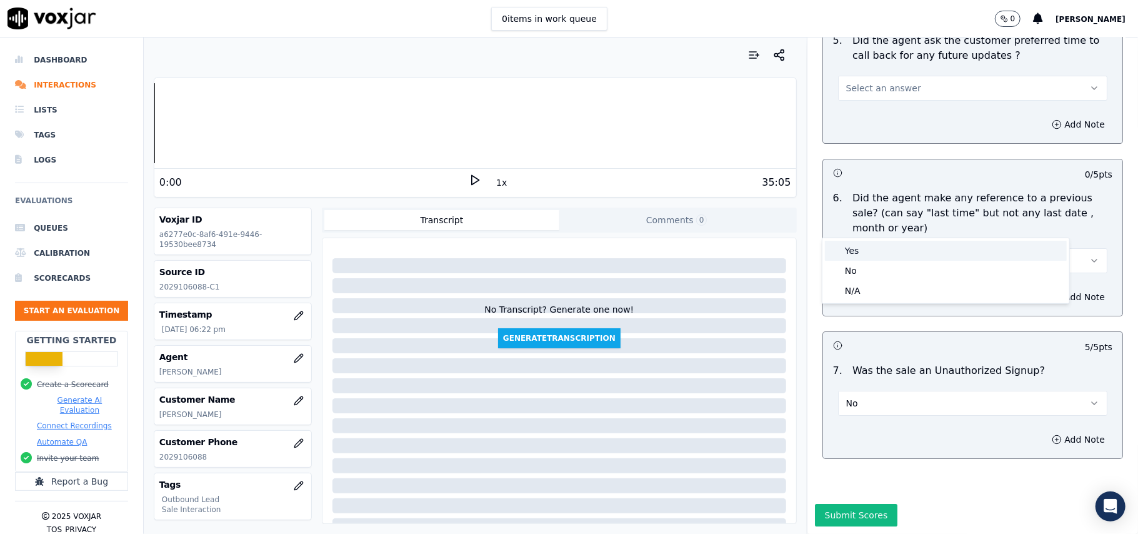
click at [865, 258] on div "Yes" at bounding box center [946, 251] width 242 height 20
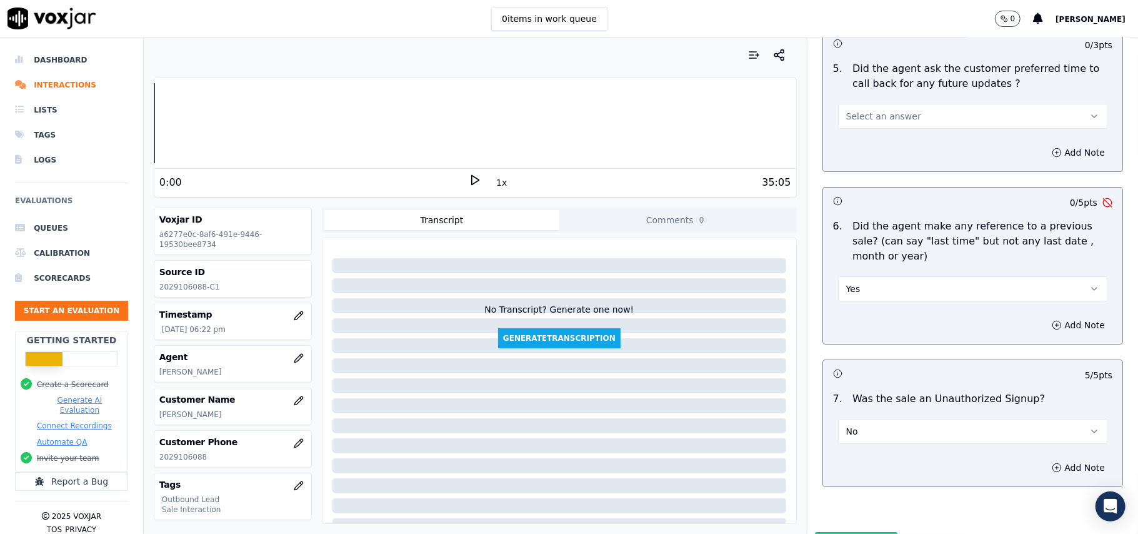
scroll to position [3035, 0]
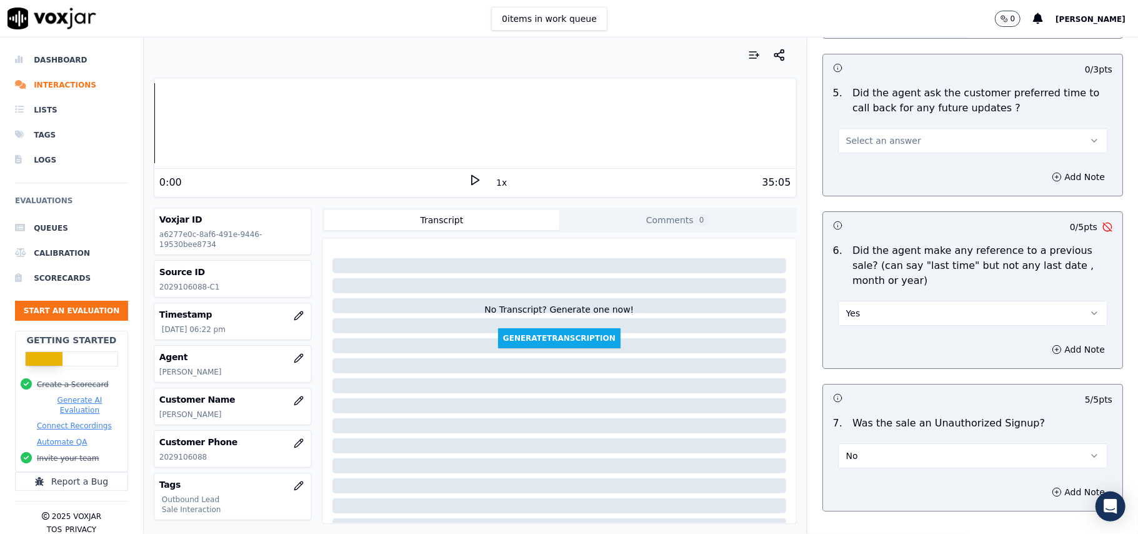
click at [868, 303] on button "Yes" at bounding box center [972, 313] width 269 height 25
click at [854, 356] on div "No" at bounding box center [946, 354] width 242 height 20
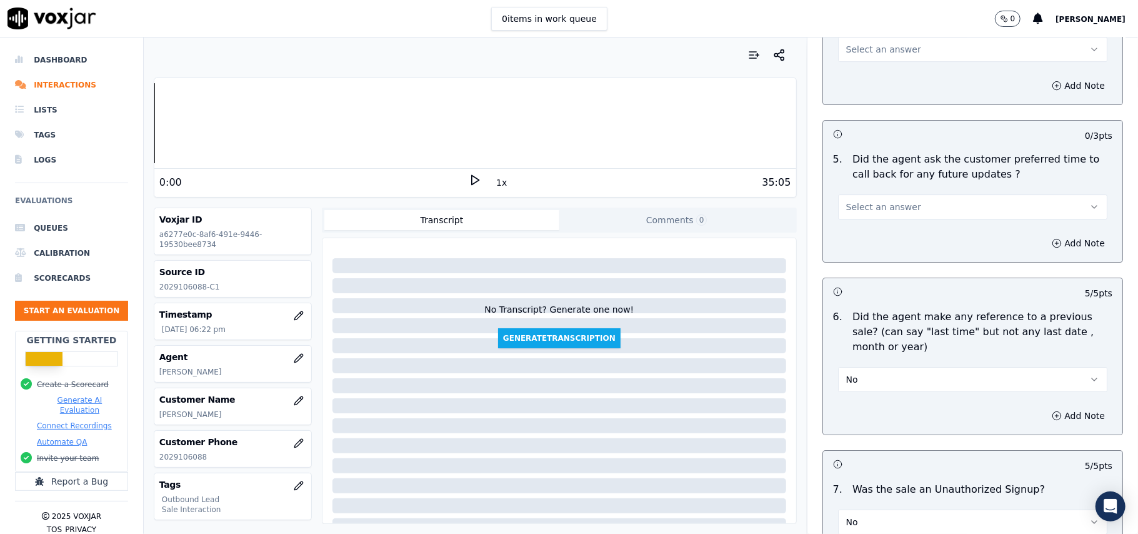
scroll to position [2868, 0]
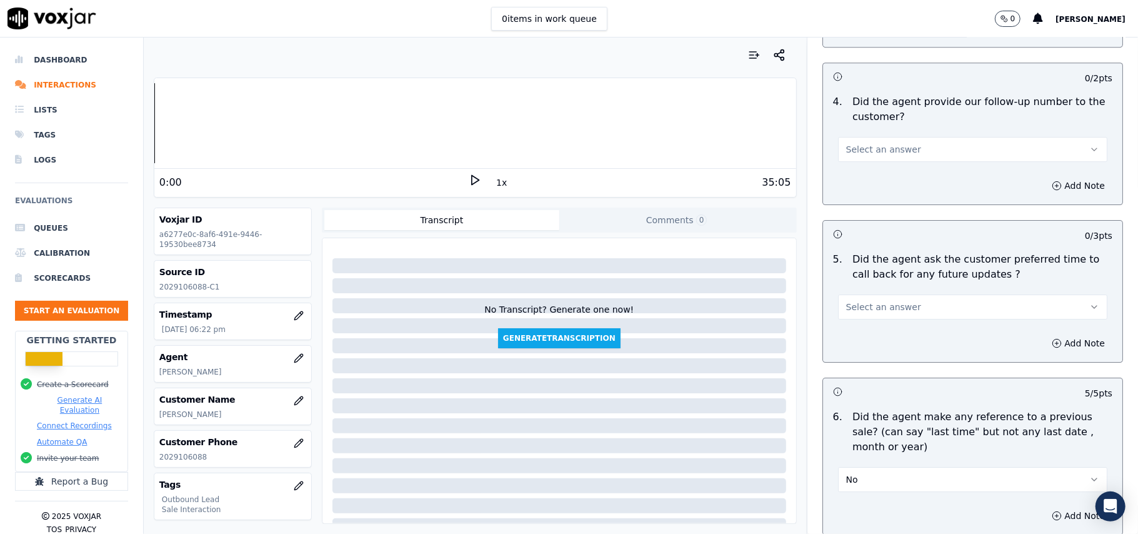
click at [881, 310] on button "Select an answer" at bounding box center [972, 306] width 269 height 25
click at [876, 336] on div "Yes" at bounding box center [946, 328] width 242 height 20
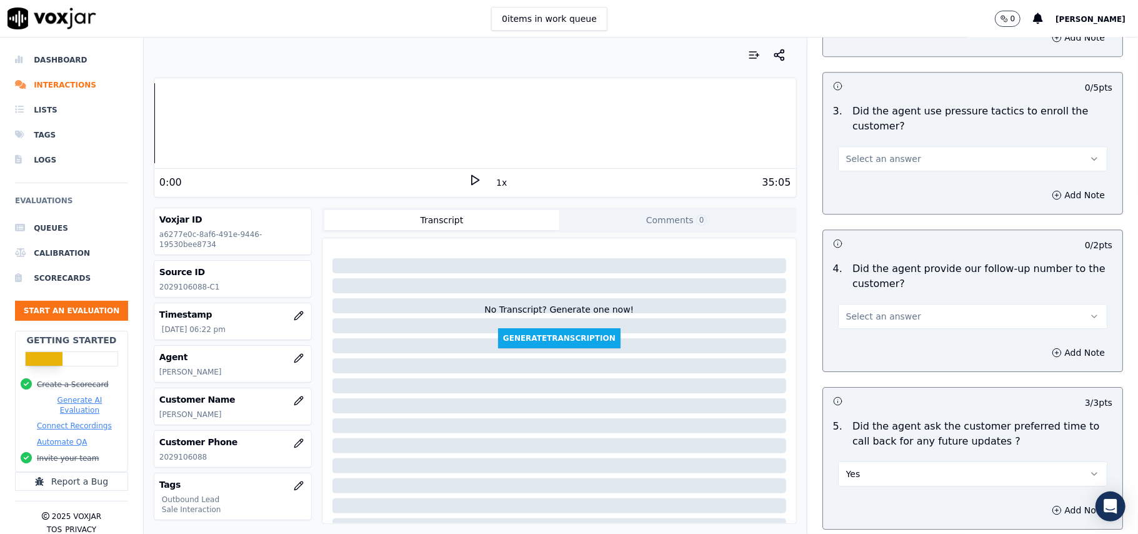
click at [903, 315] on button "Select an answer" at bounding box center [972, 316] width 269 height 25
click at [884, 341] on div "Yes" at bounding box center [946, 337] width 242 height 20
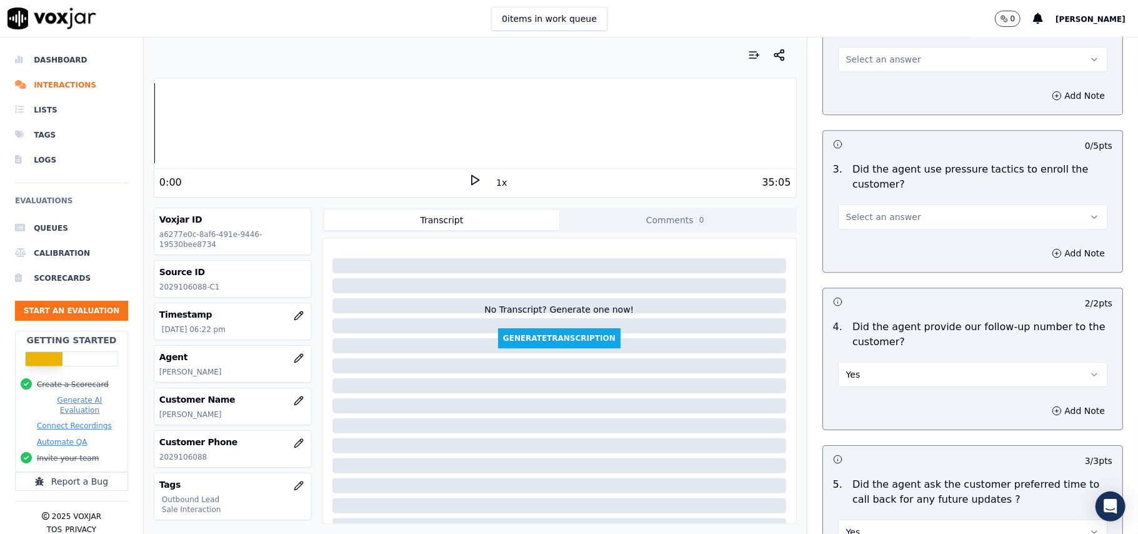
scroll to position [2451, 0]
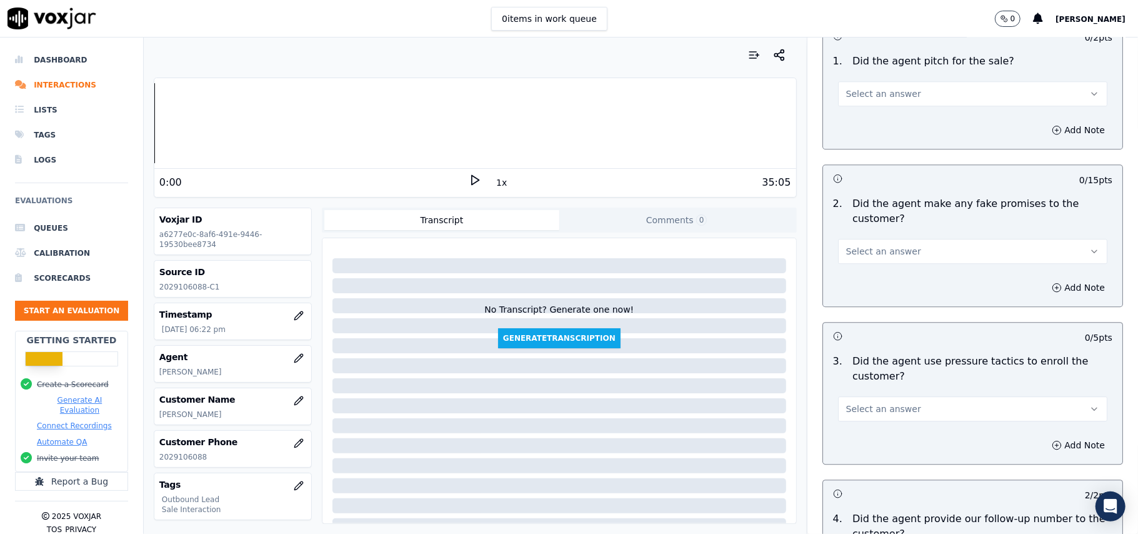
click at [888, 413] on button "Select an answer" at bounding box center [972, 408] width 269 height 25
click at [873, 423] on div "Yes" at bounding box center [946, 429] width 242 height 20
click at [851, 245] on span "Select an answer" at bounding box center [883, 251] width 75 height 13
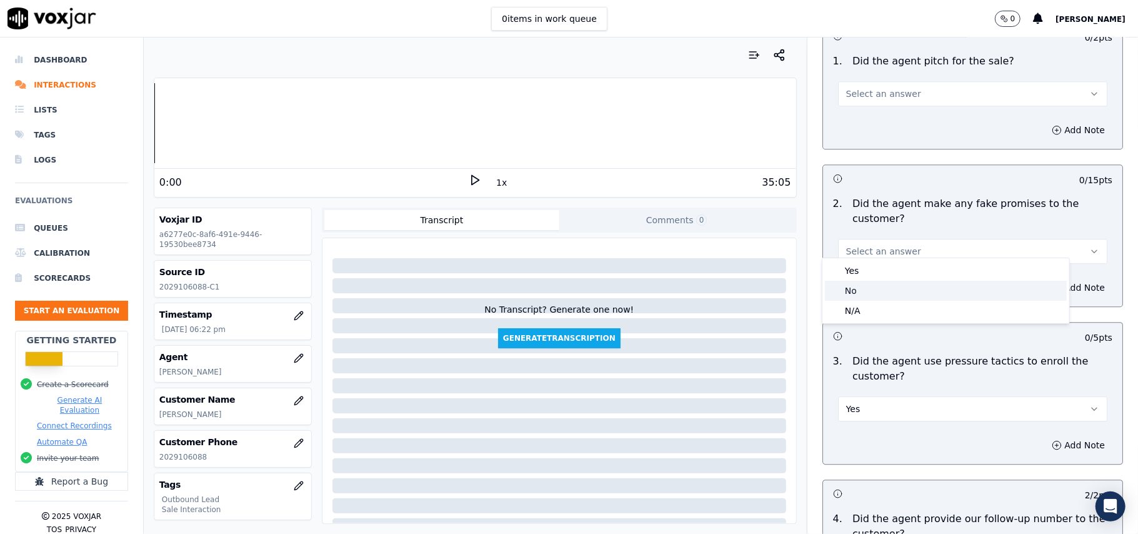
click at [844, 288] on div "No" at bounding box center [946, 291] width 242 height 20
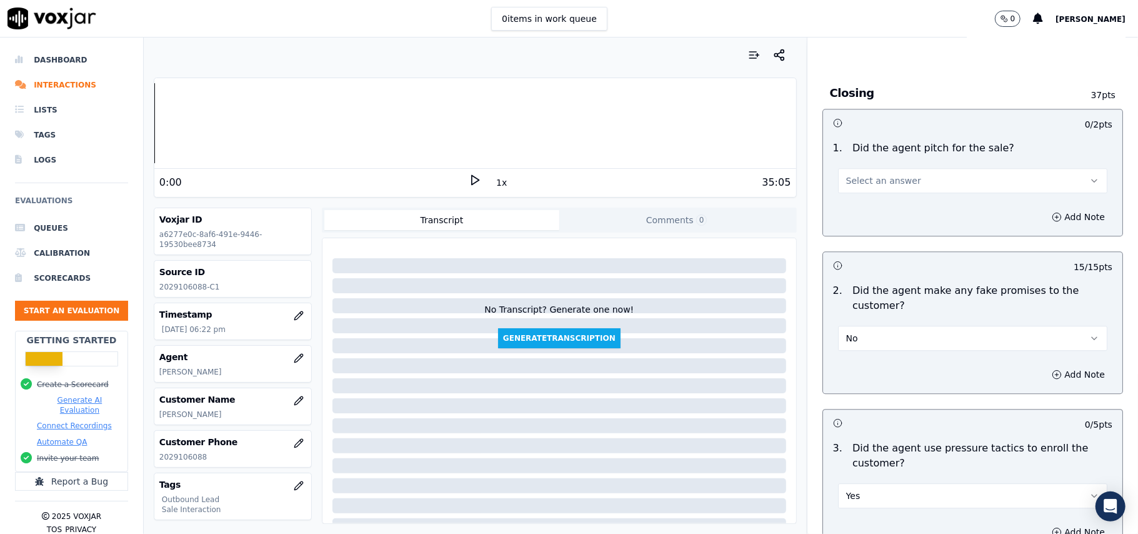
scroll to position [2284, 0]
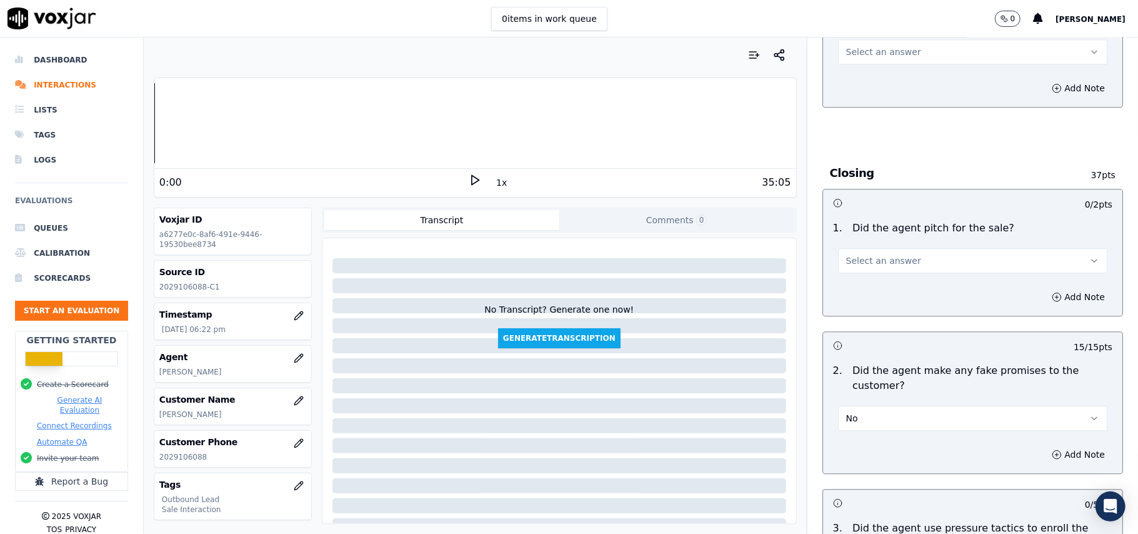
click at [872, 254] on span "Select an answer" at bounding box center [883, 260] width 75 height 13
click at [863, 283] on div "Yes" at bounding box center [946, 279] width 242 height 20
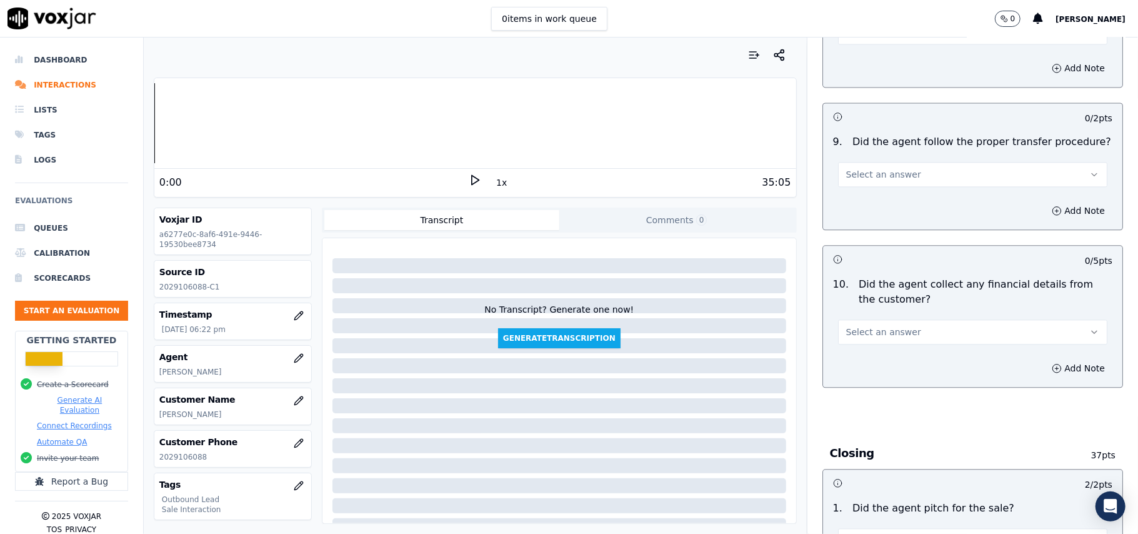
scroll to position [1951, 0]
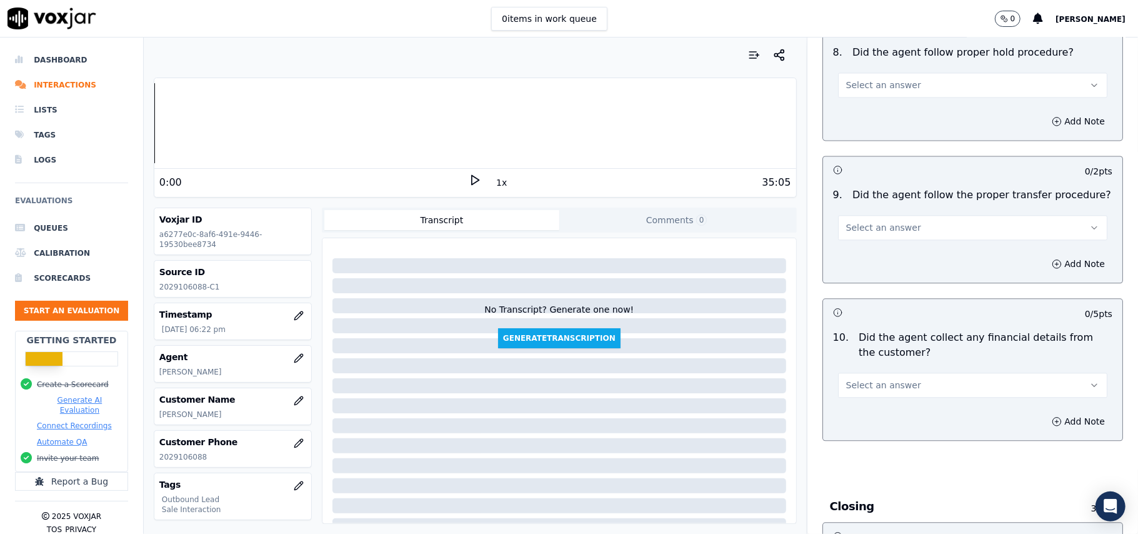
click at [851, 379] on span "Select an answer" at bounding box center [883, 385] width 75 height 13
click at [850, 421] on div "No" at bounding box center [946, 424] width 242 height 20
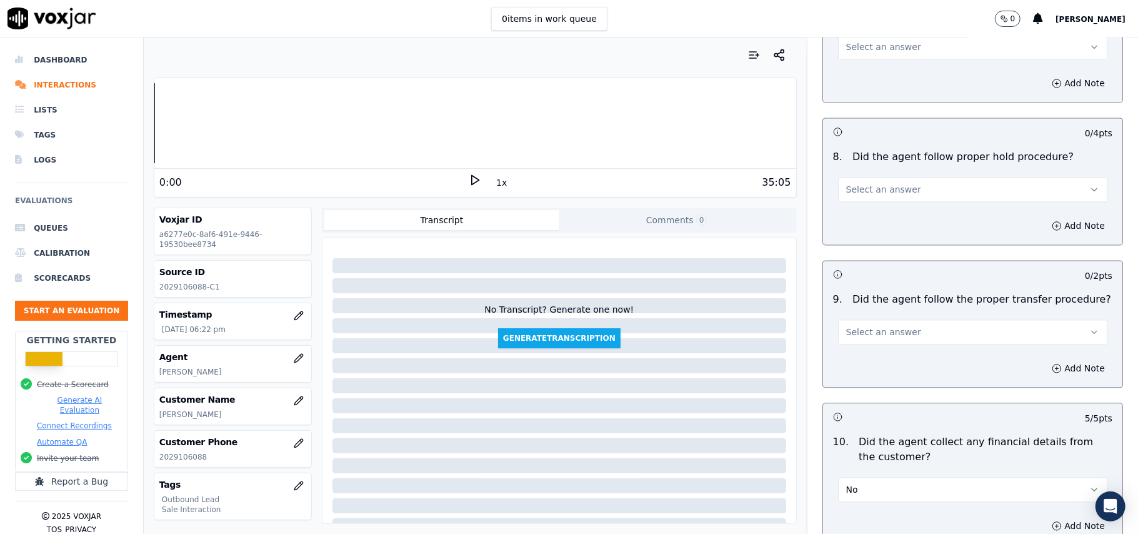
scroll to position [1701, 0]
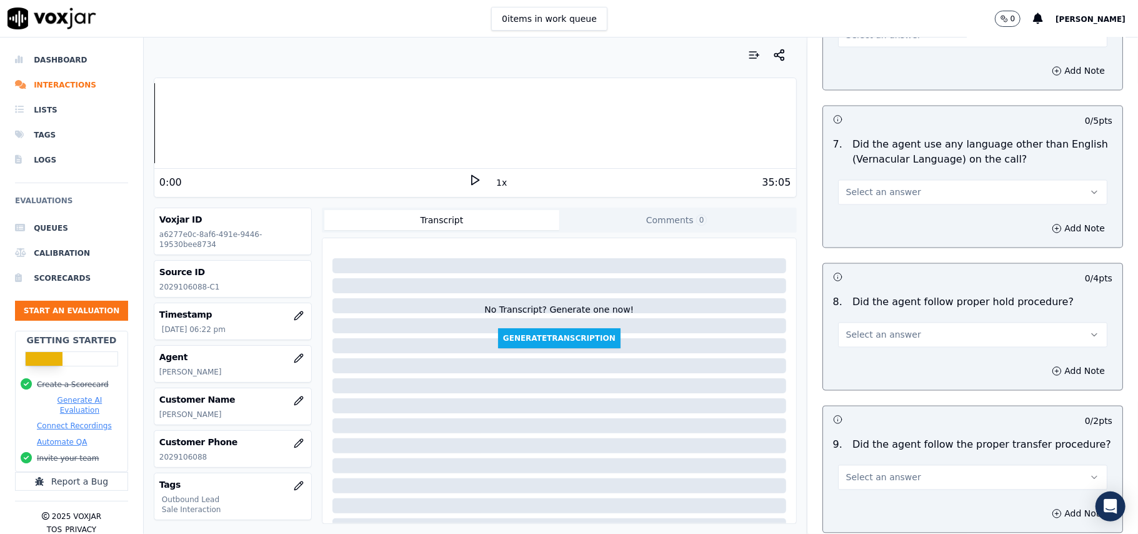
click at [855, 473] on span "Select an answer" at bounding box center [883, 477] width 75 height 13
click at [851, 411] on div "No" at bounding box center [946, 419] width 242 height 20
click at [843, 465] on button "No" at bounding box center [972, 477] width 269 height 25
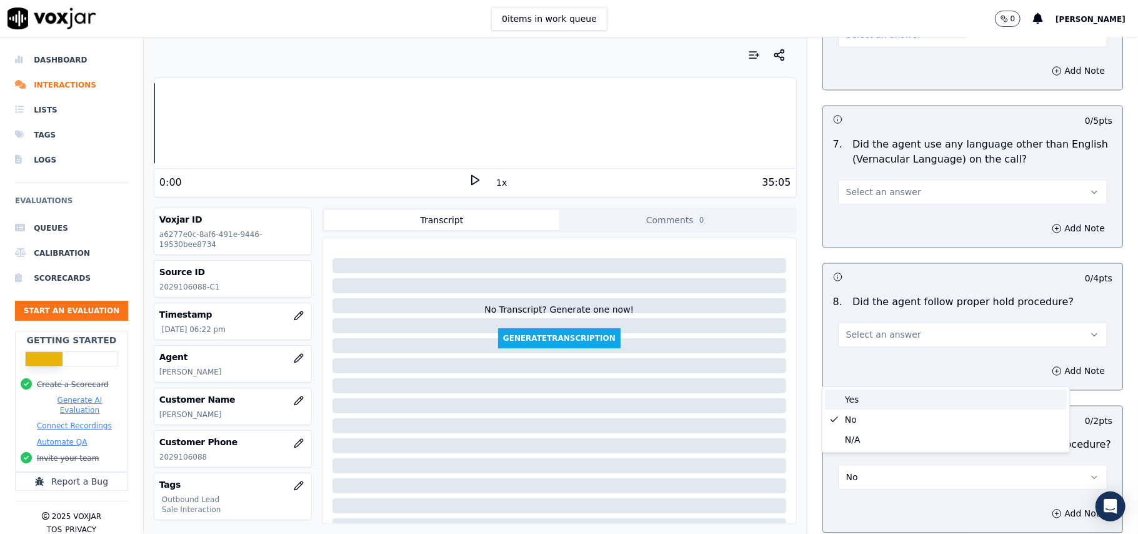
click at [843, 406] on div "Yes" at bounding box center [946, 399] width 242 height 20
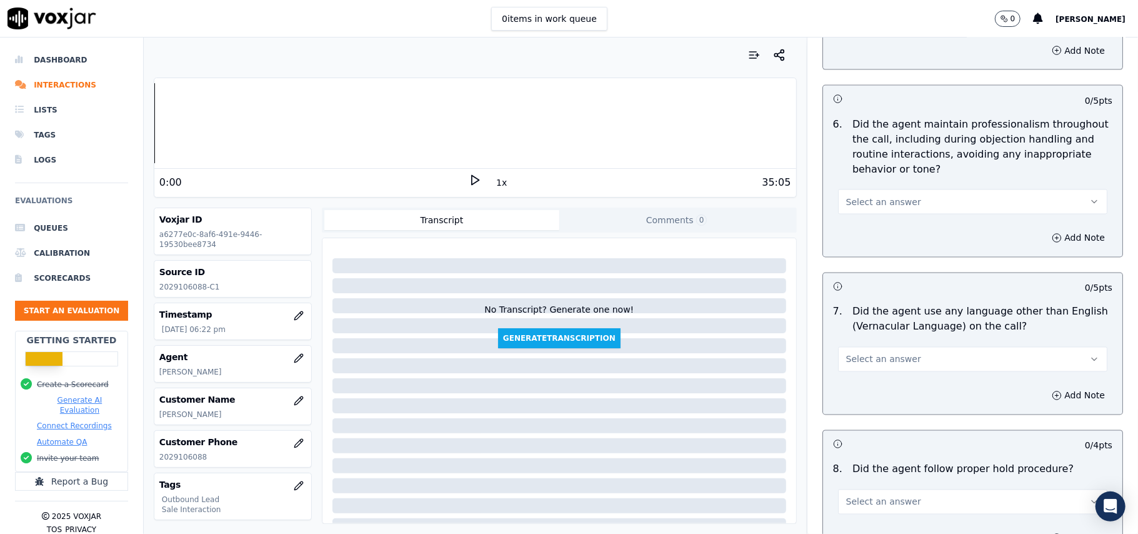
scroll to position [1618, 0]
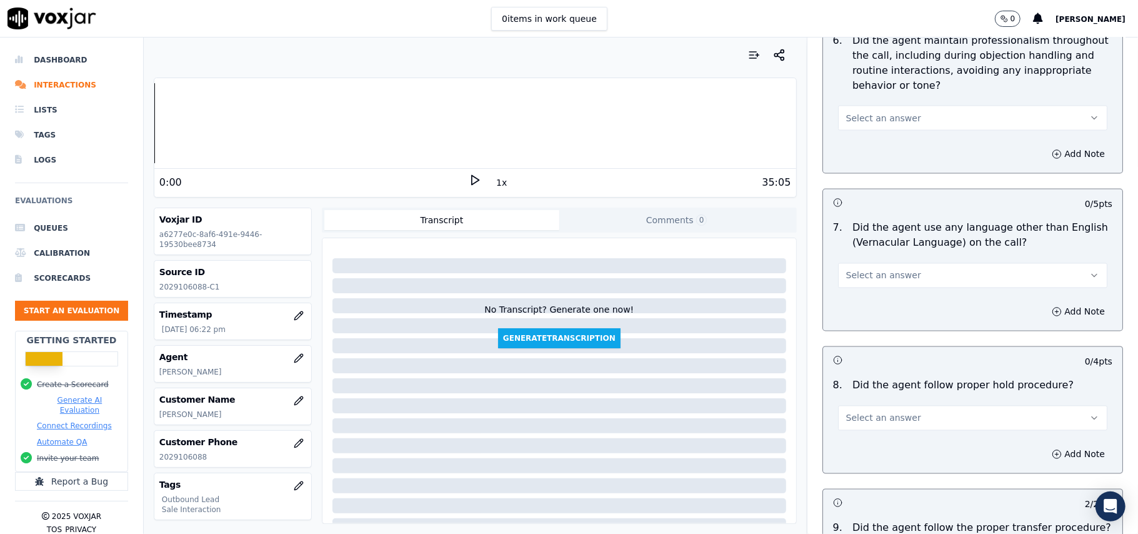
click at [880, 418] on button "Select an answer" at bounding box center [972, 418] width 269 height 25
click at [878, 433] on div "Yes" at bounding box center [946, 436] width 242 height 20
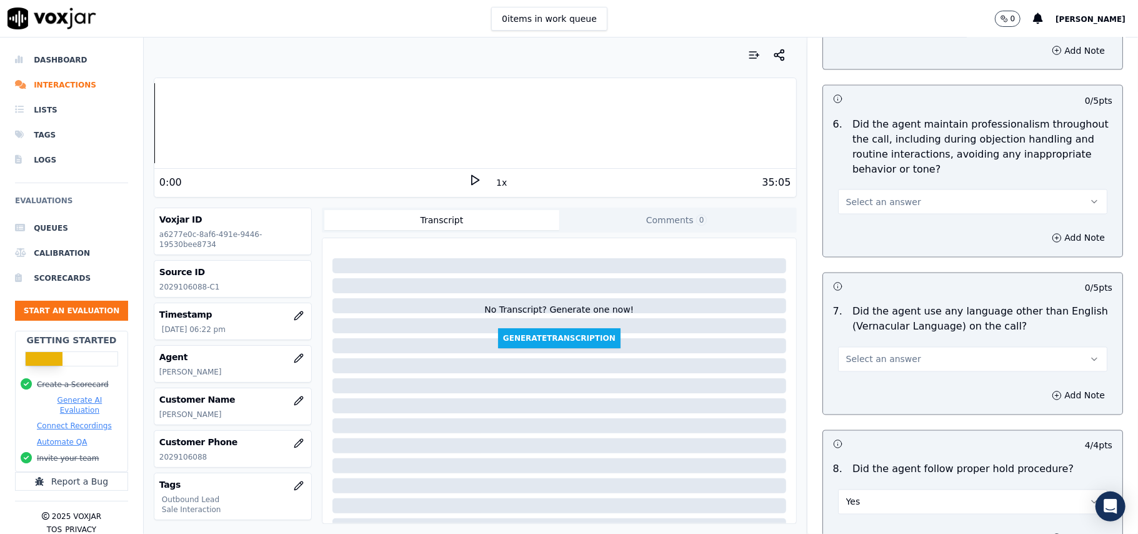
click at [867, 347] on button "Select an answer" at bounding box center [972, 359] width 269 height 25
click at [851, 385] on div "Yes" at bounding box center [946, 377] width 242 height 20
click at [856, 347] on button "Yes" at bounding box center [972, 359] width 269 height 25
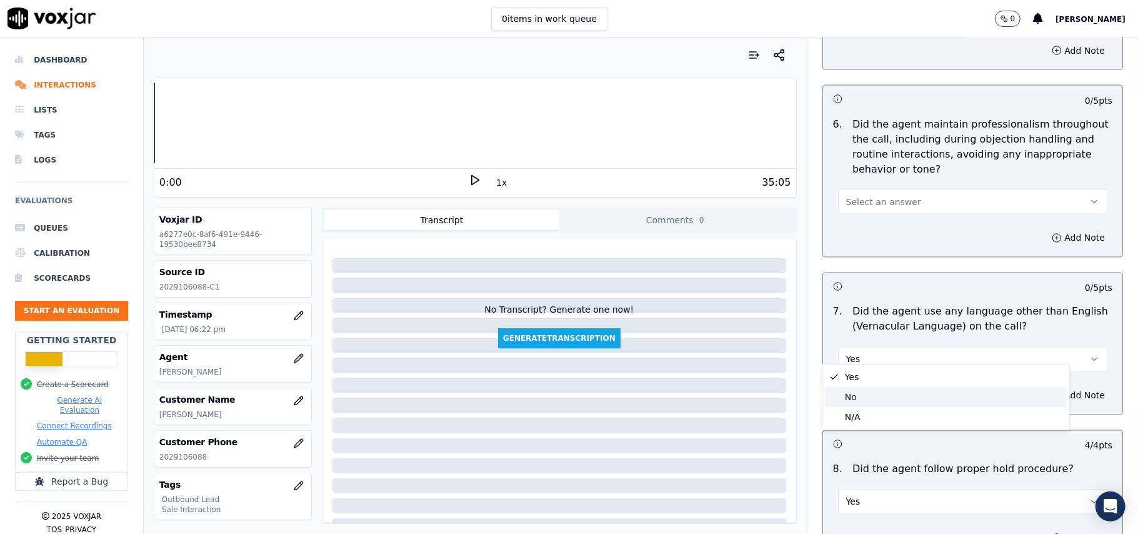
click at [848, 395] on div "No" at bounding box center [946, 397] width 242 height 20
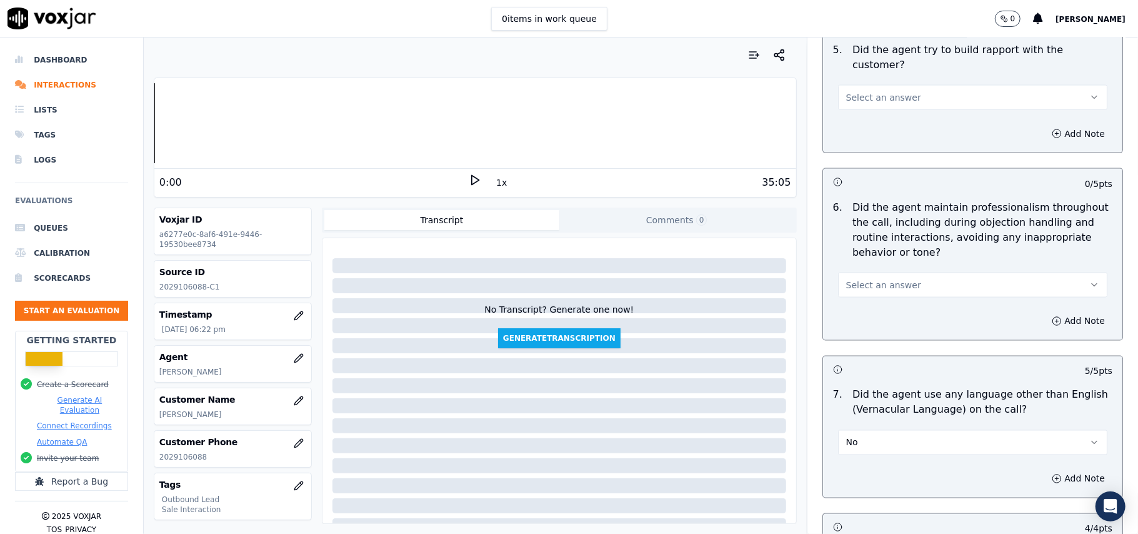
scroll to position [1368, 0]
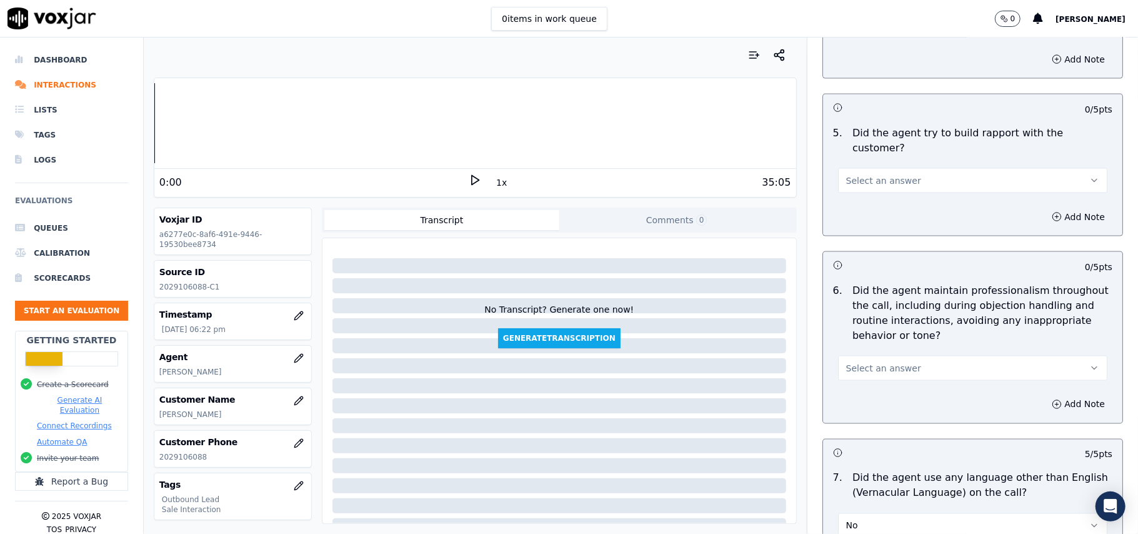
click at [859, 174] on span "Select an answer" at bounding box center [883, 180] width 75 height 13
click at [855, 191] on div "Yes" at bounding box center [946, 198] width 242 height 20
click at [859, 362] on span "Select an answer" at bounding box center [883, 368] width 75 height 13
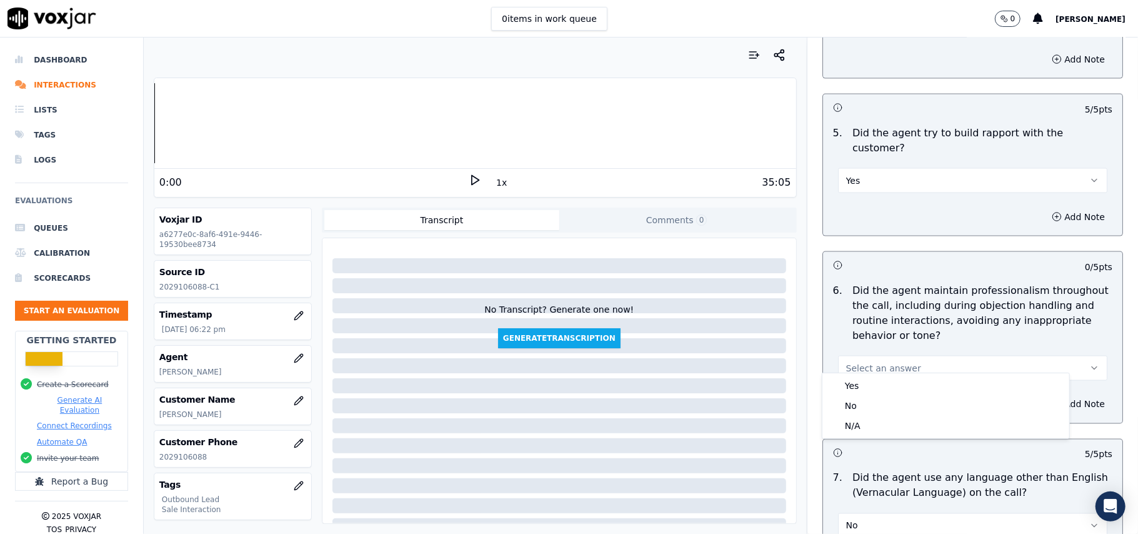
click at [854, 373] on div "Yes No N/A" at bounding box center [946, 405] width 247 height 65
click at [850, 376] on div "Yes" at bounding box center [946, 386] width 242 height 20
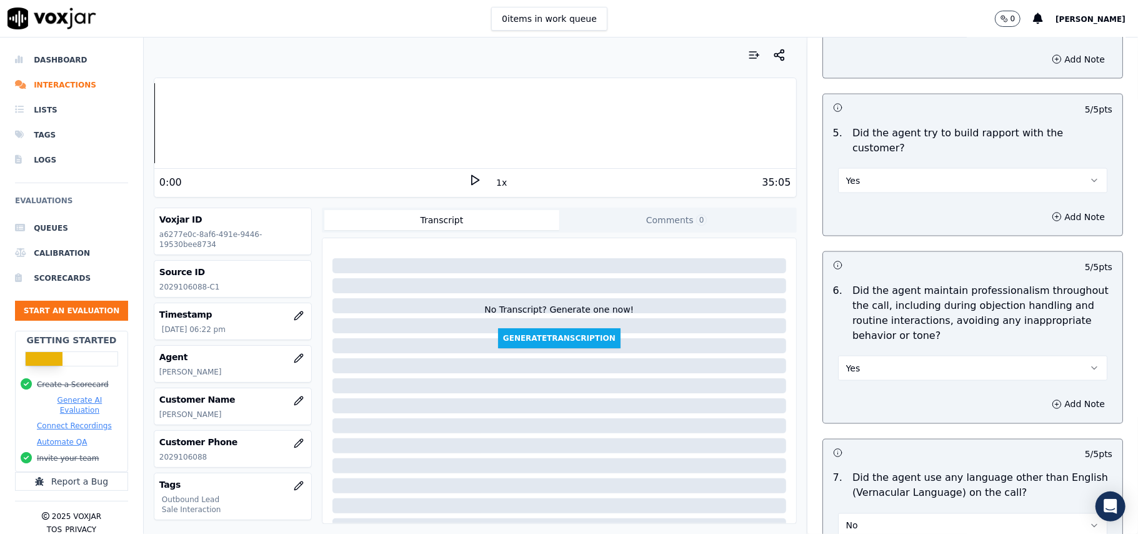
scroll to position [1201, 0]
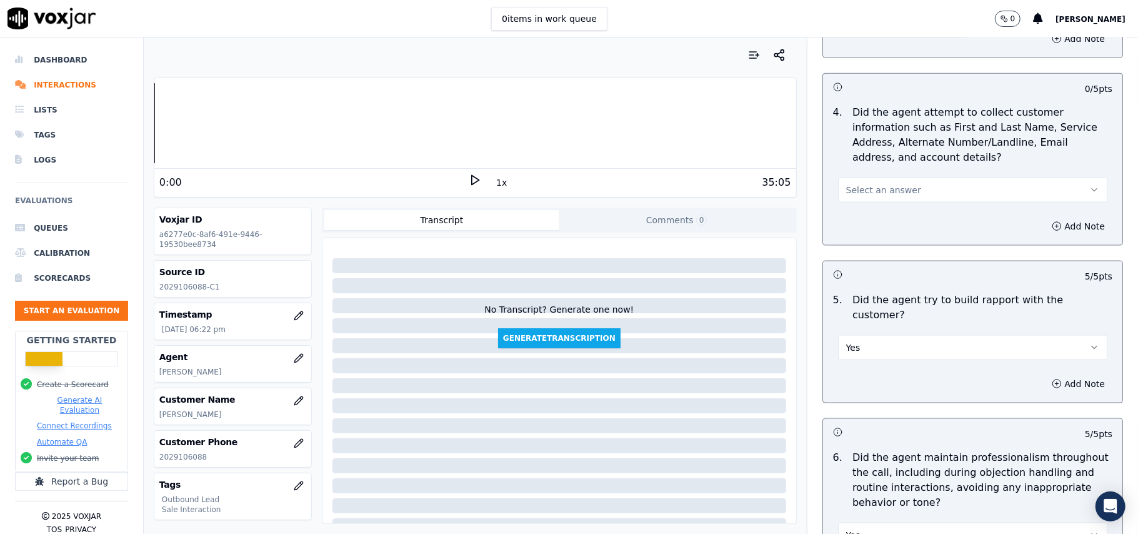
click at [868, 201] on button "Select an answer" at bounding box center [972, 190] width 269 height 25
click at [866, 228] on div "Yes" at bounding box center [946, 221] width 242 height 20
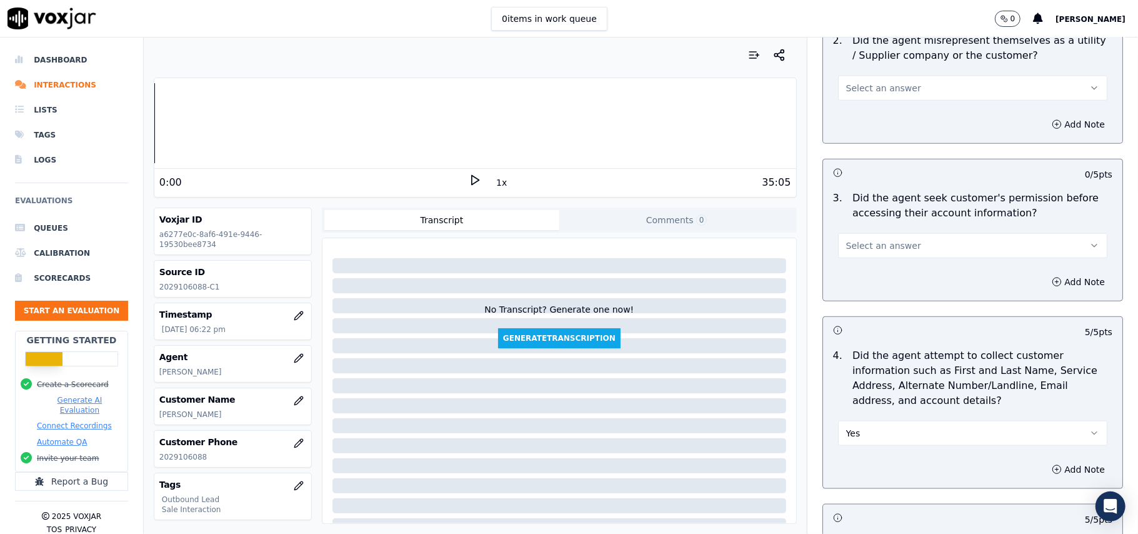
scroll to position [951, 0]
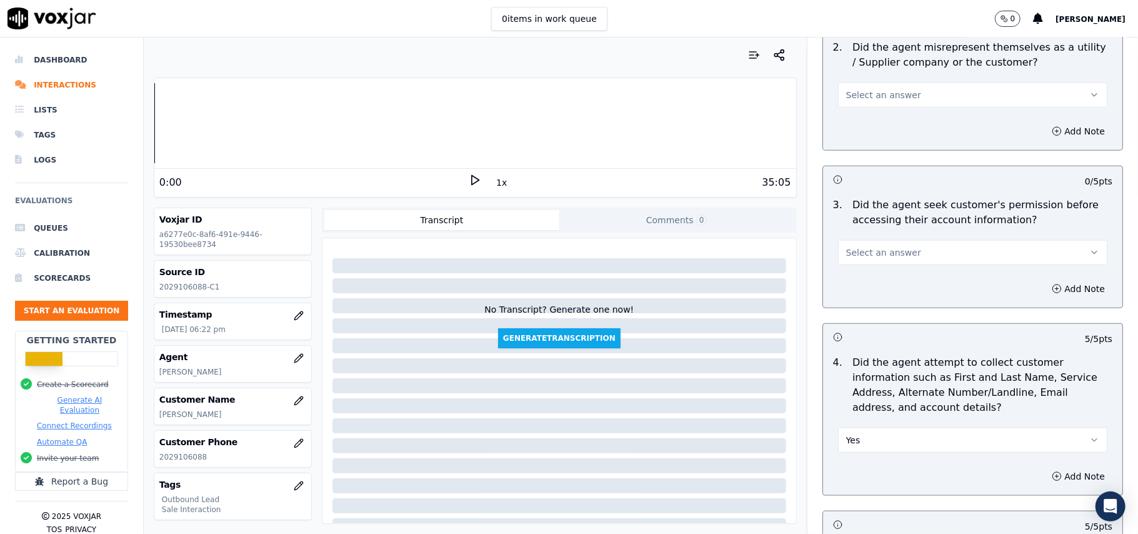
click at [883, 250] on span "Select an answer" at bounding box center [883, 252] width 75 height 13
click at [869, 286] on div "Yes" at bounding box center [946, 283] width 242 height 20
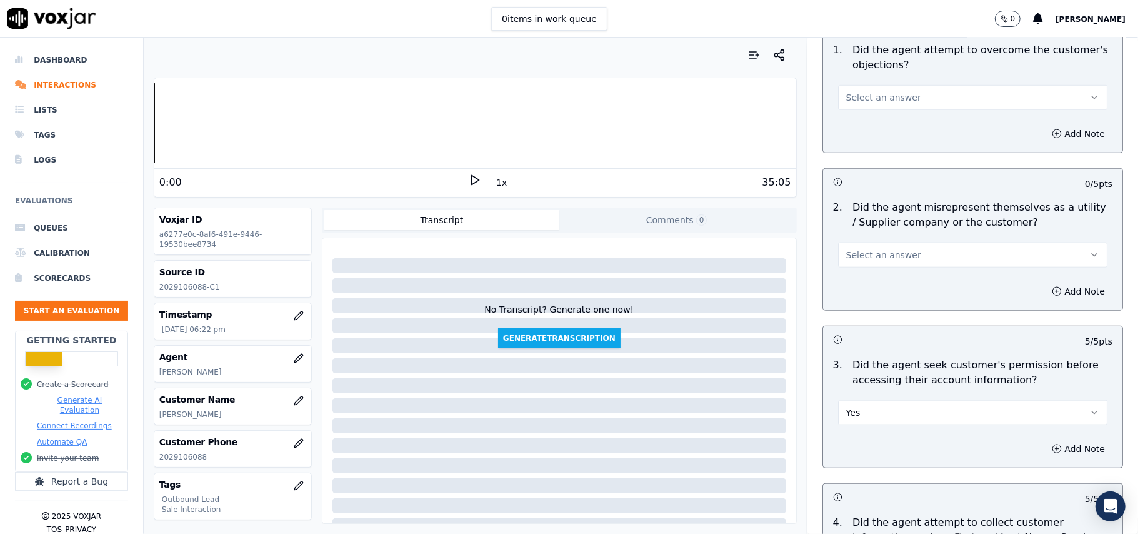
scroll to position [701, 0]
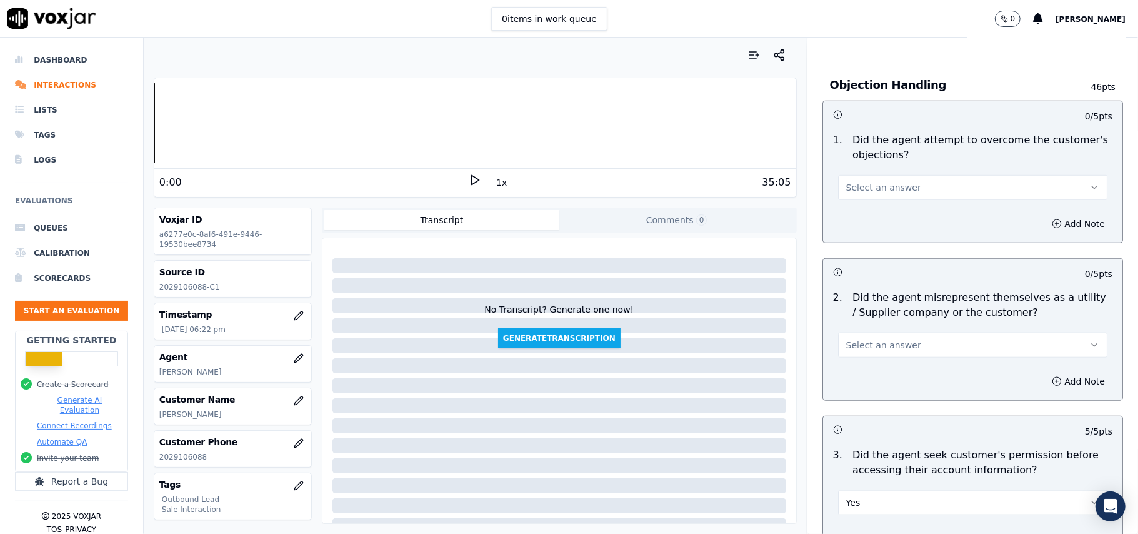
click at [866, 346] on span "Select an answer" at bounding box center [883, 345] width 75 height 13
click at [864, 369] on div "Yes" at bounding box center [946, 376] width 242 height 20
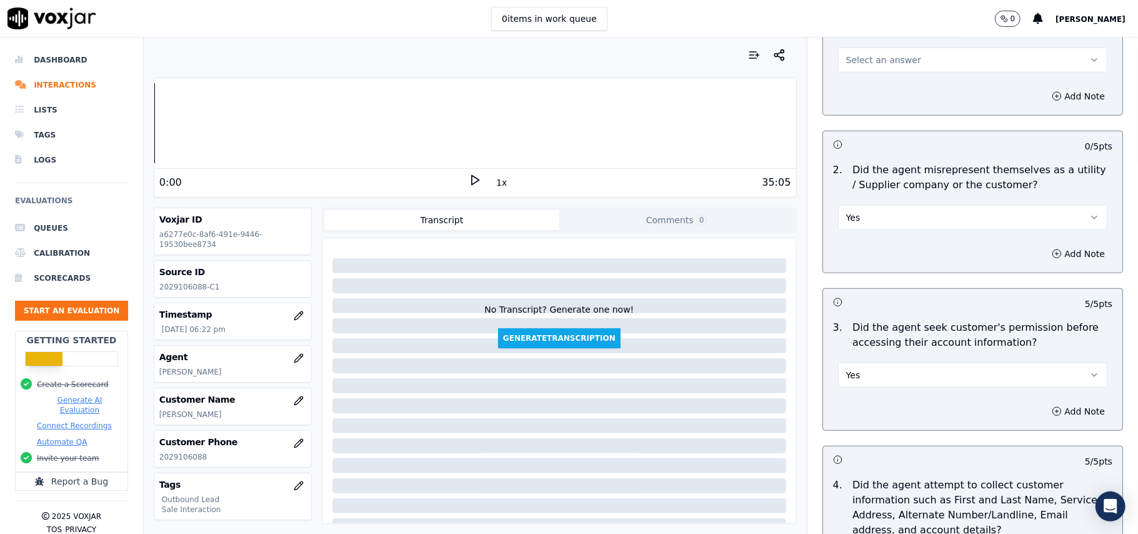
scroll to position [868, 0]
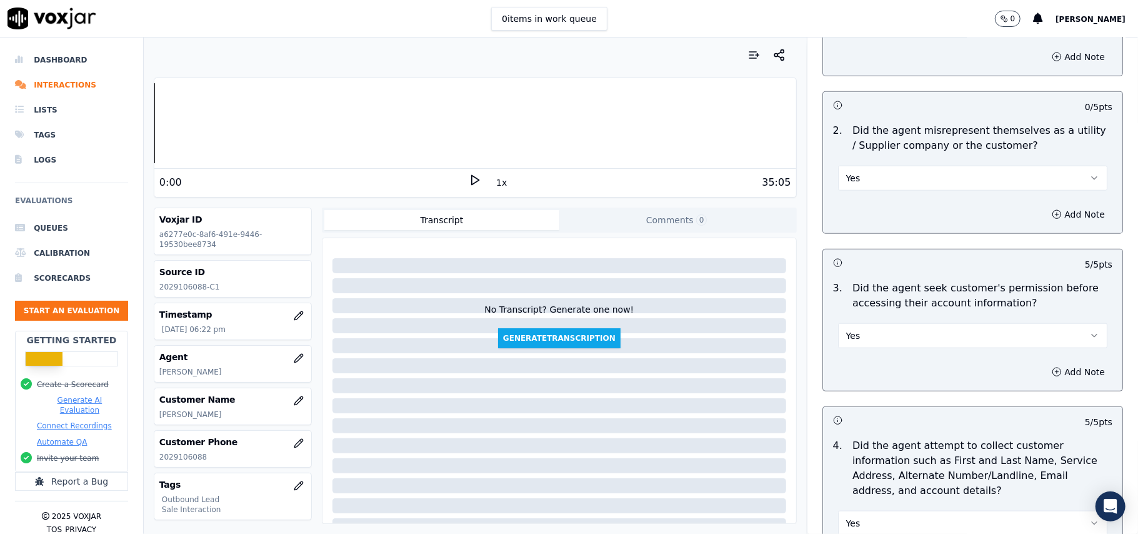
click at [920, 358] on div "Add Note" at bounding box center [972, 372] width 299 height 38
click at [908, 348] on button "Yes" at bounding box center [972, 335] width 269 height 25
click at [882, 415] on div "N/A" at bounding box center [946, 407] width 242 height 20
drag, startPoint x: 883, startPoint y: 336, endPoint x: 885, endPoint y: 344, distance: 7.7
click at [885, 338] on button "N/A" at bounding box center [972, 335] width 269 height 25
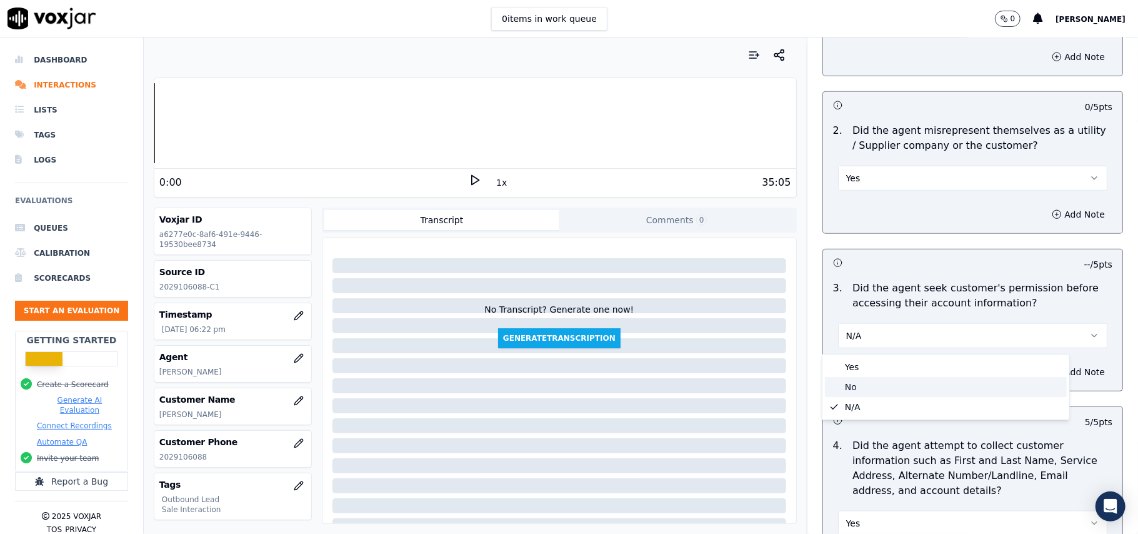
click at [867, 396] on div "No" at bounding box center [946, 387] width 242 height 20
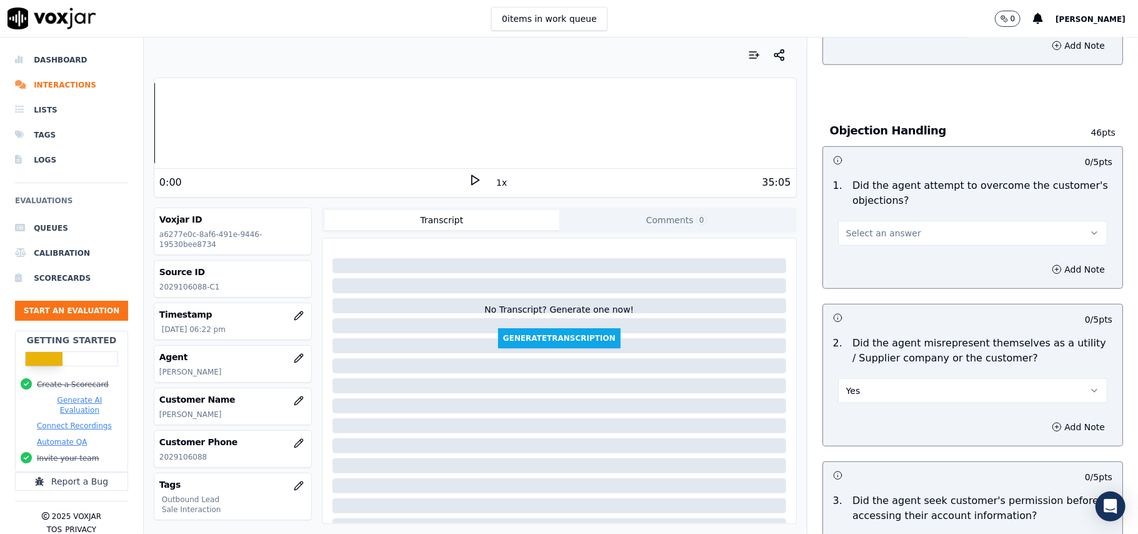
scroll to position [618, 0]
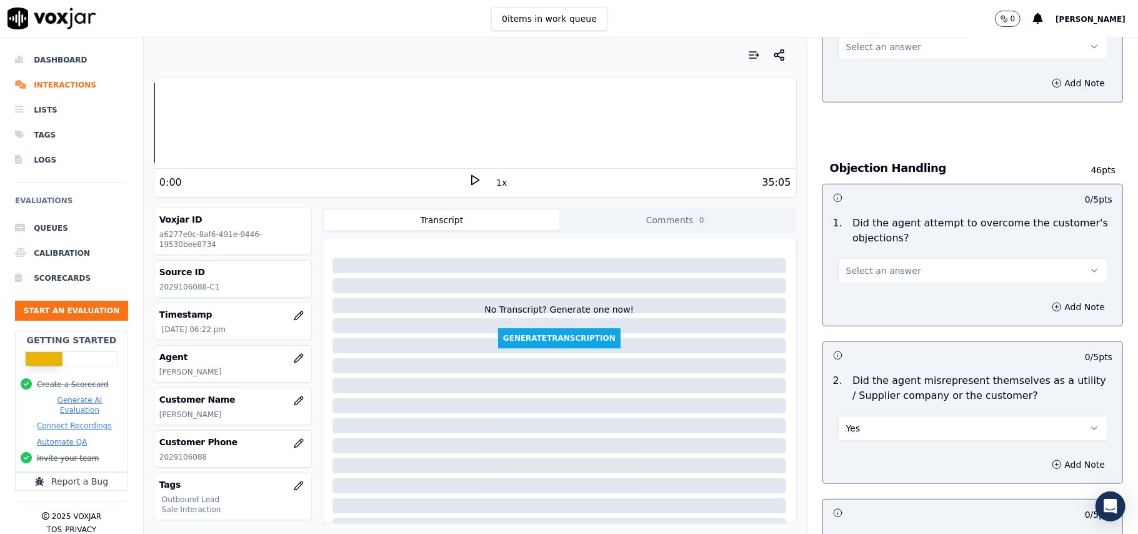
click at [902, 429] on button "Yes" at bounding box center [972, 428] width 269 height 25
click at [868, 480] on div "No" at bounding box center [946, 479] width 242 height 20
click at [904, 281] on button "Select an answer" at bounding box center [972, 270] width 269 height 25
click at [903, 296] on div "Yes" at bounding box center [946, 301] width 242 height 20
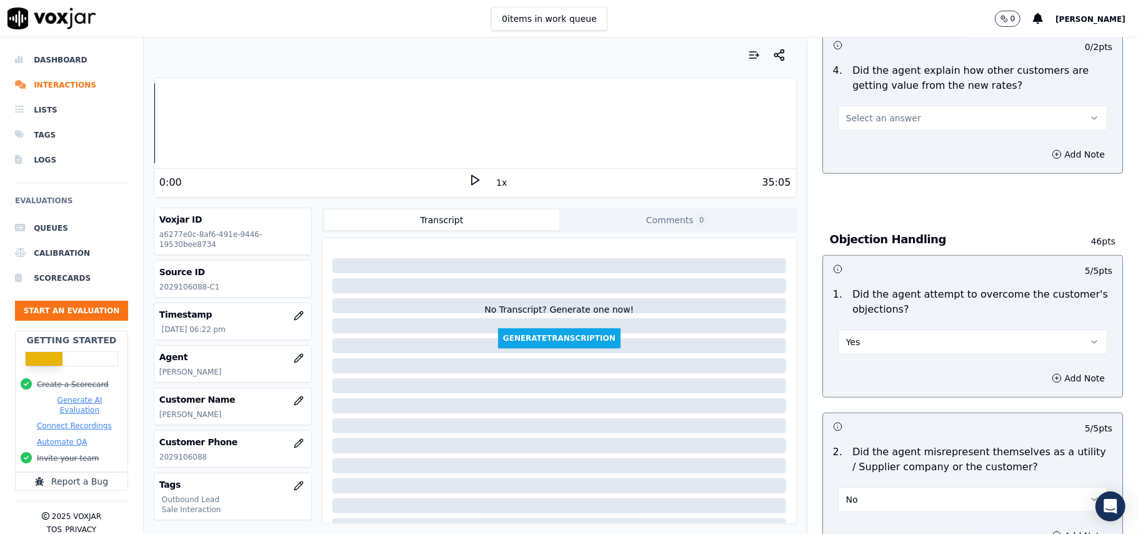
scroll to position [451, 0]
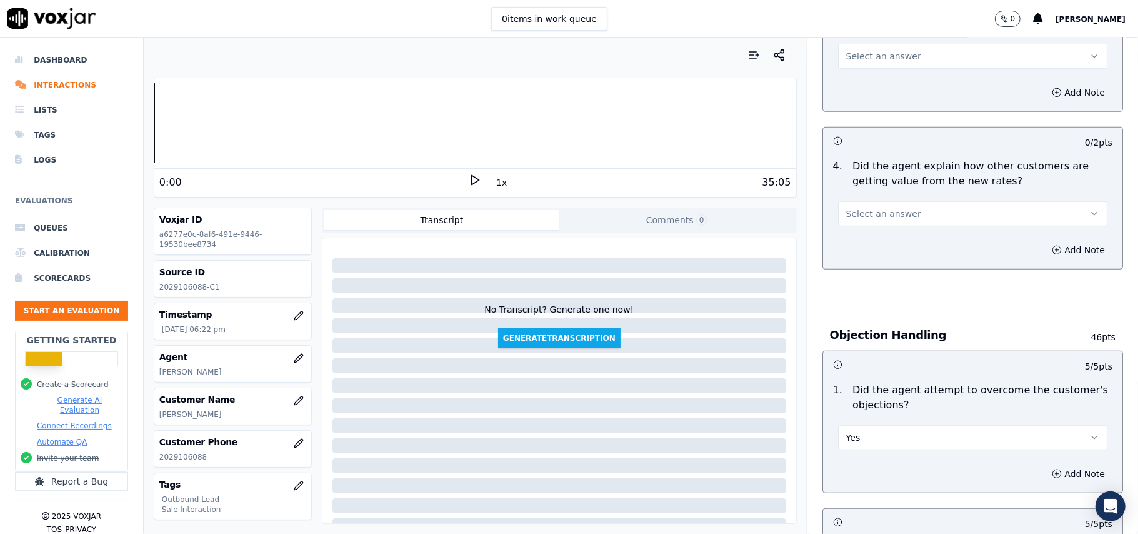
drag, startPoint x: 894, startPoint y: 215, endPoint x: 894, endPoint y: 228, distance: 13.1
click at [894, 216] on span "Select an answer" at bounding box center [883, 214] width 75 height 13
click at [889, 240] on div "Yes" at bounding box center [946, 243] width 242 height 20
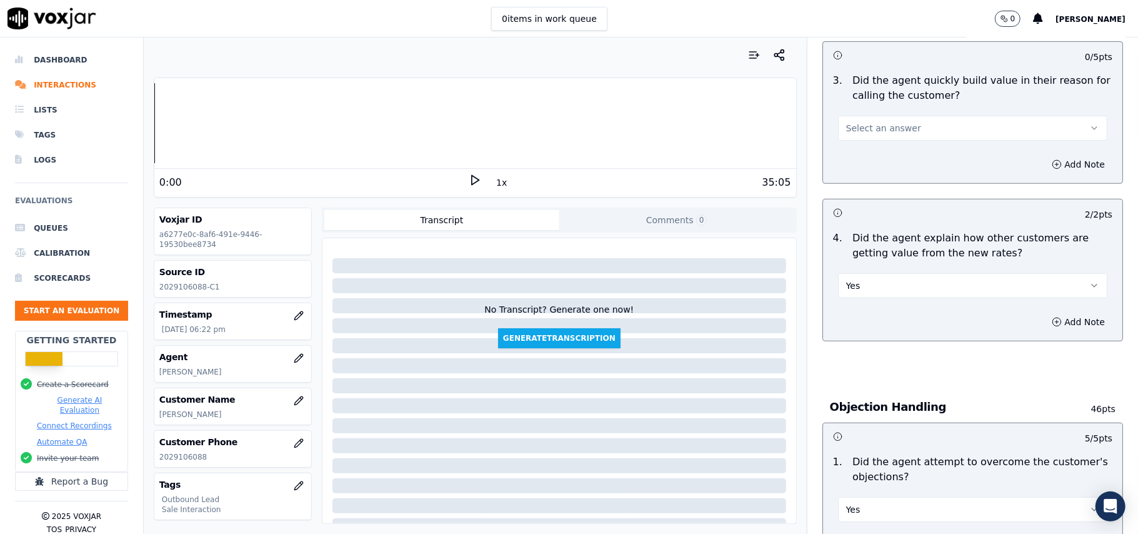
scroll to position [284, 0]
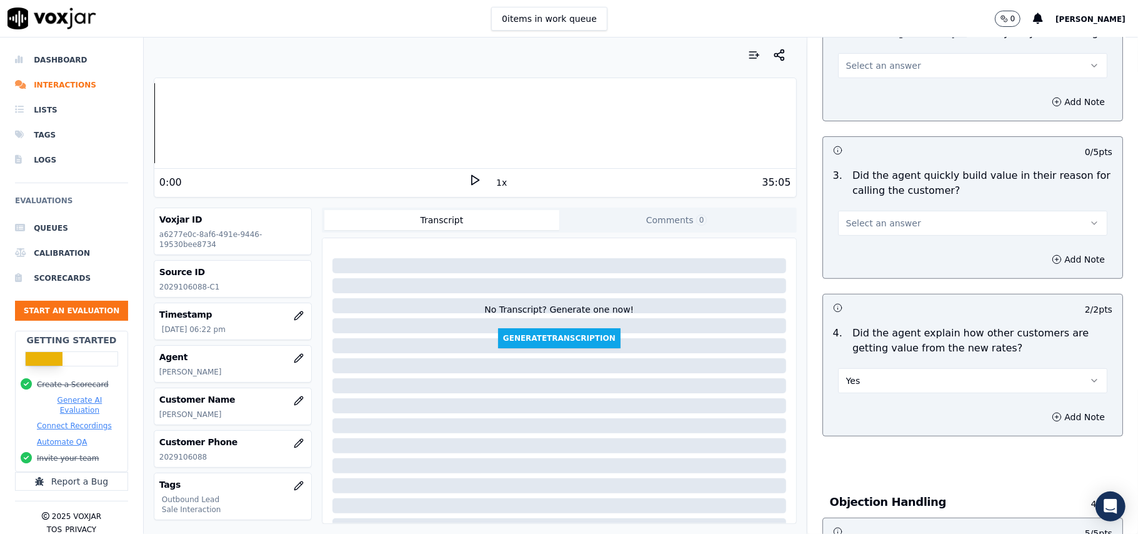
click at [891, 233] on button "Select an answer" at bounding box center [972, 223] width 269 height 25
click at [891, 248] on div "Yes" at bounding box center [946, 252] width 242 height 20
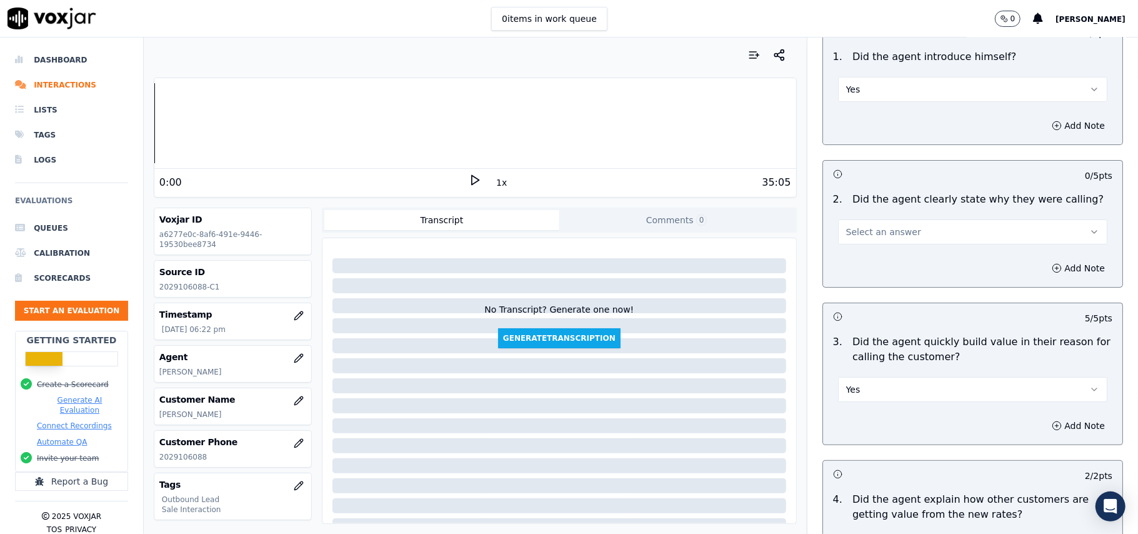
click at [904, 250] on div "0 / 5 pts 2 . Did the agent clearly state why they were calling? Select an answ…" at bounding box center [973, 224] width 301 height 128
click at [903, 238] on button "Select an answer" at bounding box center [972, 231] width 269 height 25
click at [899, 268] on div "Yes" at bounding box center [946, 261] width 242 height 20
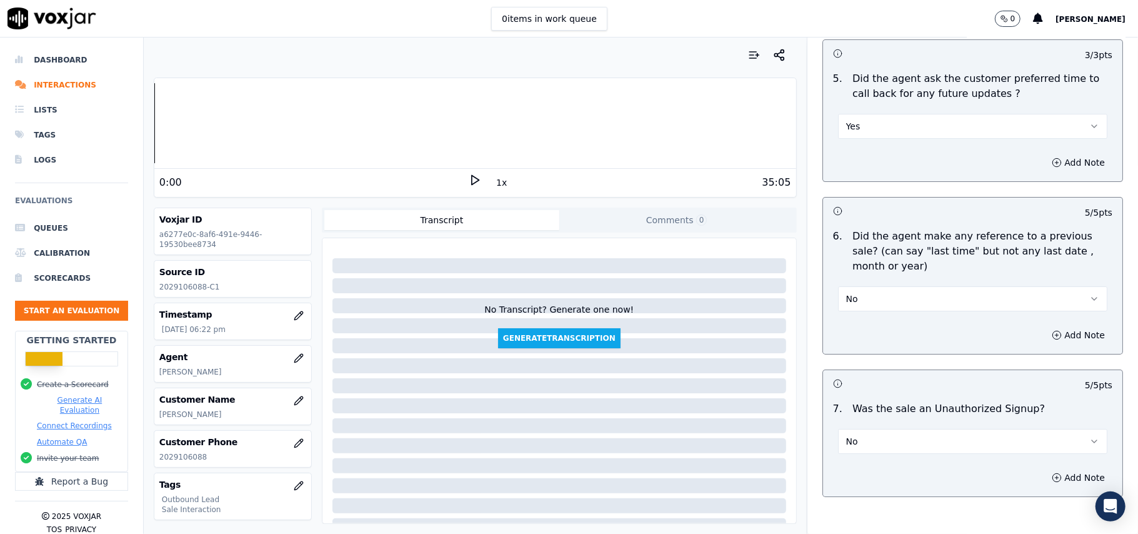
scroll to position [3118, 0]
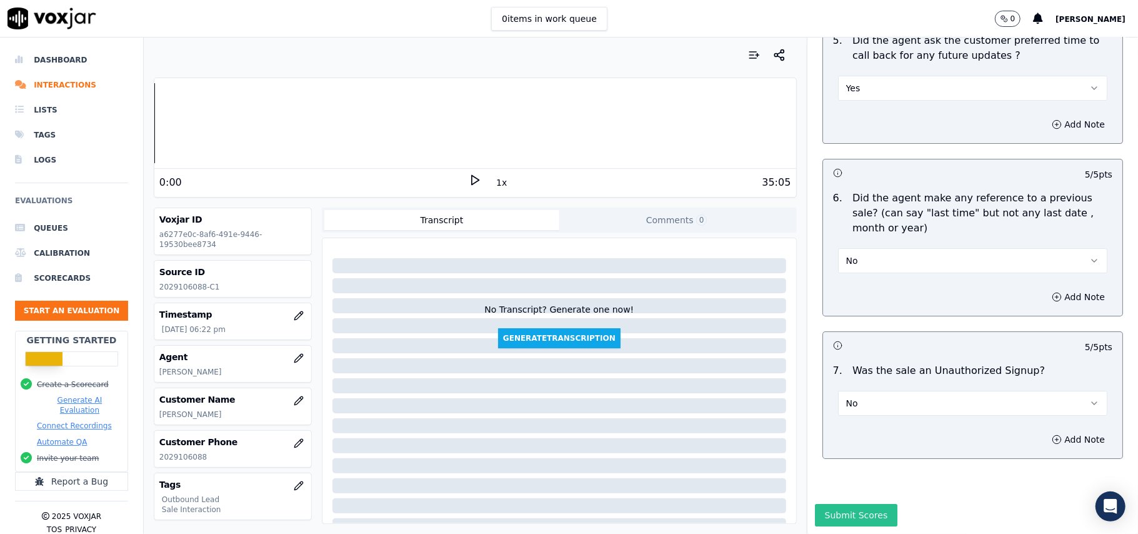
click at [845, 504] on button "Submit Scores" at bounding box center [856, 515] width 83 height 23
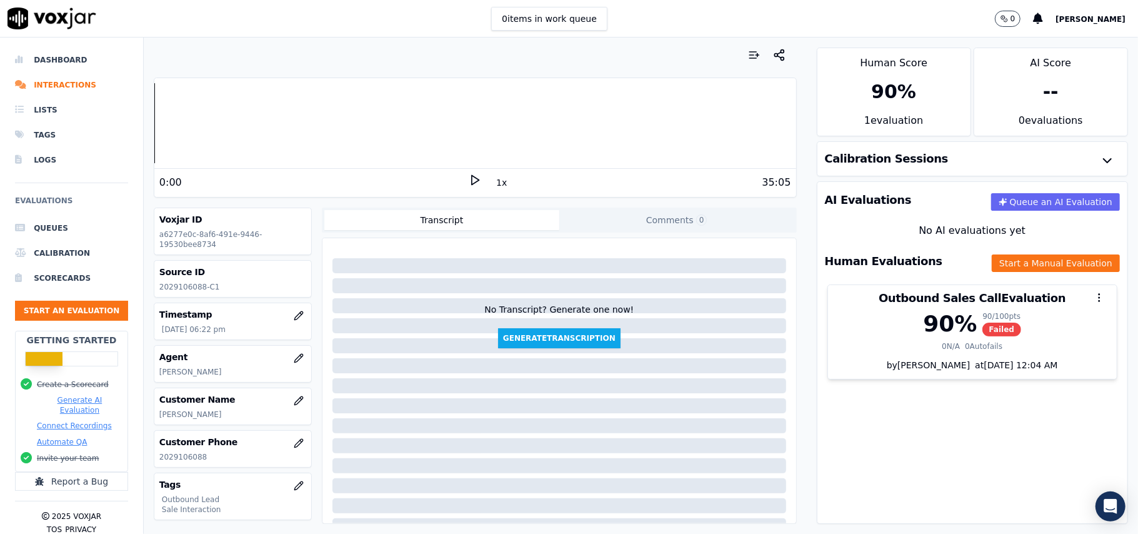
click at [904, 415] on div "AI Evaluations Queue an AI Evaluation No AI evaluations yet Human Evaluations S…" at bounding box center [972, 352] width 311 height 343
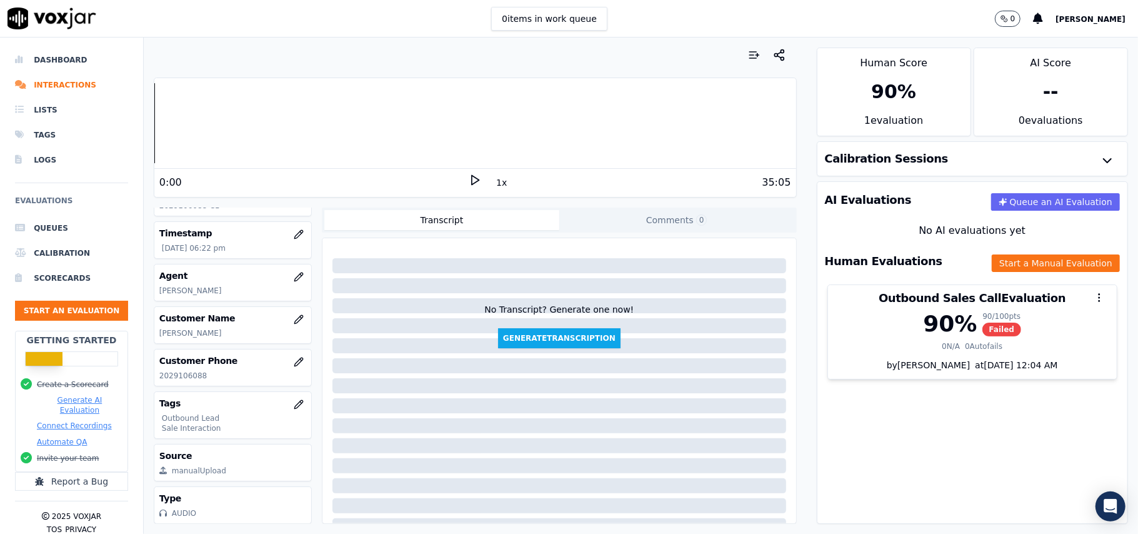
scroll to position [123, 0]
click at [31, 308] on button "Start an Evaluation" at bounding box center [71, 311] width 113 height 20
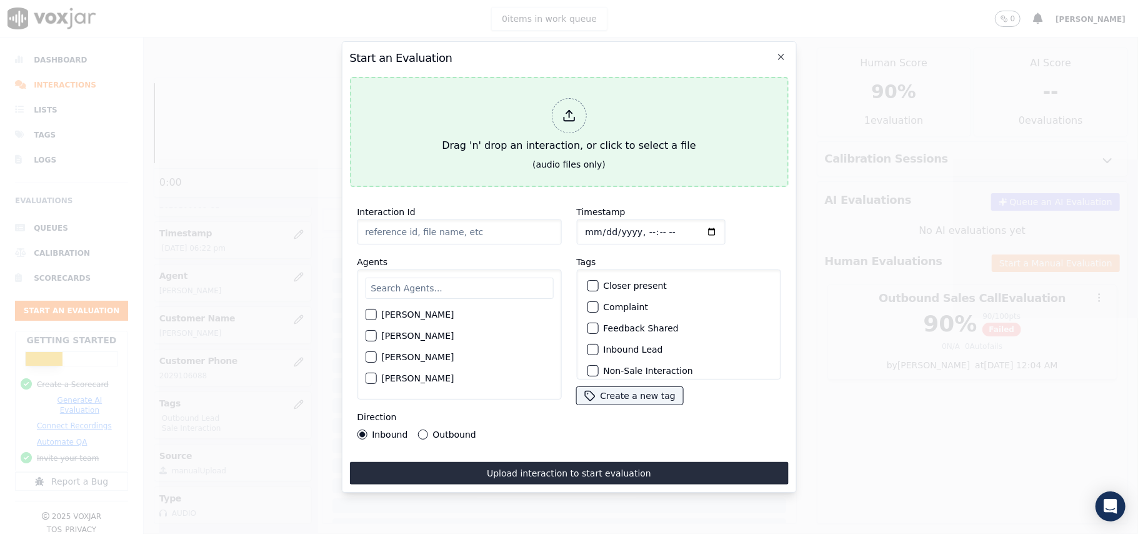
click at [578, 114] on div at bounding box center [568, 115] width 35 height 35
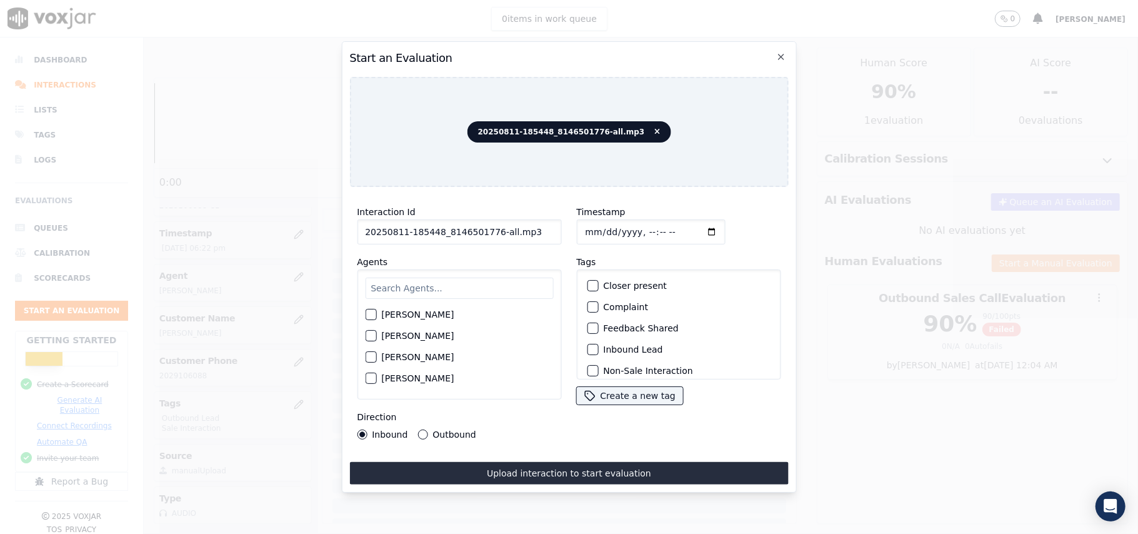
drag, startPoint x: 531, startPoint y: 228, endPoint x: 491, endPoint y: 220, distance: 40.8
click at [491, 220] on input "20250811-185448_8146501776-all.mp3" at bounding box center [459, 231] width 204 height 25
type input "20250811-185448_8146501776-C1"
click at [600, 223] on input "Timestamp" at bounding box center [650, 231] width 149 height 25
type input "[DATE]T19:01"
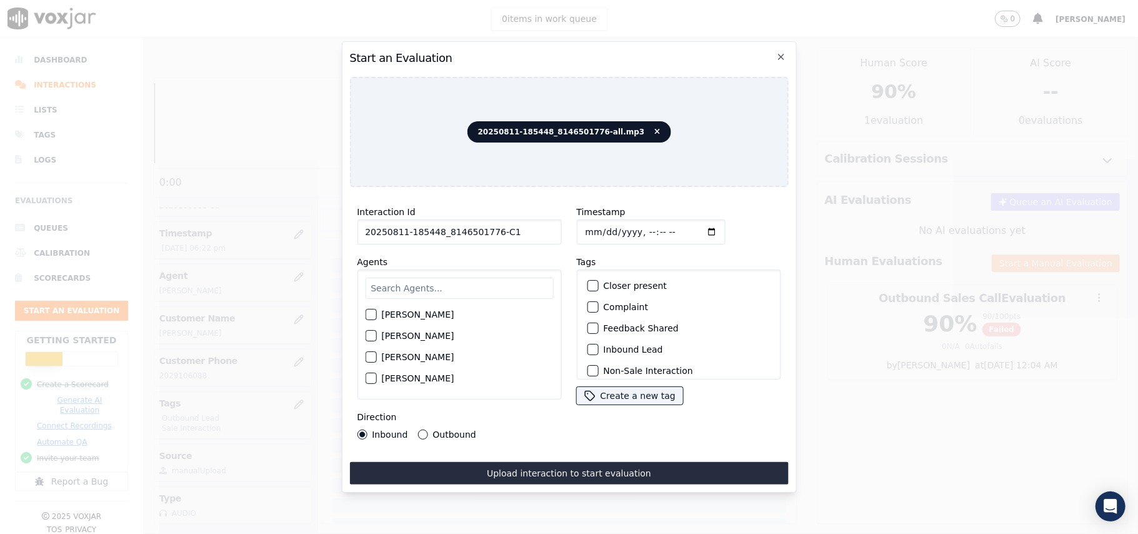
click at [398, 278] on input "text" at bounding box center [459, 288] width 188 height 21
type input "Rich"
click at [370, 314] on div "button" at bounding box center [370, 318] width 9 height 9
click at [587, 346] on button "Inbound Lead" at bounding box center [592, 349] width 11 height 11
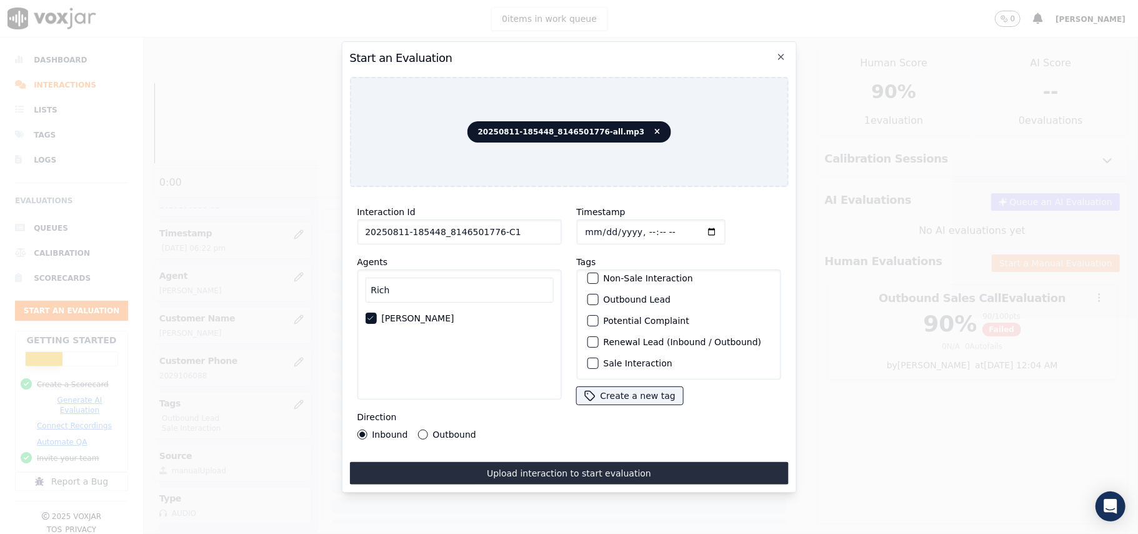
click at [591, 358] on button "Sale Interaction" at bounding box center [592, 363] width 11 height 11
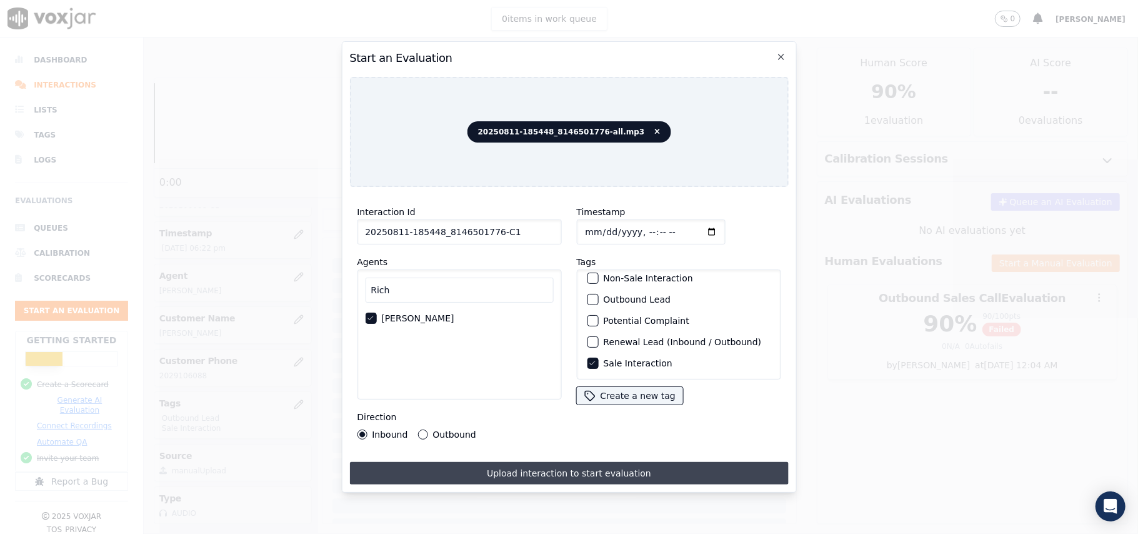
click at [501, 465] on button "Upload interaction to start evaluation" at bounding box center [568, 473] width 439 height 23
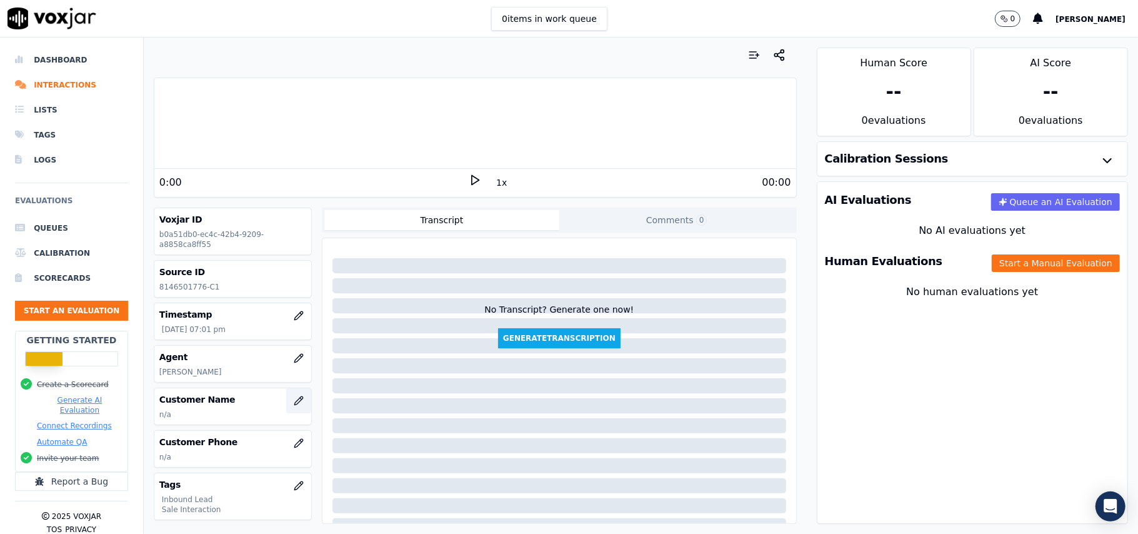
click at [286, 401] on button "button" at bounding box center [298, 400] width 25 height 25
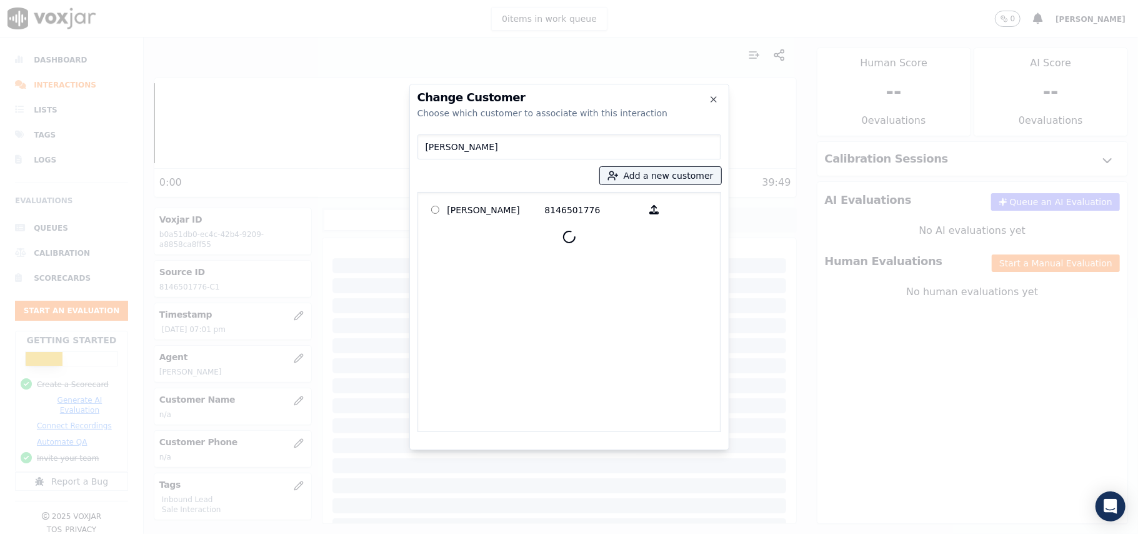
click at [428, 143] on input "[PERSON_NAME]" at bounding box center [570, 146] width 304 height 25
type input "[PERSON_NAME]"
click at [459, 215] on p "[PERSON_NAME]" at bounding box center [497, 209] width 98 height 19
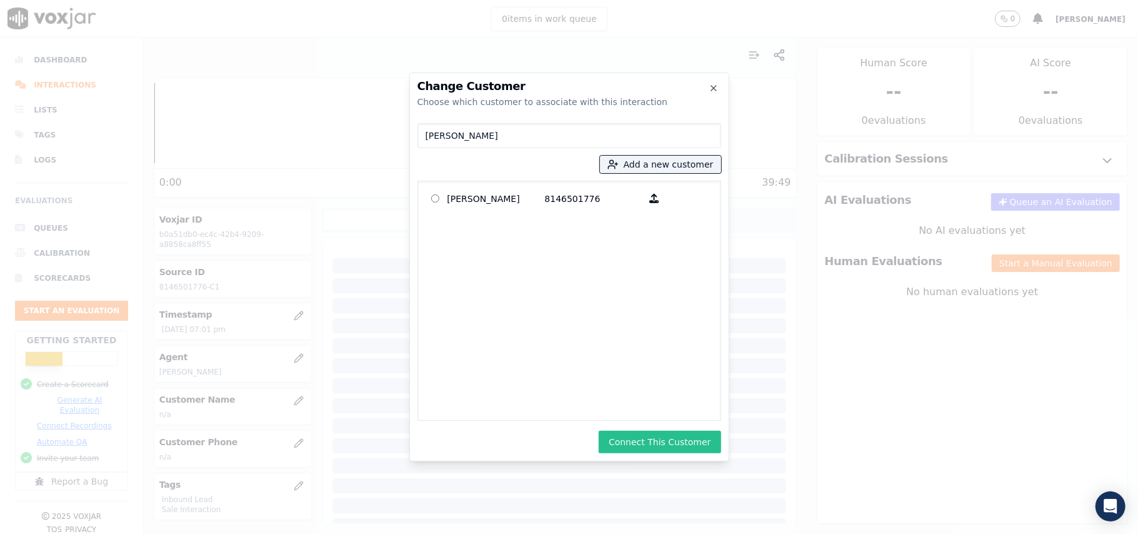
click at [641, 434] on button "Connect This Customer" at bounding box center [660, 442] width 122 height 23
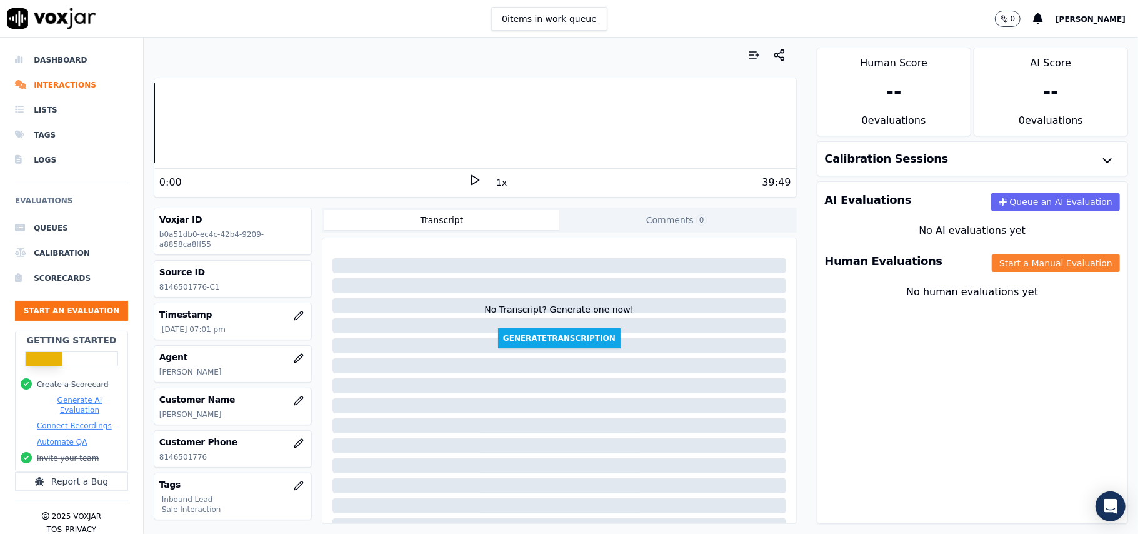
click at [1013, 260] on button "Start a Manual Evaluation" at bounding box center [1056, 263] width 128 height 18
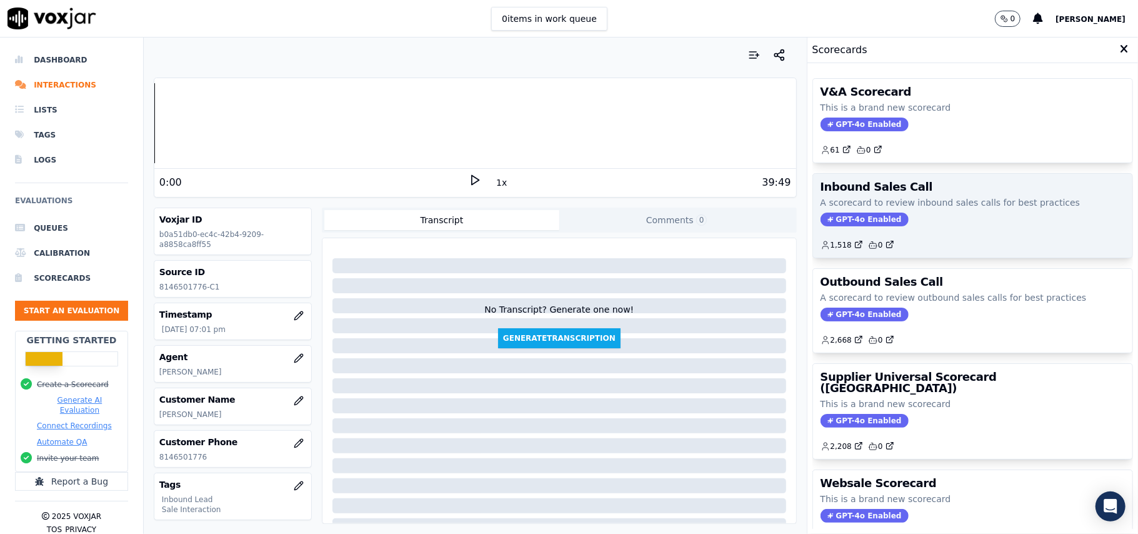
click at [836, 213] on span "GPT-4o Enabled" at bounding box center [865, 220] width 88 height 14
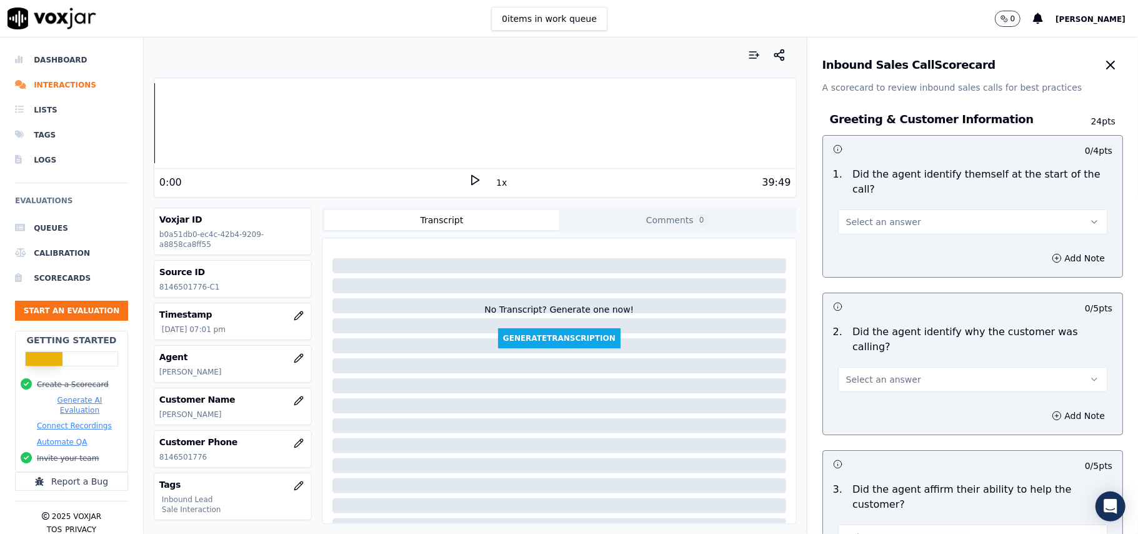
click at [850, 209] on button "Select an answer" at bounding box center [972, 221] width 269 height 25
click at [851, 230] on div "Yes" at bounding box center [946, 236] width 242 height 20
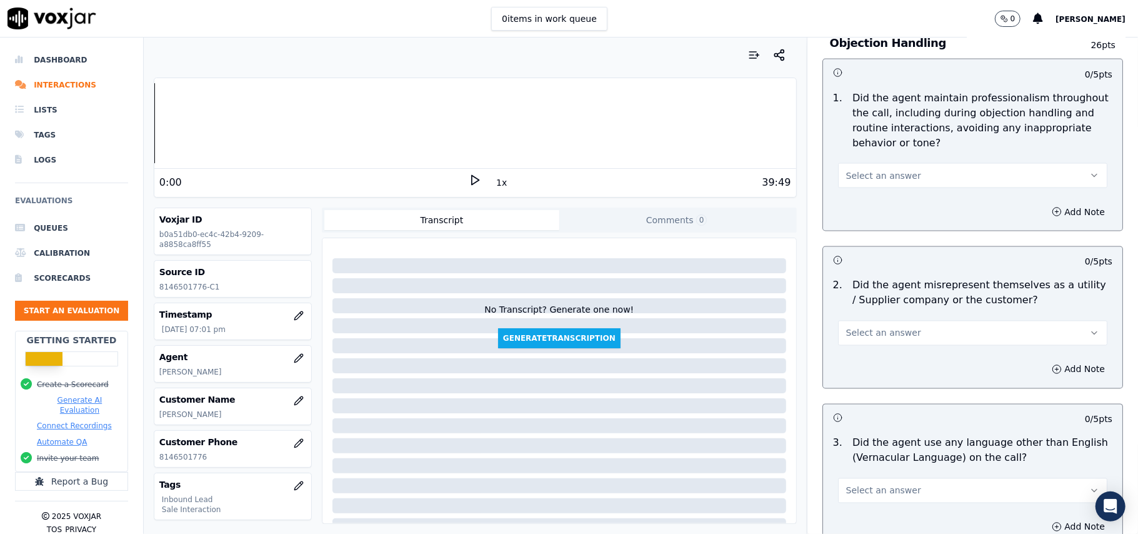
scroll to position [3499, 0]
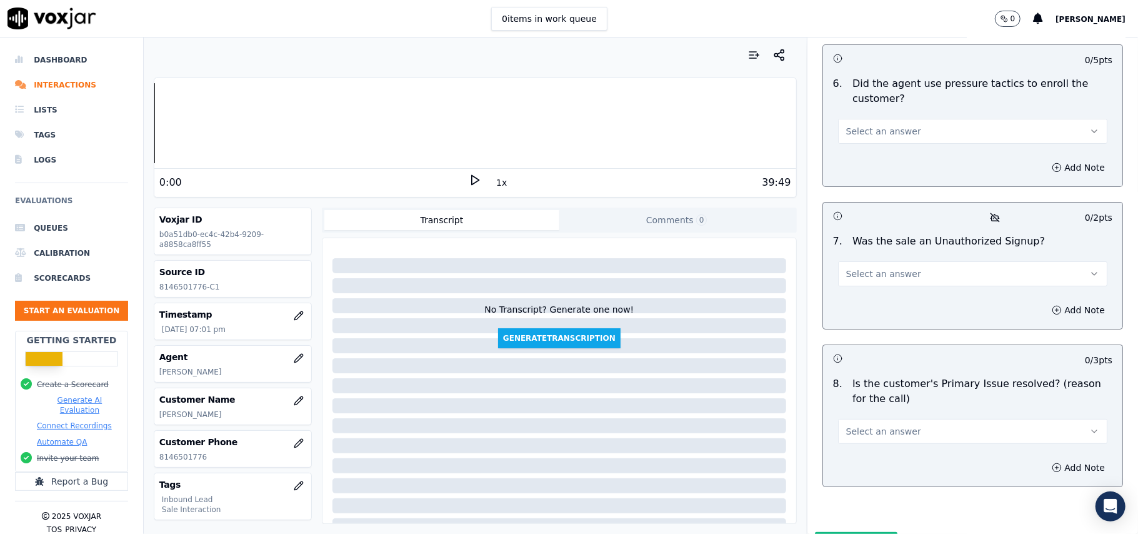
click at [937, 419] on button "Select an answer" at bounding box center [972, 431] width 269 height 25
click at [883, 389] on div "Yes" at bounding box center [946, 394] width 242 height 20
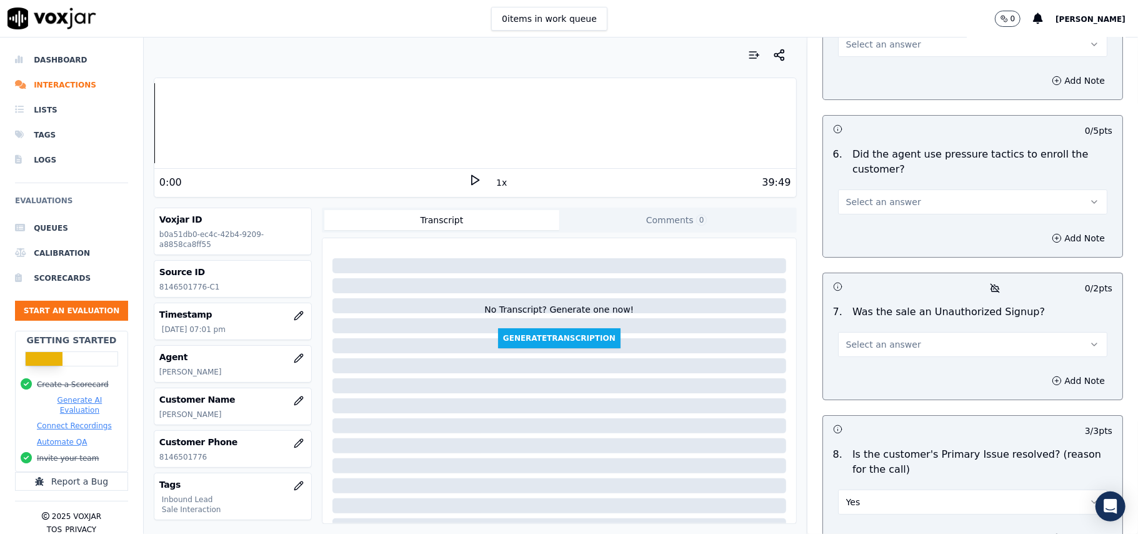
scroll to position [3332, 0]
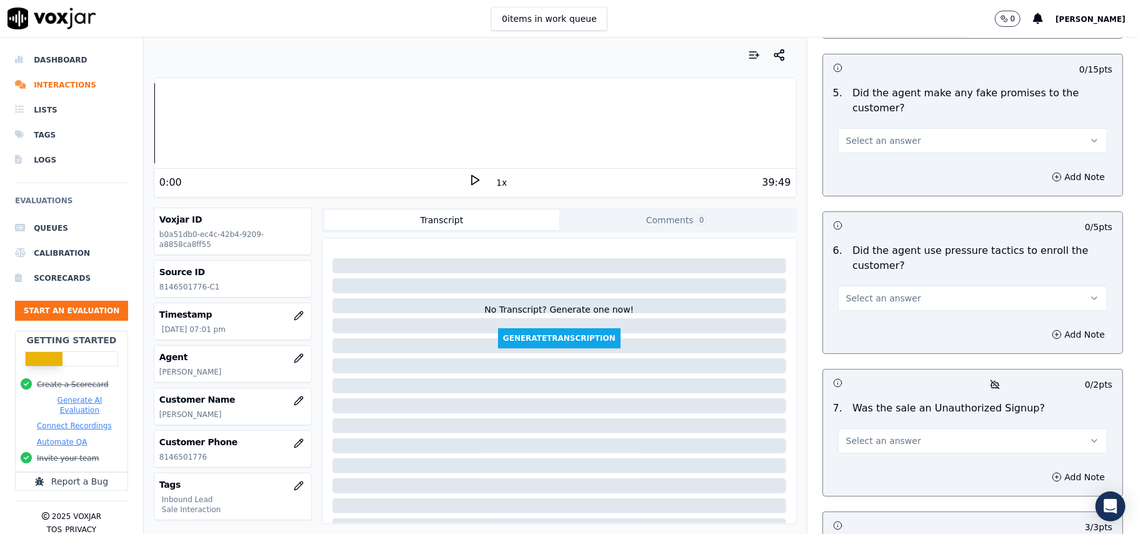
click at [858, 435] on span "Select an answer" at bounding box center [883, 441] width 75 height 13
click at [856, 423] on div "No" at bounding box center [946, 423] width 242 height 20
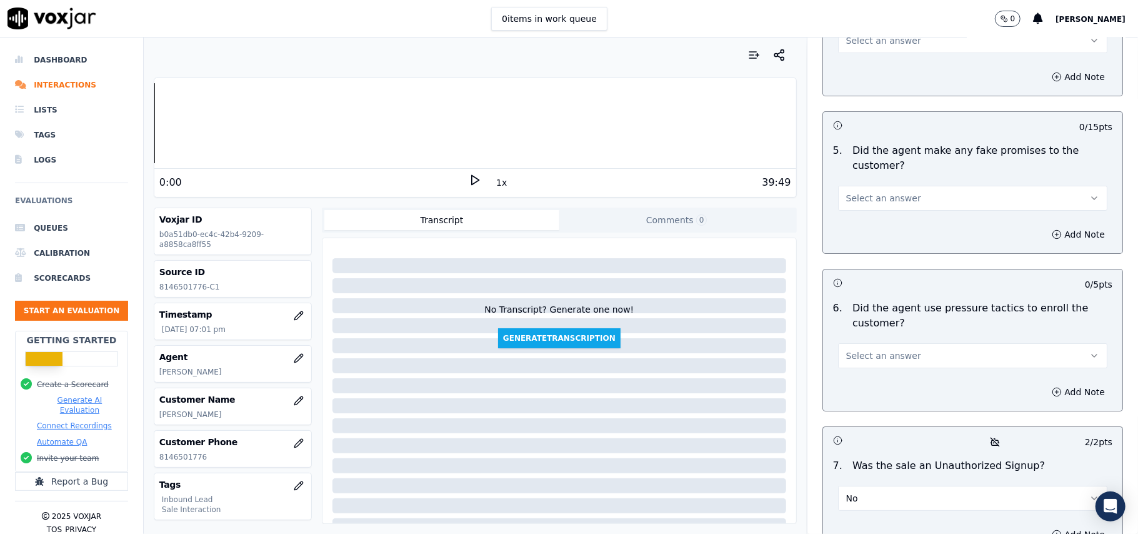
scroll to position [3249, 0]
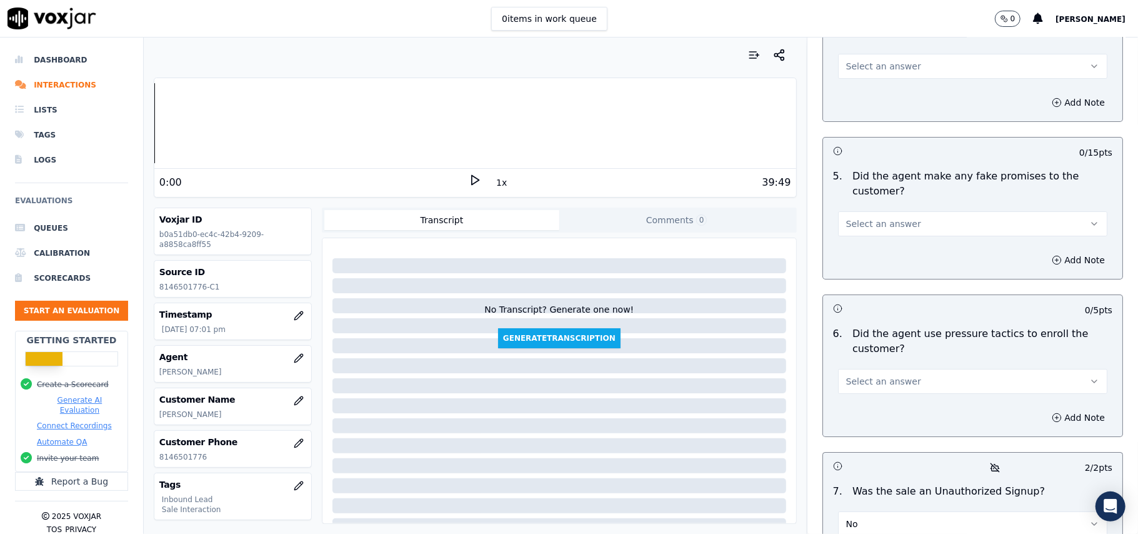
click at [878, 375] on span "Select an answer" at bounding box center [883, 381] width 75 height 13
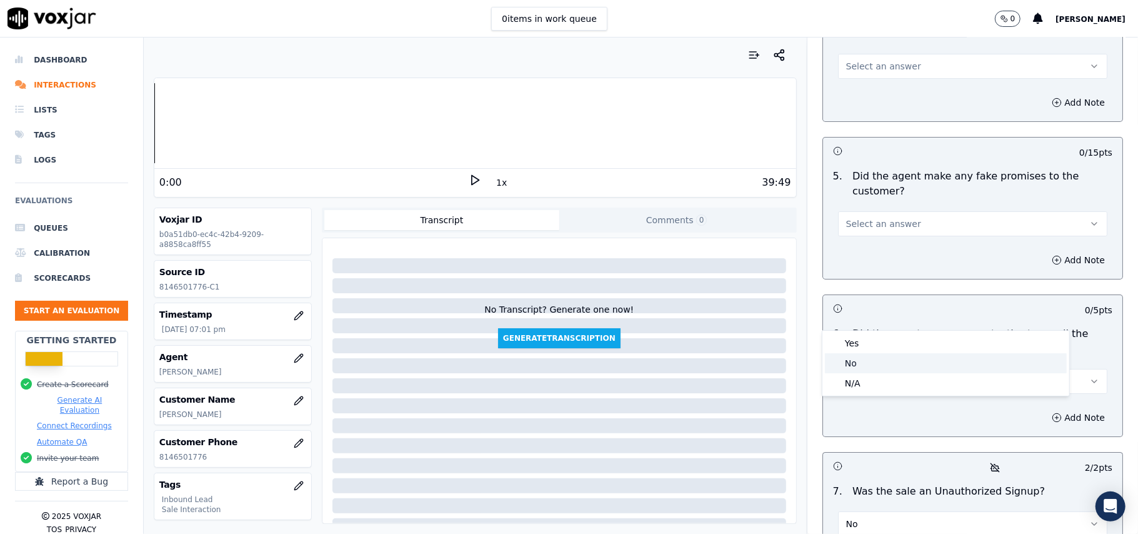
click at [861, 371] on div "No" at bounding box center [946, 363] width 242 height 20
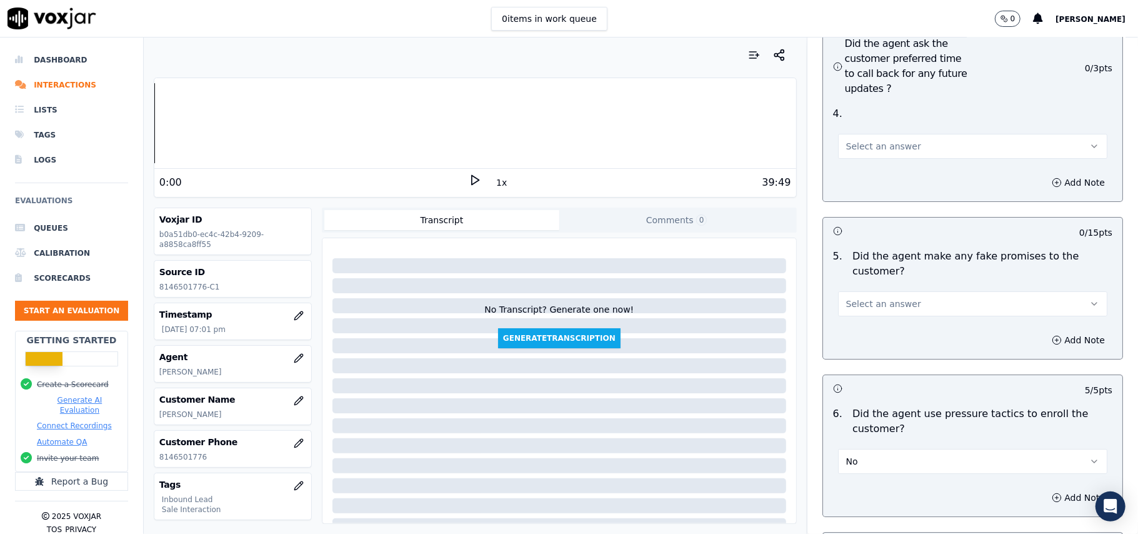
scroll to position [2999, 0]
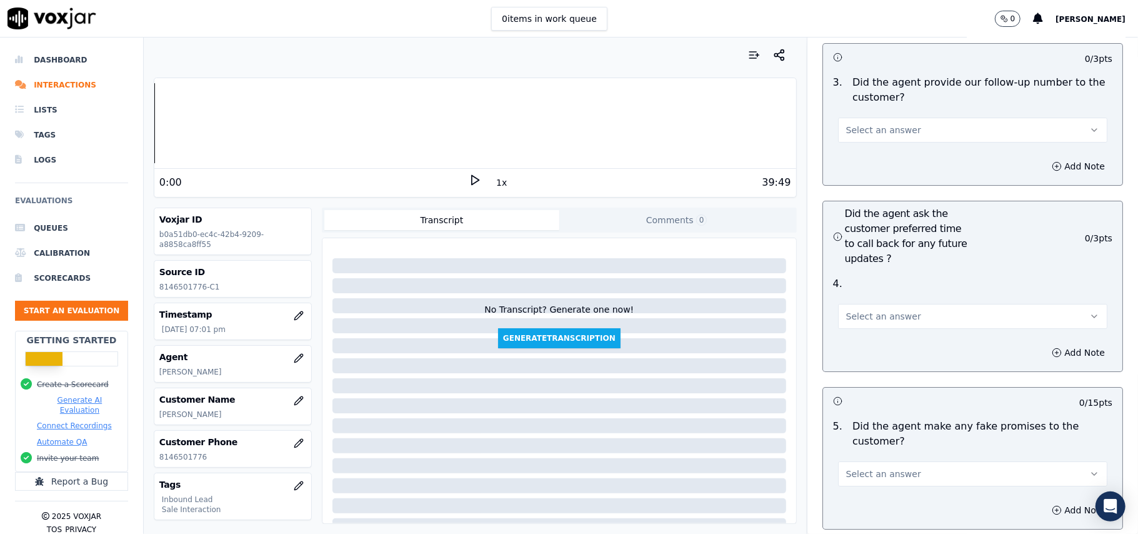
click at [856, 468] on span "Select an answer" at bounding box center [883, 474] width 75 height 13
click at [853, 460] on div "No" at bounding box center [946, 455] width 242 height 20
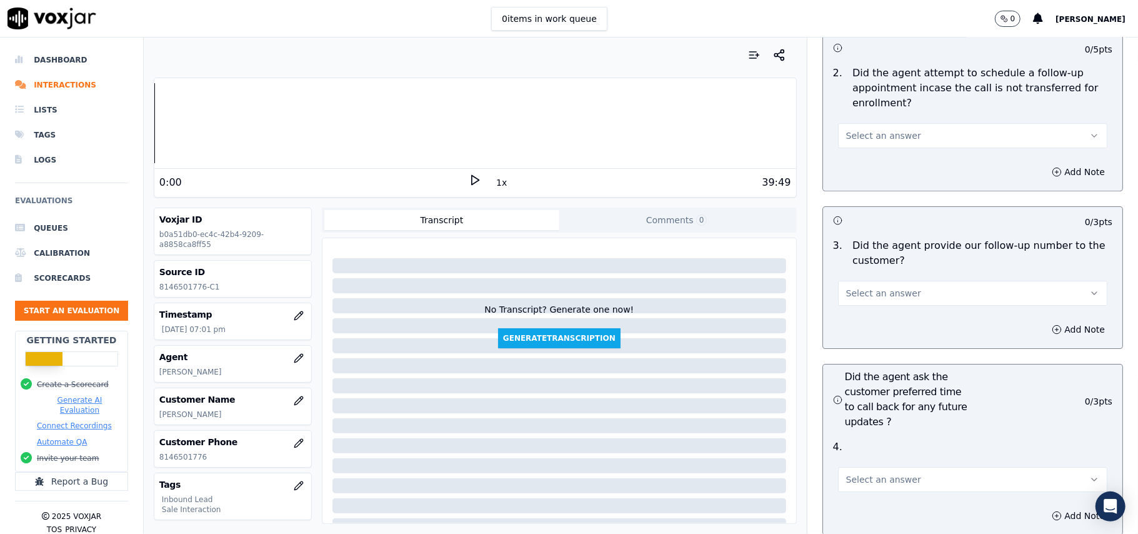
scroll to position [2832, 0]
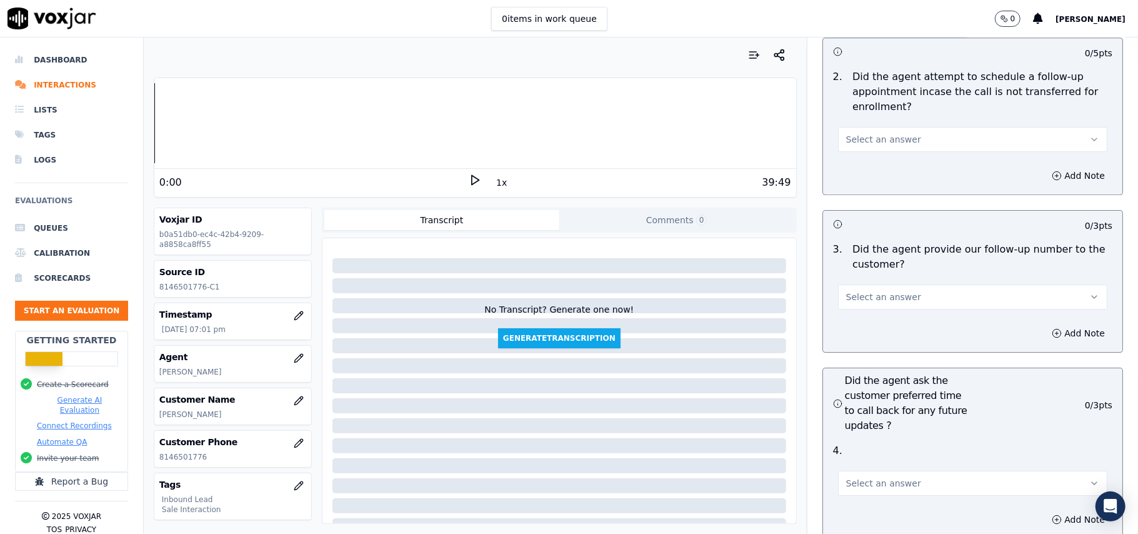
click at [866, 471] on button "Select an answer" at bounding box center [972, 483] width 269 height 25
click at [861, 461] on div "Yes No N/A" at bounding box center [946, 463] width 247 height 65
click at [861, 441] on div "Yes" at bounding box center [946, 444] width 242 height 20
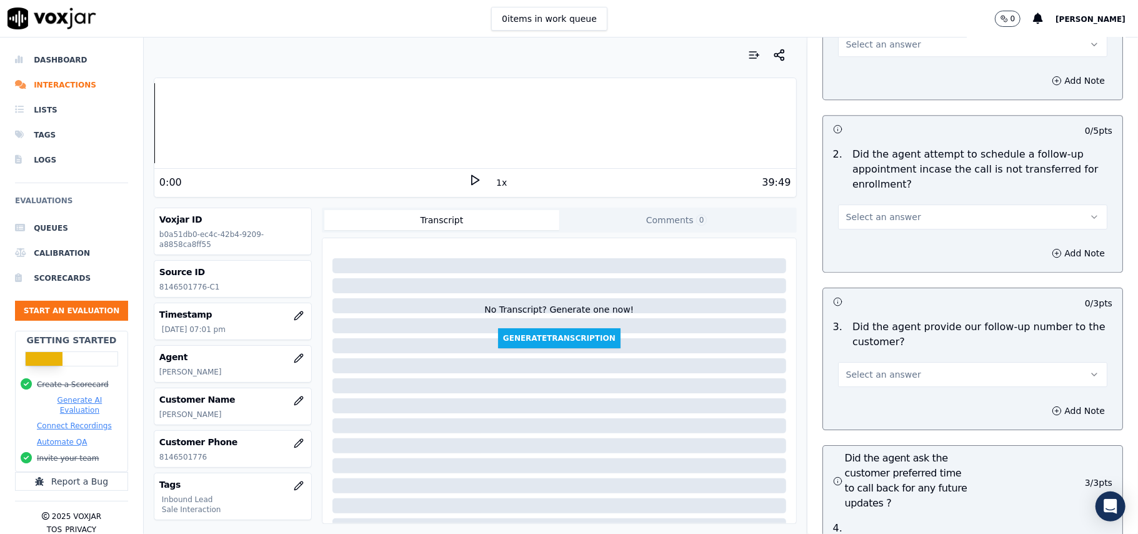
scroll to position [2666, 0]
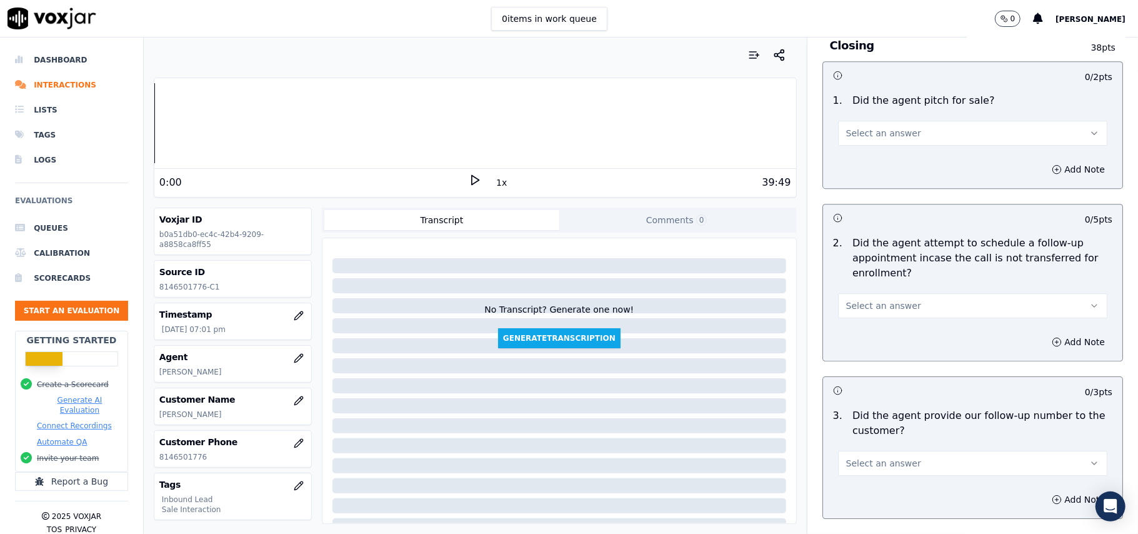
click at [889, 457] on span "Select an answer" at bounding box center [883, 463] width 75 height 13
click at [873, 436] on div "No" at bounding box center [946, 444] width 242 height 20
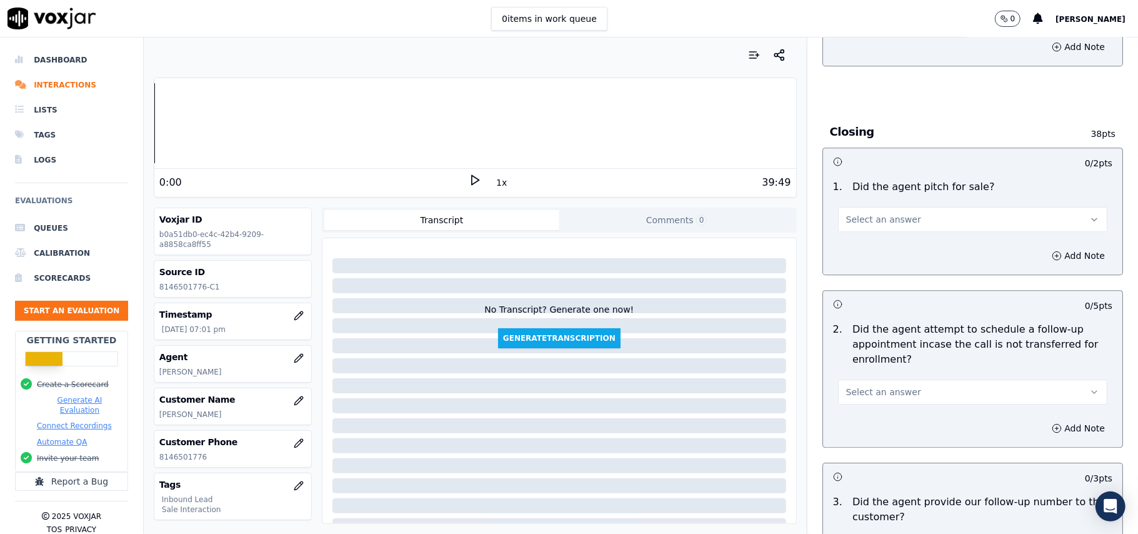
scroll to position [2499, 0]
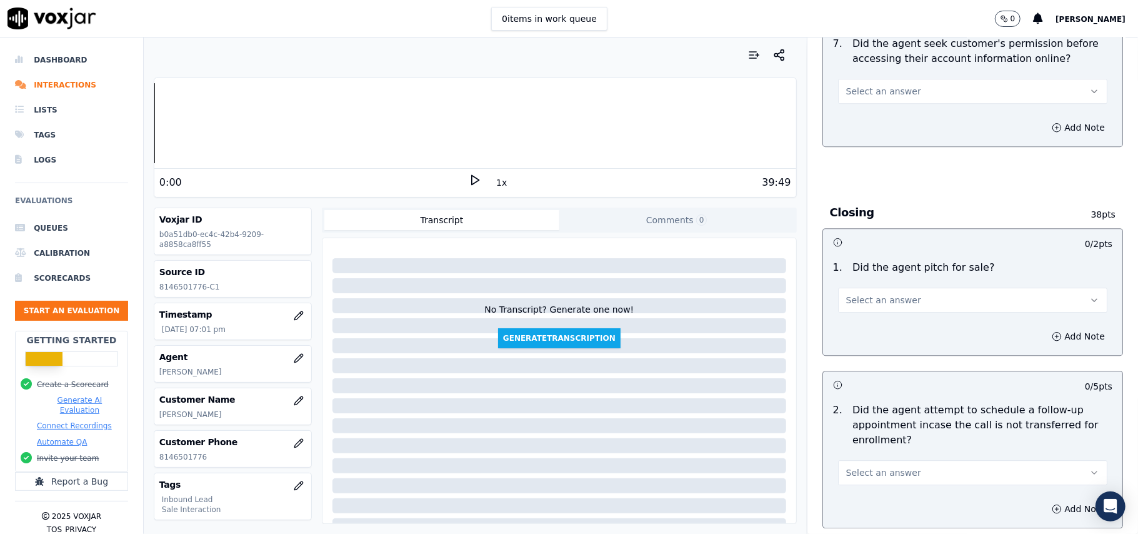
click at [886, 466] on span "Select an answer" at bounding box center [883, 472] width 75 height 13
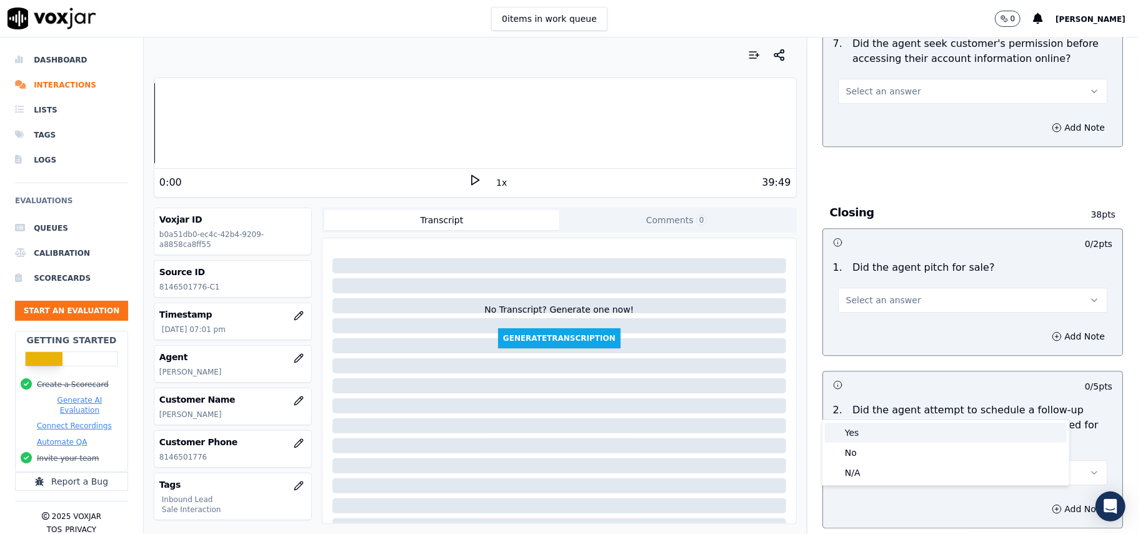
click at [878, 433] on div "Yes" at bounding box center [946, 433] width 242 height 20
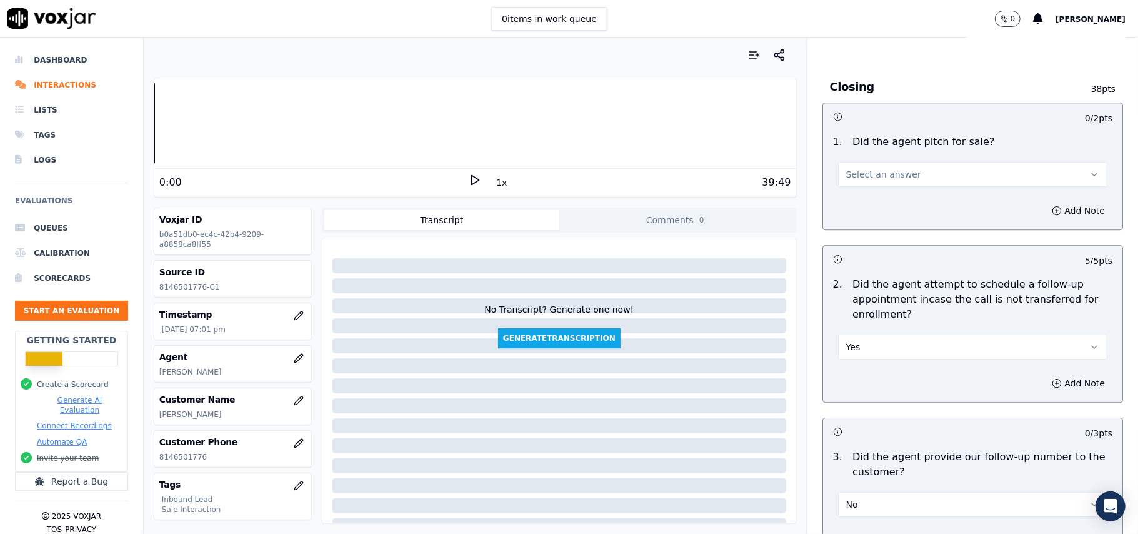
scroll to position [2666, 0]
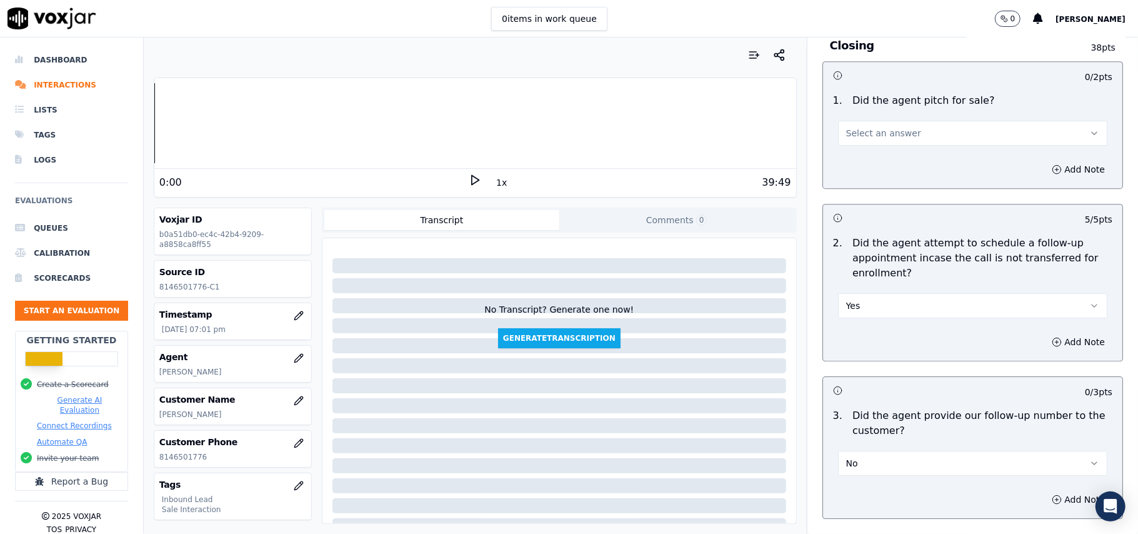
click at [867, 481] on div "Add Note" at bounding box center [972, 500] width 299 height 38
click at [867, 451] on button "No" at bounding box center [972, 463] width 269 height 25
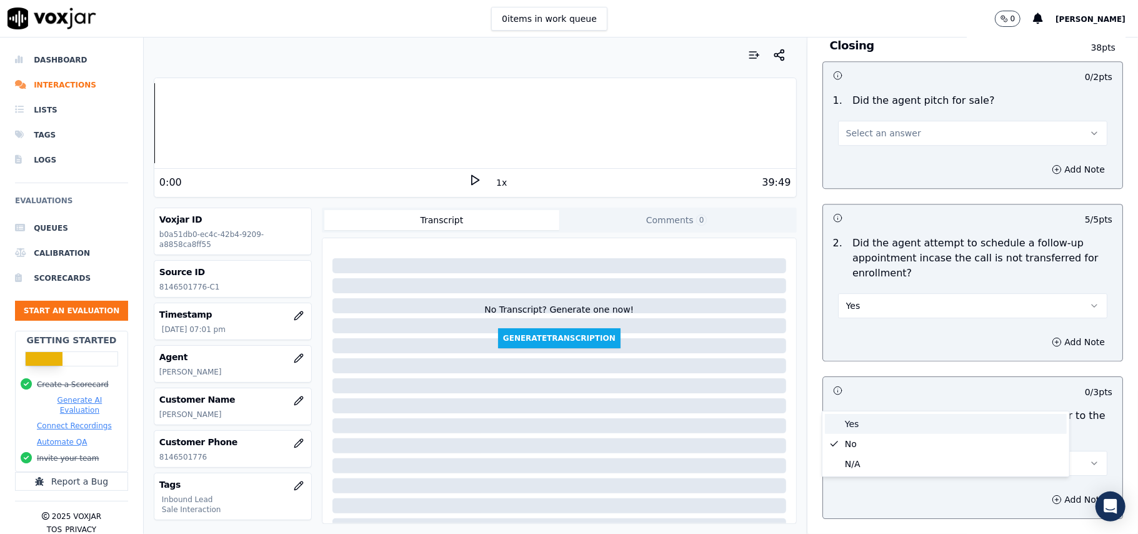
click at [863, 426] on div "Yes" at bounding box center [946, 424] width 242 height 20
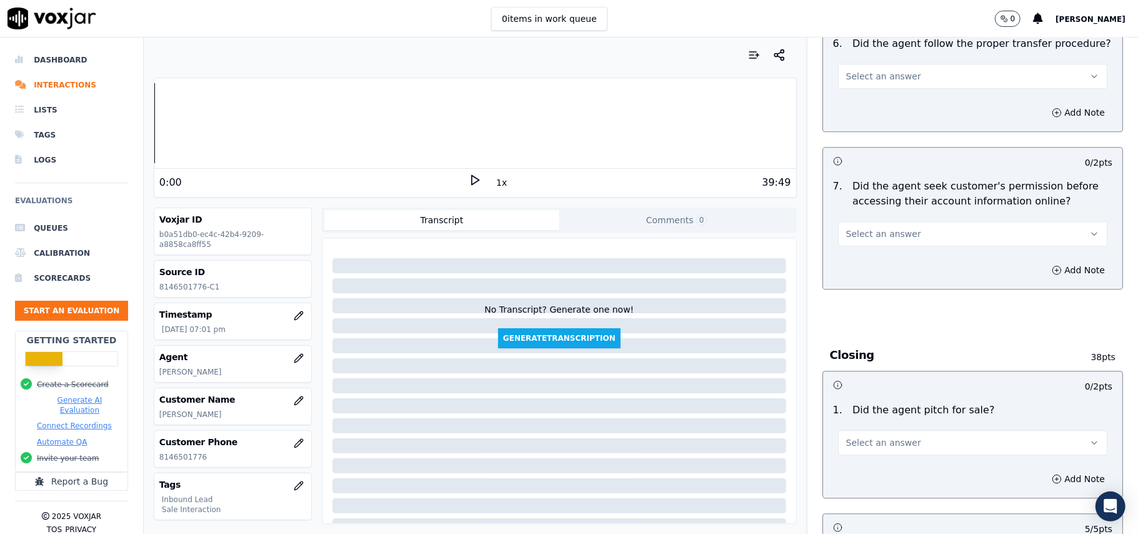
scroll to position [2332, 0]
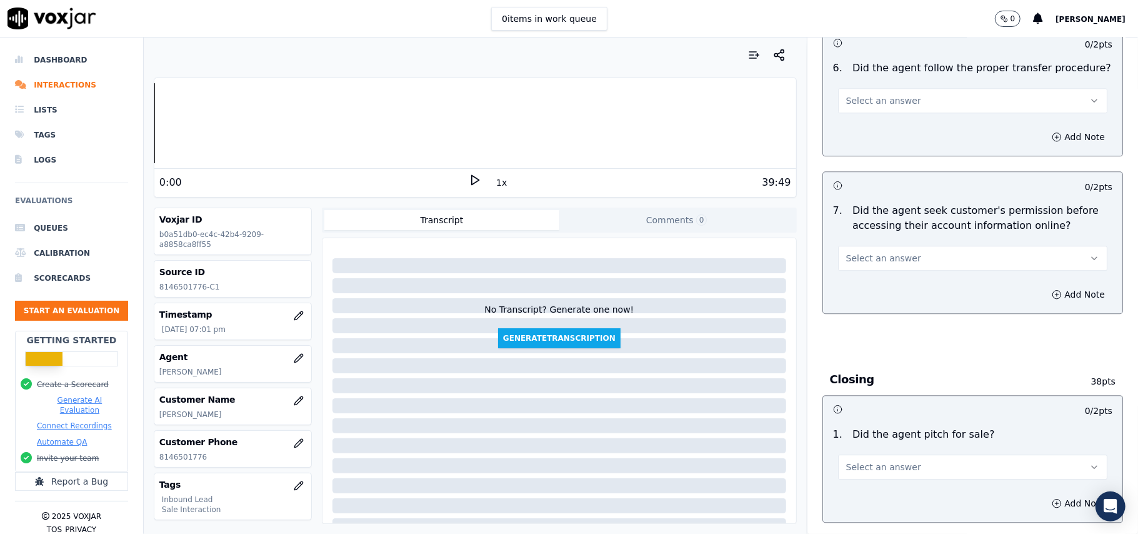
click at [878, 455] on button "Select an answer" at bounding box center [972, 467] width 269 height 25
click at [874, 419] on div "Yes" at bounding box center [946, 426] width 242 height 20
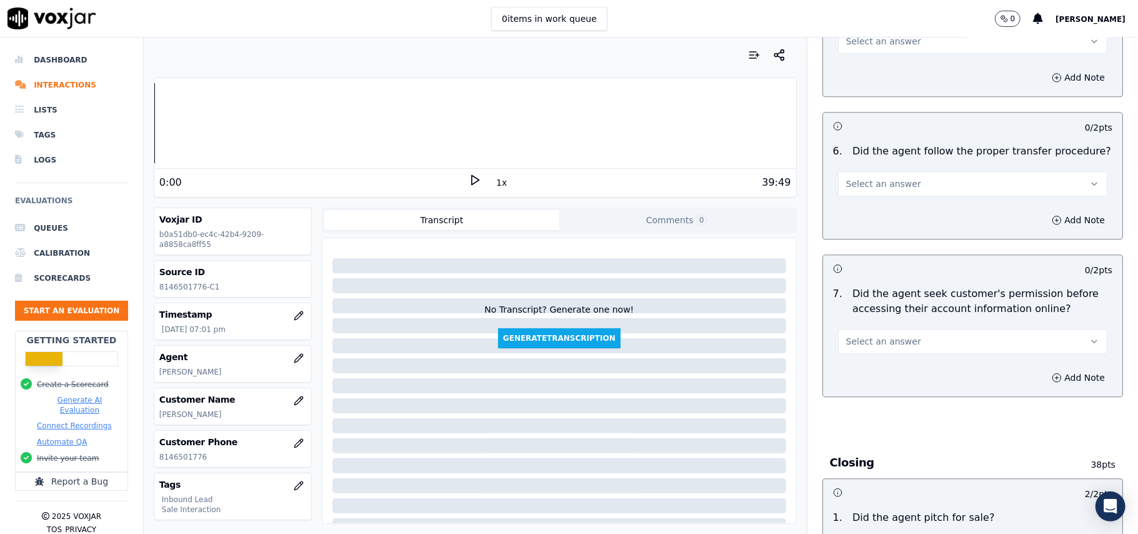
scroll to position [2082, 0]
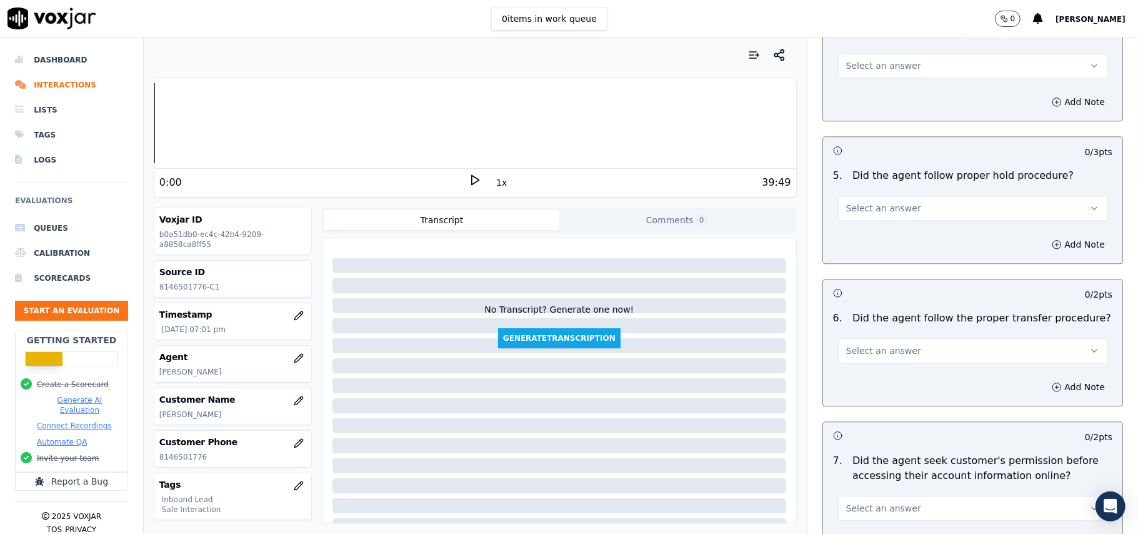
click at [913, 496] on button "Select an answer" at bounding box center [972, 508] width 269 height 25
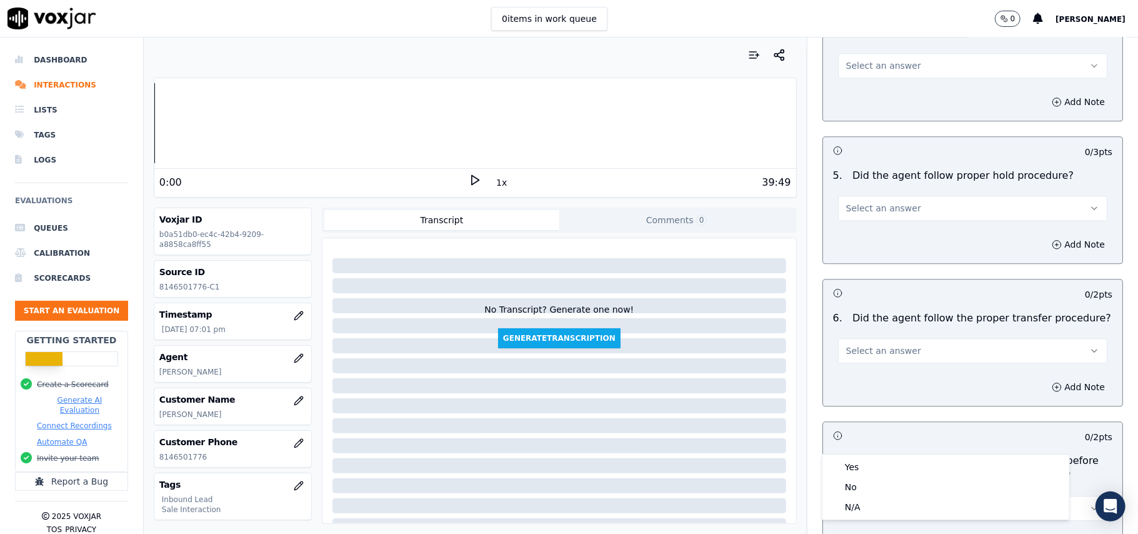
click at [861, 476] on div "Yes No N/A" at bounding box center [946, 487] width 247 height 65
click at [855, 485] on div "No" at bounding box center [946, 487] width 242 height 20
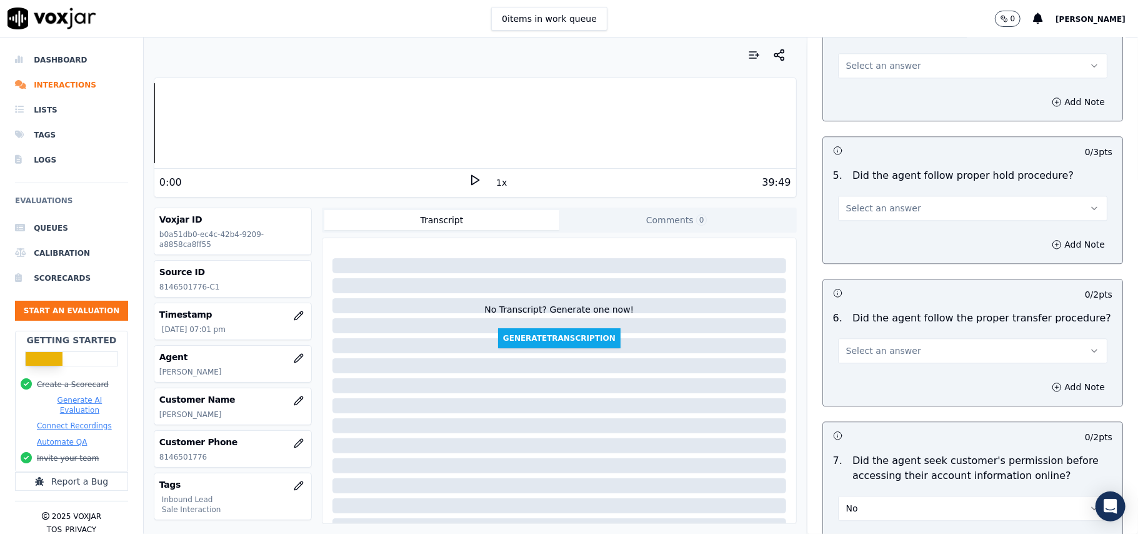
click at [893, 496] on button "No" at bounding box center [972, 508] width 269 height 25
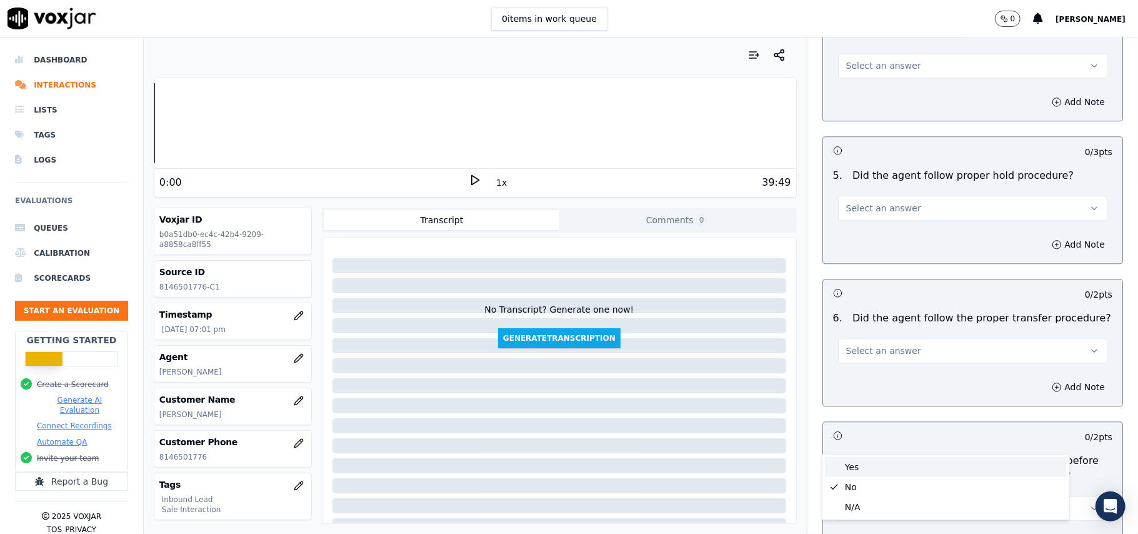
click at [881, 461] on div "Yes" at bounding box center [946, 467] width 242 height 20
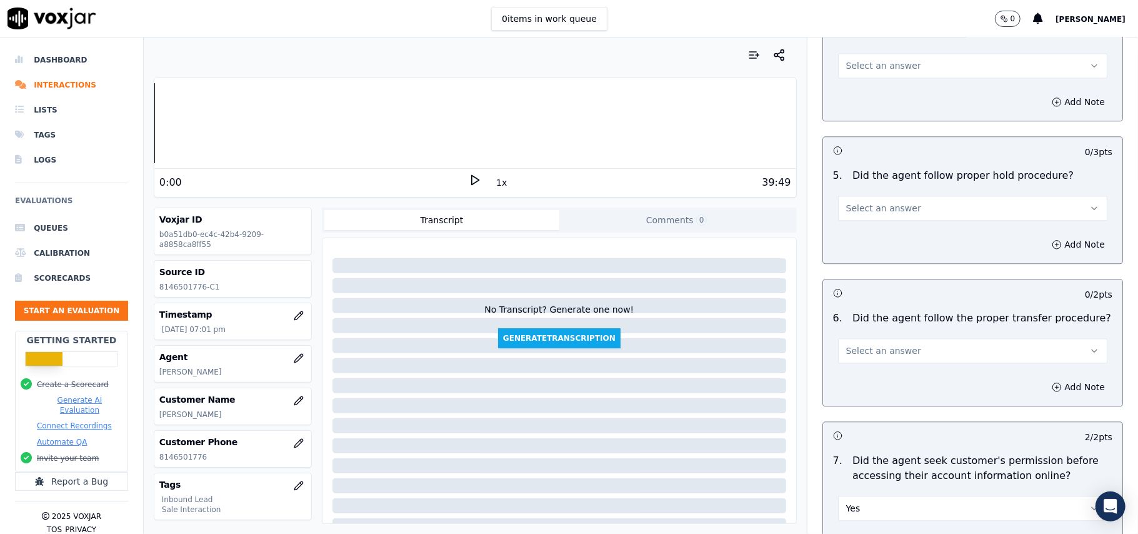
click at [947, 338] on button "Select an answer" at bounding box center [972, 350] width 269 height 25
click at [908, 316] on div "Yes" at bounding box center [946, 309] width 242 height 20
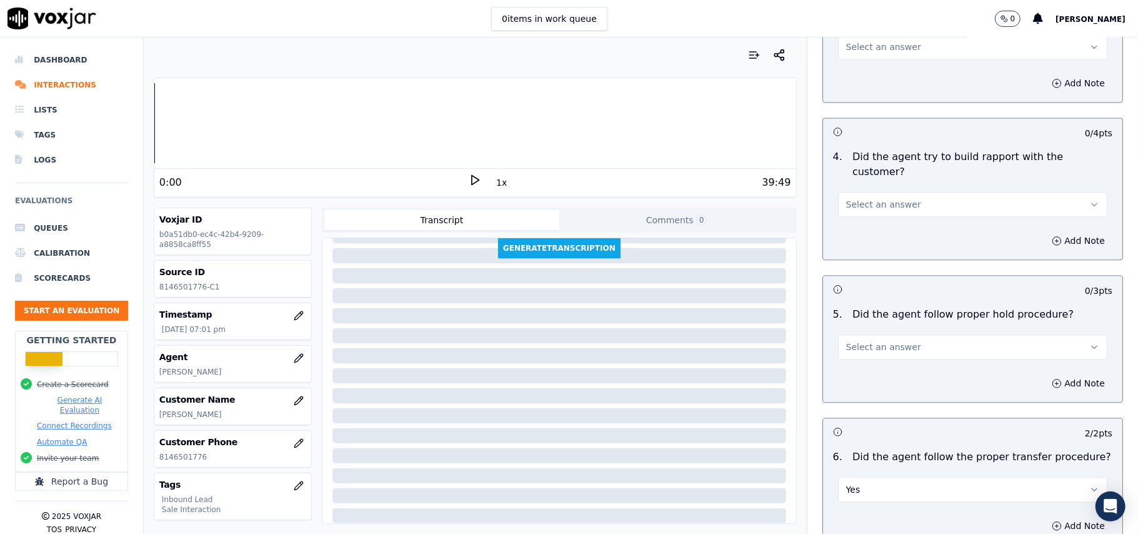
scroll to position [1916, 0]
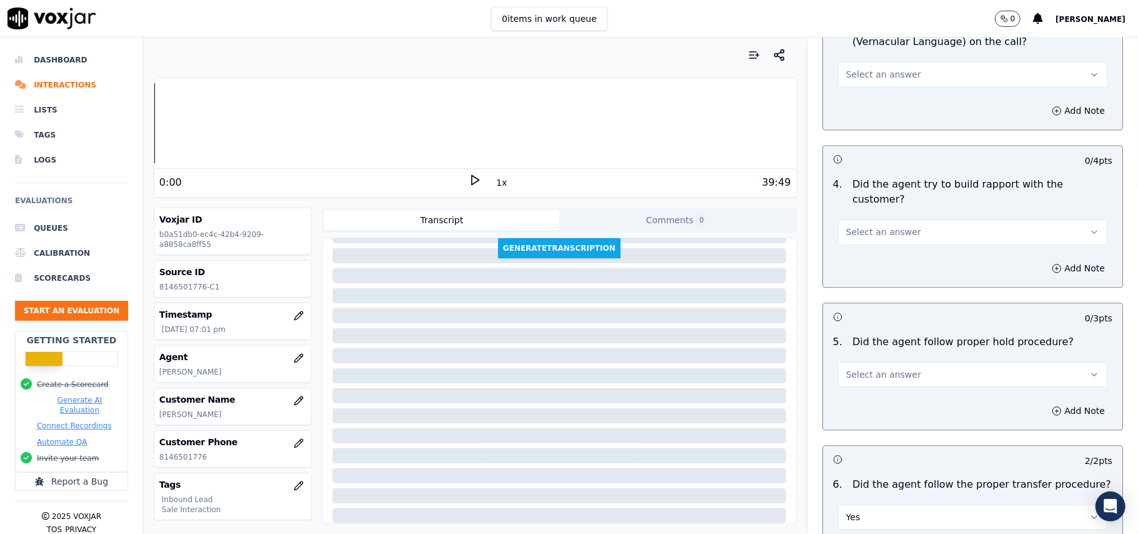
click at [883, 368] on span "Select an answer" at bounding box center [883, 374] width 75 height 13
click at [868, 333] on div "Yes" at bounding box center [946, 333] width 242 height 20
click at [869, 226] on span "Select an answer" at bounding box center [883, 232] width 75 height 13
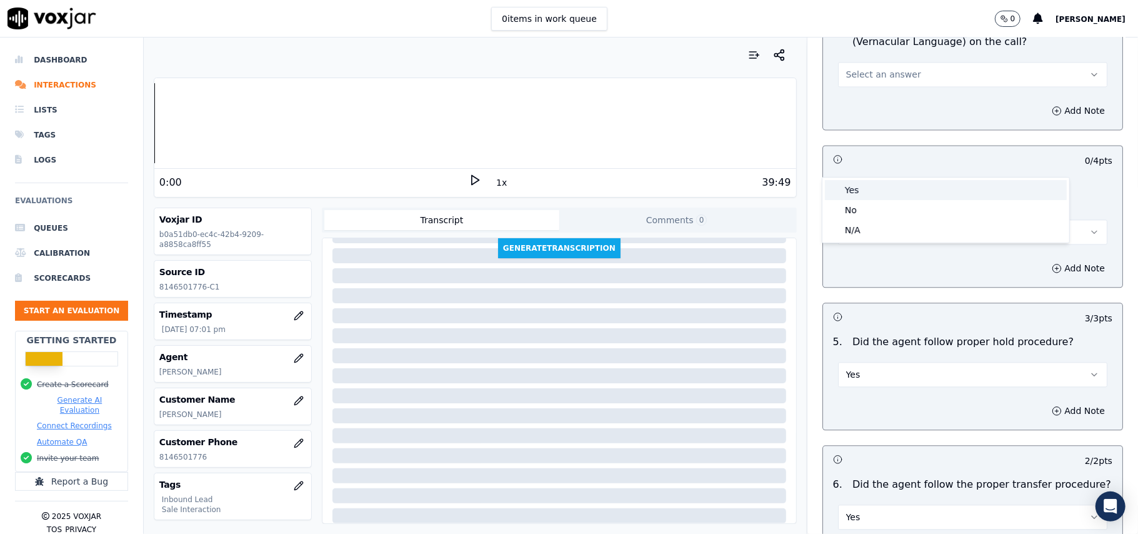
click at [853, 194] on div "Yes" at bounding box center [946, 190] width 242 height 20
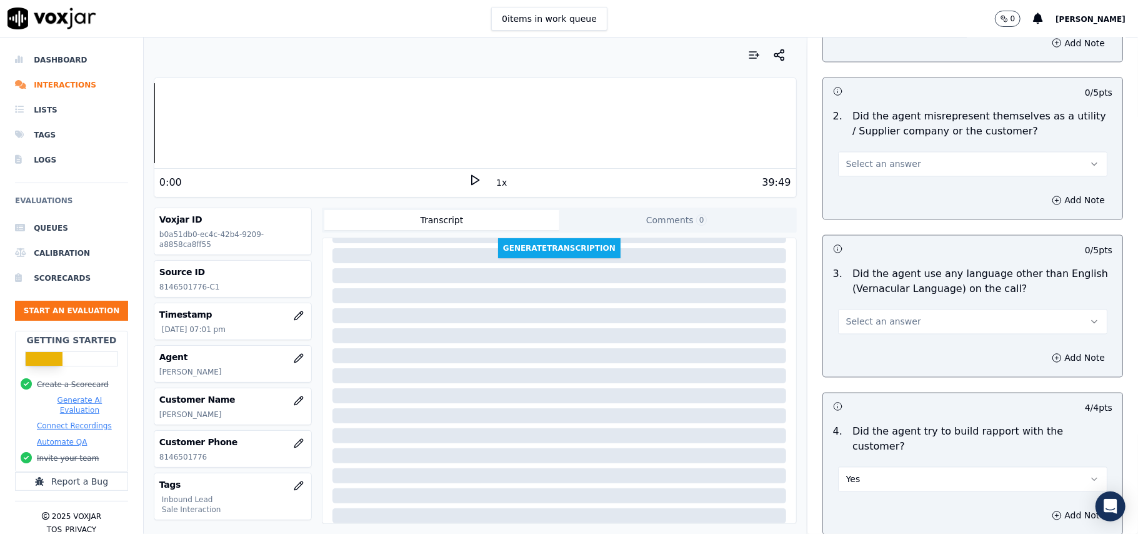
scroll to position [1665, 0]
click at [883, 312] on button "Select an answer" at bounding box center [972, 324] width 269 height 25
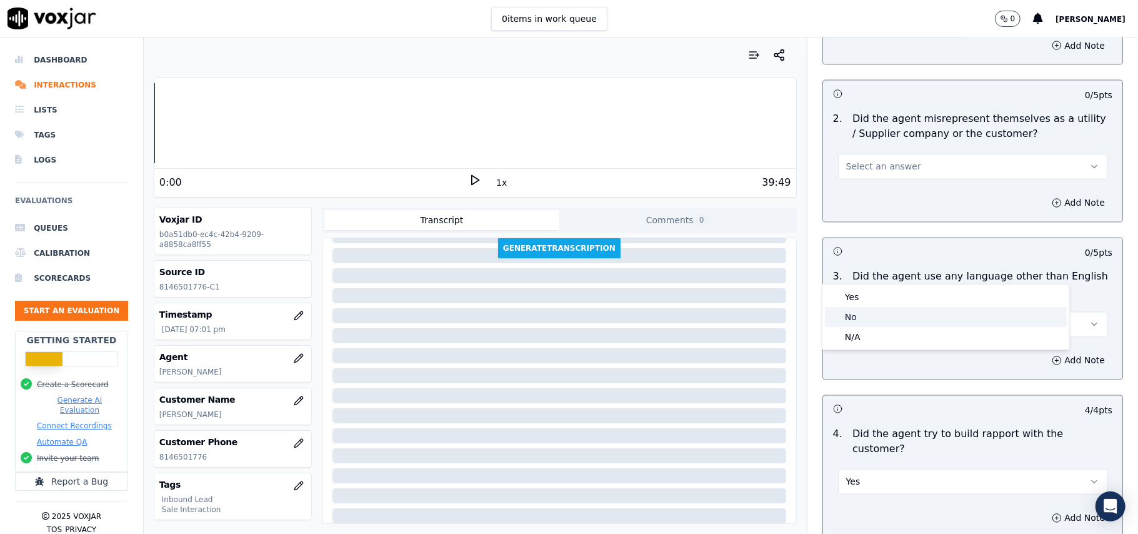
click at [883, 313] on div "No" at bounding box center [946, 317] width 242 height 20
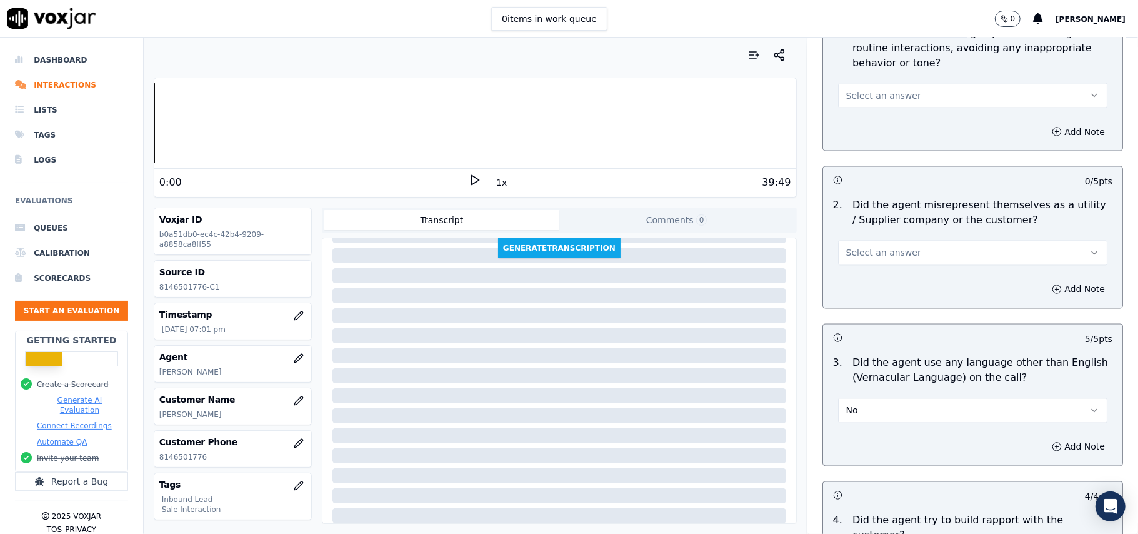
scroll to position [1415, 0]
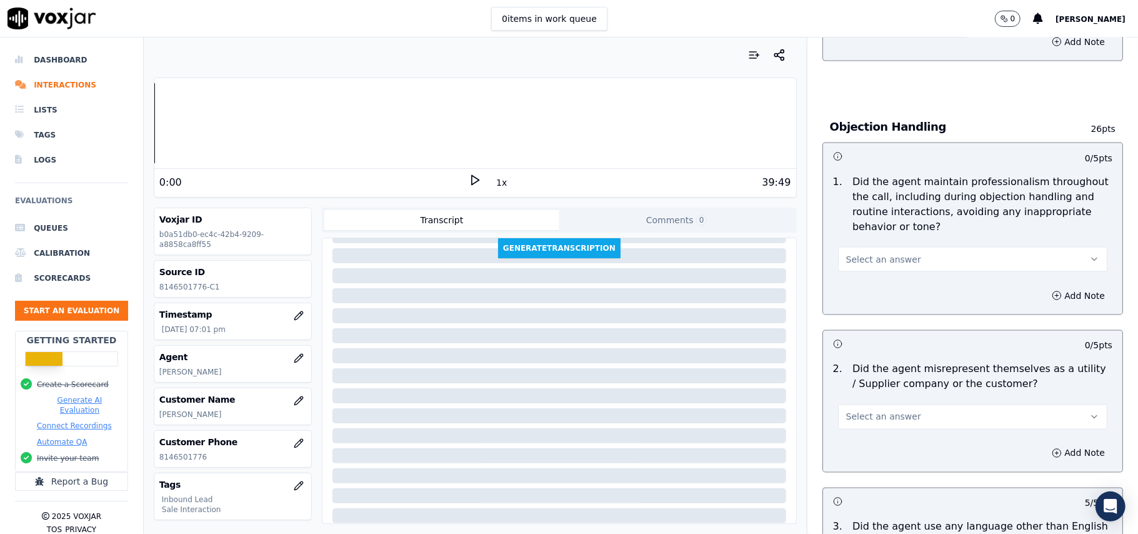
click at [907, 404] on button "Select an answer" at bounding box center [972, 416] width 269 height 25
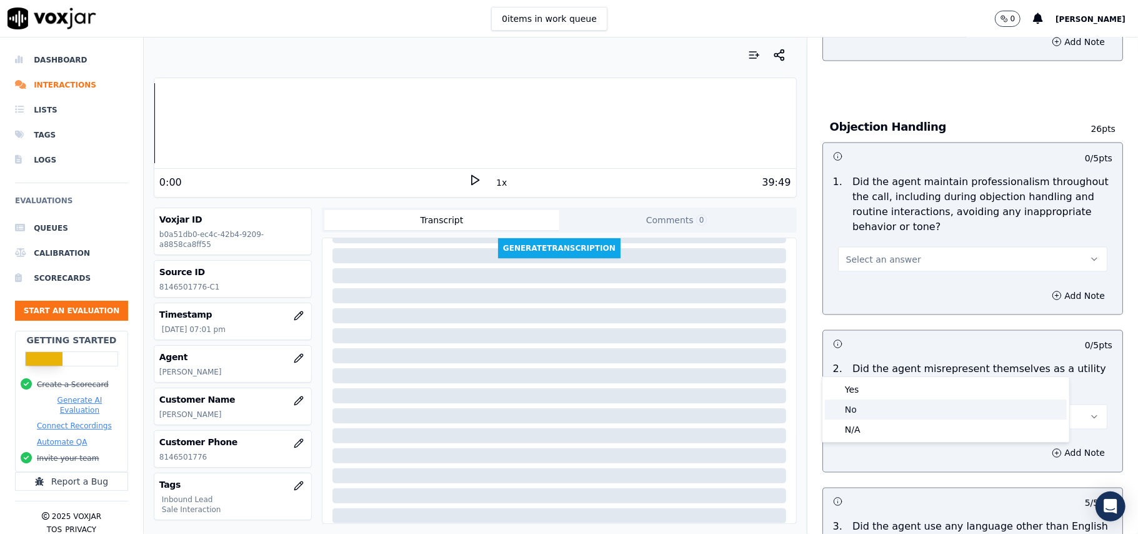
click at [878, 406] on div "No" at bounding box center [946, 409] width 242 height 20
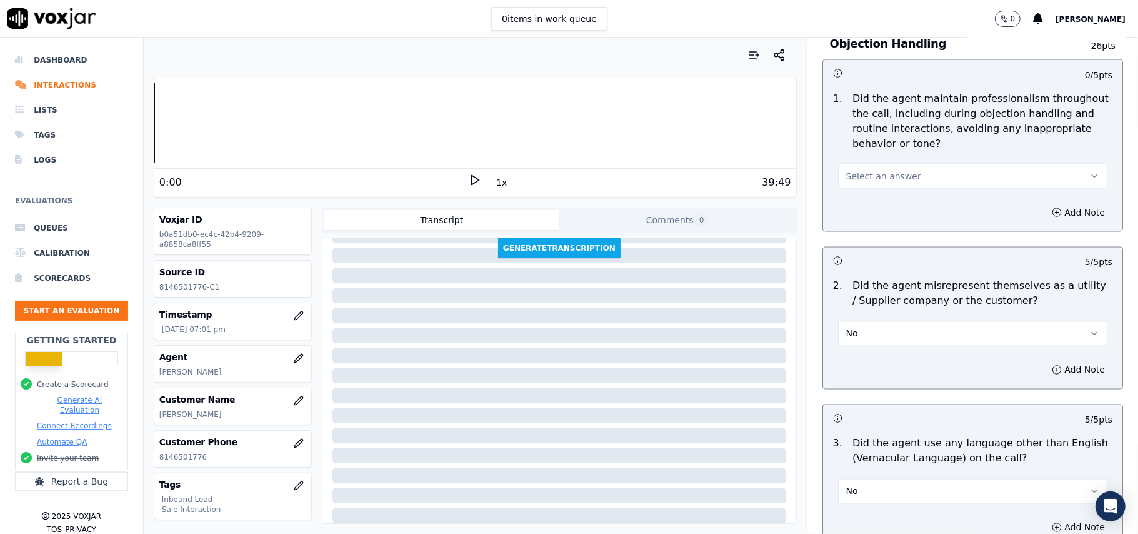
scroll to position [1582, 0]
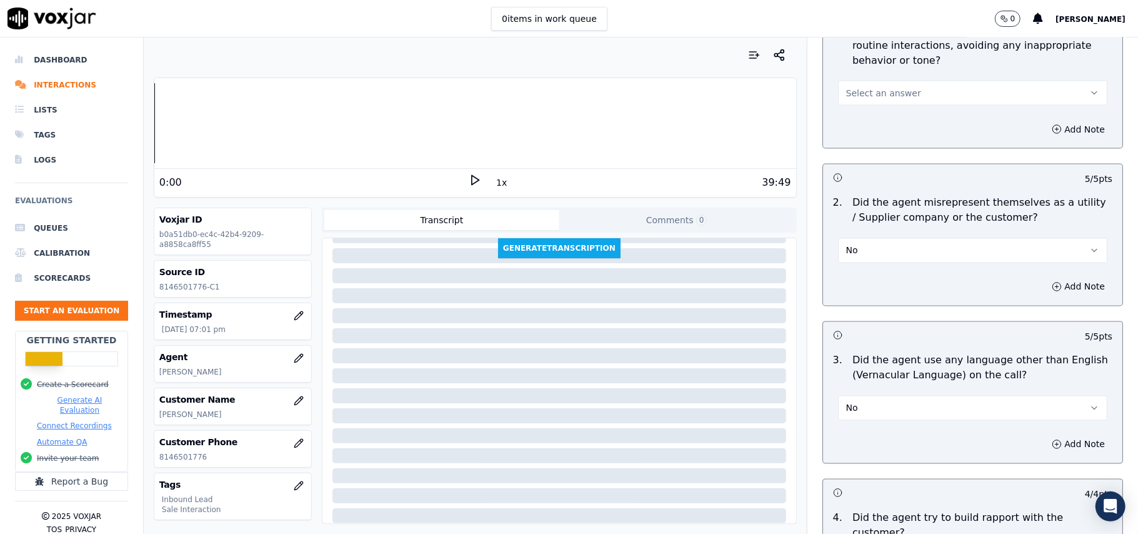
click at [906, 238] on button "No" at bounding box center [972, 250] width 269 height 25
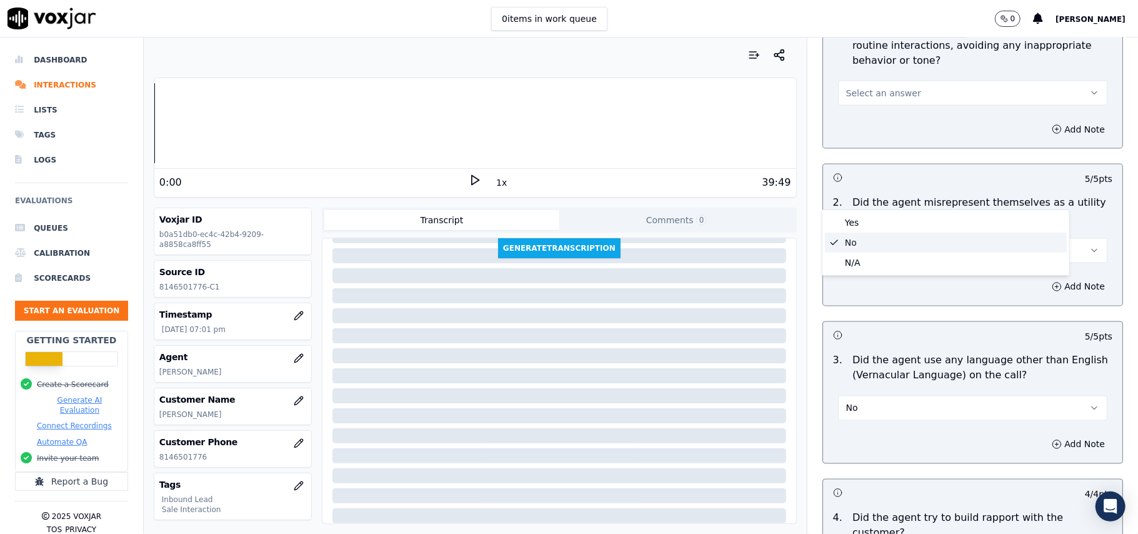
click at [898, 251] on div "No" at bounding box center [946, 243] width 242 height 20
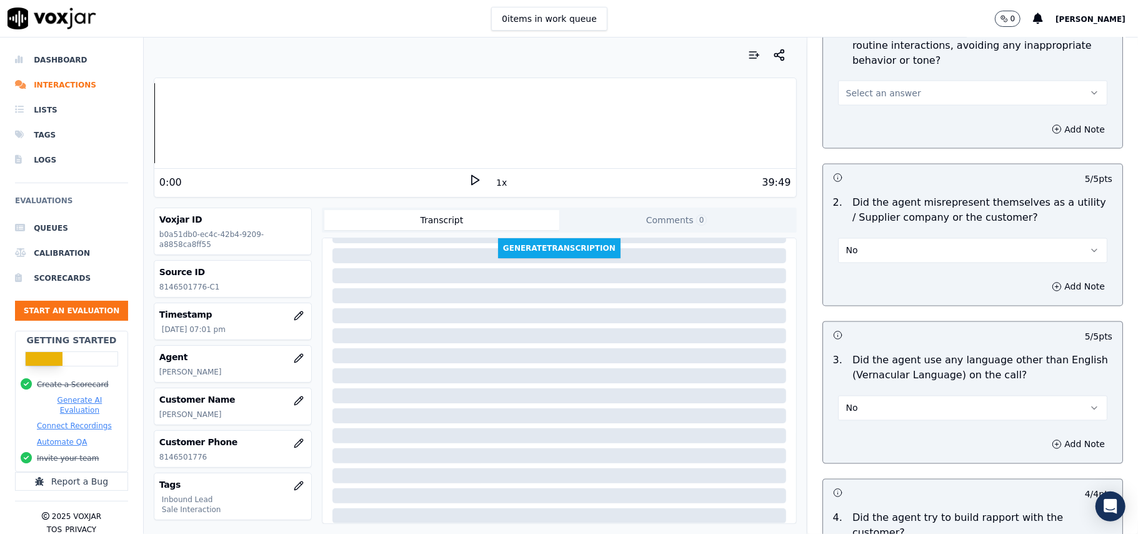
click at [898, 238] on button "No" at bounding box center [972, 250] width 269 height 25
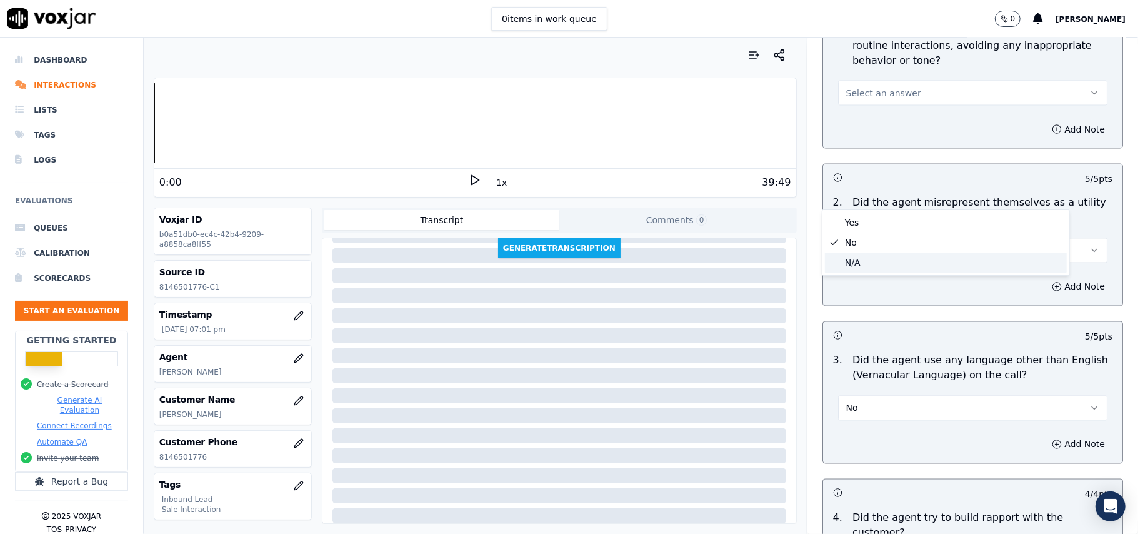
click at [884, 270] on div "N/A" at bounding box center [946, 263] width 242 height 20
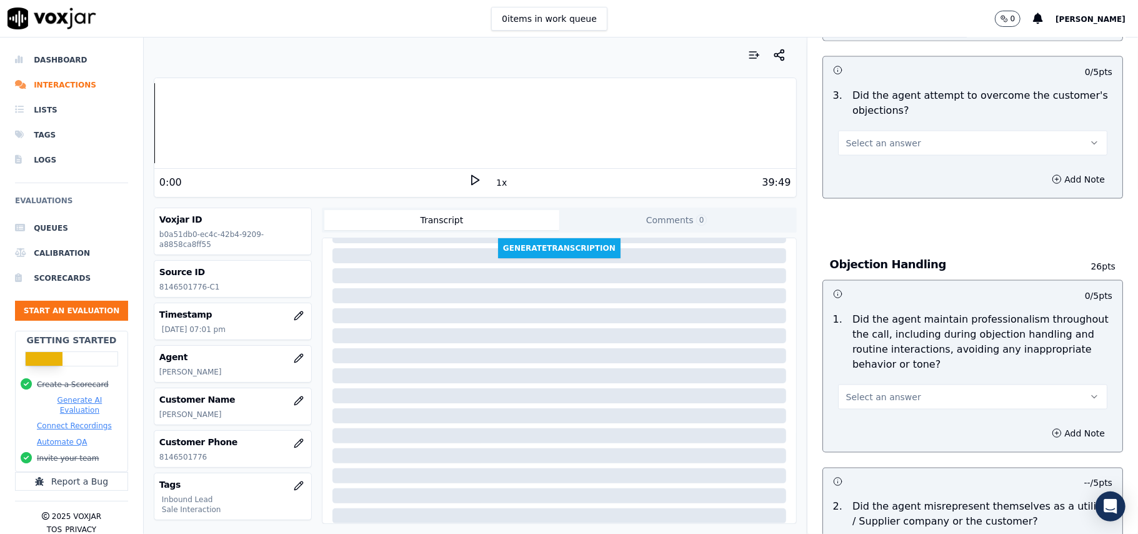
scroll to position [1248, 0]
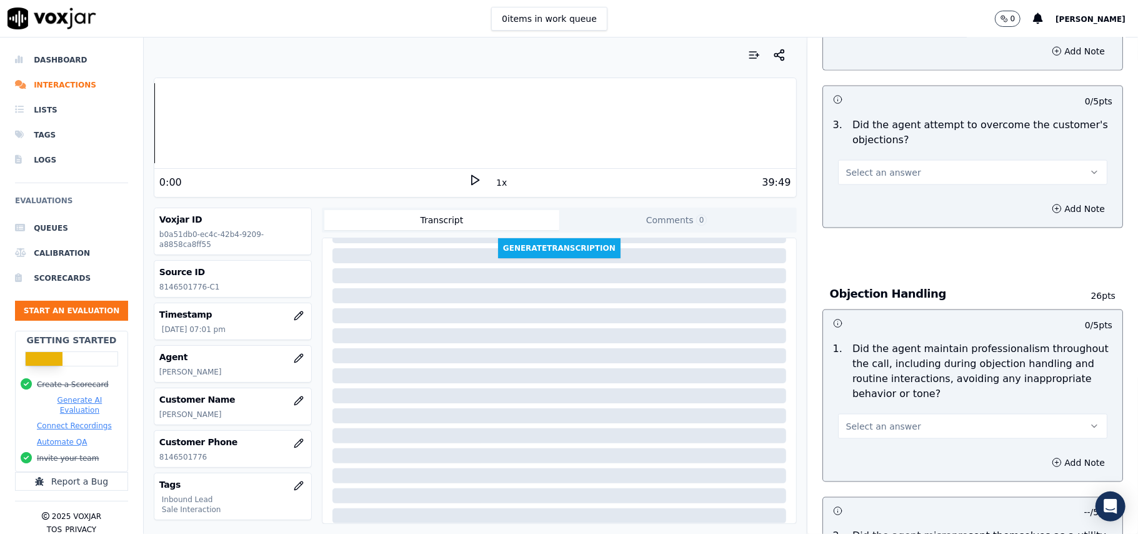
drag, startPoint x: 934, startPoint y: 369, endPoint x: 922, endPoint y: 378, distance: 15.3
click at [933, 414] on button "Select an answer" at bounding box center [972, 426] width 269 height 25
drag, startPoint x: 904, startPoint y: 398, endPoint x: 893, endPoint y: 374, distance: 26.6
click at [904, 396] on div "Yes" at bounding box center [946, 398] width 242 height 20
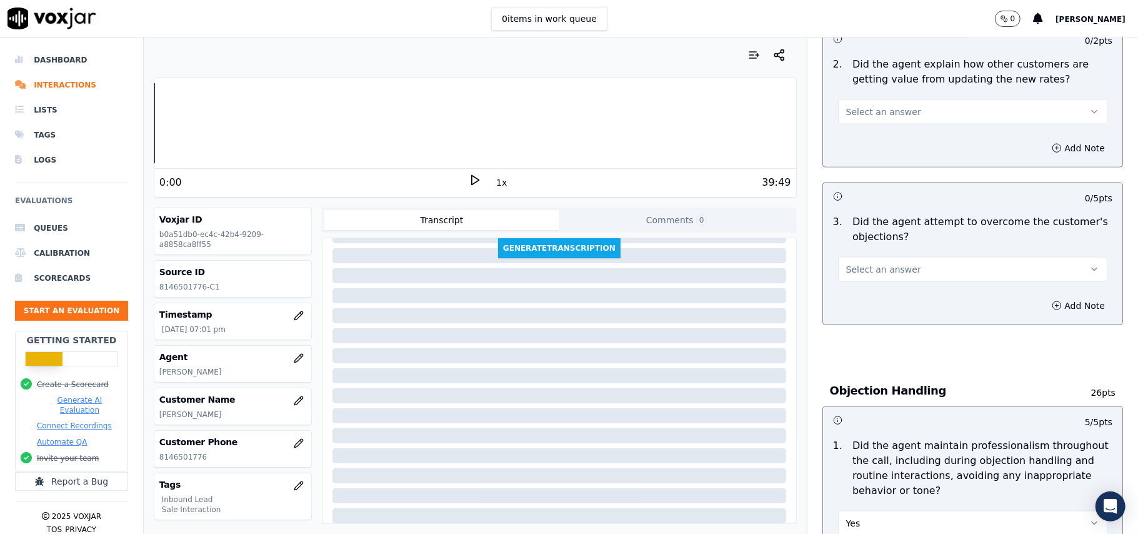
scroll to position [1082, 0]
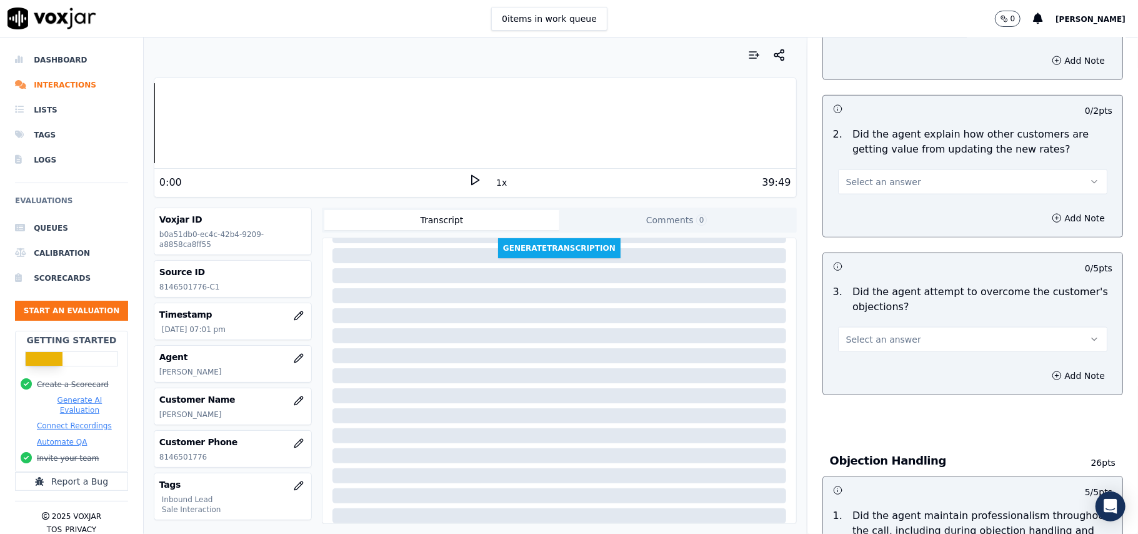
click at [888, 333] on span "Select an answer" at bounding box center [883, 339] width 75 height 13
click at [895, 316] on div "Yes" at bounding box center [946, 311] width 242 height 20
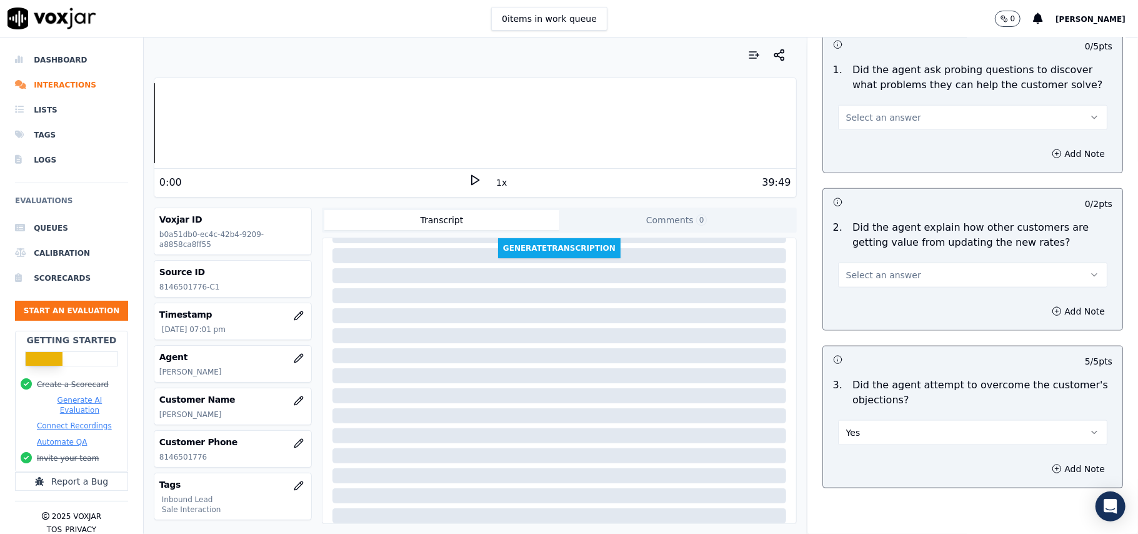
scroll to position [831, 0]
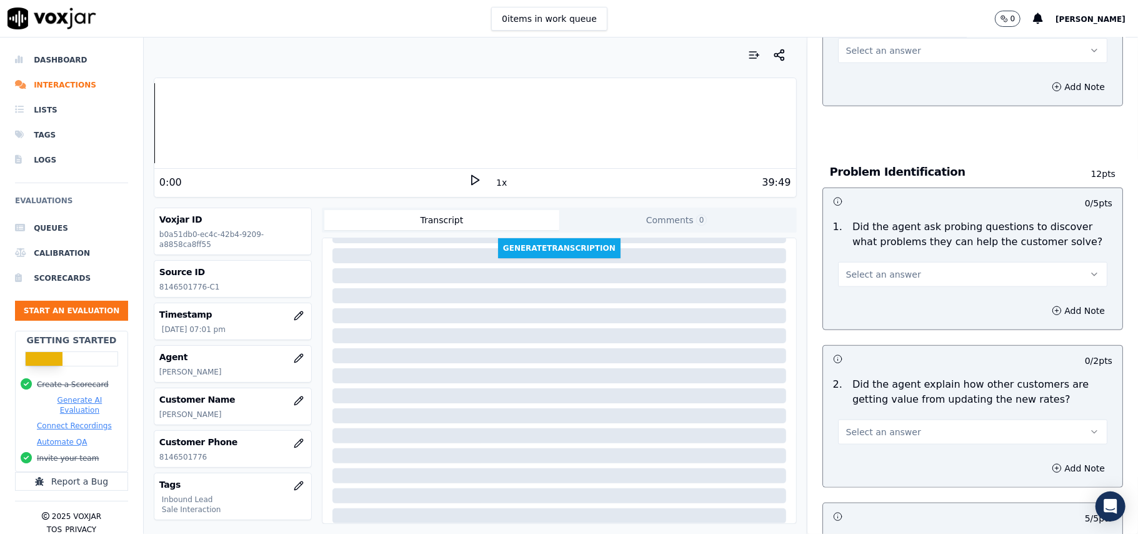
click at [872, 407] on div "Select an answer" at bounding box center [972, 426] width 289 height 38
click at [873, 419] on button "Select an answer" at bounding box center [972, 431] width 269 height 25
click at [864, 409] on div "Yes" at bounding box center [946, 403] width 242 height 20
click at [894, 262] on button "Select an answer" at bounding box center [972, 274] width 269 height 25
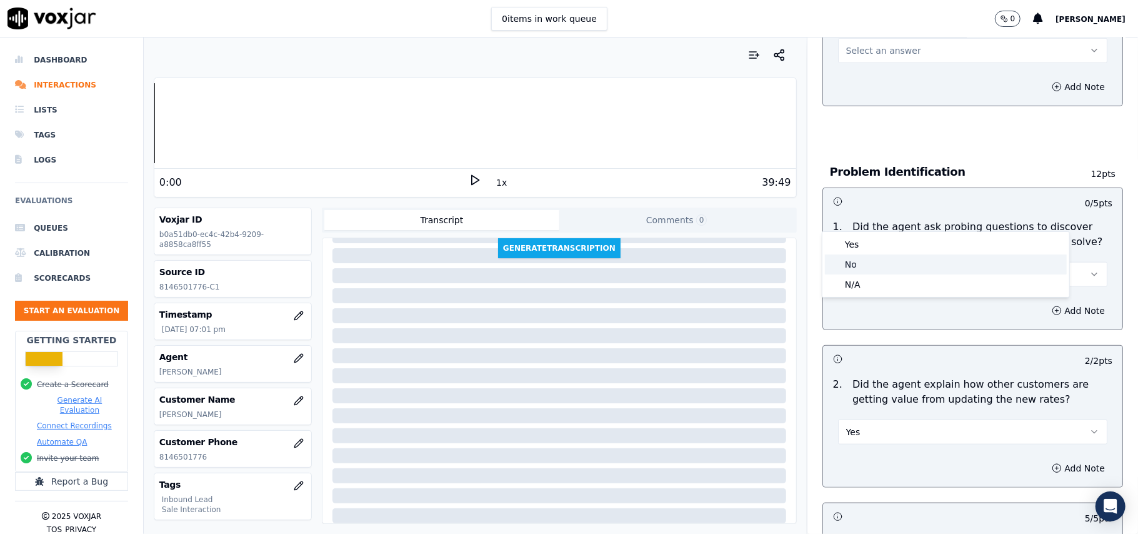
click at [868, 249] on div "Yes" at bounding box center [946, 244] width 242 height 20
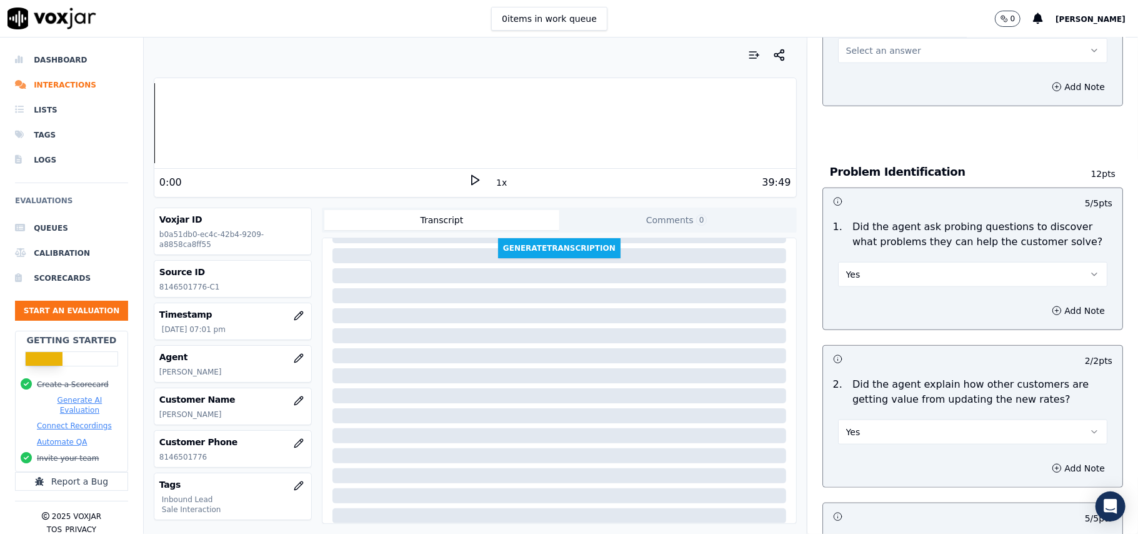
scroll to position [581, 0]
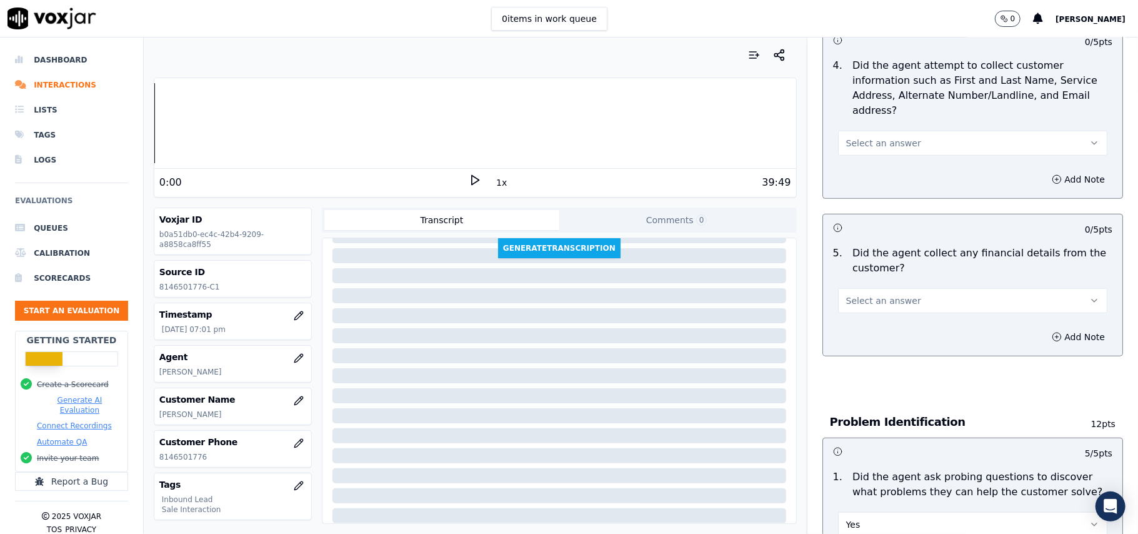
click at [868, 294] on span "Select an answer" at bounding box center [883, 300] width 75 height 13
click at [865, 286] on div "No" at bounding box center [946, 291] width 242 height 20
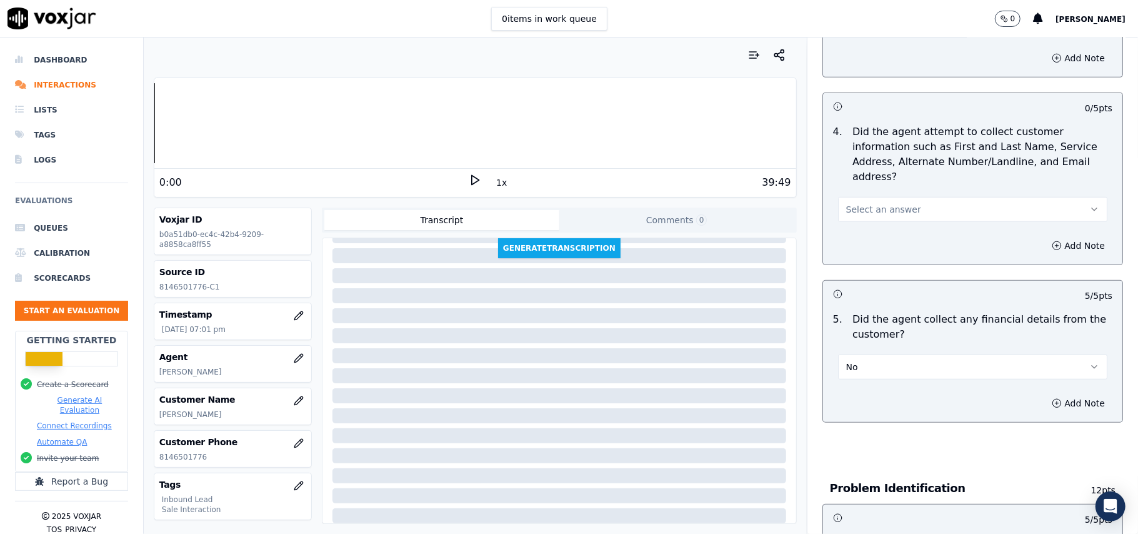
scroll to position [415, 0]
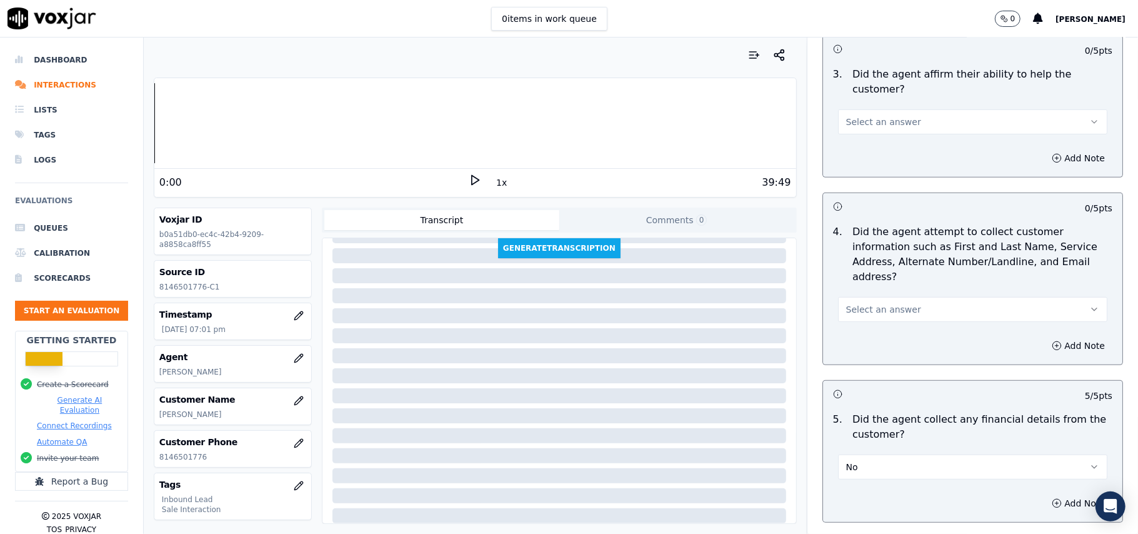
click at [878, 303] on span "Select an answer" at bounding box center [883, 309] width 75 height 13
click at [873, 281] on div "Yes" at bounding box center [946, 279] width 242 height 20
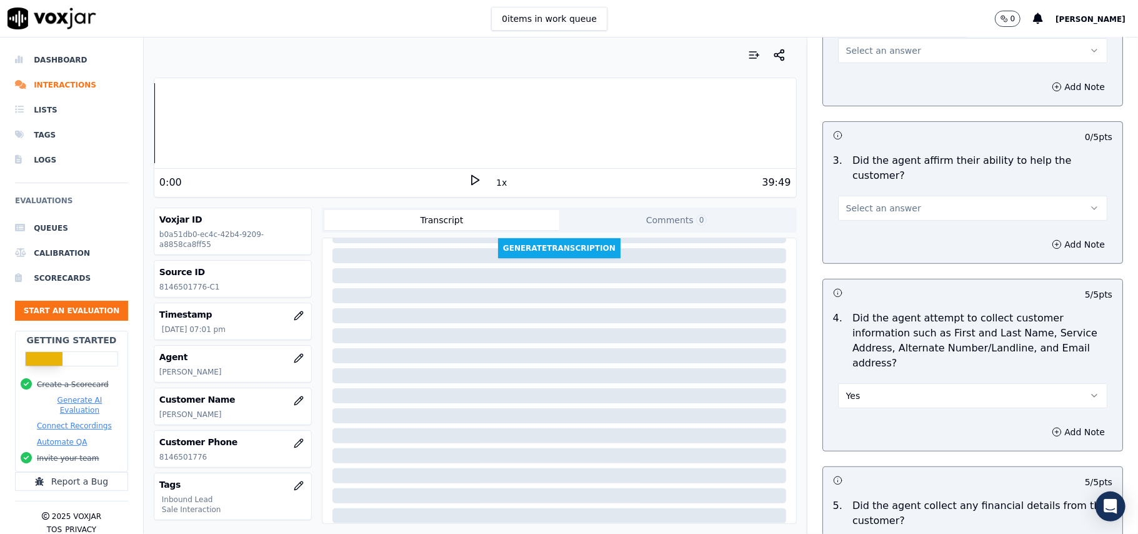
scroll to position [165, 0]
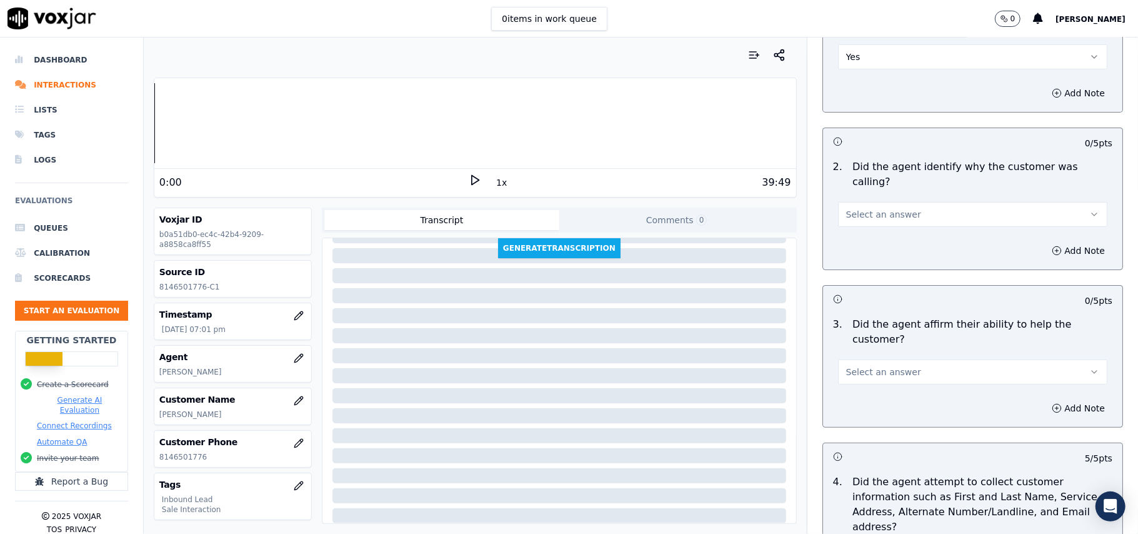
click at [866, 366] on span "Select an answer" at bounding box center [883, 372] width 75 height 13
click at [875, 348] on div "Yes" at bounding box center [946, 356] width 242 height 20
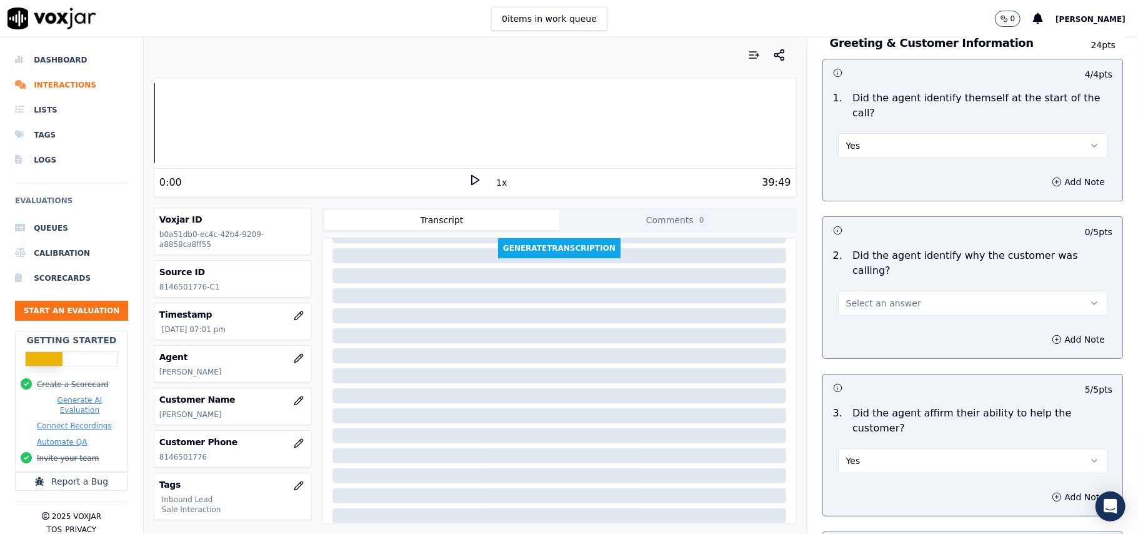
scroll to position [0, 0]
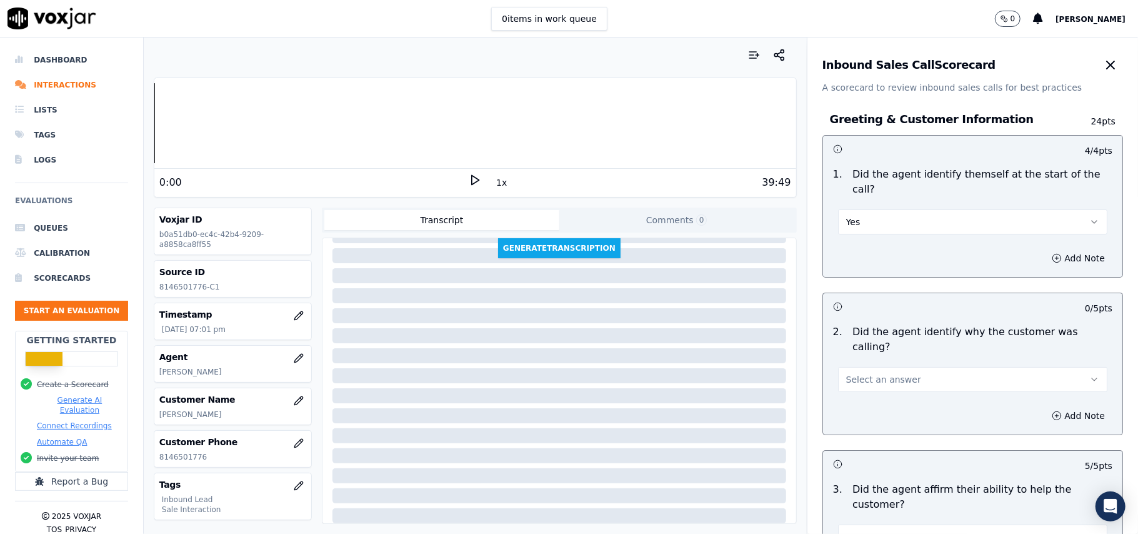
click at [869, 373] on span "Select an answer" at bounding box center [883, 379] width 75 height 13
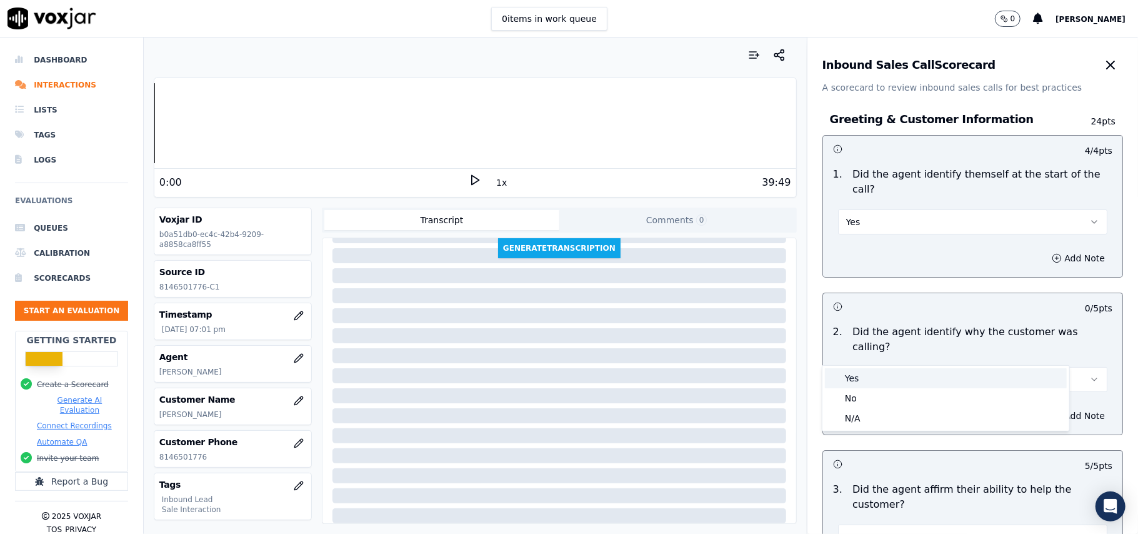
click at [870, 373] on div "Yes" at bounding box center [946, 378] width 242 height 20
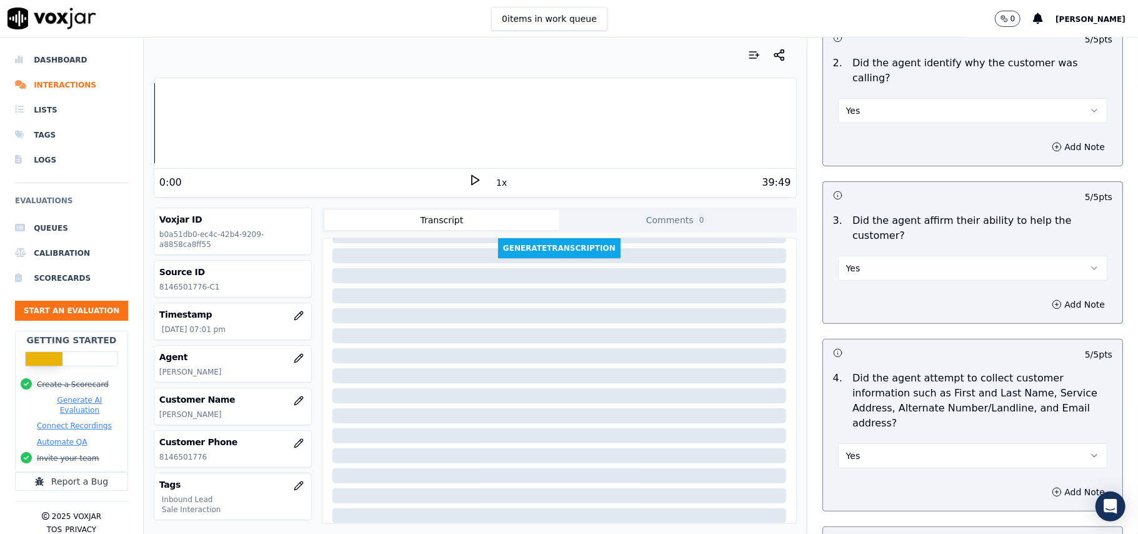
scroll to position [333, 0]
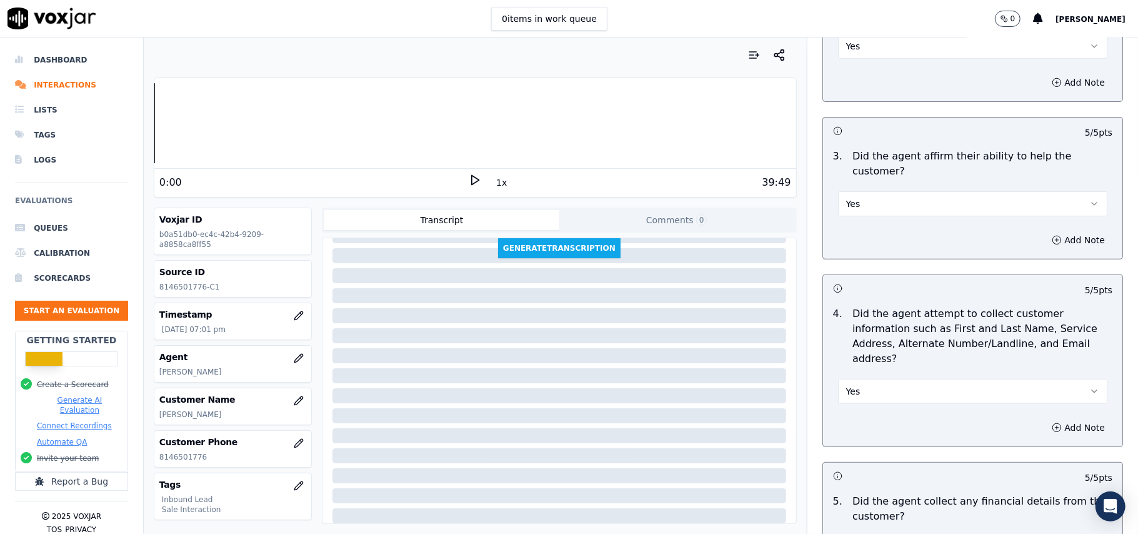
drag, startPoint x: 1098, startPoint y: 113, endPoint x: 1103, endPoint y: 123, distance: 12.0
click at [1103, 123] on div "Inbound Sales Call Scorecard A scorecard to review inbound sales calls for best…" at bounding box center [973, 286] width 331 height 496
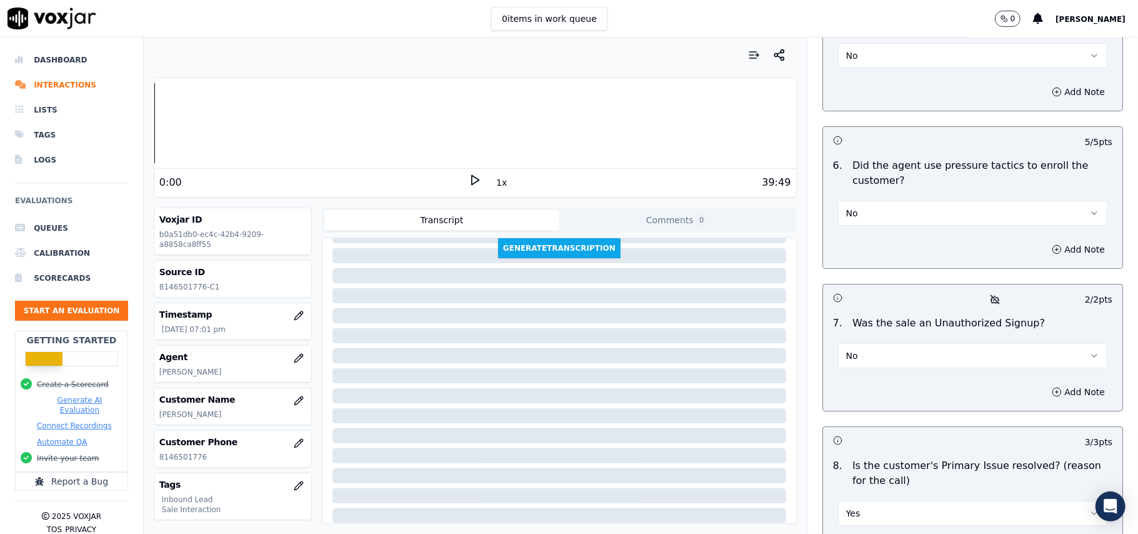
scroll to position [3499, 0]
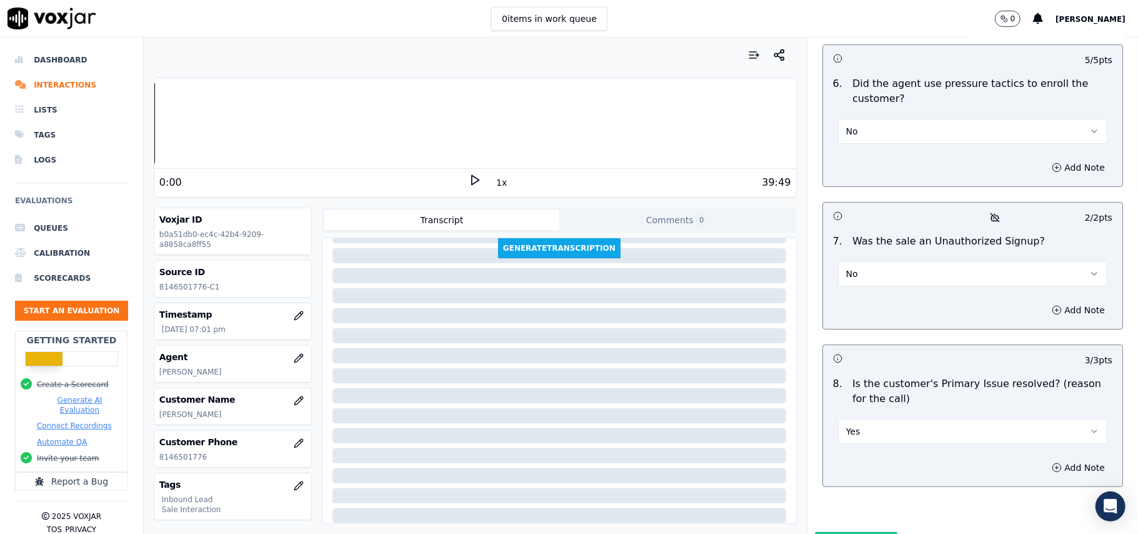
drag, startPoint x: 825, startPoint y: 476, endPoint x: 826, endPoint y: 468, distance: 8.2
click at [826, 532] on button "Submit Scores" at bounding box center [856, 543] width 83 height 23
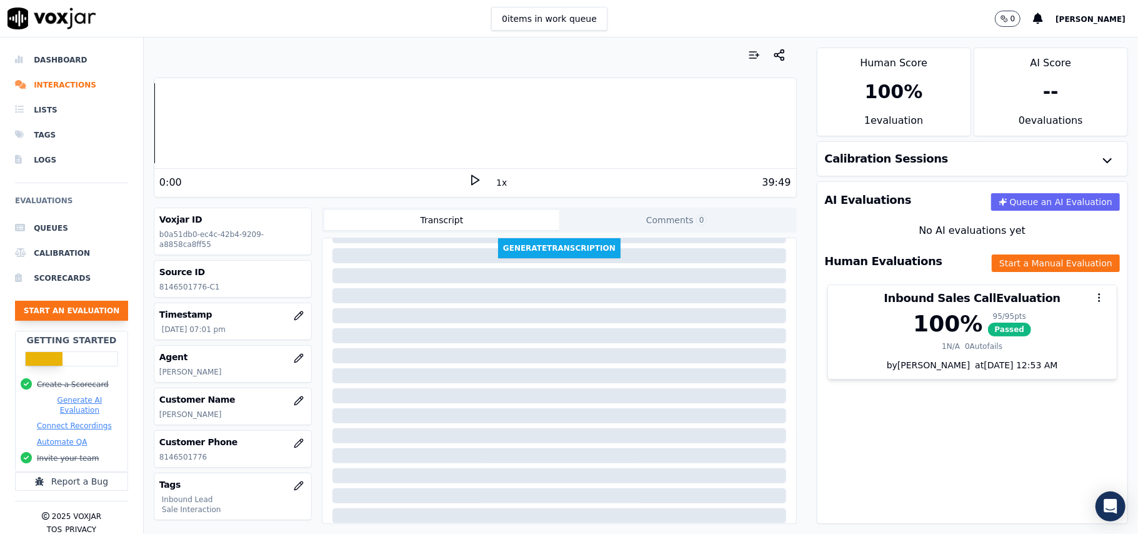
click at [65, 308] on button "Start an Evaluation" at bounding box center [71, 311] width 113 height 20
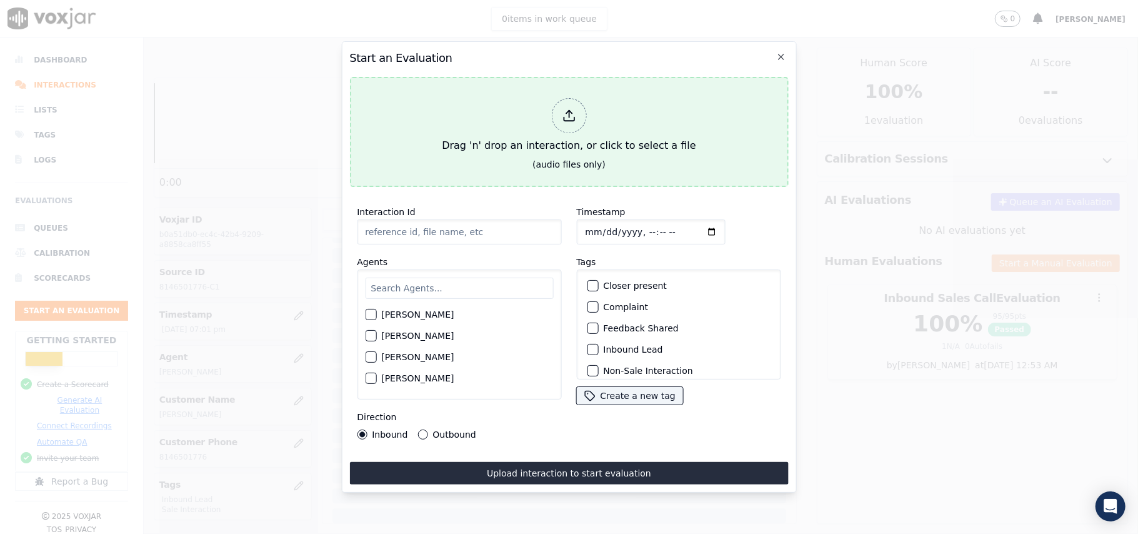
click at [561, 109] on div at bounding box center [568, 115] width 35 height 35
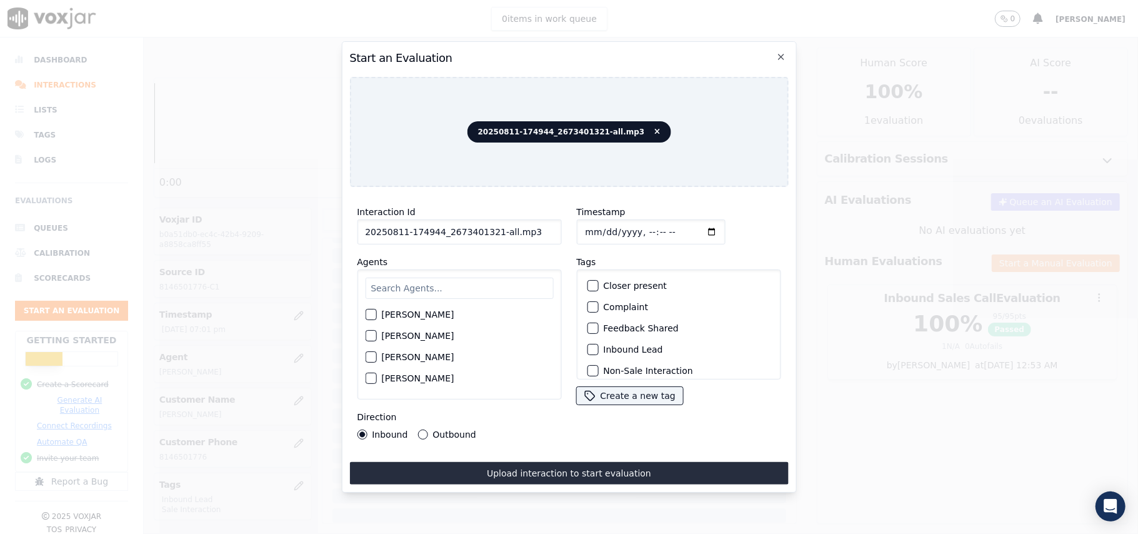
drag, startPoint x: 548, startPoint y: 216, endPoint x: 488, endPoint y: 221, distance: 60.2
click at [493, 223] on input "20250811-174944_2673401321-all.mp3" at bounding box center [459, 231] width 204 height 25
type input "20250811-174944_2673401321-C1"
click at [594, 226] on input "Timestamp" at bounding box center [650, 231] width 149 height 25
type input "[DATE]T19:30"
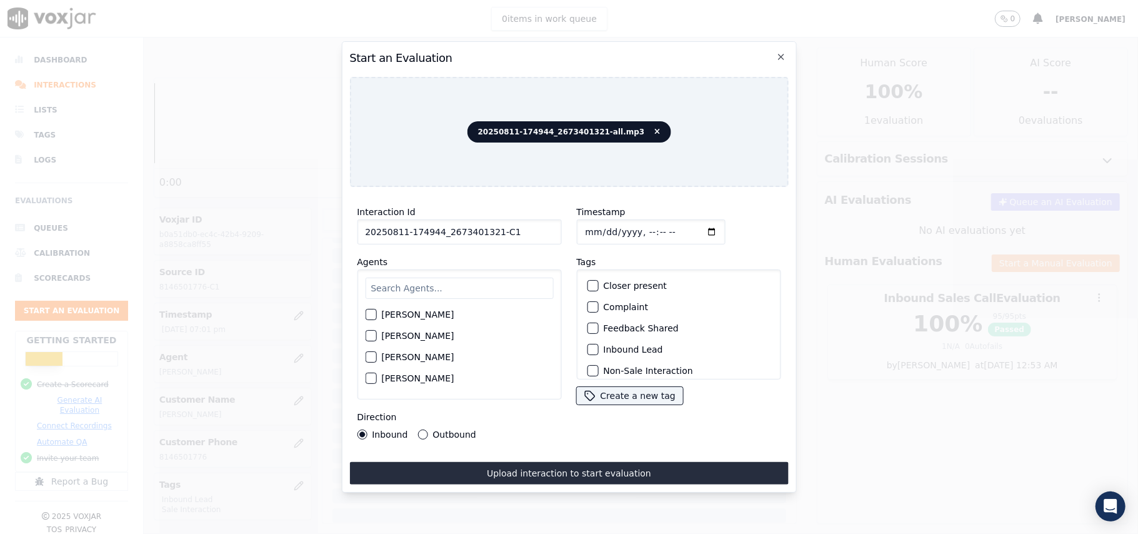
click at [451, 283] on input "text" at bounding box center [459, 288] width 188 height 21
type input "[PERSON_NAME]"
click at [369, 336] on div "button" at bounding box center [370, 339] width 9 height 9
click at [588, 345] on div "button" at bounding box center [592, 349] width 9 height 9
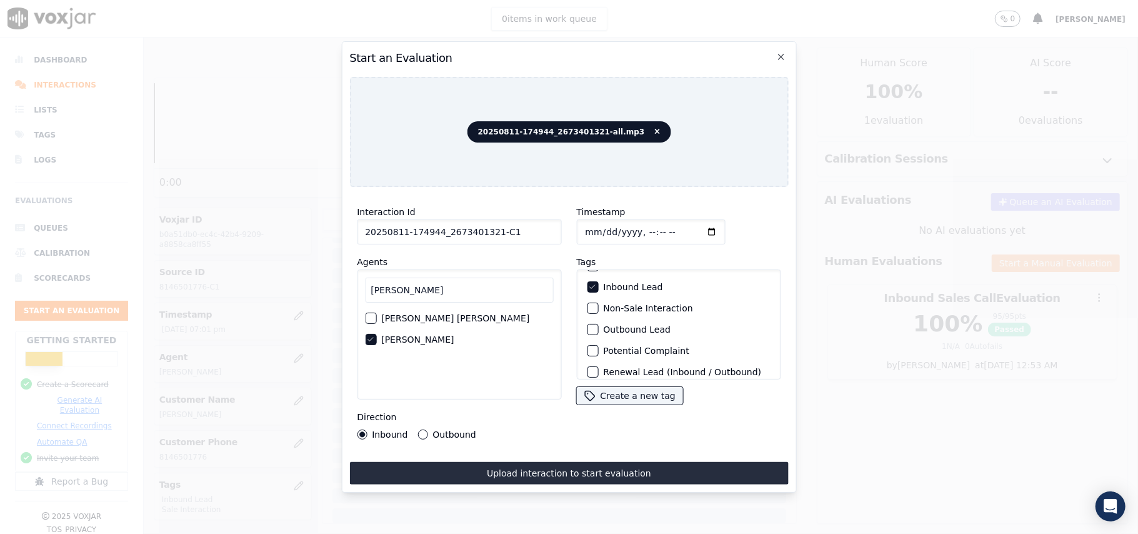
scroll to position [109, 0]
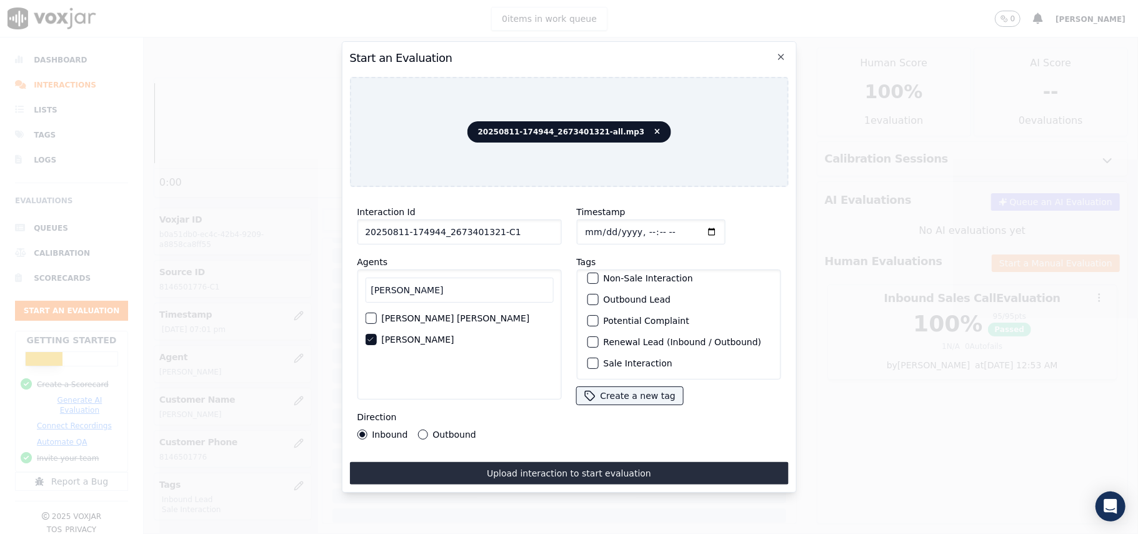
click at [590, 359] on div "button" at bounding box center [592, 363] width 9 height 9
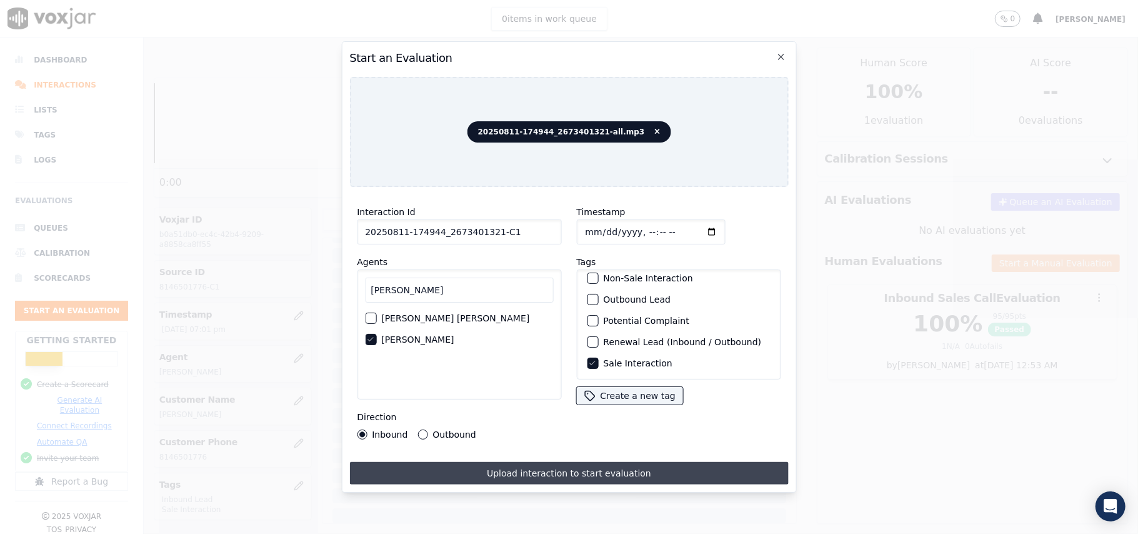
click at [566, 465] on button "Upload interaction to start evaluation" at bounding box center [568, 473] width 439 height 23
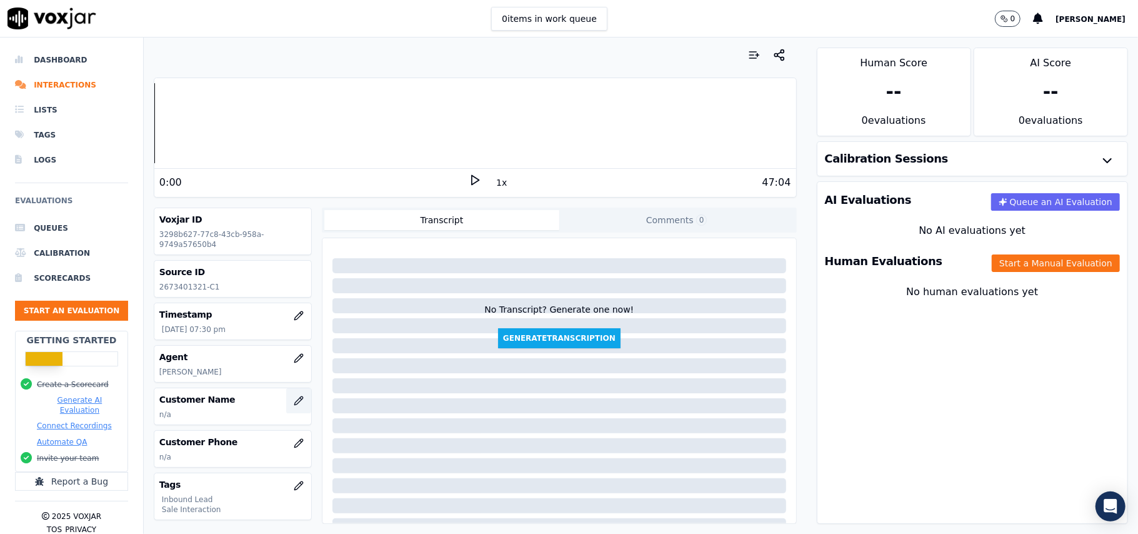
click at [294, 404] on icon "button" at bounding box center [298, 400] width 8 height 8
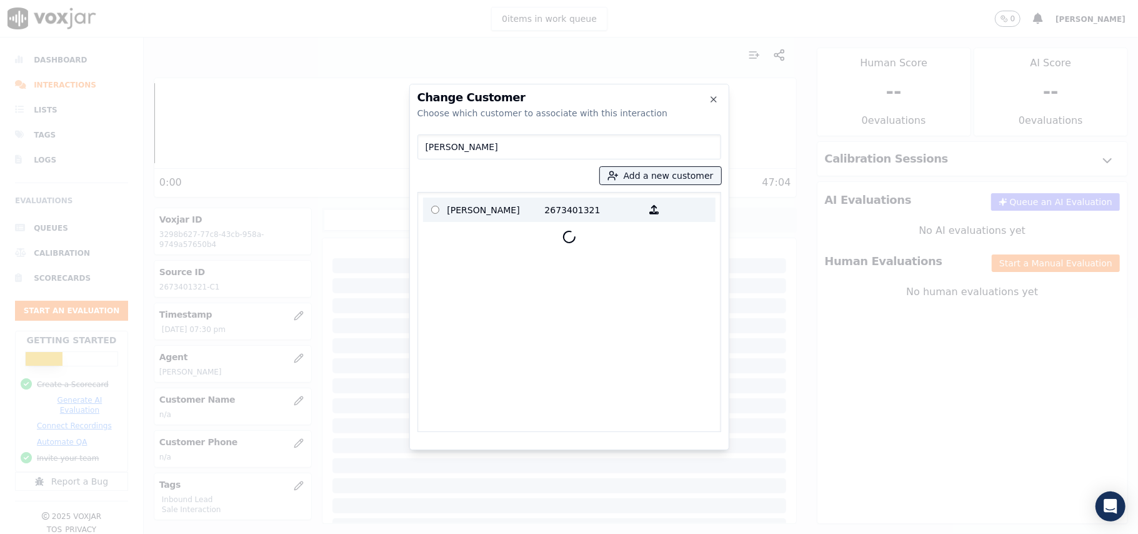
type input "[PERSON_NAME]"
click at [546, 218] on p "2673401321" at bounding box center [594, 209] width 98 height 19
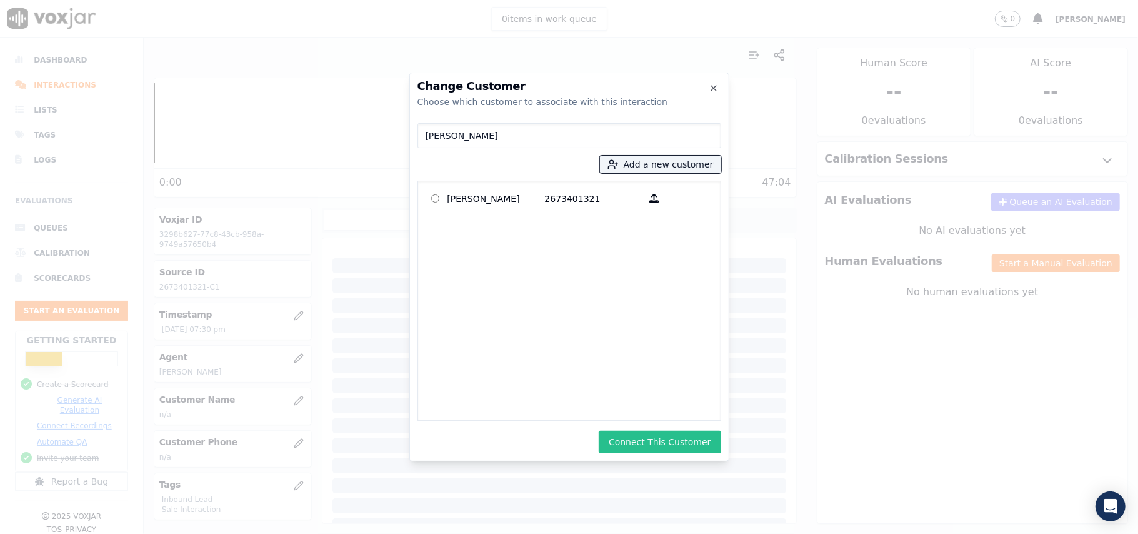
drag, startPoint x: 653, startPoint y: 436, endPoint x: 673, endPoint y: 379, distance: 60.7
click at [653, 438] on button "Connect This Customer" at bounding box center [660, 442] width 122 height 23
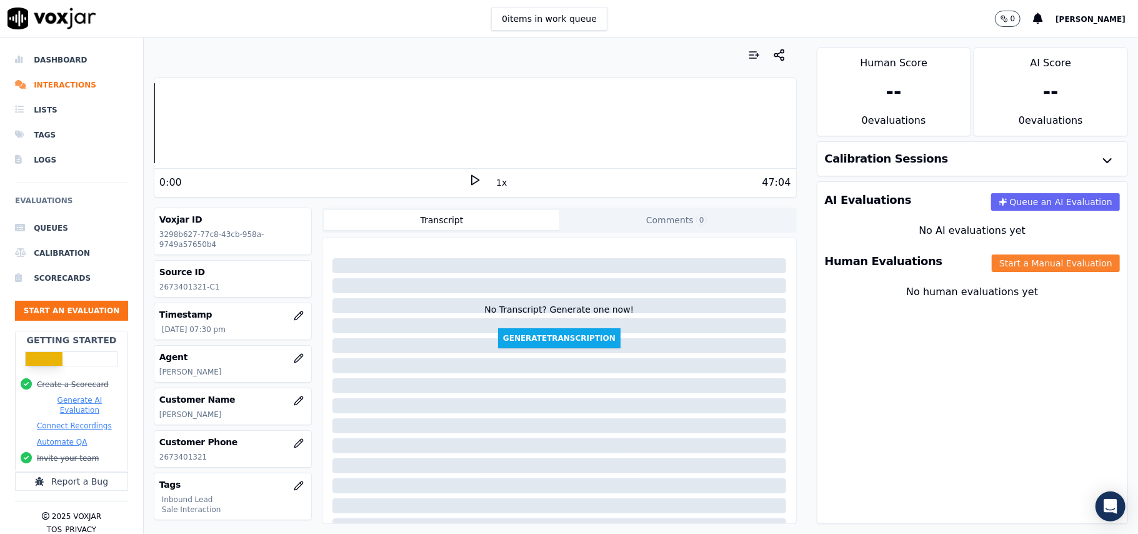
click at [995, 265] on button "Start a Manual Evaluation" at bounding box center [1056, 263] width 128 height 18
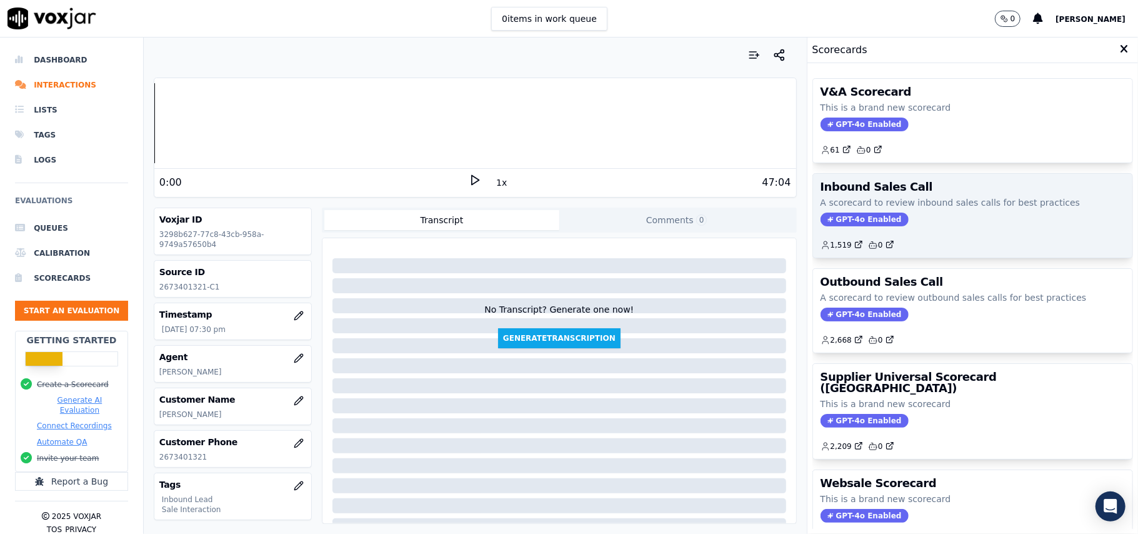
click at [821, 218] on span "GPT-4o Enabled" at bounding box center [865, 220] width 88 height 14
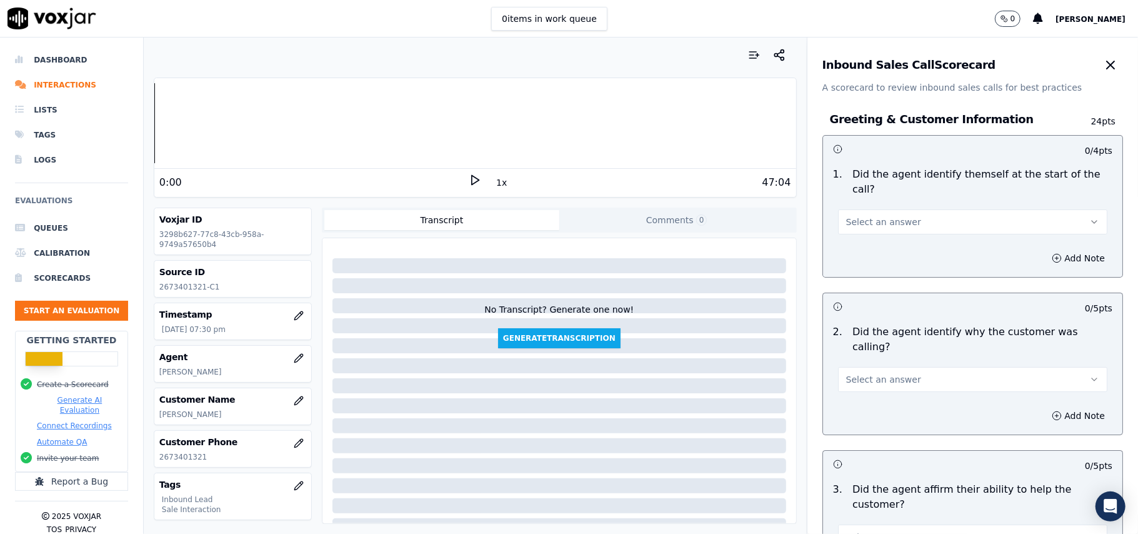
click at [846, 216] on span "Select an answer" at bounding box center [883, 222] width 75 height 13
click at [849, 238] on div "Yes" at bounding box center [946, 236] width 242 height 20
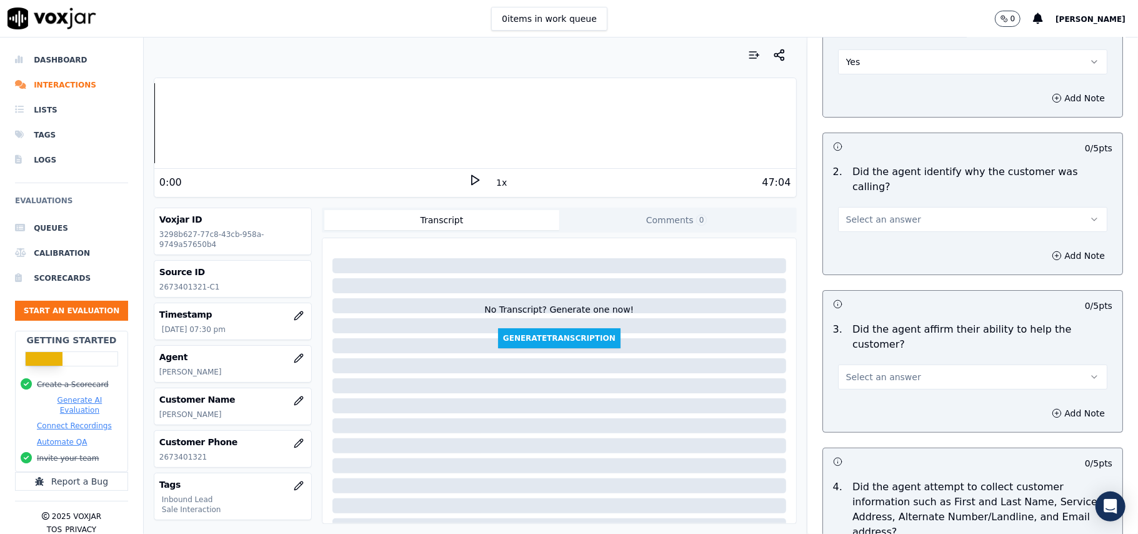
scroll to position [166, 0]
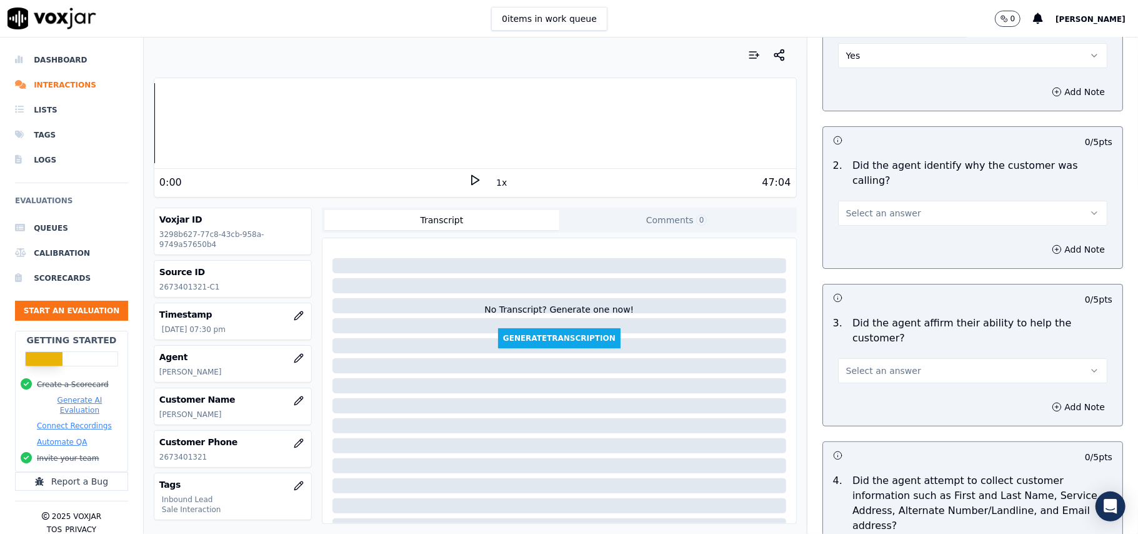
click at [907, 201] on button "Select an answer" at bounding box center [972, 213] width 269 height 25
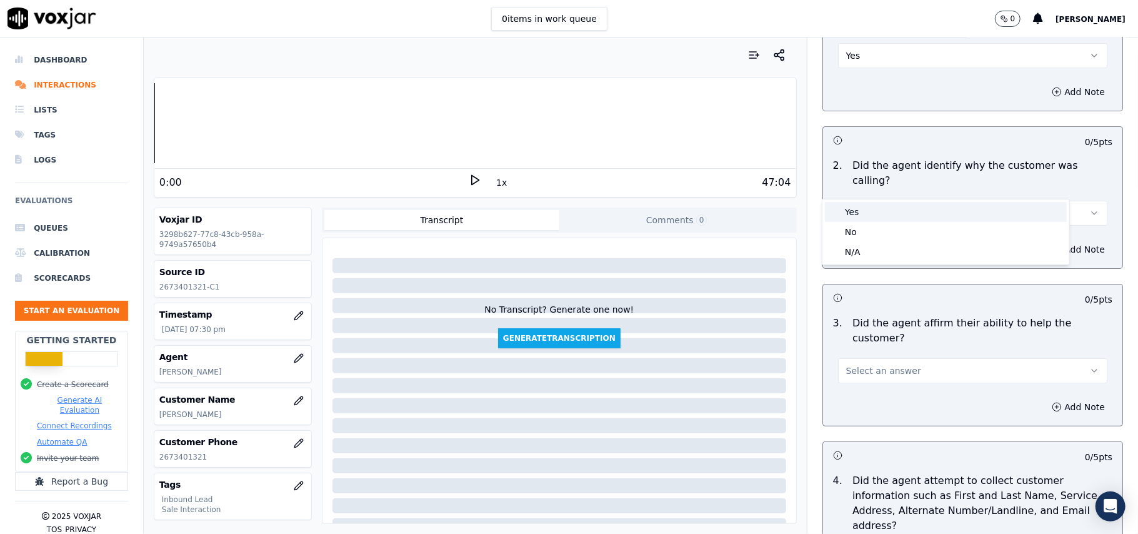
click at [908, 216] on div "Yes" at bounding box center [946, 212] width 242 height 20
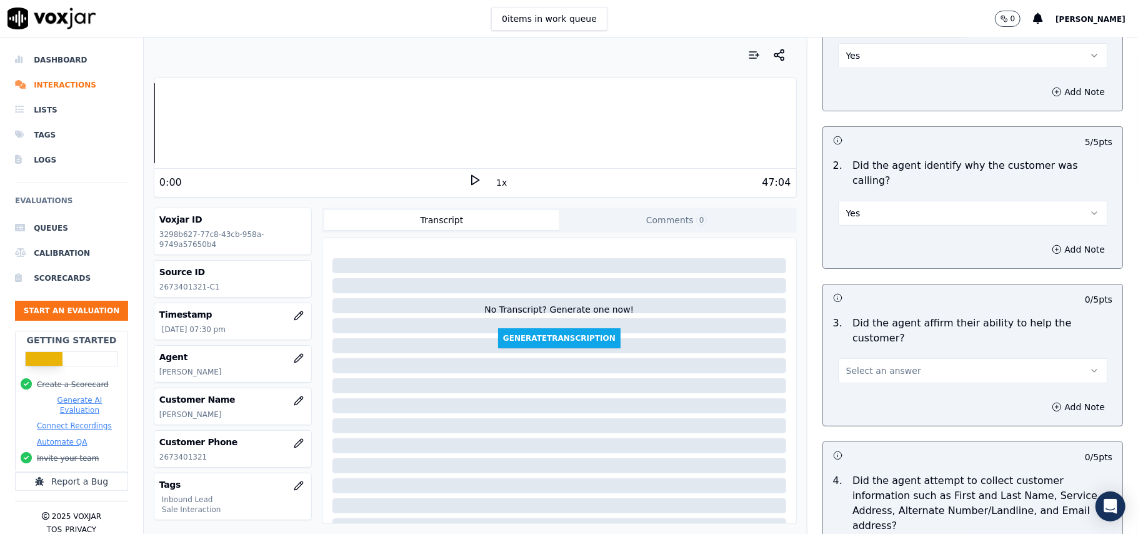
scroll to position [250, 0]
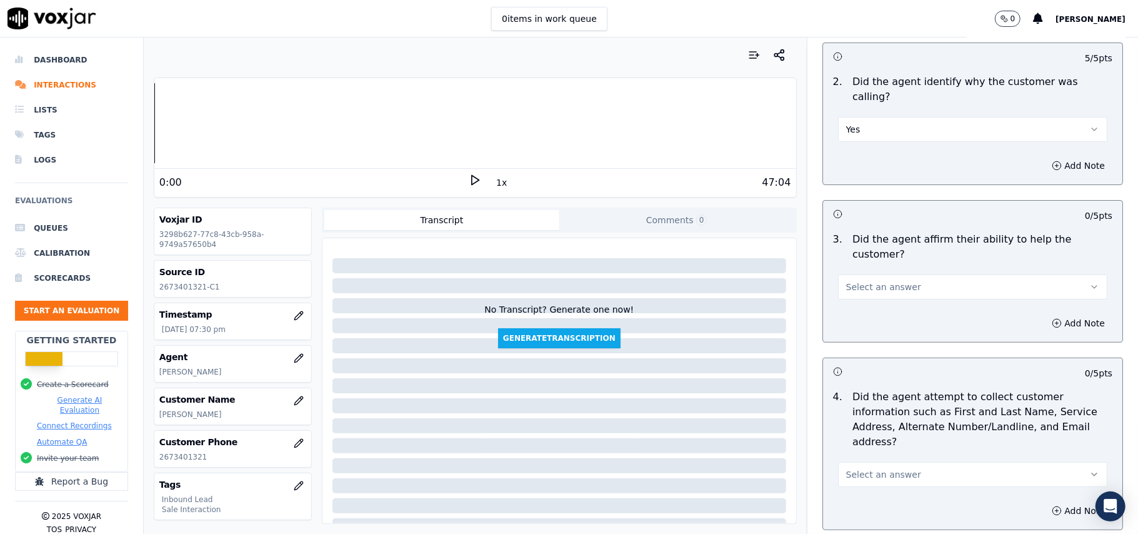
click at [908, 274] on button "Select an answer" at bounding box center [972, 286] width 269 height 25
click at [903, 268] on div "Yes" at bounding box center [946, 271] width 242 height 20
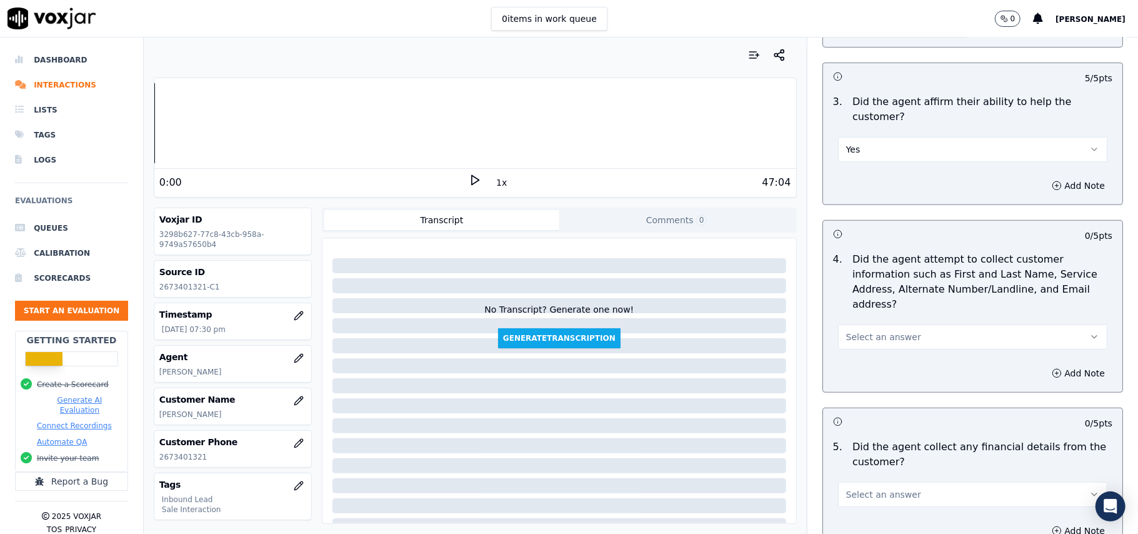
scroll to position [416, 0]
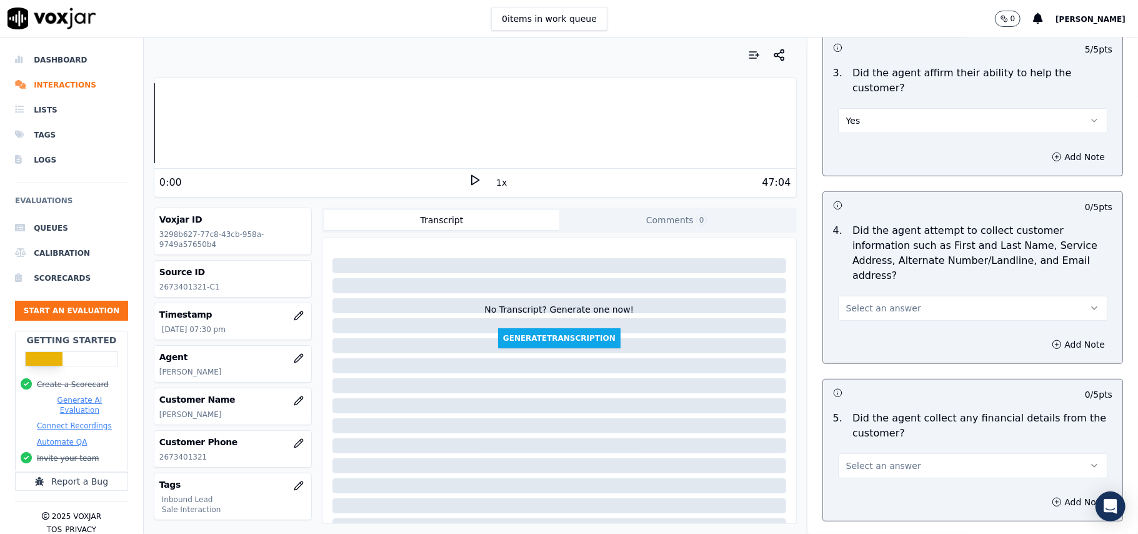
click at [903, 296] on button "Select an answer" at bounding box center [972, 308] width 269 height 25
click at [902, 269] on div "Yes" at bounding box center [946, 278] width 242 height 20
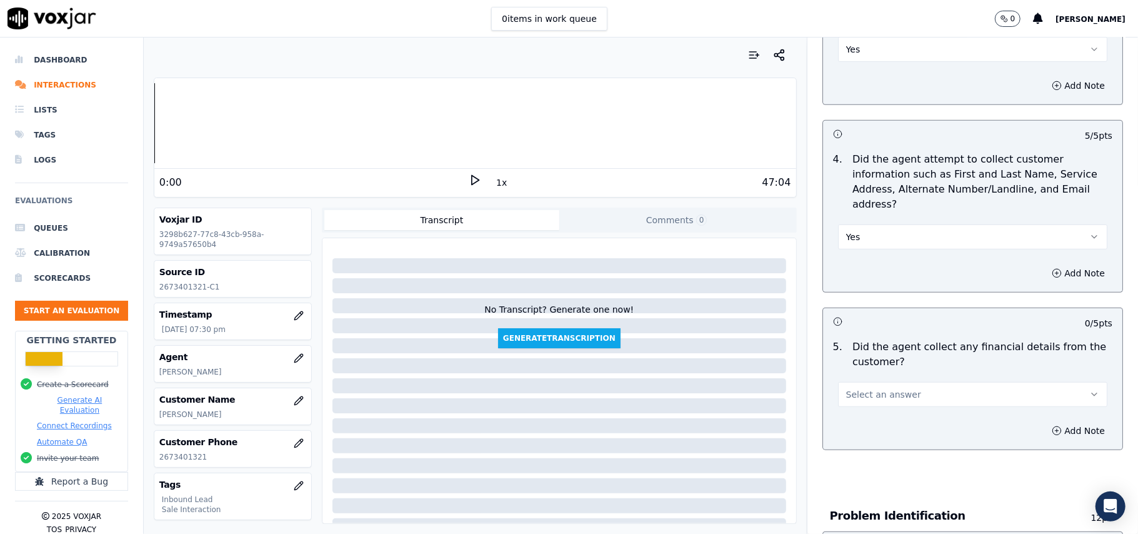
scroll to position [583, 0]
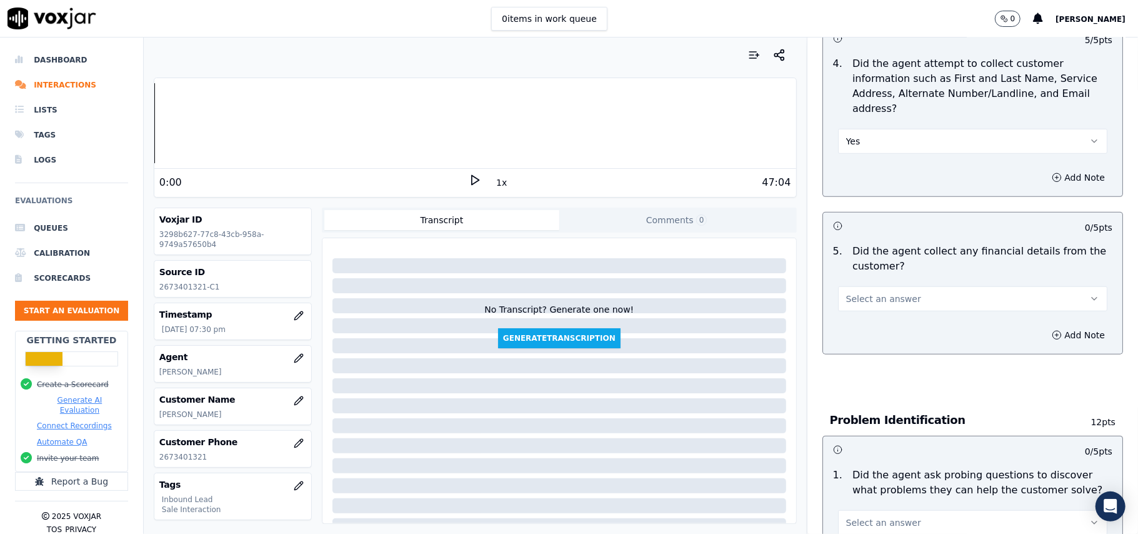
click at [899, 286] on button "Select an answer" at bounding box center [972, 298] width 269 height 25
click at [885, 288] on div "No" at bounding box center [946, 289] width 242 height 20
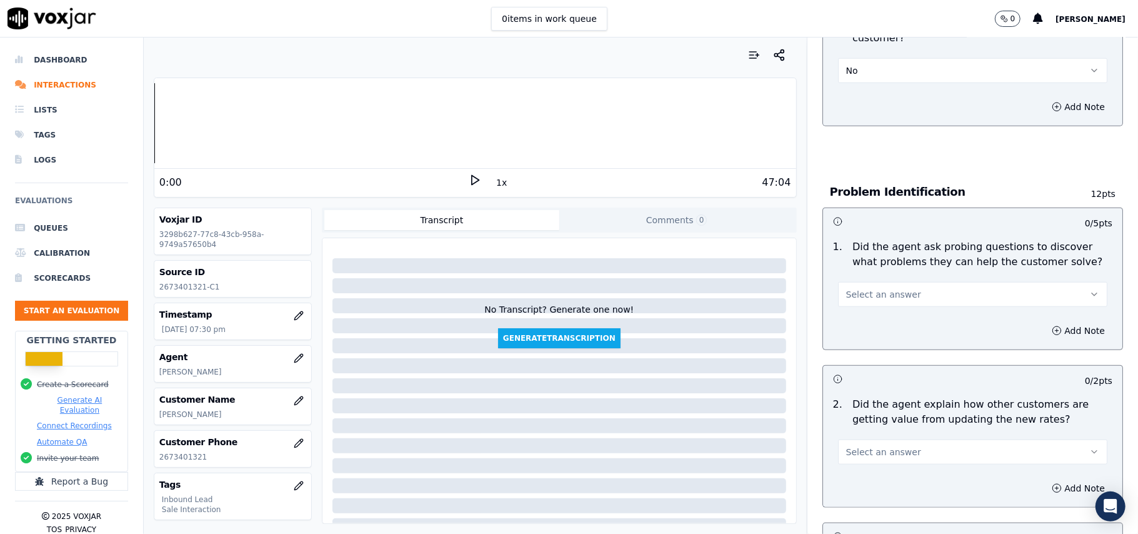
scroll to position [833, 0]
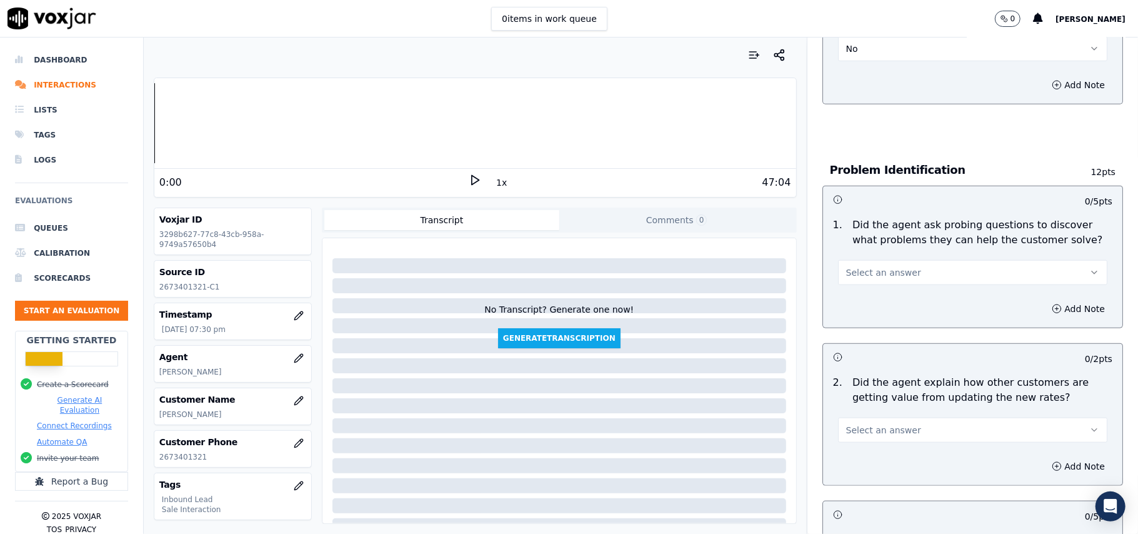
click at [874, 266] on span "Select an answer" at bounding box center [883, 272] width 75 height 13
click at [871, 243] on div "Yes" at bounding box center [946, 243] width 242 height 20
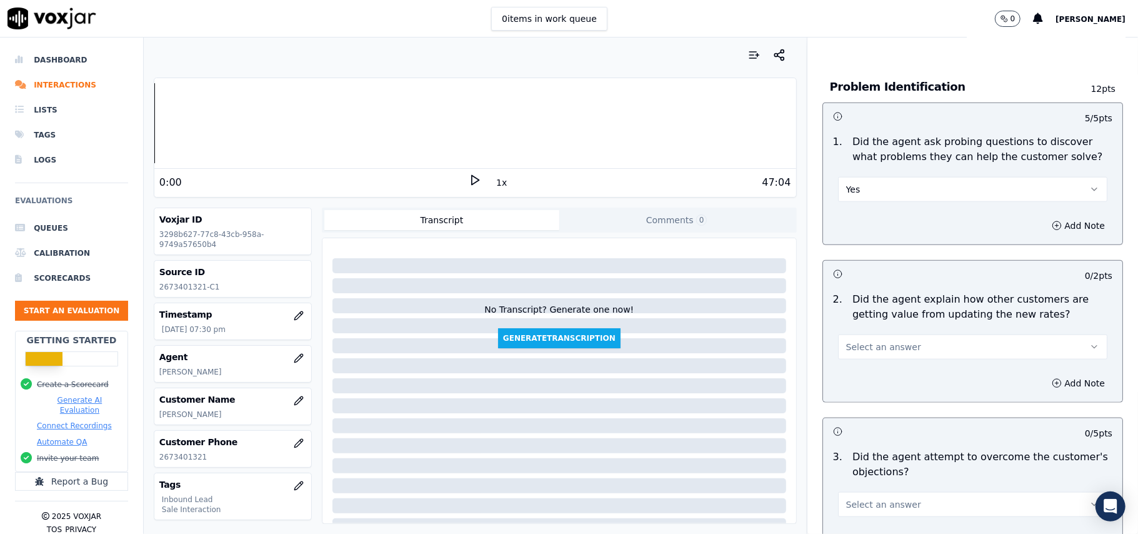
click at [865, 341] on span "Select an answer" at bounding box center [883, 347] width 75 height 13
click at [851, 356] on div "N/A" at bounding box center [946, 358] width 242 height 20
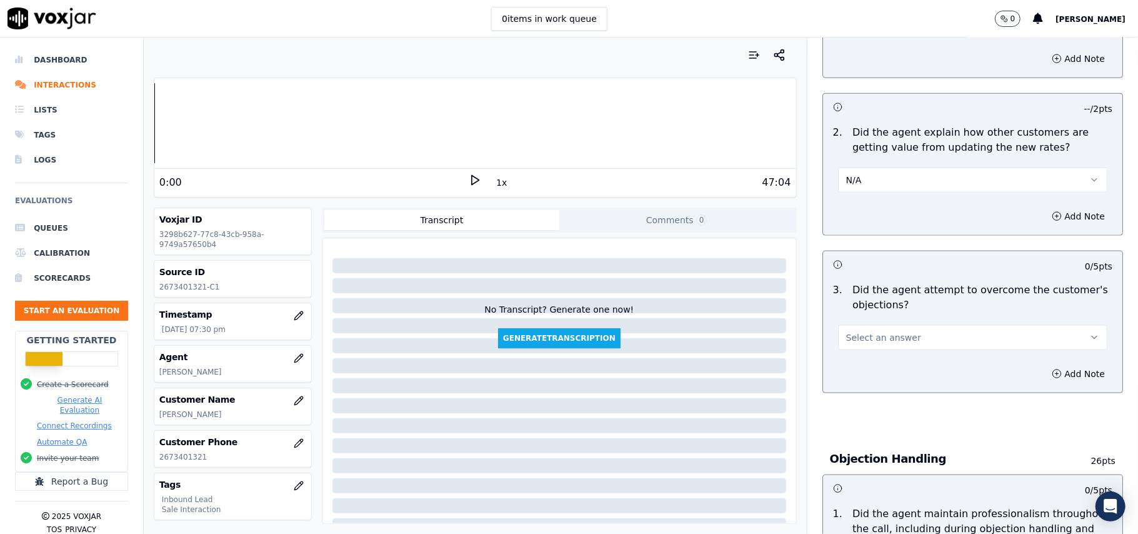
click at [899, 325] on button "Select an answer" at bounding box center [972, 337] width 269 height 25
click at [888, 308] on div "Yes" at bounding box center [946, 309] width 242 height 20
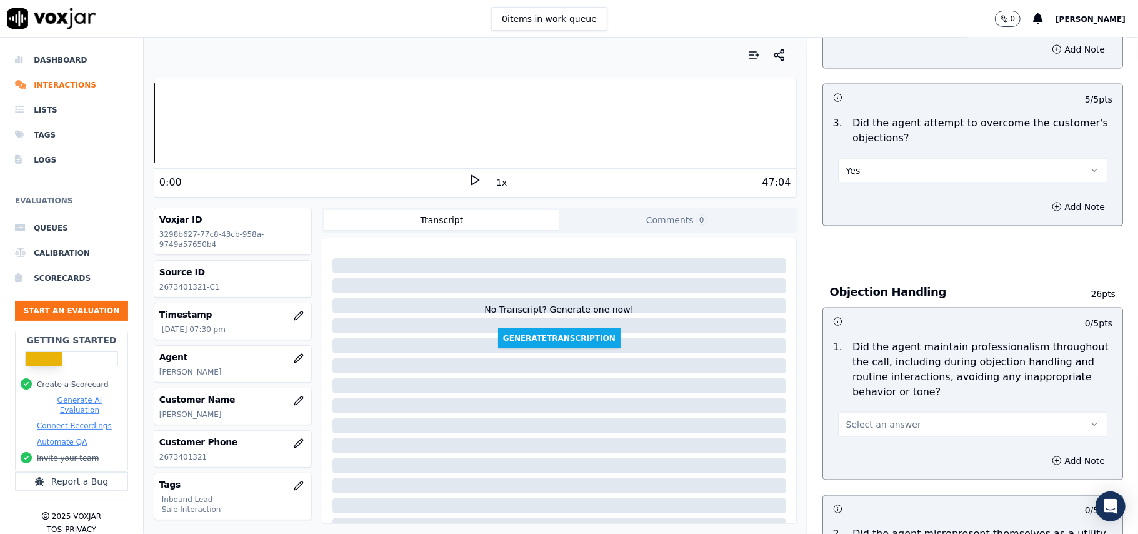
click at [848, 412] on button "Select an answer" at bounding box center [972, 424] width 269 height 25
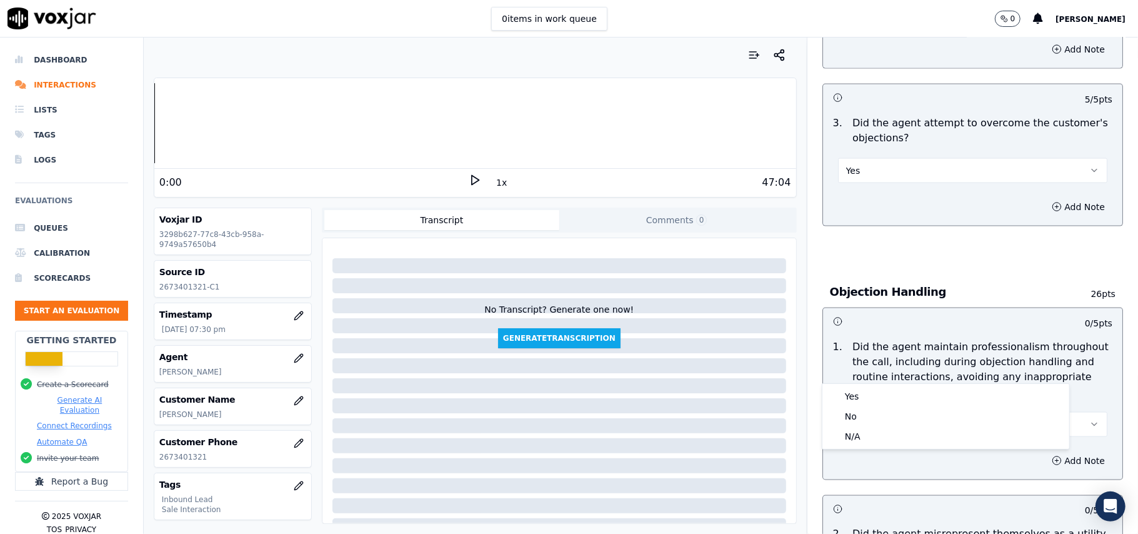
click at [861, 412] on button "Select an answer" at bounding box center [972, 424] width 269 height 25
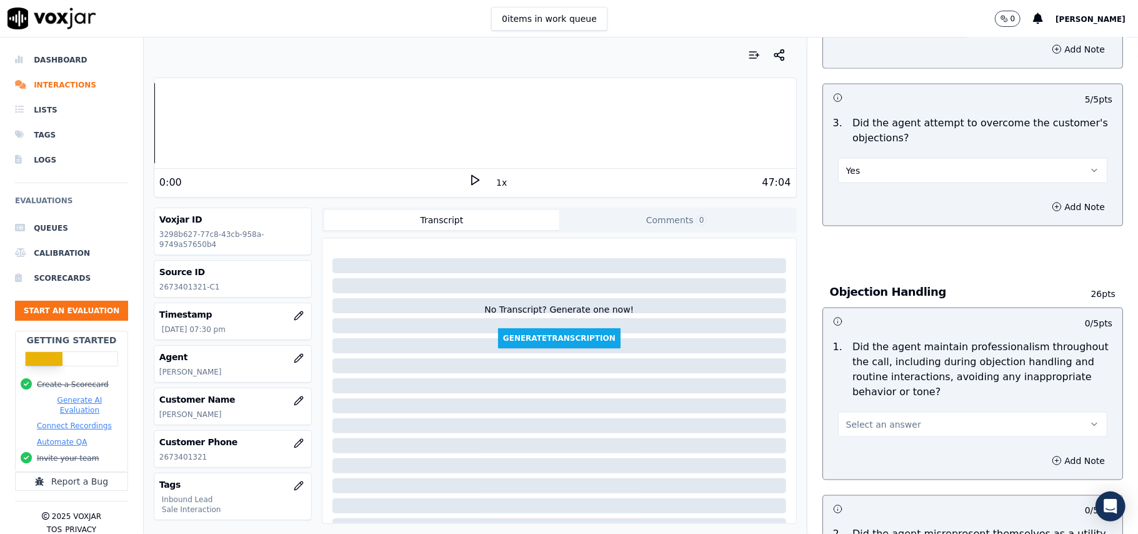
click at [855, 442] on div "Add Note" at bounding box center [972, 461] width 299 height 38
click at [868, 418] on span "Select an answer" at bounding box center [883, 424] width 75 height 13
click at [868, 396] on div "Yes" at bounding box center [946, 396] width 242 height 20
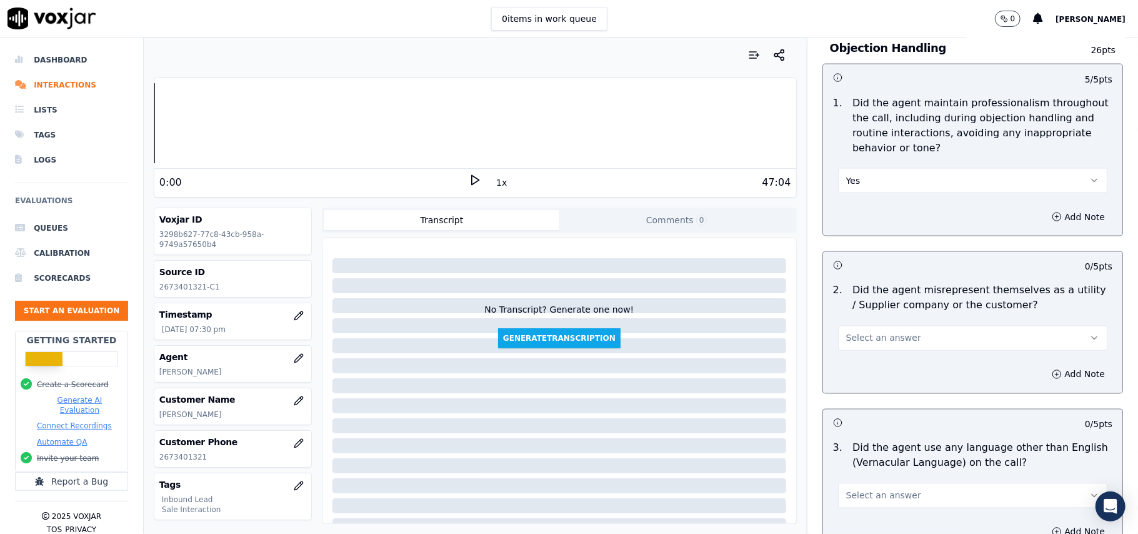
scroll to position [1500, 0]
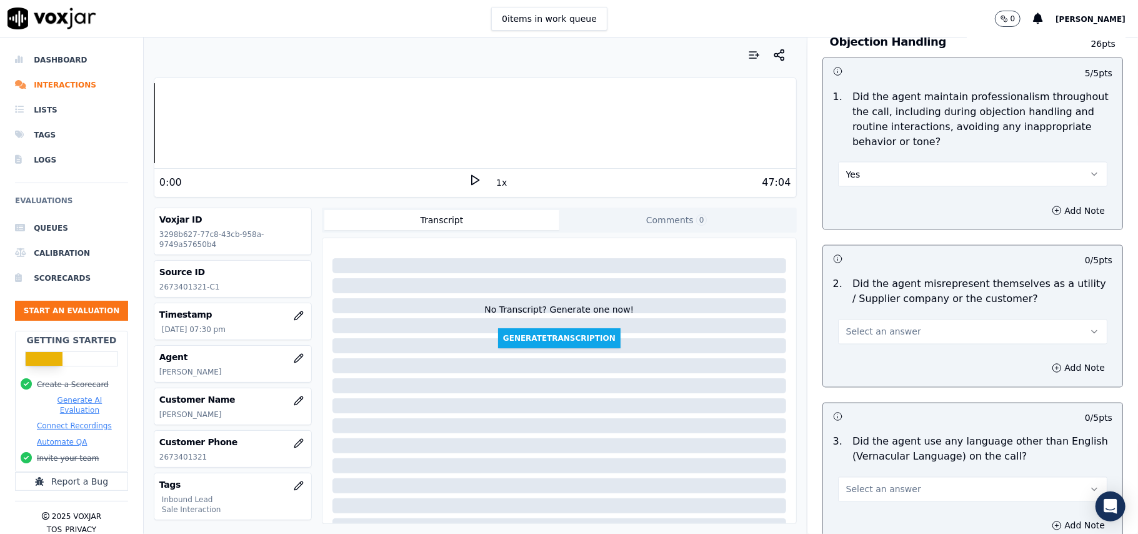
click at [868, 319] on button "Select an answer" at bounding box center [972, 331] width 269 height 25
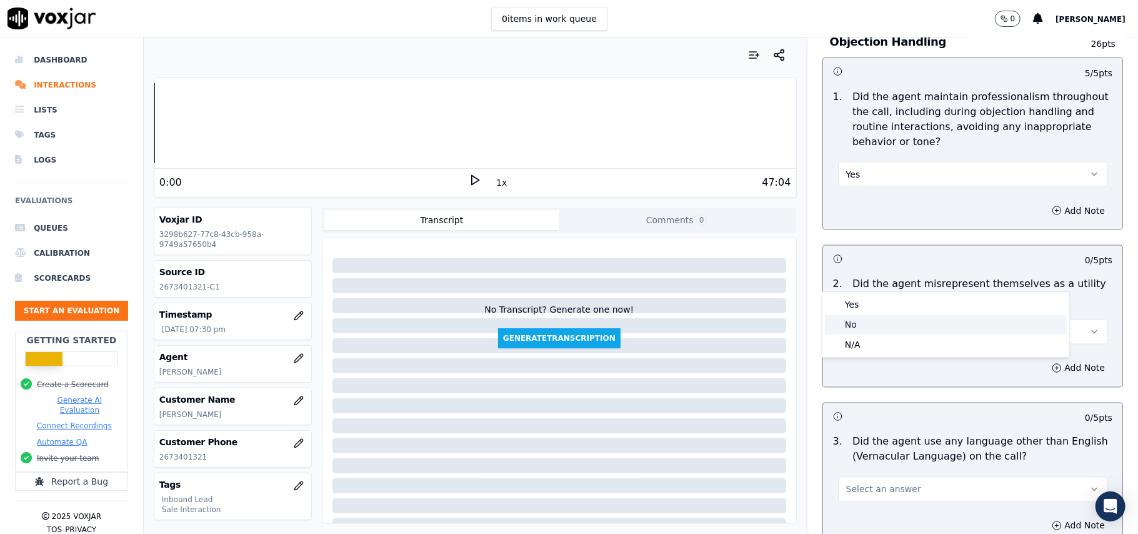
click at [855, 323] on div "No" at bounding box center [946, 324] width 242 height 20
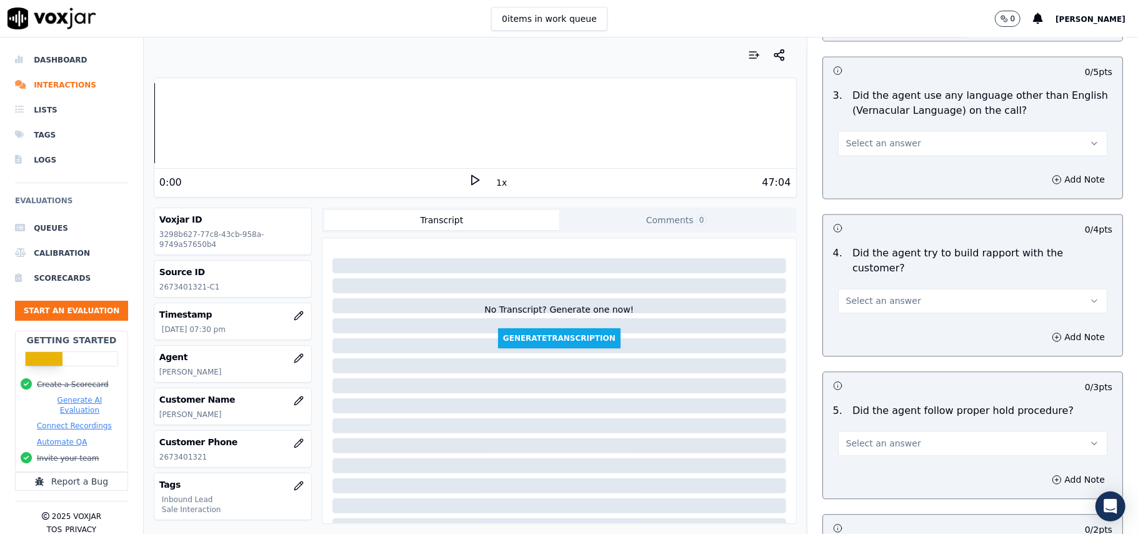
scroll to position [1834, 0]
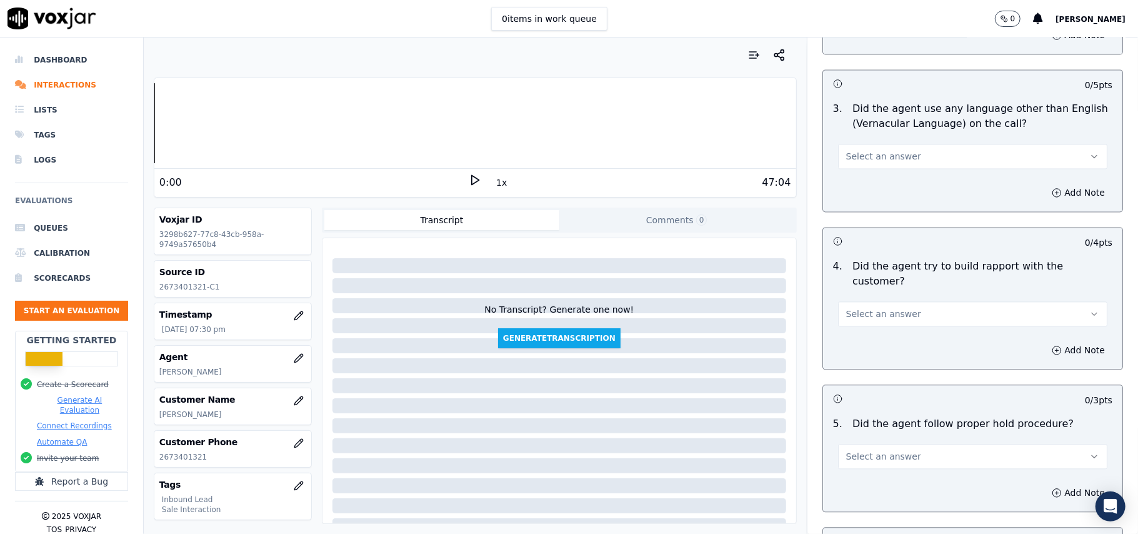
click at [872, 308] on span "Select an answer" at bounding box center [883, 314] width 75 height 13
click at [873, 265] on div "Yes" at bounding box center [946, 272] width 242 height 20
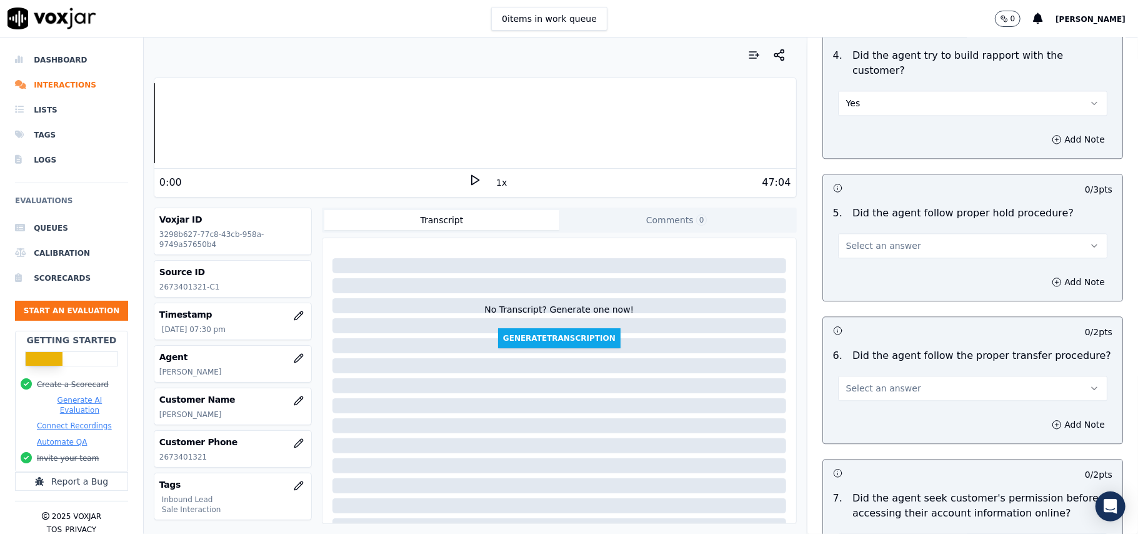
scroll to position [2001, 0]
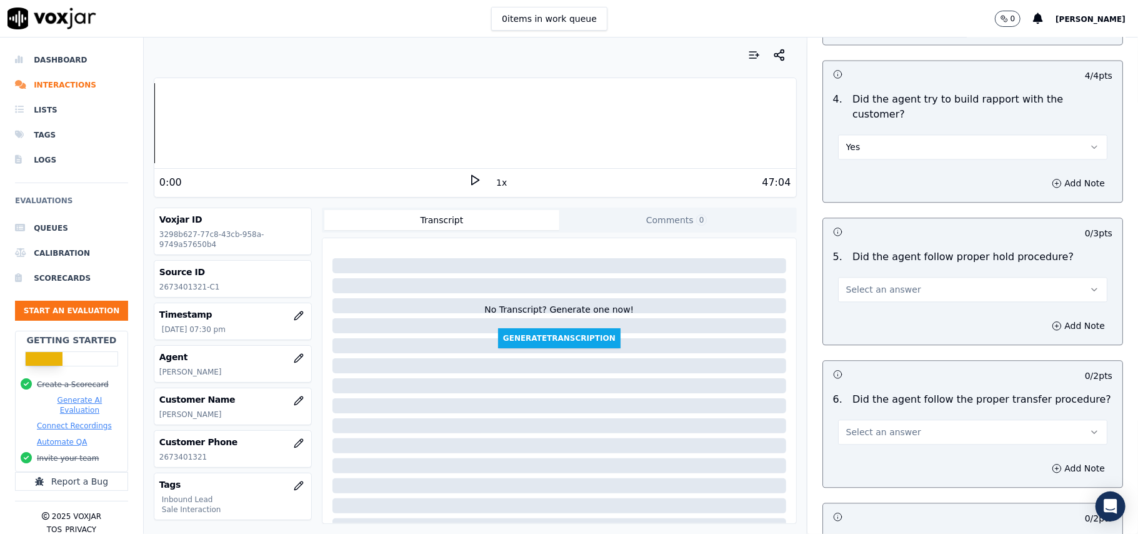
click at [913, 277] on button "Select an answer" at bounding box center [972, 289] width 269 height 25
click at [911, 249] on div "Yes" at bounding box center [946, 248] width 242 height 20
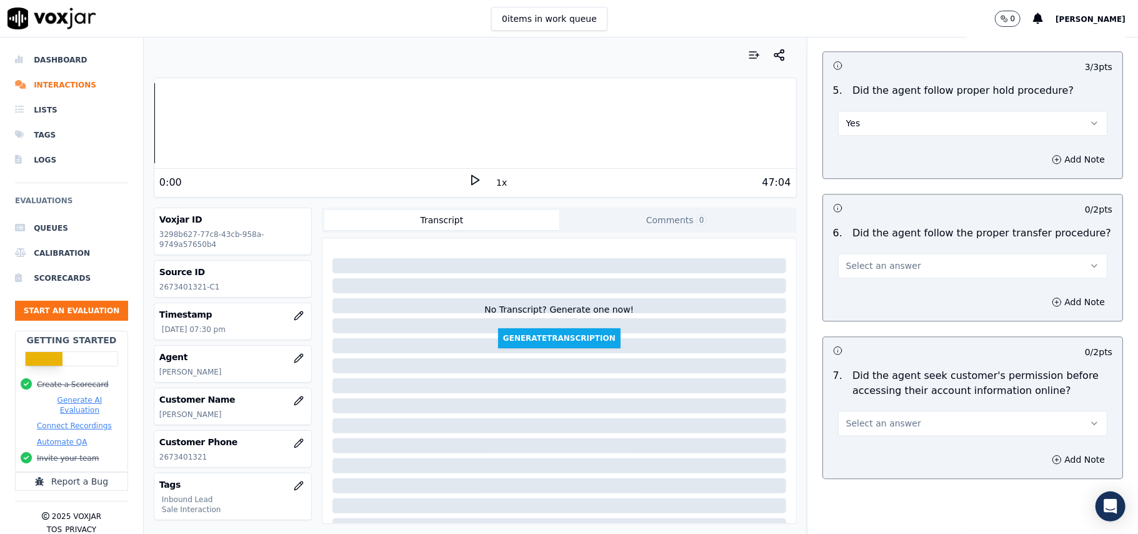
click at [910, 253] on button "Select an answer" at bounding box center [972, 265] width 269 height 25
click at [910, 221] on div "Yes" at bounding box center [946, 224] width 242 height 20
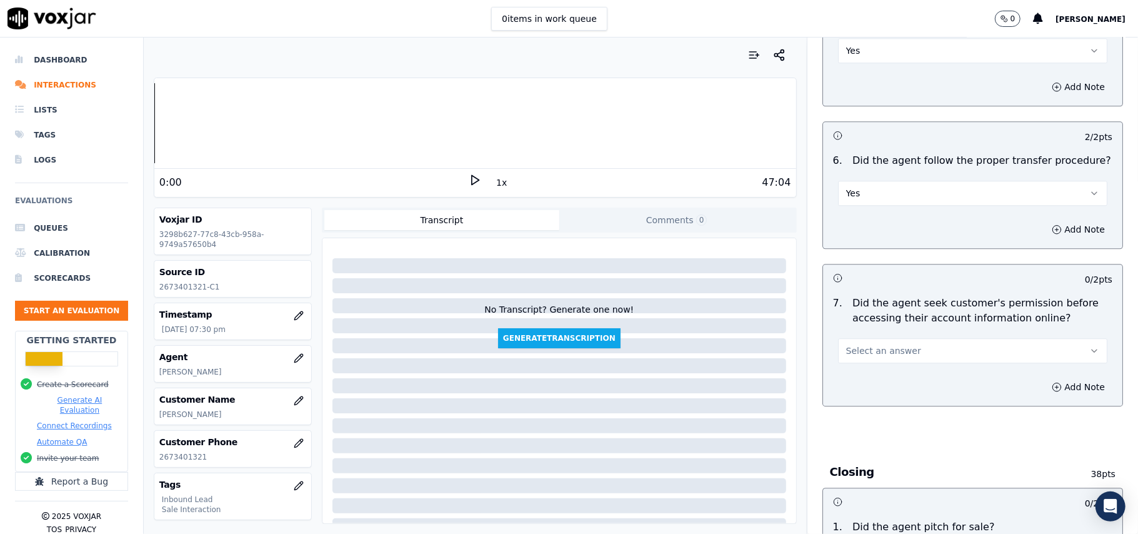
scroll to position [2334, 0]
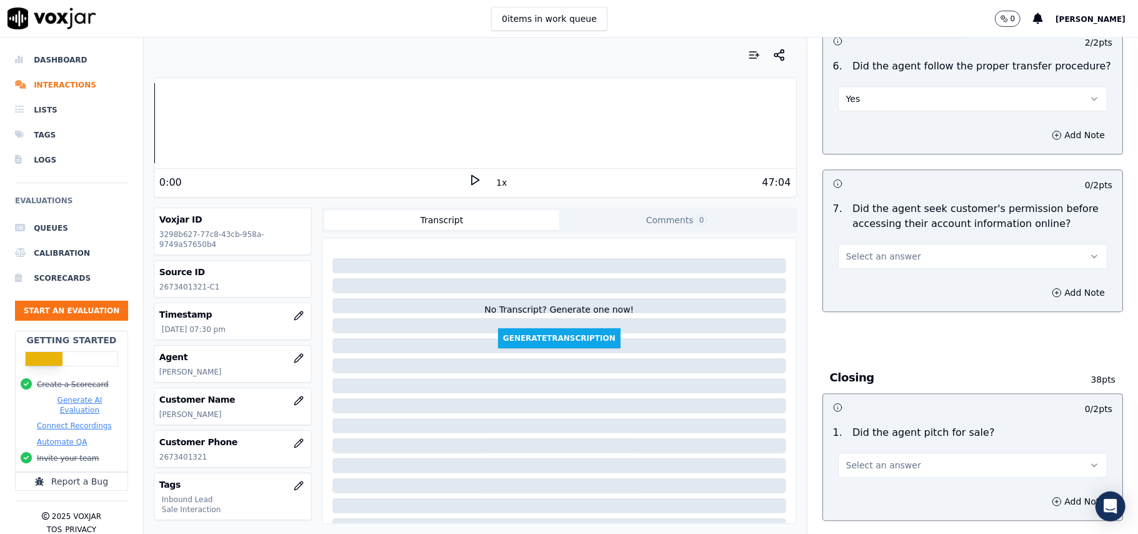
click at [873, 244] on button "Select an answer" at bounding box center [972, 256] width 269 height 25
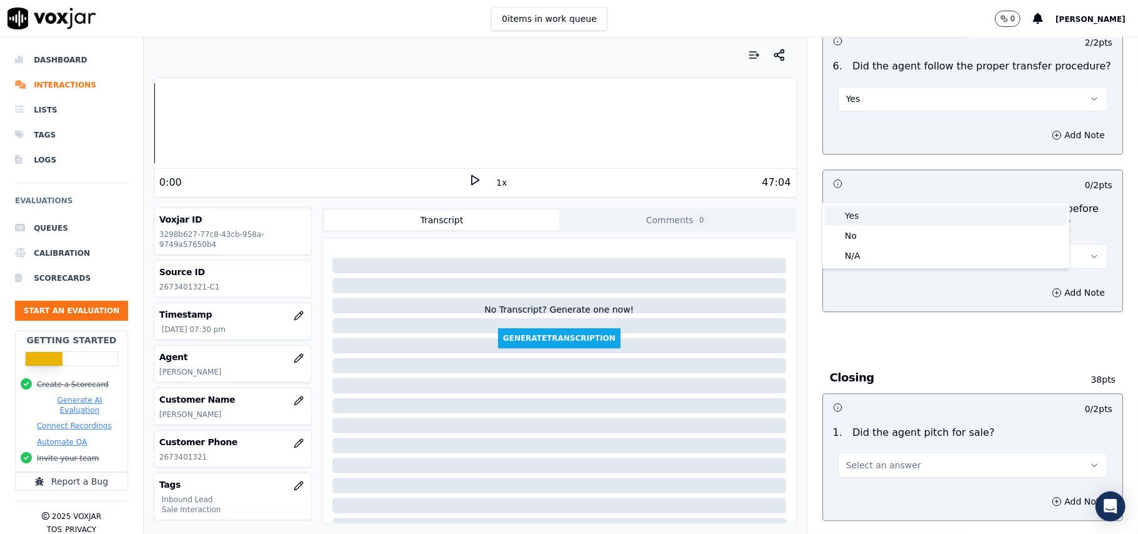
click at [867, 216] on div "Yes" at bounding box center [946, 216] width 242 height 20
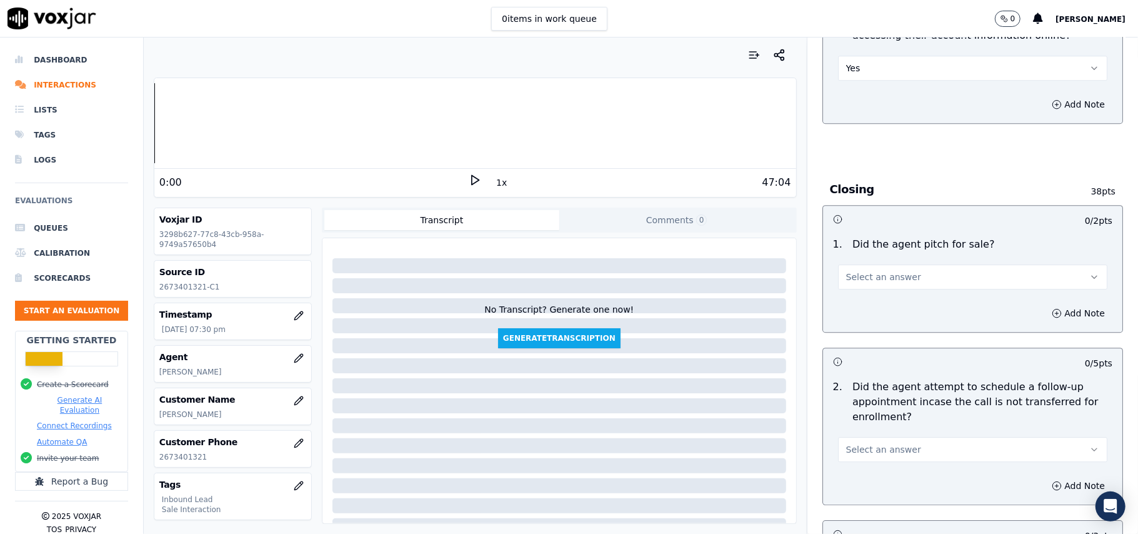
scroll to position [2501, 0]
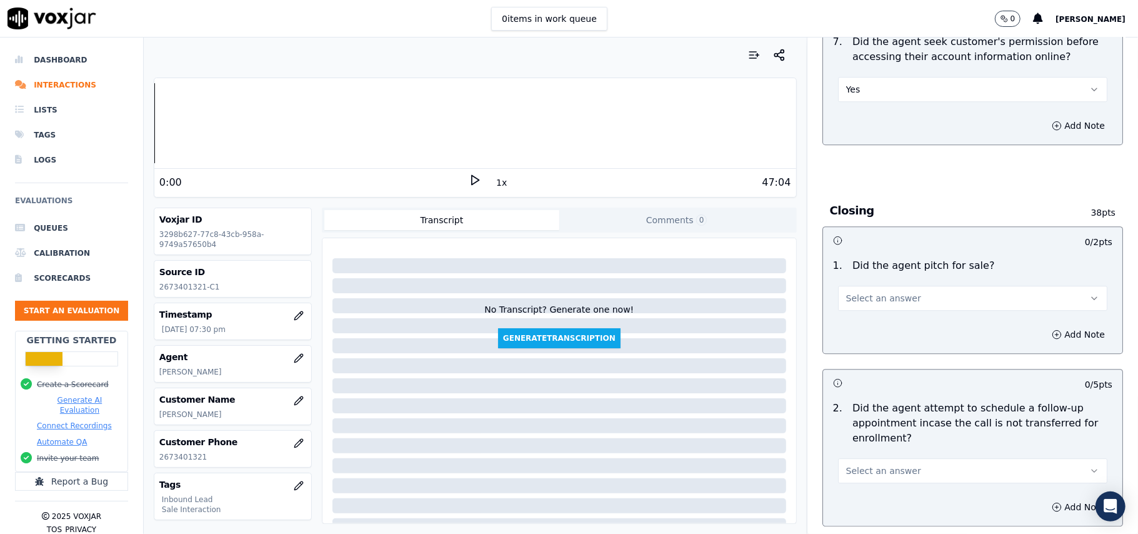
click at [908, 286] on button "Select an answer" at bounding box center [972, 298] width 269 height 25
click at [903, 256] on div "Yes" at bounding box center [946, 258] width 242 height 20
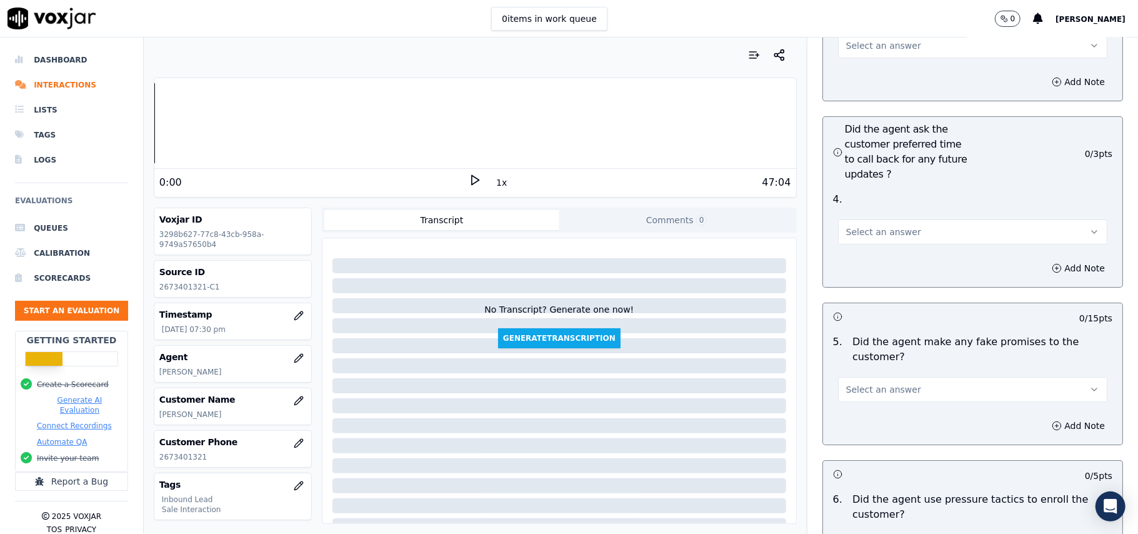
scroll to position [3084, 0]
click at [919, 219] on button "Select an answer" at bounding box center [972, 231] width 269 height 25
click at [865, 191] on div "Yes" at bounding box center [946, 192] width 242 height 20
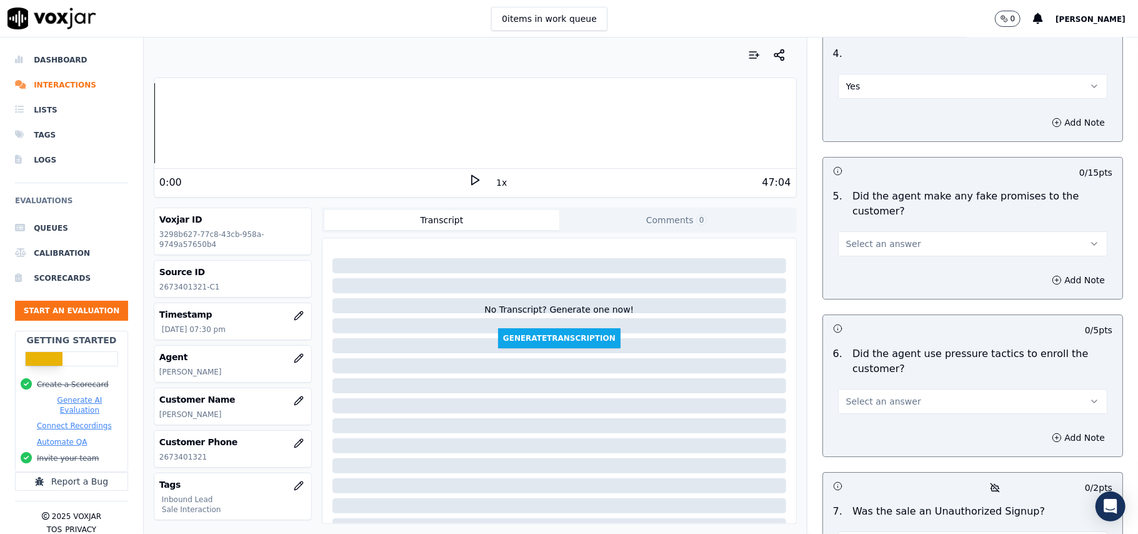
scroll to position [3251, 0]
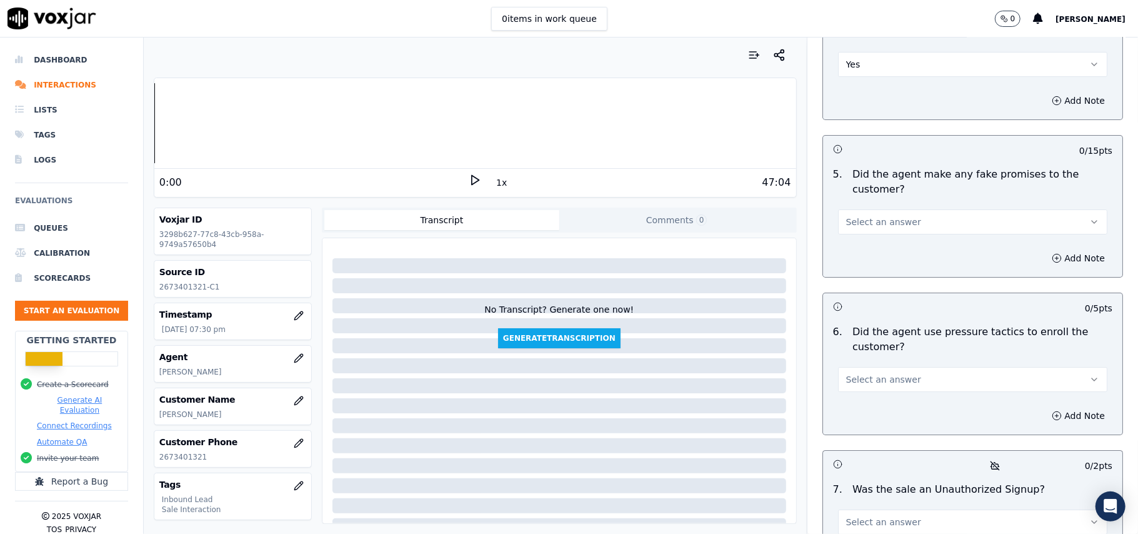
click at [881, 209] on button "Select an answer" at bounding box center [972, 221] width 269 height 25
click at [873, 198] on div "No" at bounding box center [946, 203] width 242 height 20
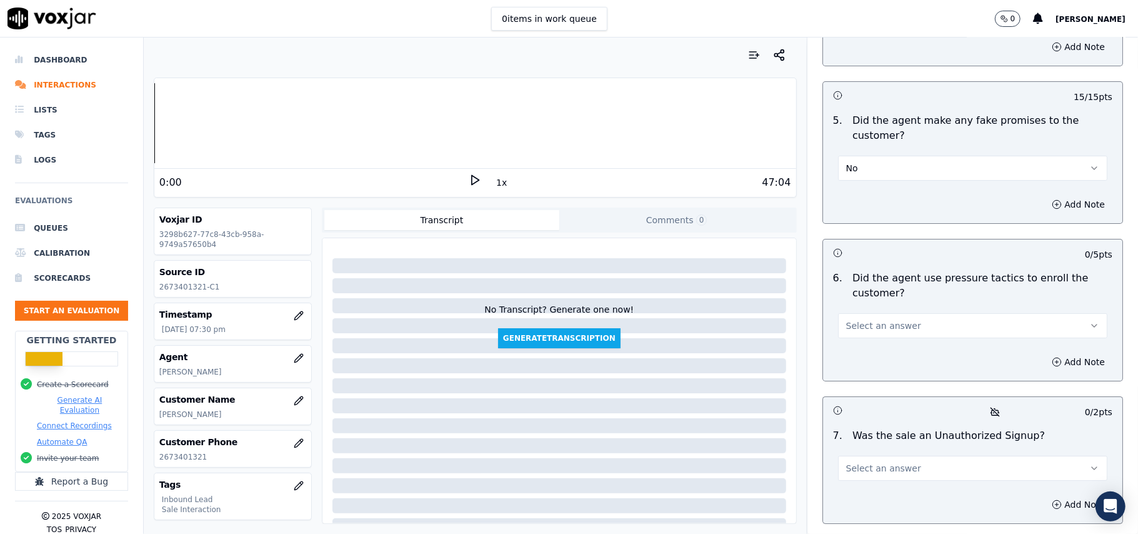
scroll to position [3334, 0]
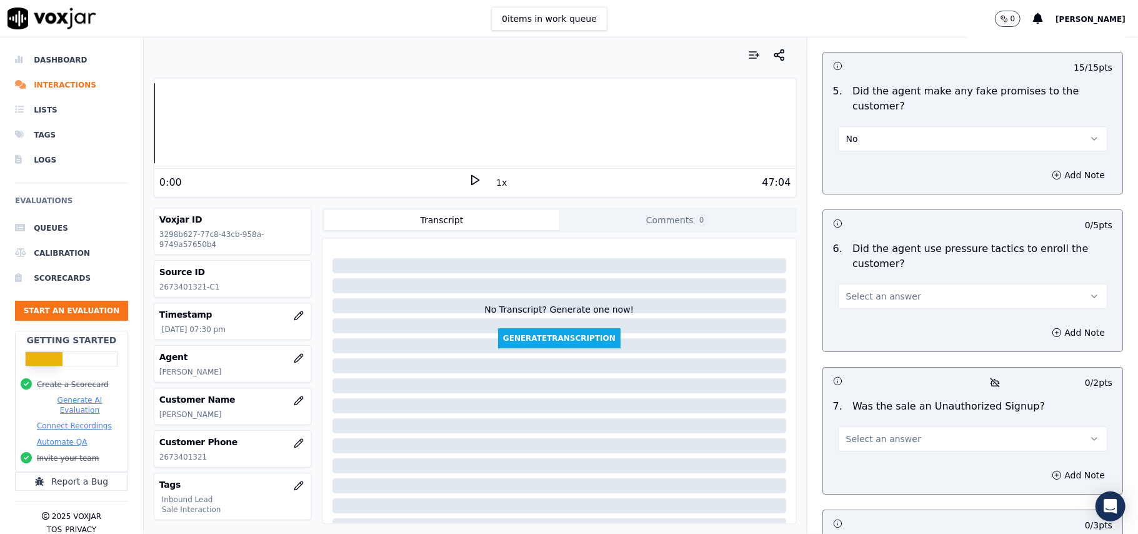
click at [903, 284] on button "Select an answer" at bounding box center [972, 296] width 269 height 25
click at [895, 284] on div "No" at bounding box center [946, 278] width 242 height 20
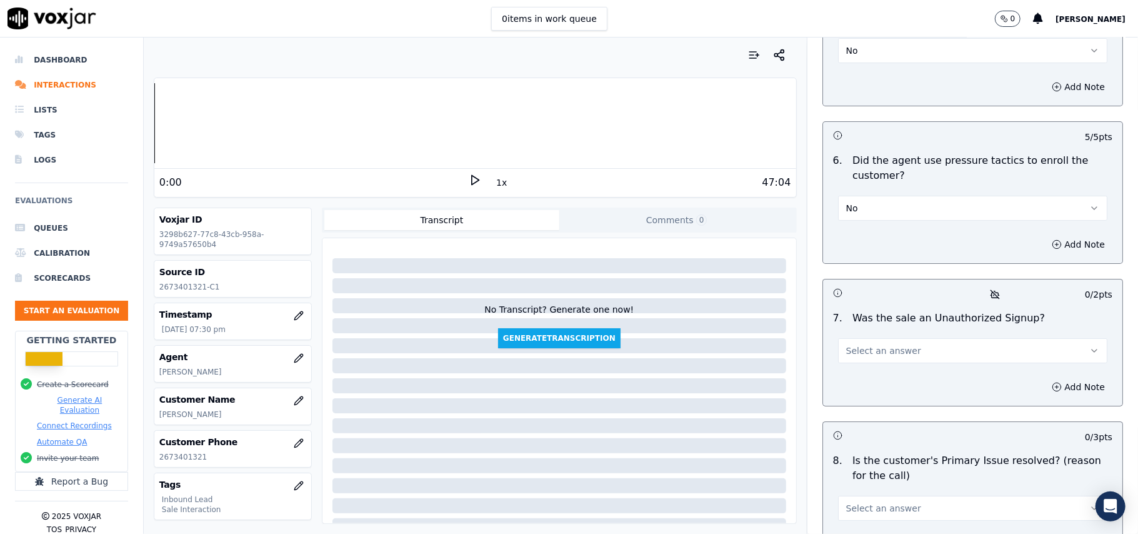
scroll to position [3499, 0]
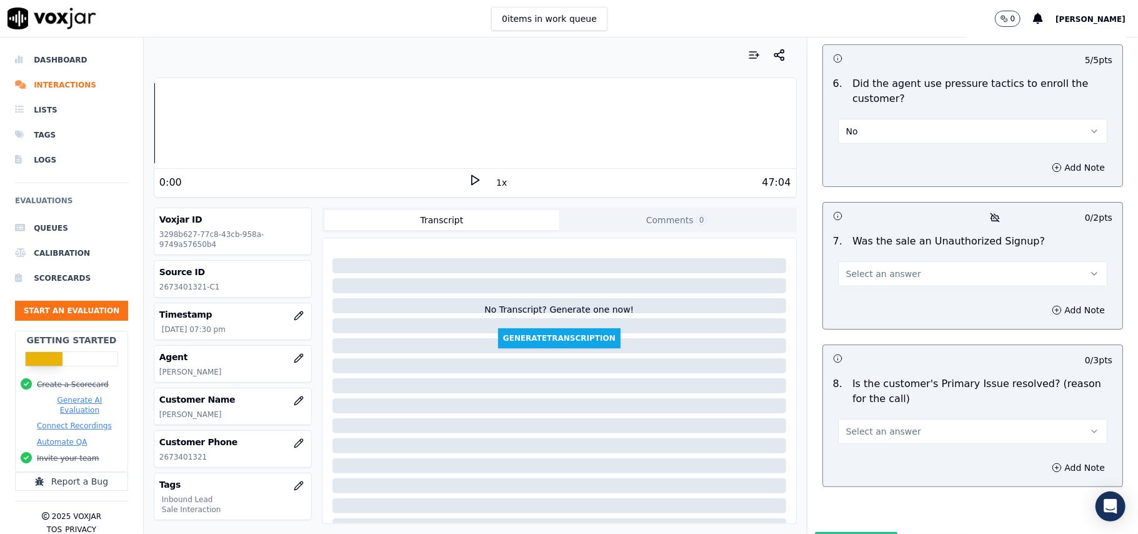
click at [918, 261] on button "Select an answer" at bounding box center [972, 273] width 269 height 25
click at [895, 246] on div "No" at bounding box center [946, 256] width 242 height 20
click at [915, 261] on button "No" at bounding box center [972, 273] width 269 height 25
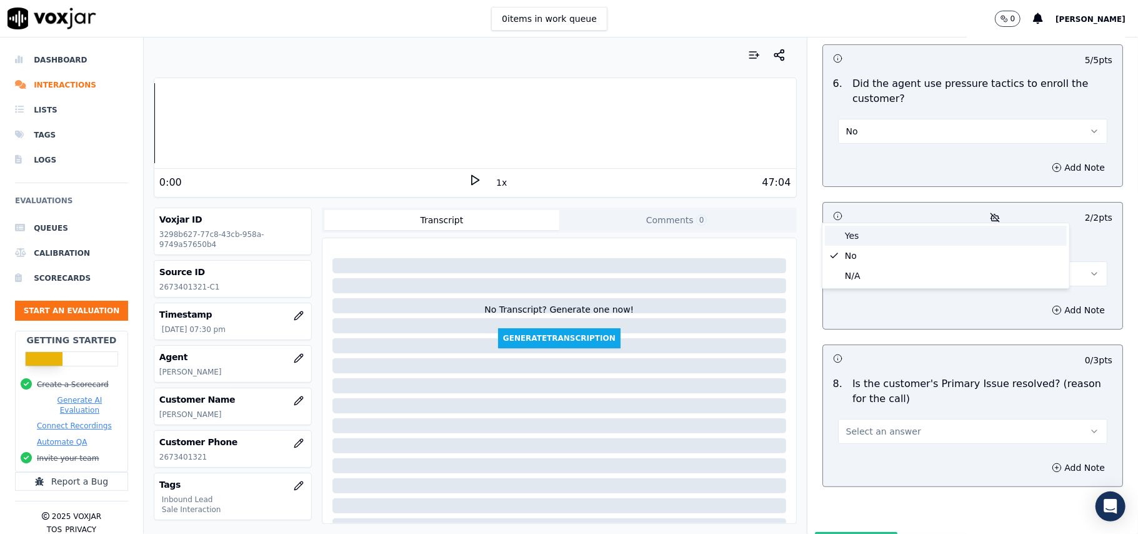
click at [869, 228] on div "Yes" at bounding box center [946, 236] width 242 height 20
click at [903, 419] on button "Select an answer" at bounding box center [972, 431] width 269 height 25
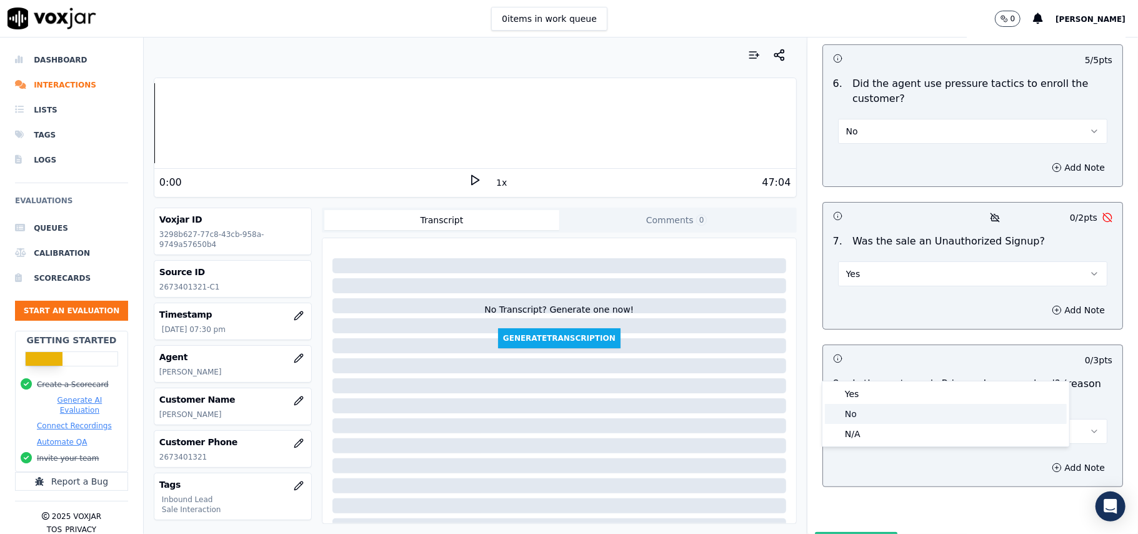
click at [866, 404] on div "No" at bounding box center [946, 414] width 242 height 20
click at [911, 419] on button "No" at bounding box center [972, 431] width 269 height 25
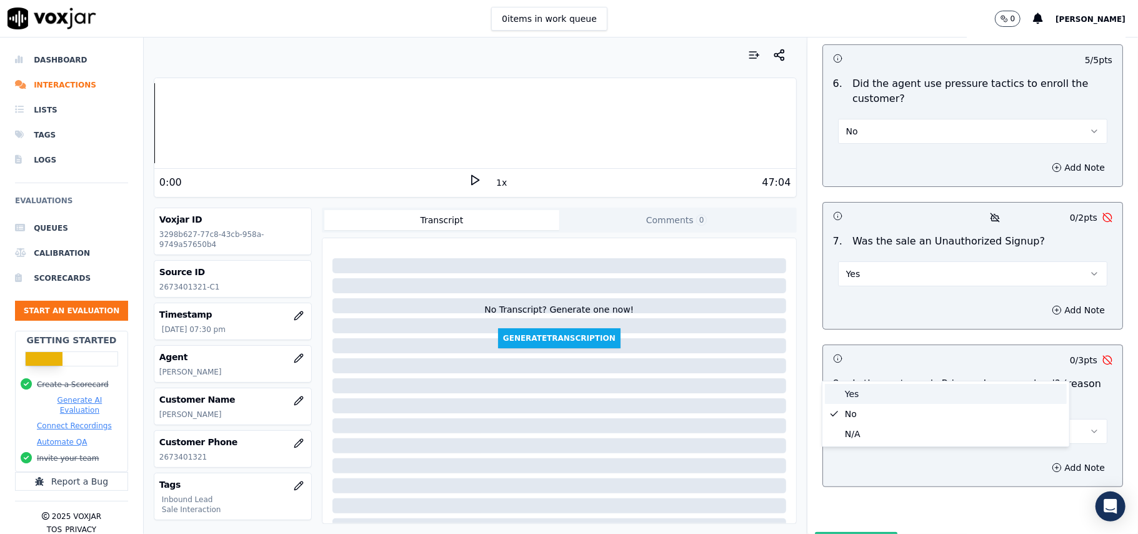
click at [843, 388] on div "Yes" at bounding box center [946, 394] width 242 height 20
click at [893, 261] on button "Yes" at bounding box center [972, 273] width 269 height 25
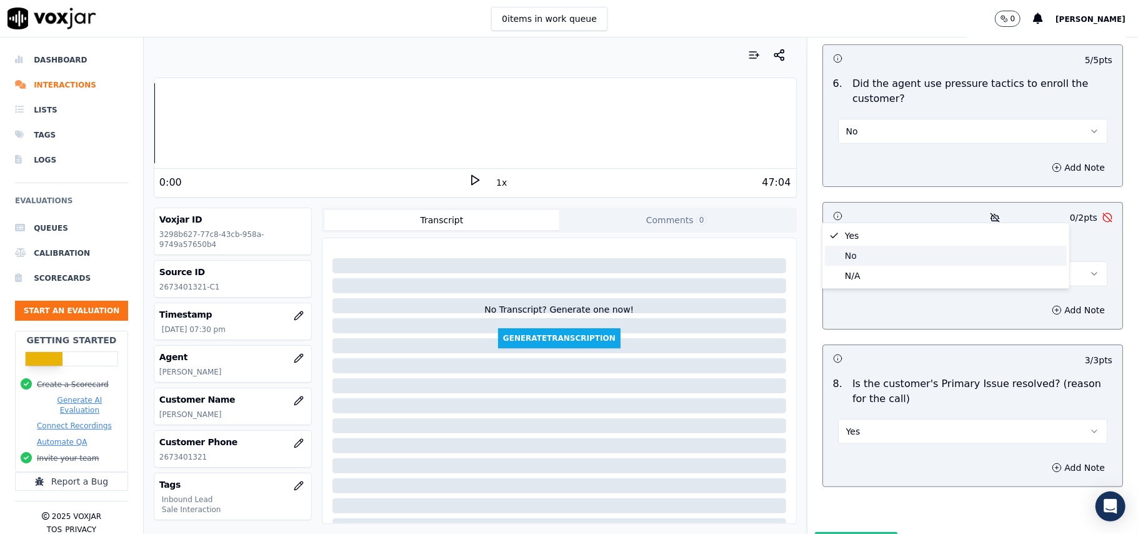
click at [877, 251] on div "No" at bounding box center [946, 256] width 242 height 20
click at [848, 532] on button "Submit Scores" at bounding box center [856, 543] width 83 height 23
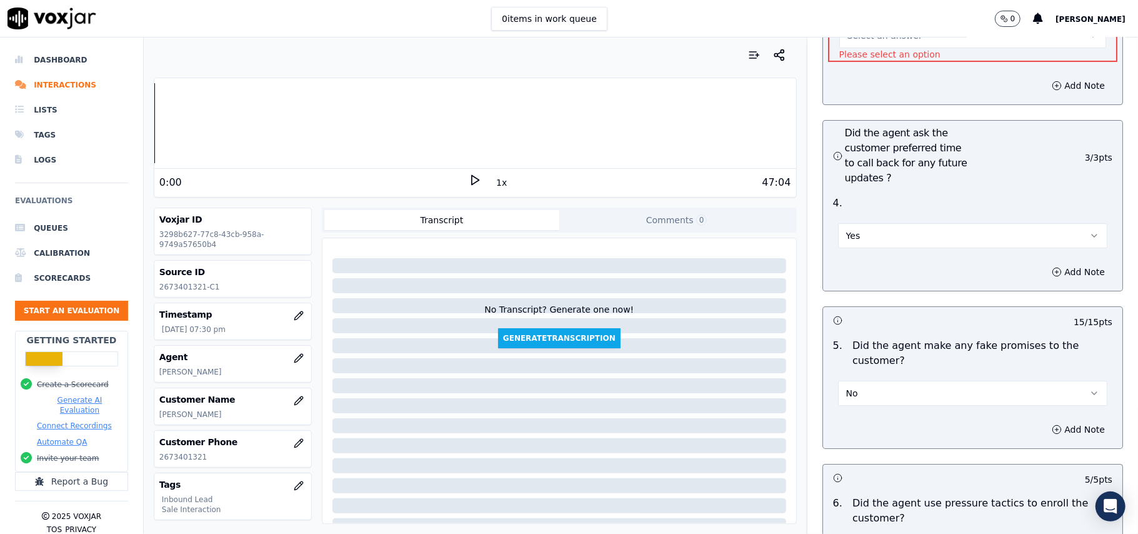
scroll to position [2708, 0]
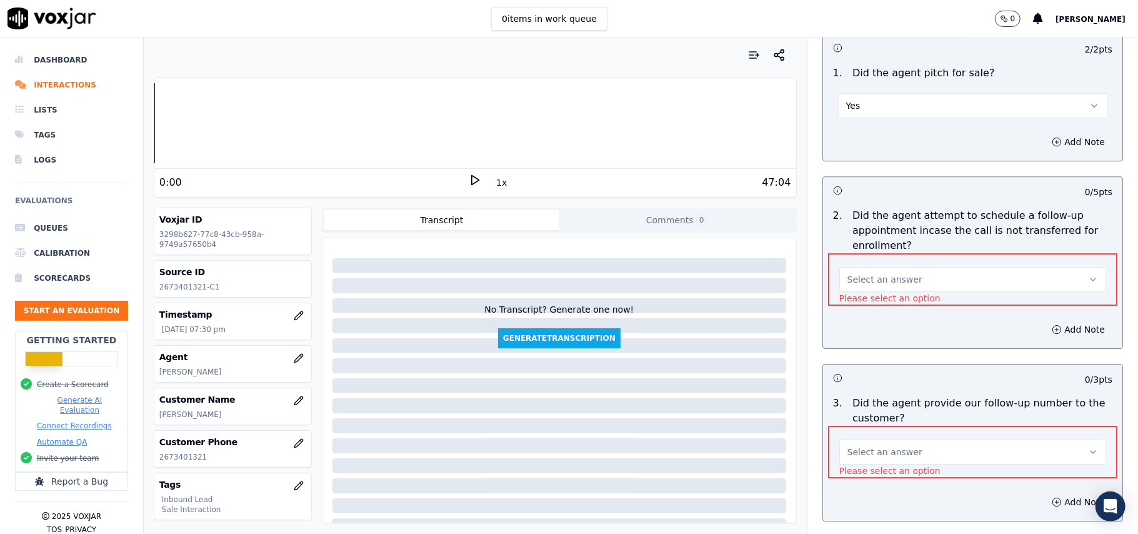
click at [887, 273] on span "Select an answer" at bounding box center [885, 279] width 75 height 13
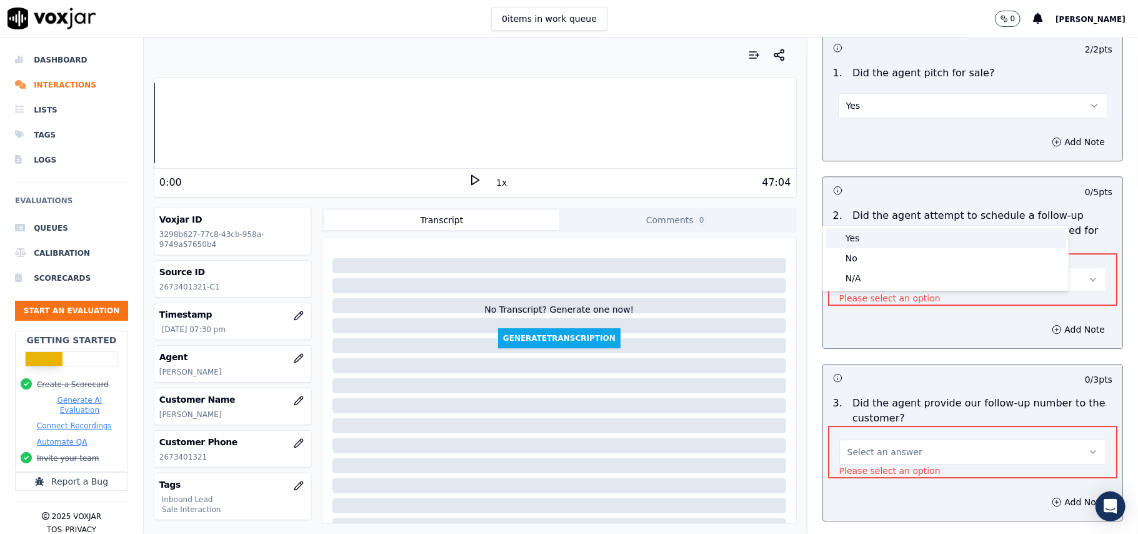
click at [879, 240] on div "Yes" at bounding box center [946, 238] width 241 height 20
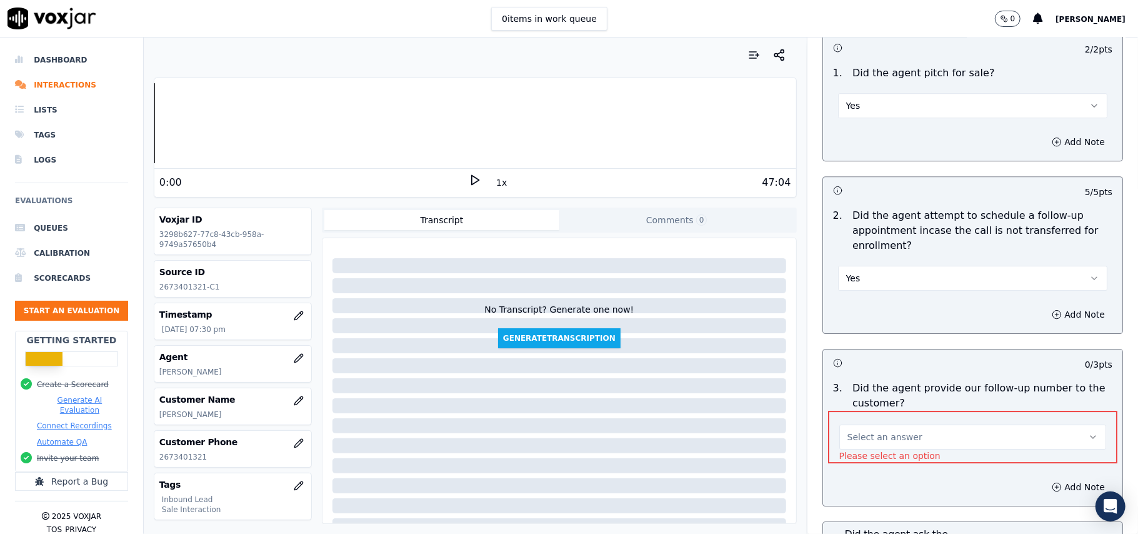
click at [867, 424] on button "Select an answer" at bounding box center [973, 436] width 267 height 25
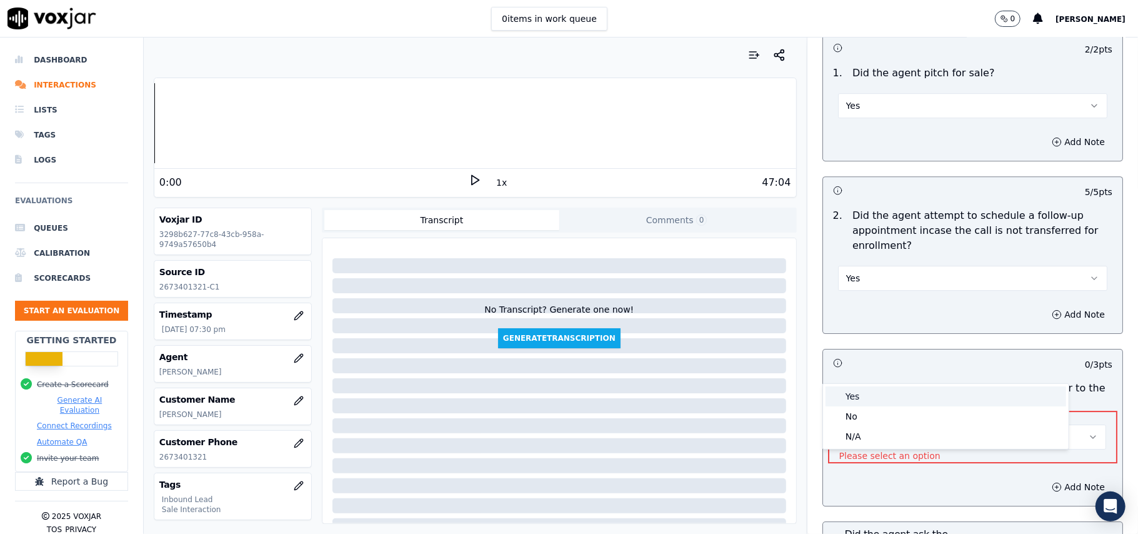
click at [861, 401] on div "Yes" at bounding box center [946, 396] width 241 height 20
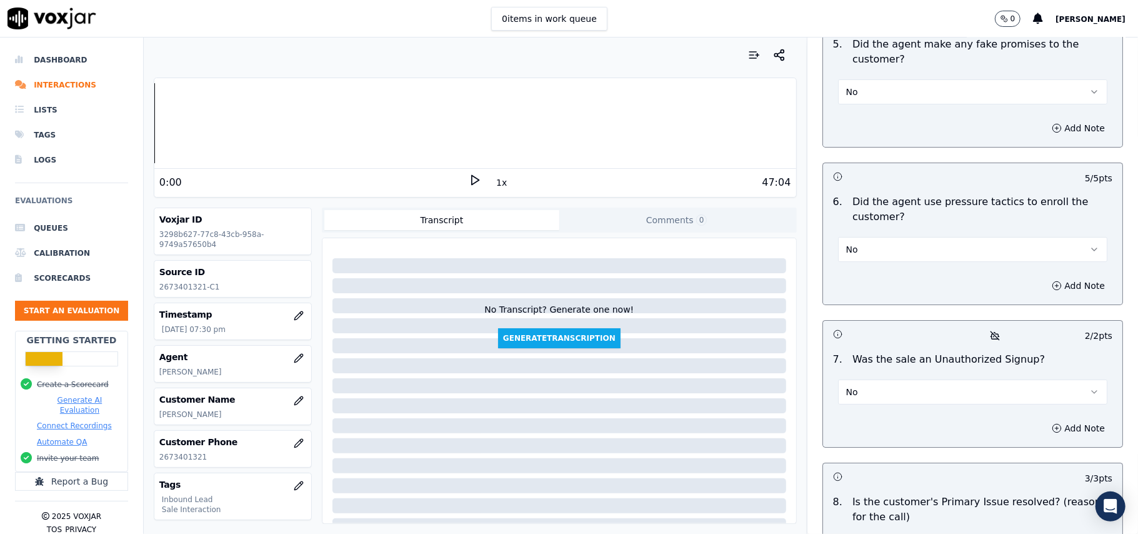
scroll to position [3514, 0]
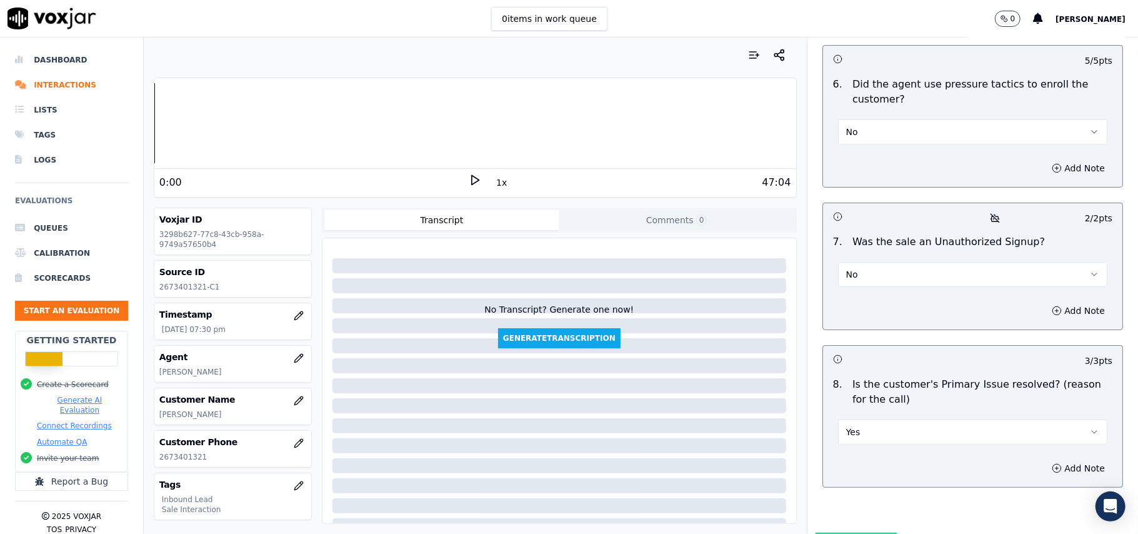
click at [831, 533] on button "Submit Scores" at bounding box center [856, 544] width 83 height 23
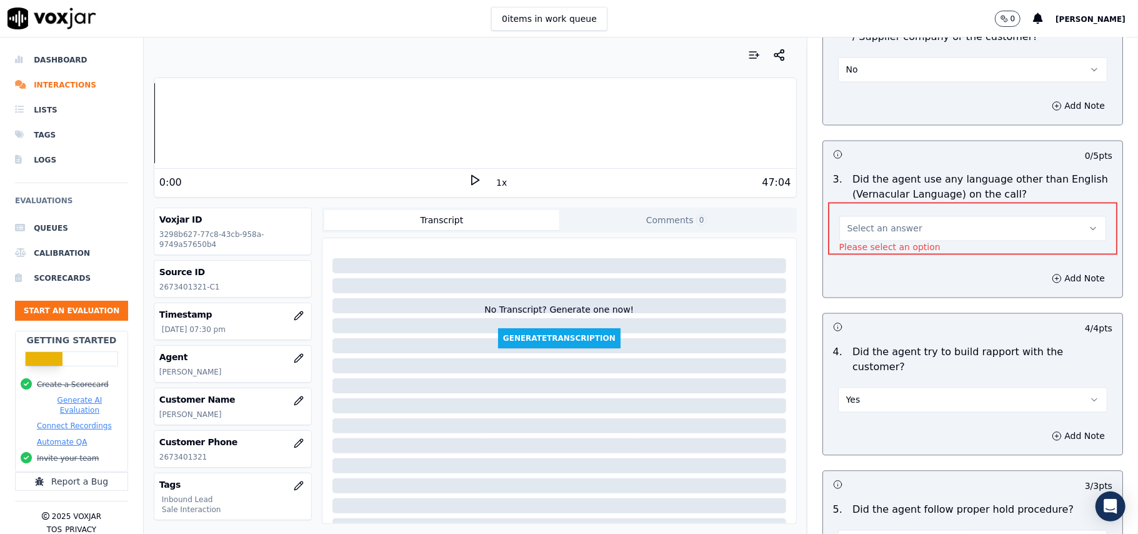
scroll to position [1513, 0]
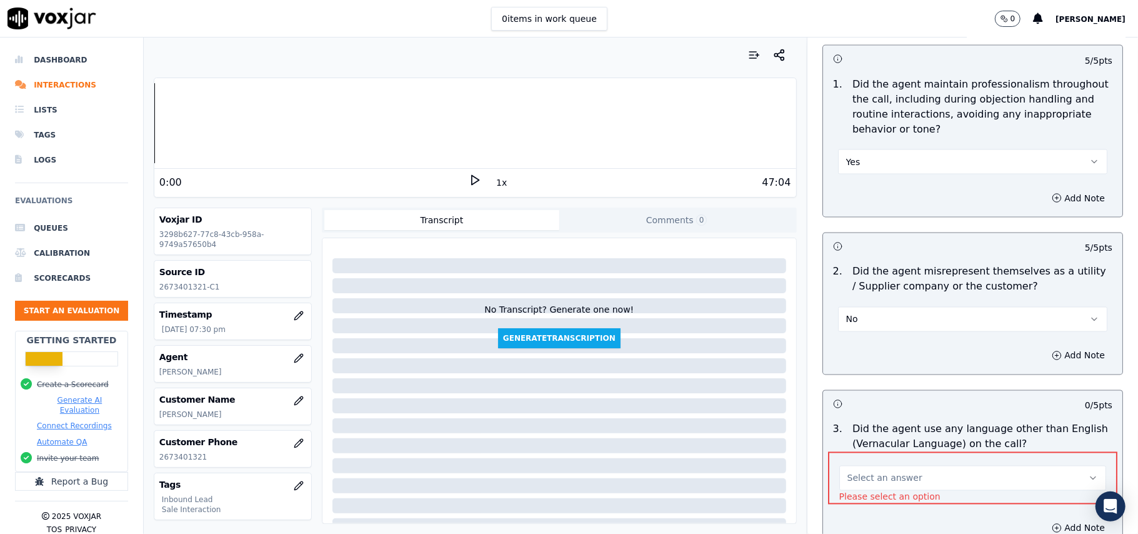
click at [881, 472] on span "Select an answer" at bounding box center [885, 478] width 75 height 13
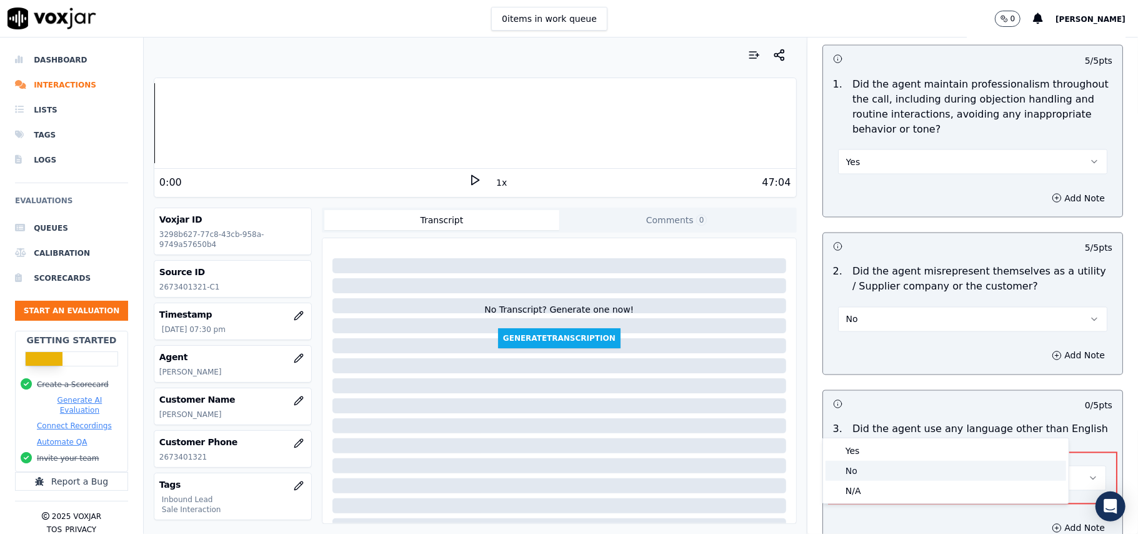
click at [870, 466] on div "No" at bounding box center [946, 471] width 241 height 20
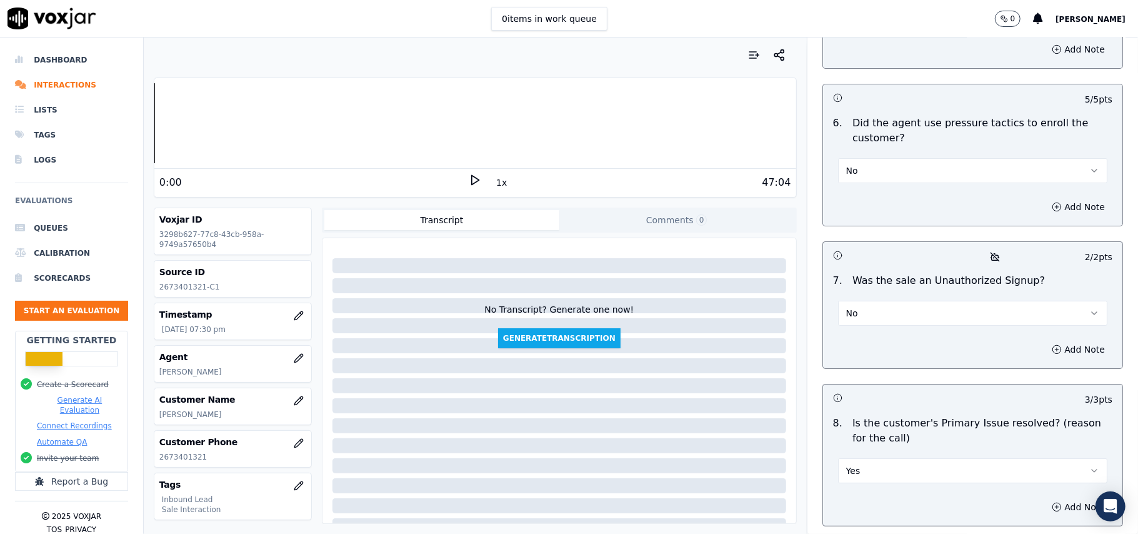
scroll to position [3499, 0]
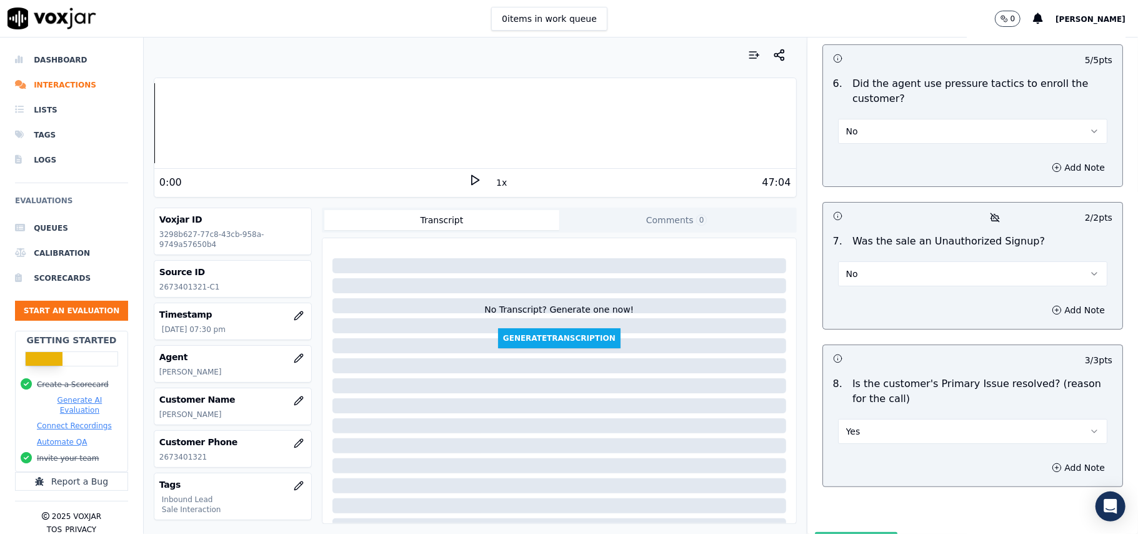
click at [826, 532] on button "Submit Scores" at bounding box center [856, 543] width 83 height 23
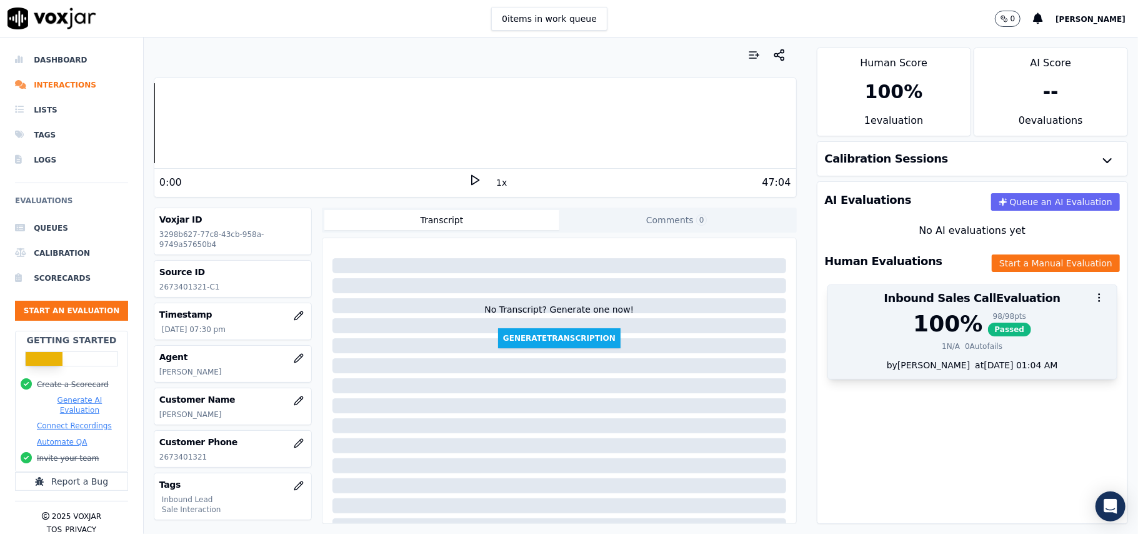
click at [1002, 331] on div "100 % 98 / 98 pts Passed" at bounding box center [973, 323] width 274 height 25
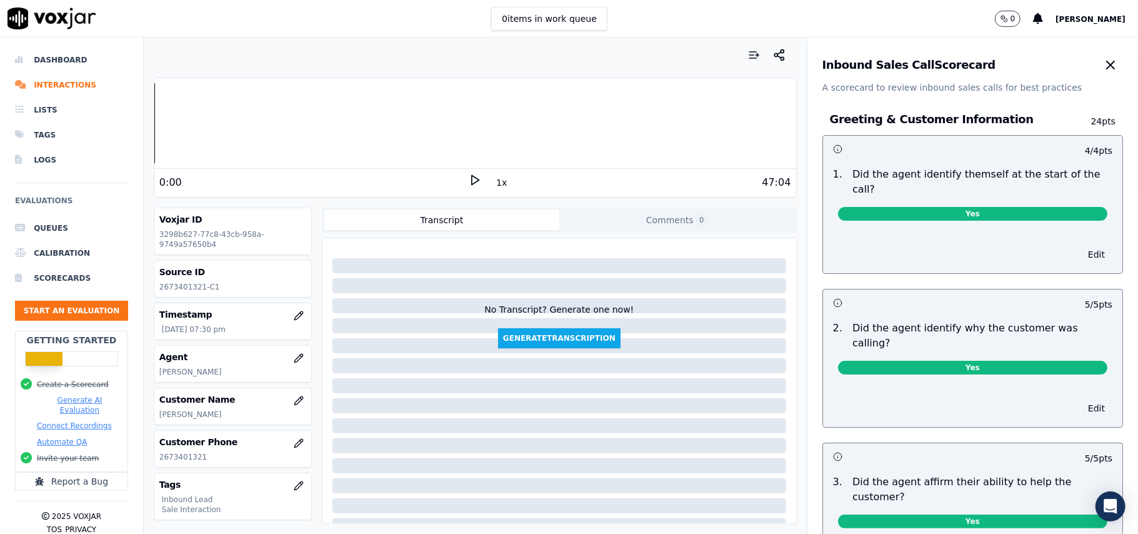
scroll to position [2159, 0]
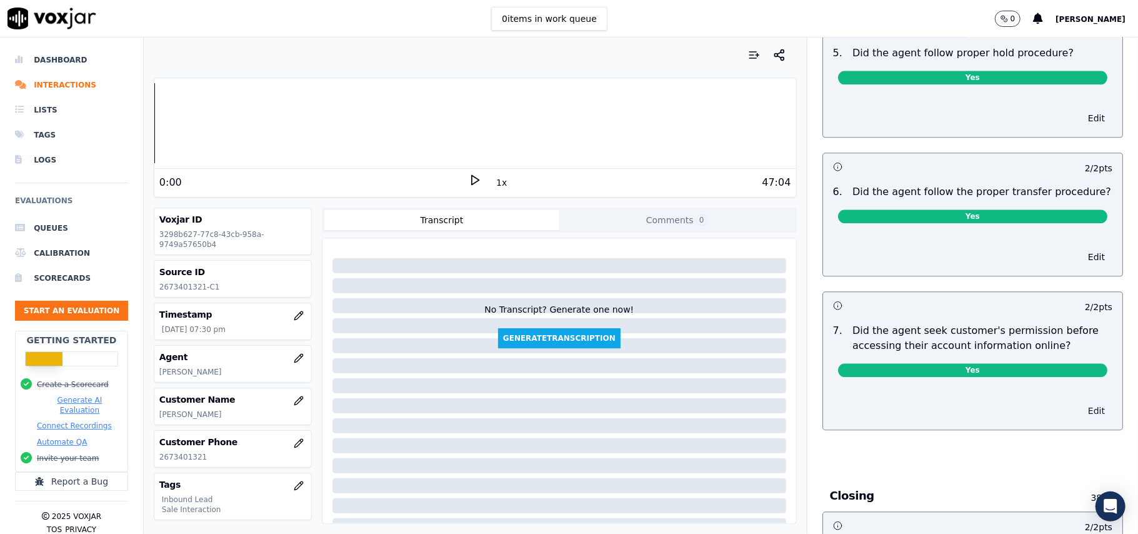
click at [1081, 402] on button "Edit" at bounding box center [1097, 411] width 32 height 18
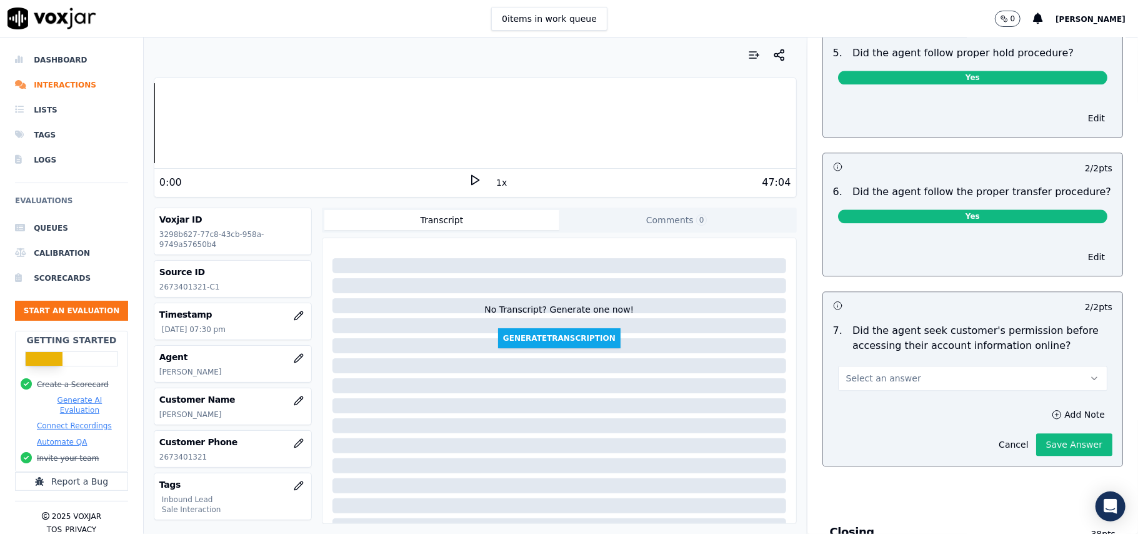
click at [924, 366] on button "Select an answer" at bounding box center [972, 378] width 269 height 25
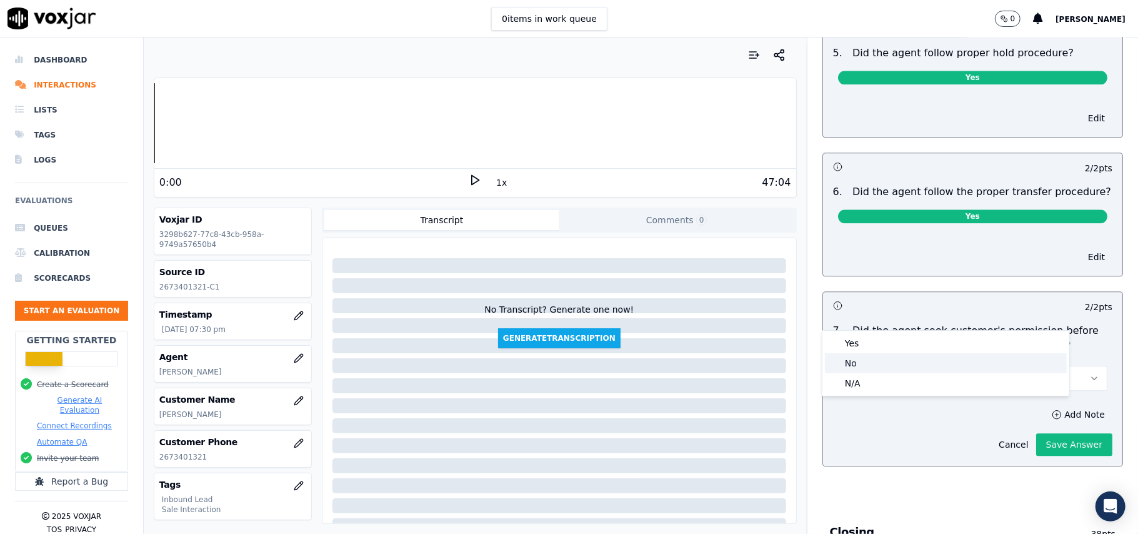
click at [861, 365] on div "No" at bounding box center [946, 363] width 242 height 20
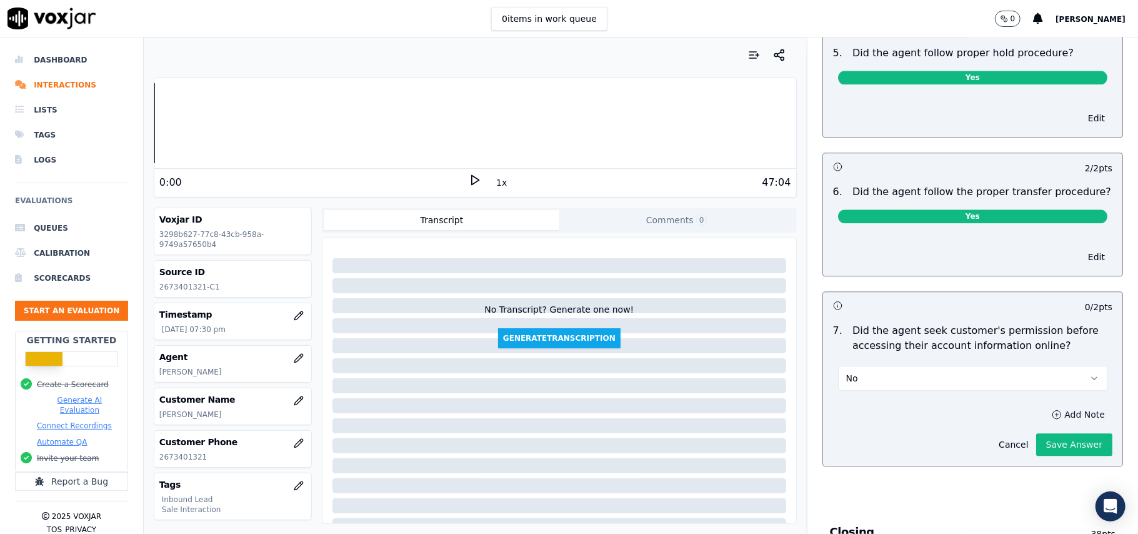
click at [1045, 406] on button "Add Note" at bounding box center [1079, 415] width 68 height 18
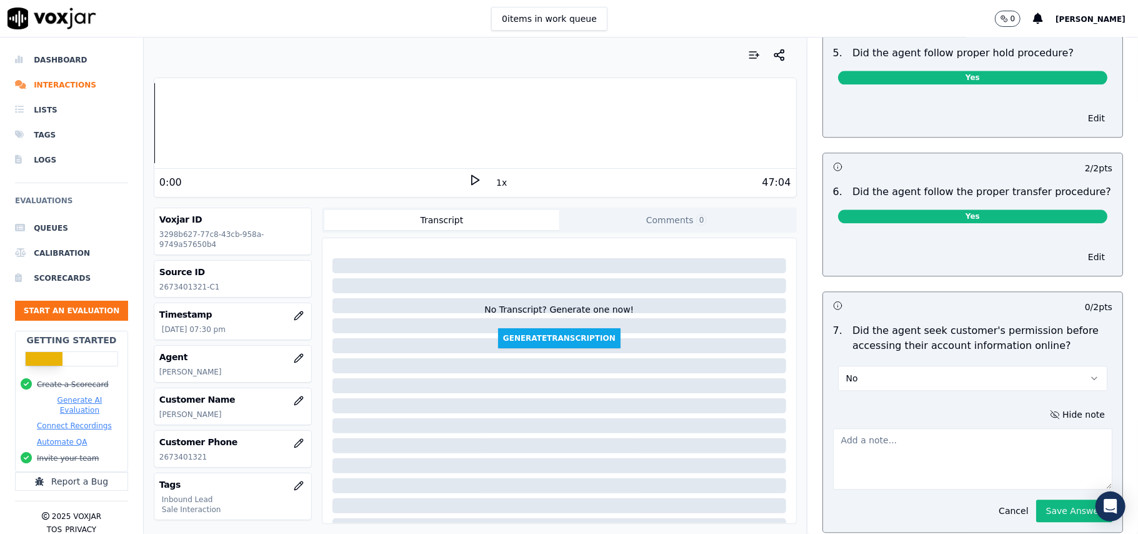
click at [904, 428] on textarea at bounding box center [972, 458] width 279 height 61
click at [1006, 428] on textarea at bounding box center [972, 458] width 279 height 61
paste textarea "@12:50 – Permission not taken from the customer before accessing her account. A…"
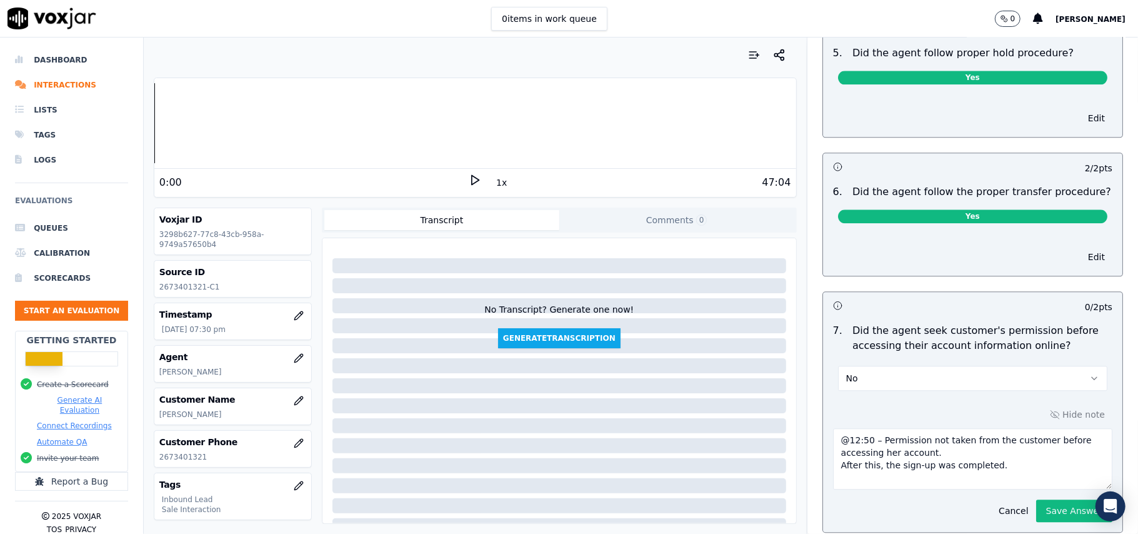
drag, startPoint x: 475, startPoint y: 451, endPoint x: 721, endPoint y: 439, distance: 246.6
click at [475, 451] on div at bounding box center [560, 445] width 454 height 15
click at [833, 428] on textarea "@12:50 – Permission not taken from the customer before accessing her account. A…" at bounding box center [972, 458] width 279 height 61
paste textarea "Call ID: 174944"
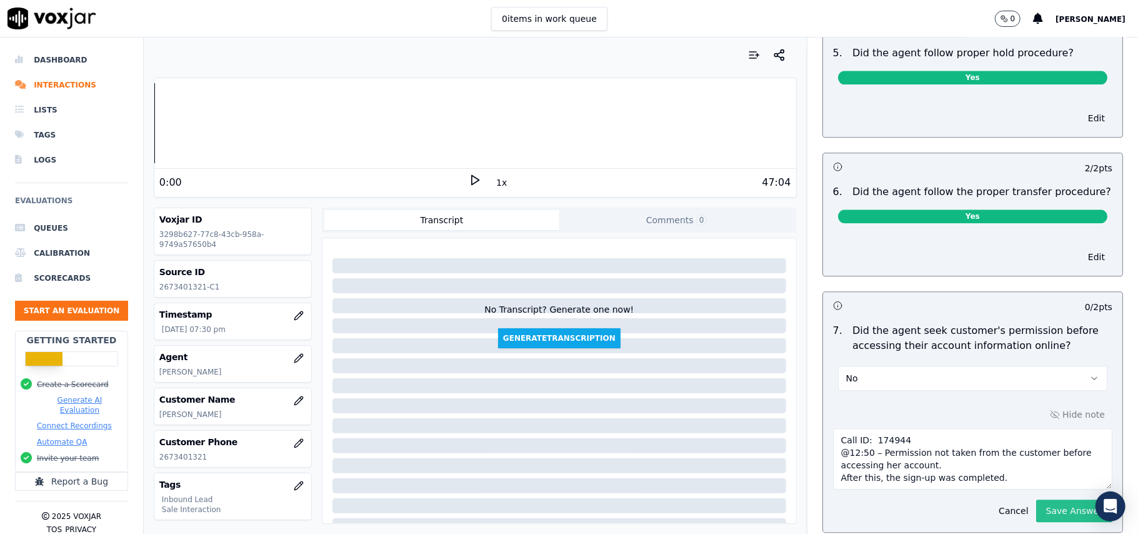
type textarea "Call ID: 174944 @12:50 – Permission not taken from the customer before accessin…"
click at [1037, 500] on button "Save Answer" at bounding box center [1075, 511] width 76 height 23
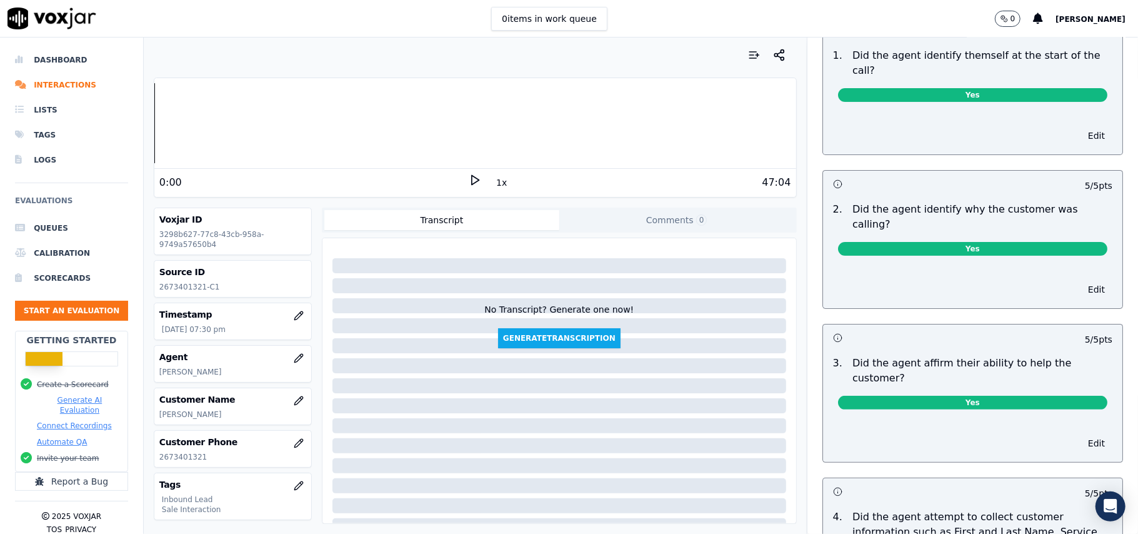
scroll to position [0, 0]
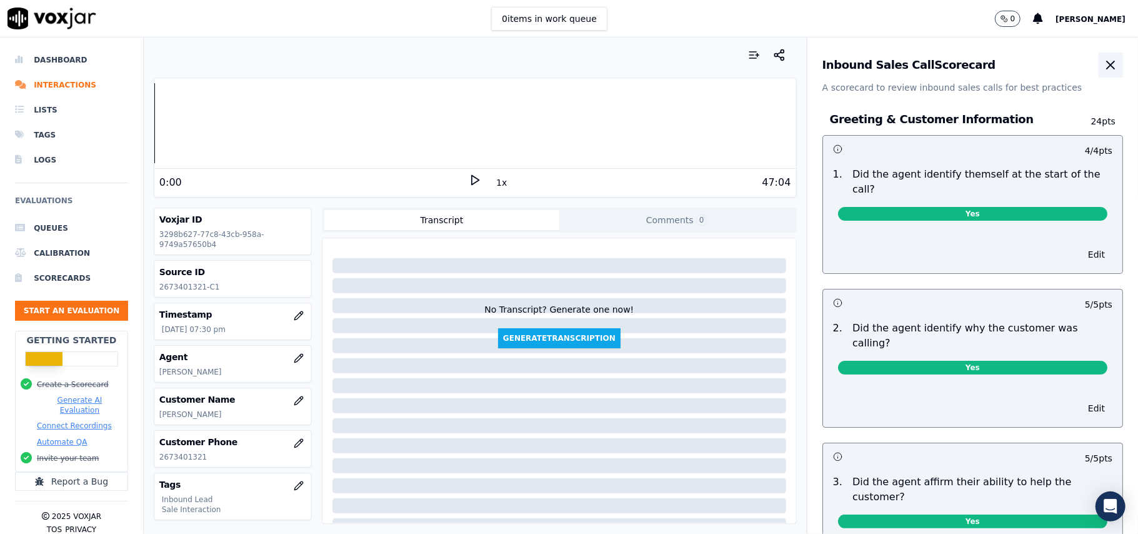
click at [1098, 76] on button "button" at bounding box center [1110, 65] width 25 height 25
